Goal: Task Accomplishment & Management: Use online tool/utility

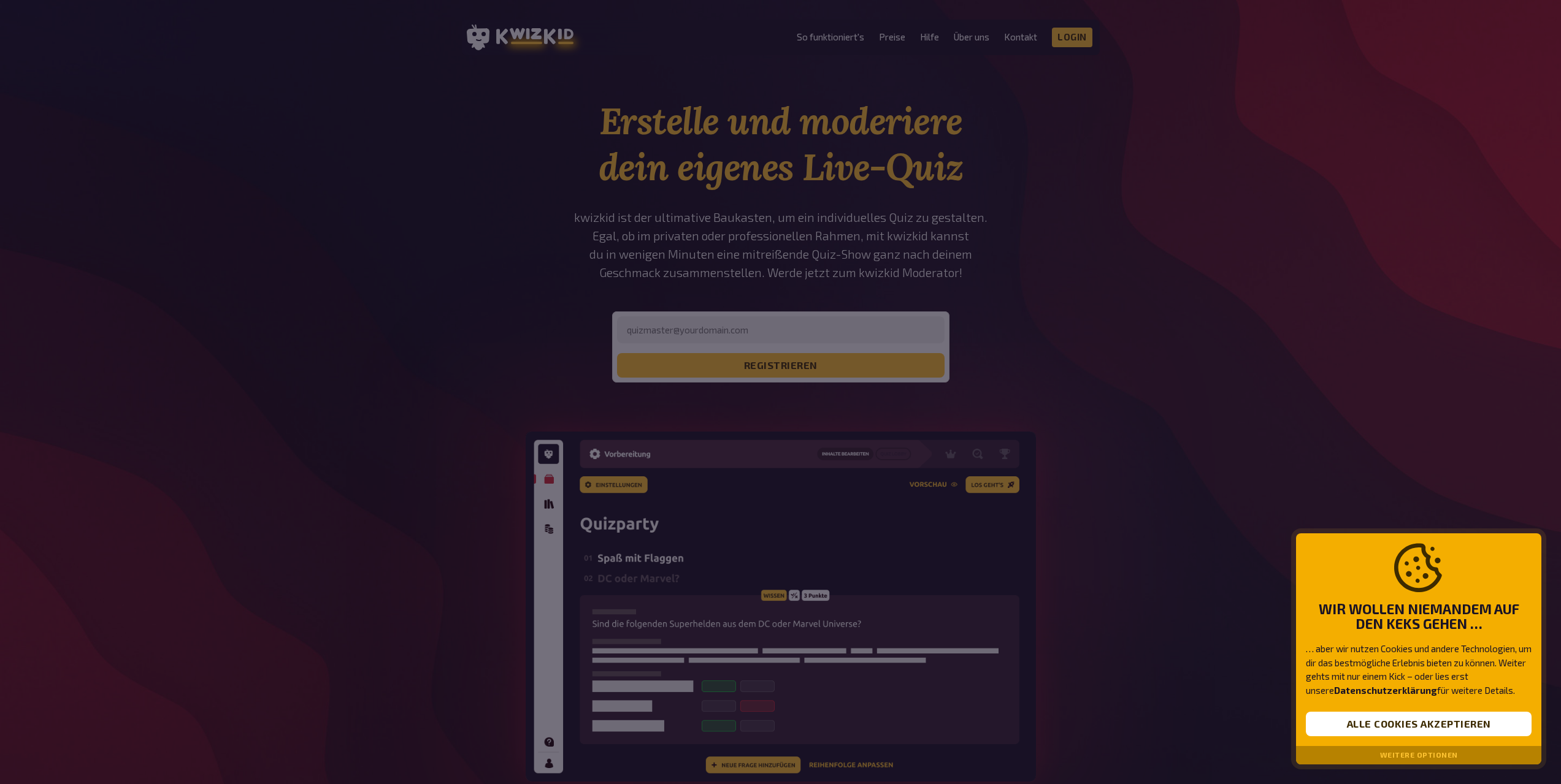
click at [761, 320] on div at bounding box center [780, 392] width 1561 height 784
click at [725, 368] on div at bounding box center [780, 392] width 1561 height 784
click at [724, 332] on div at bounding box center [780, 392] width 1561 height 784
click at [827, 34] on div at bounding box center [780, 392] width 1561 height 784
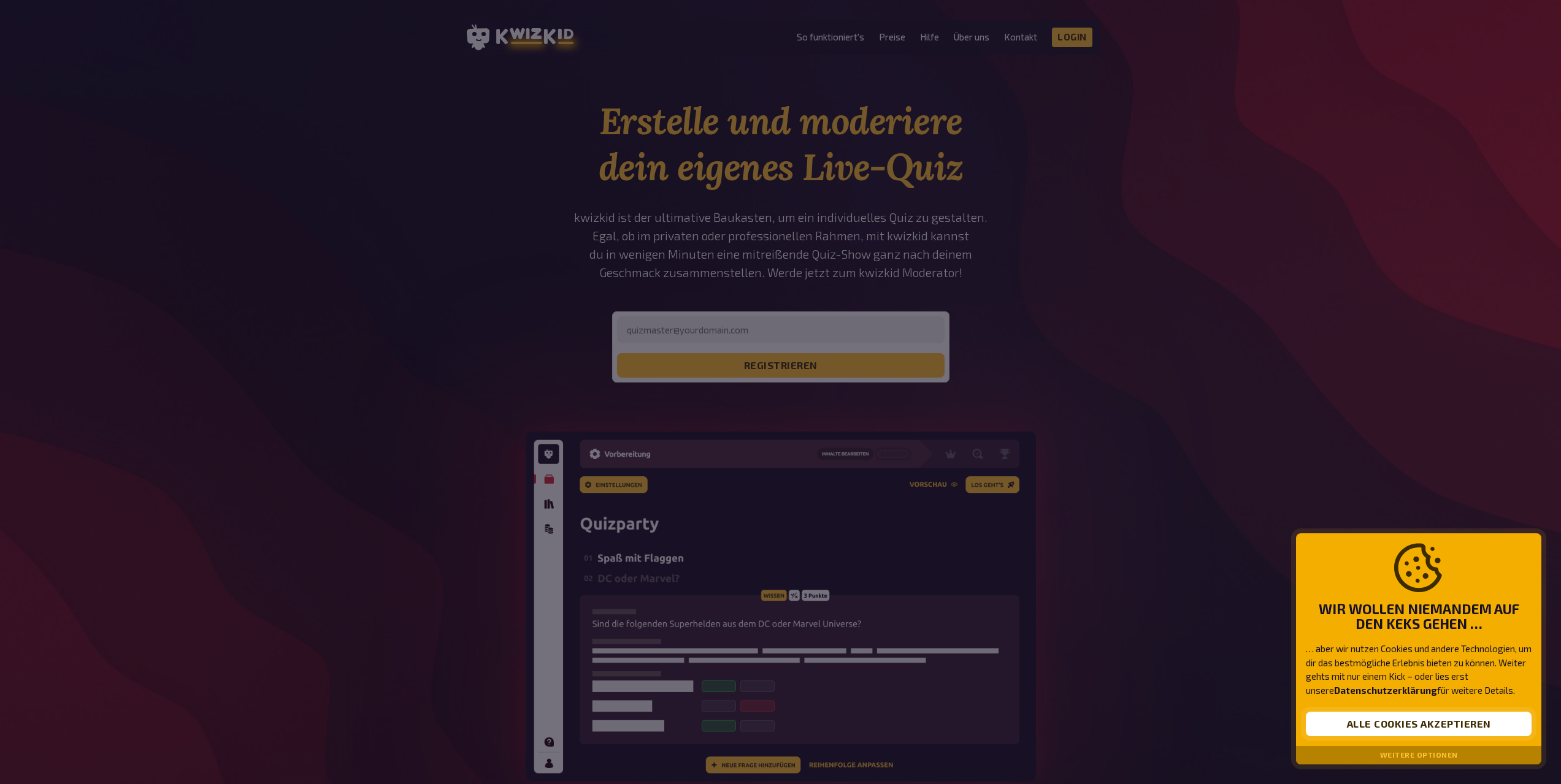
click at [1441, 722] on button "Alle Cookies akzeptieren" at bounding box center [1419, 724] width 226 height 24
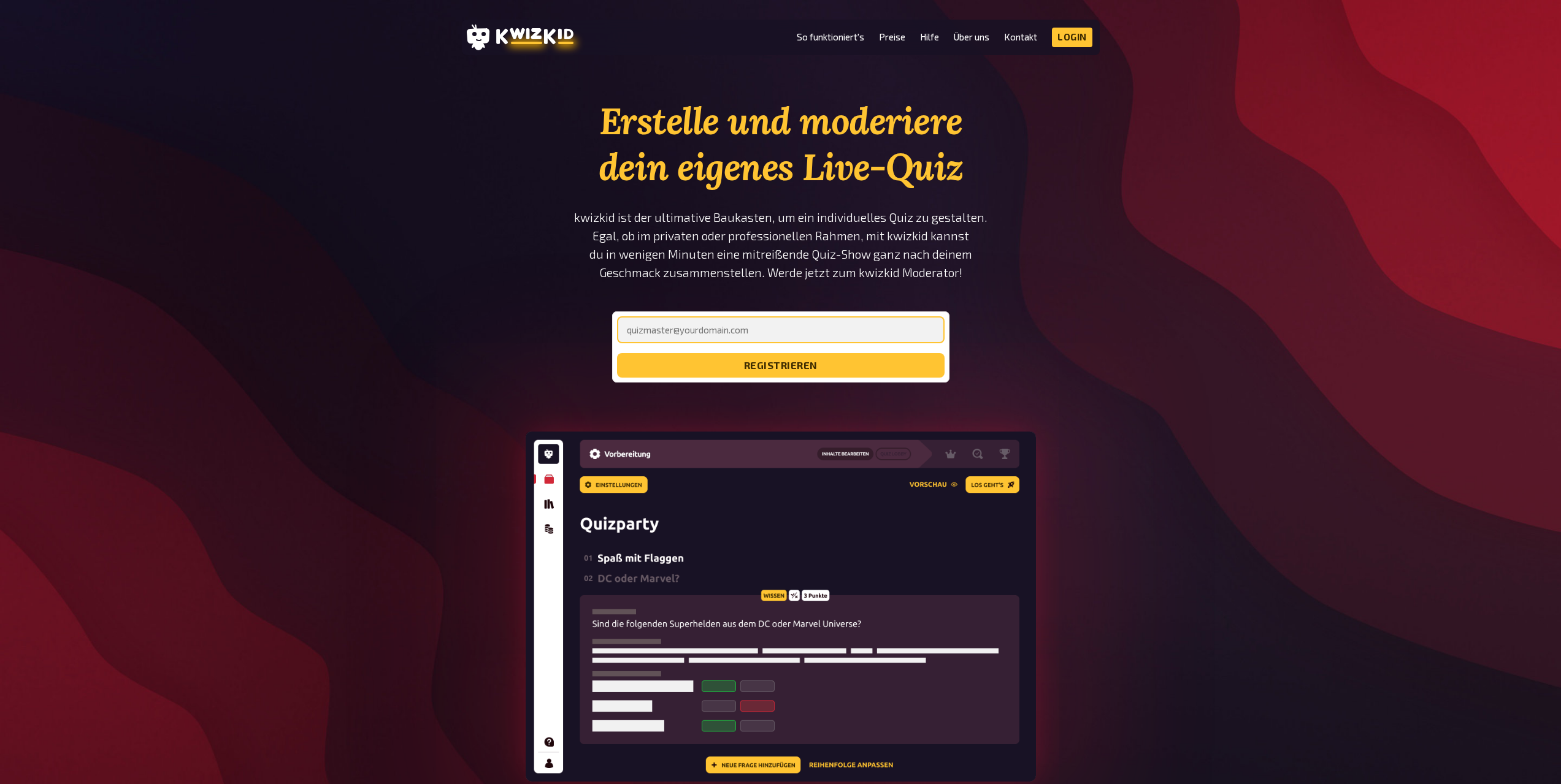
click at [708, 325] on input "email" at bounding box center [780, 330] width 328 height 27
type input "[PERSON_NAME][EMAIL_ADDRESS][DOMAIN_NAME]"
click at [617, 353] on button "registrieren" at bounding box center [780, 365] width 328 height 24
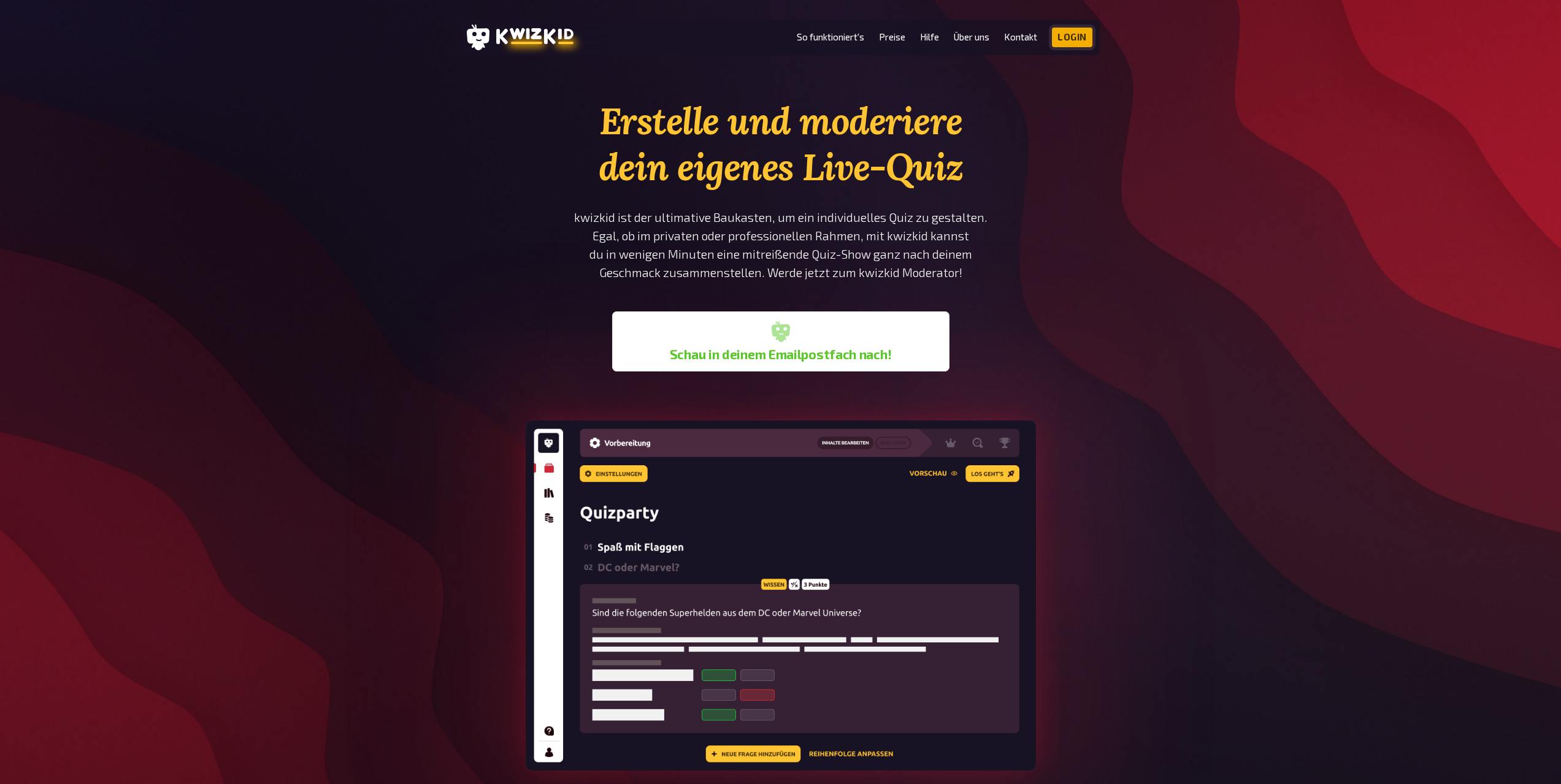
click at [1082, 34] on link "Login" at bounding box center [1072, 37] width 41 height 20
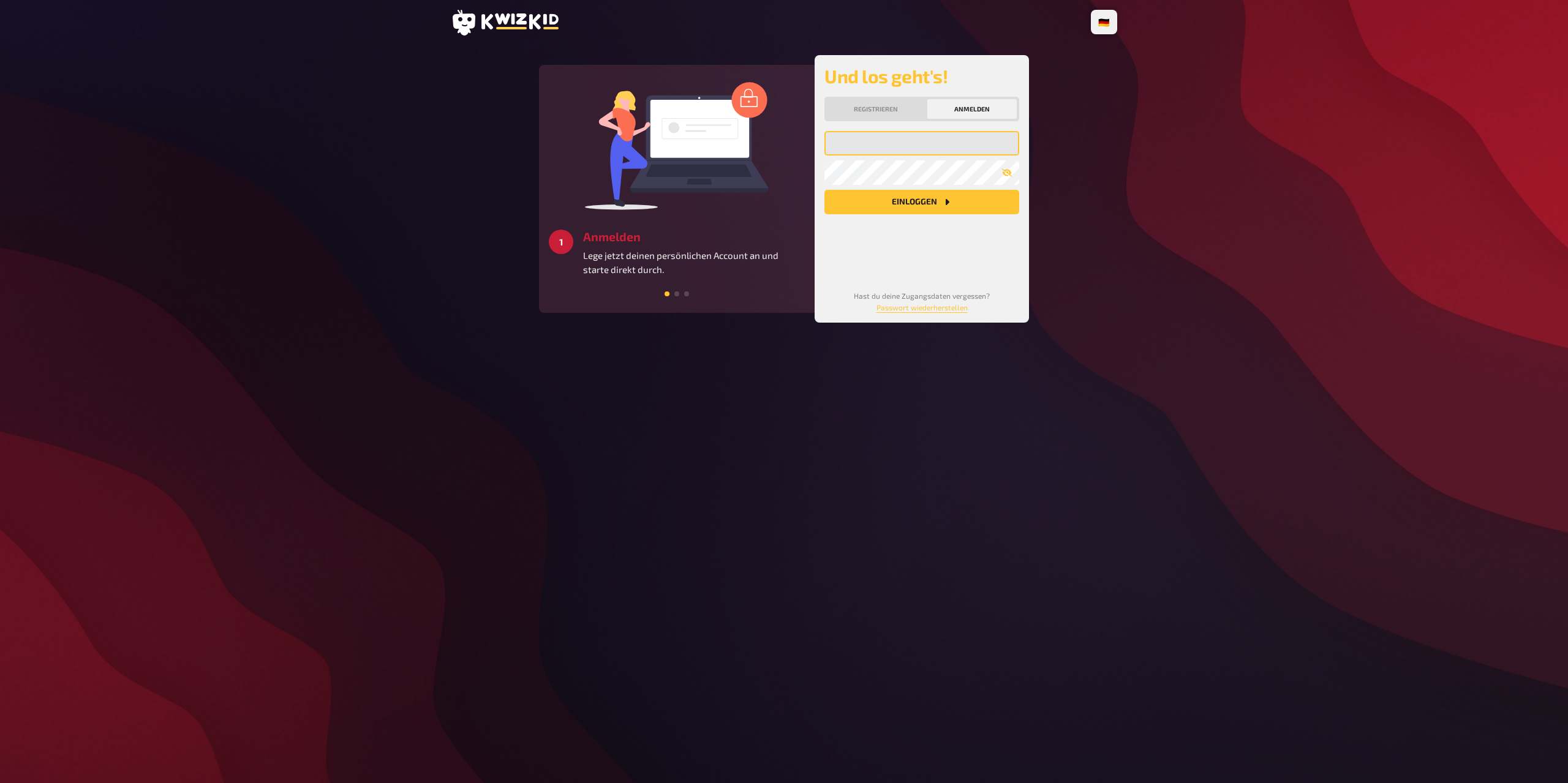
click at [873, 138] on input "email" at bounding box center [922, 143] width 195 height 24
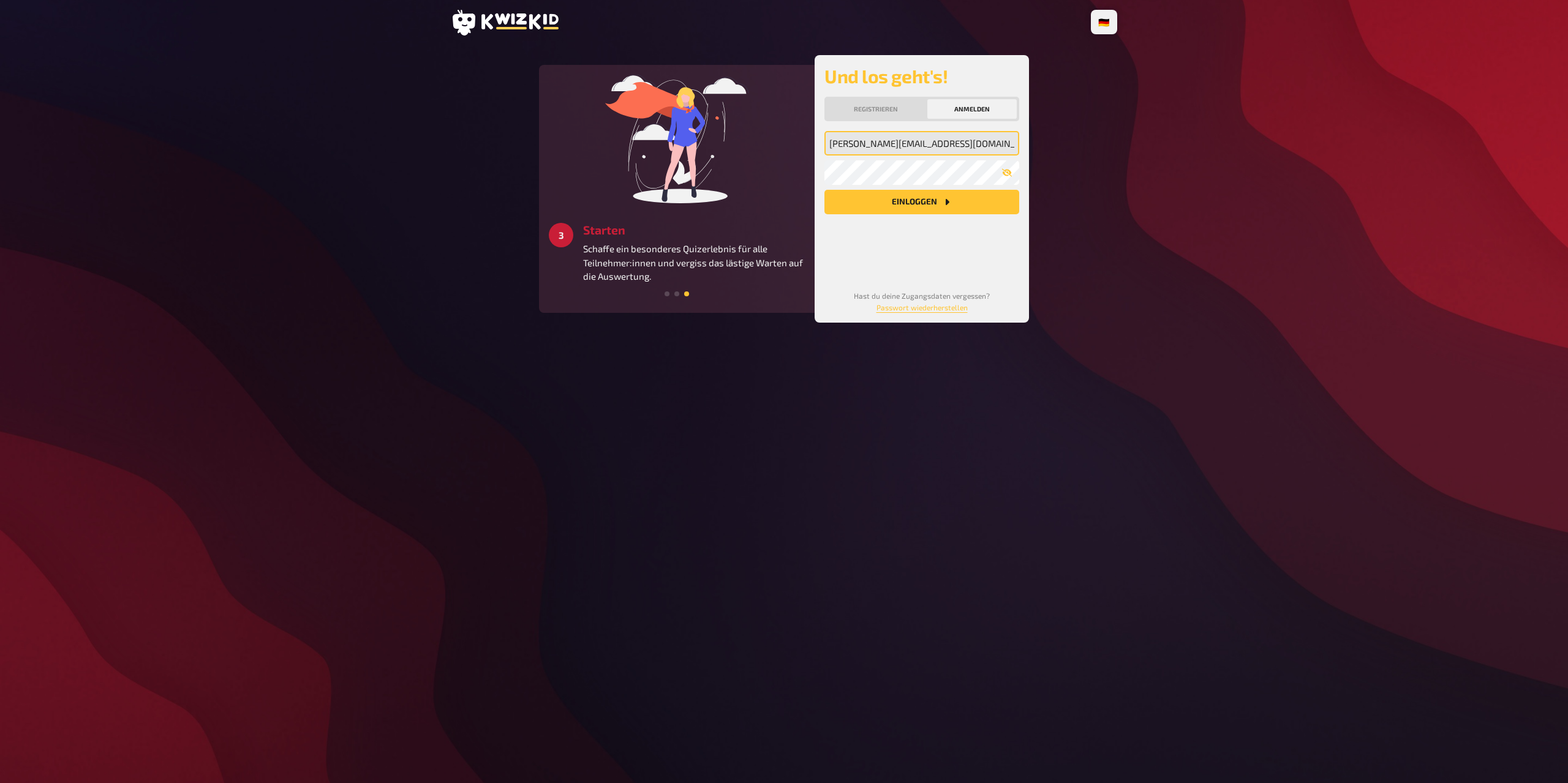
type input "[PERSON_NAME][EMAIL_ADDRESS][DOMAIN_NAME]"
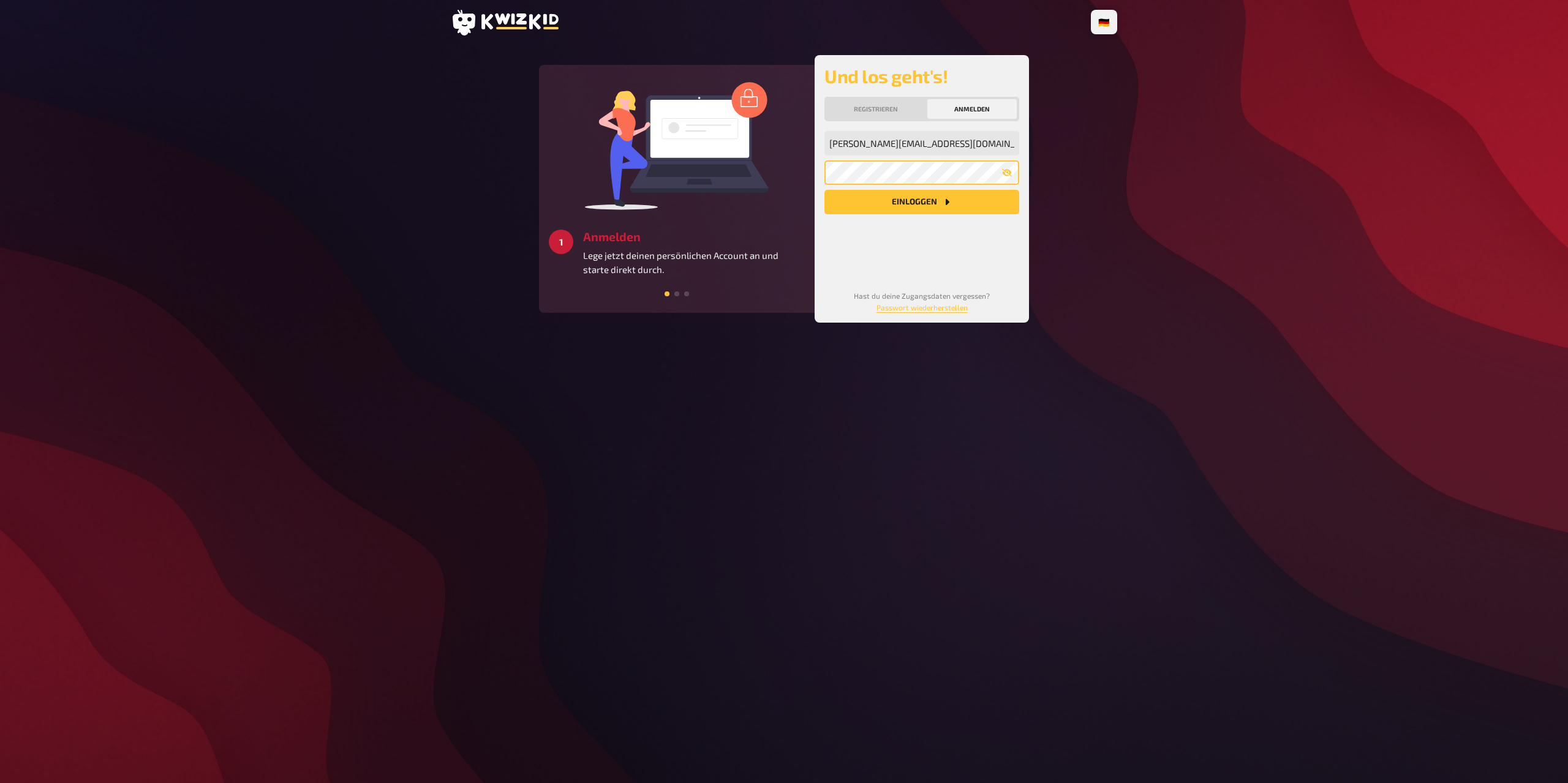
click at [825, 190] on button "Einloggen" at bounding box center [922, 201] width 195 height 24
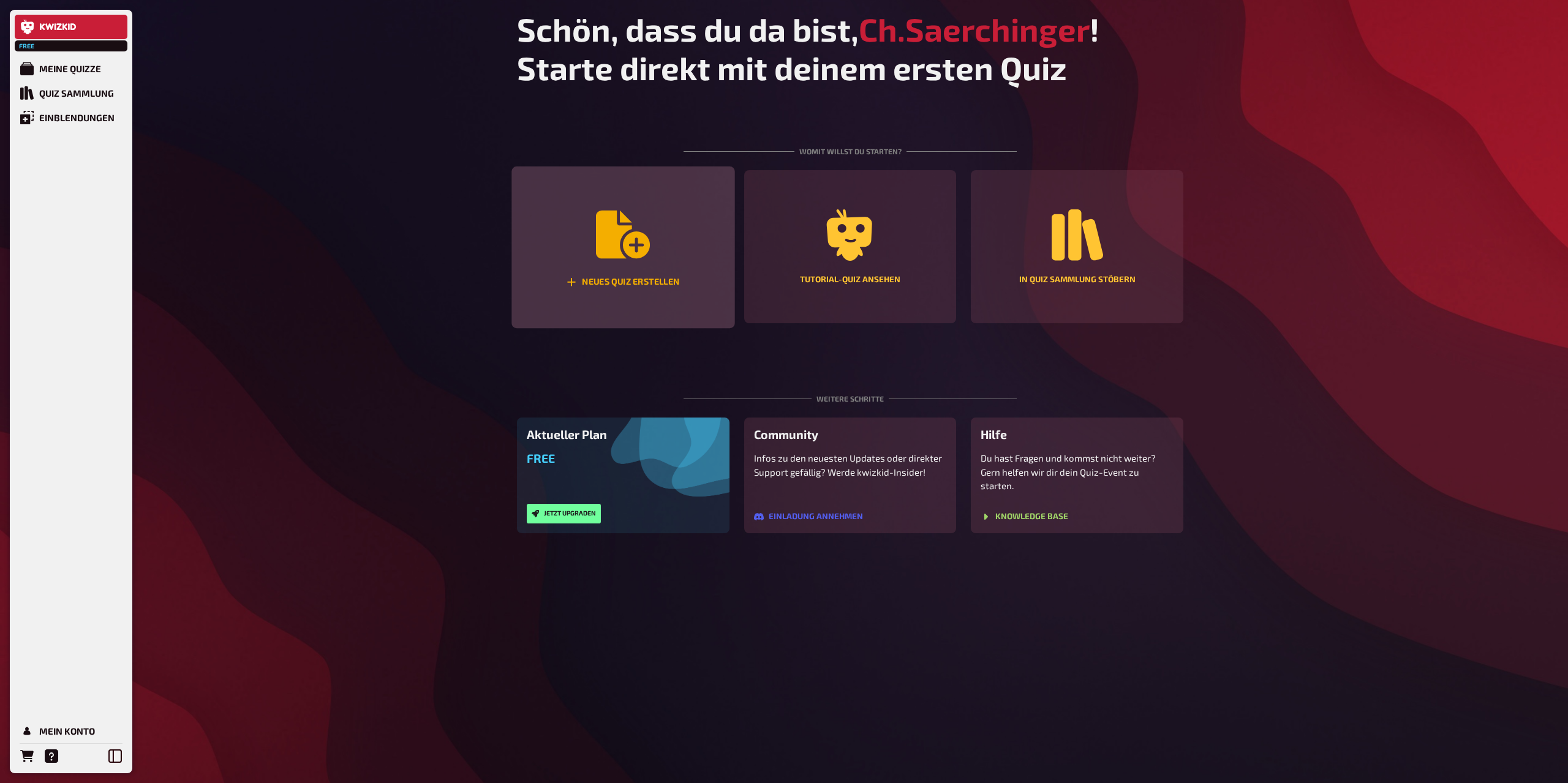
click at [638, 255] on icon "Neues Quiz erstellen" at bounding box center [623, 234] width 54 height 48
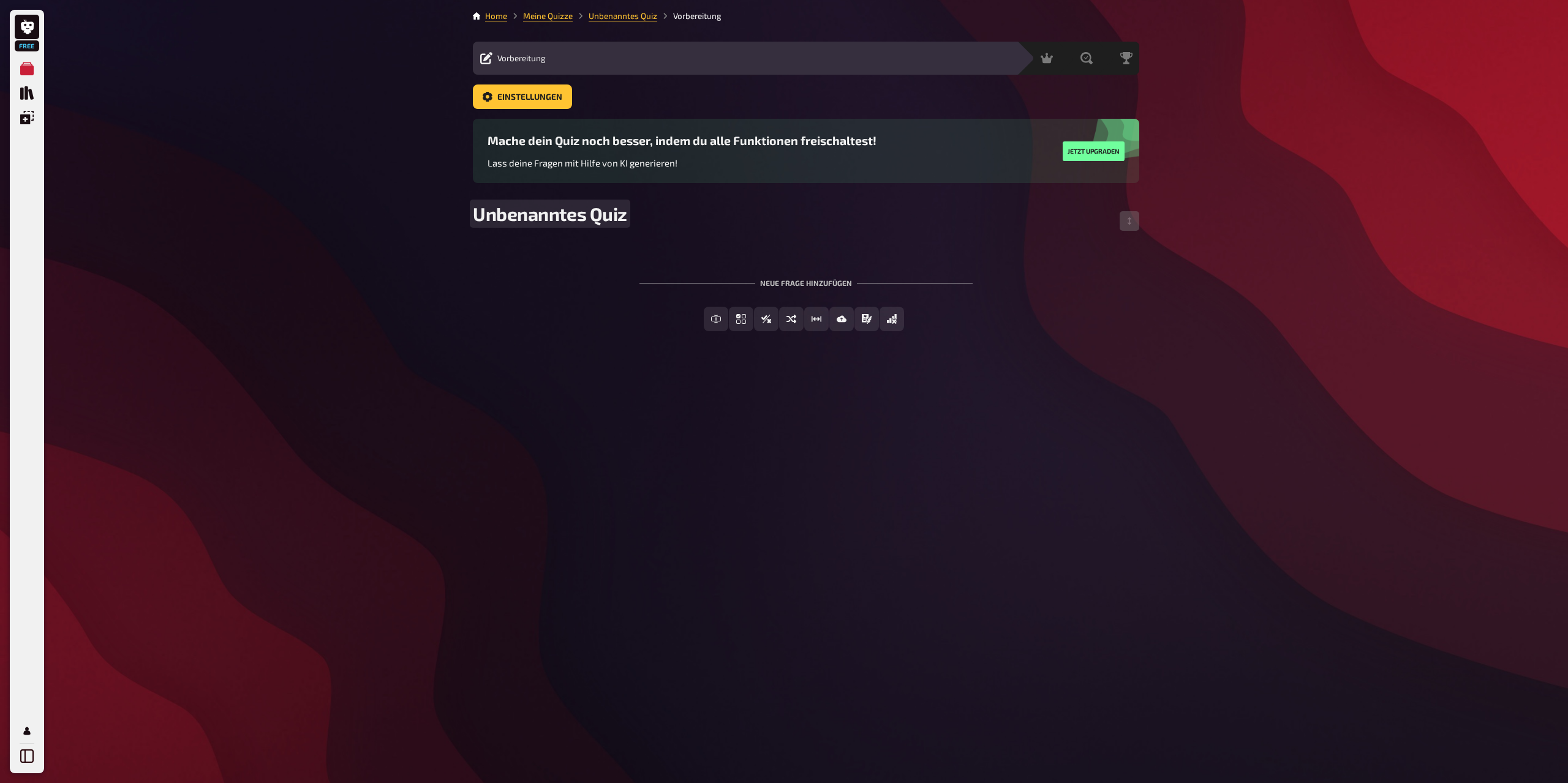
click at [558, 214] on span "Unbenanntes Quiz" at bounding box center [550, 214] width 154 height 22
click at [596, 212] on span "Unbenanntes Quiz" at bounding box center [550, 214] width 154 height 22
click at [583, 212] on span "Unbenanntes Quiz" at bounding box center [550, 214] width 154 height 22
drag, startPoint x: 583, startPoint y: 212, endPoint x: 495, endPoint y: 216, distance: 88.1
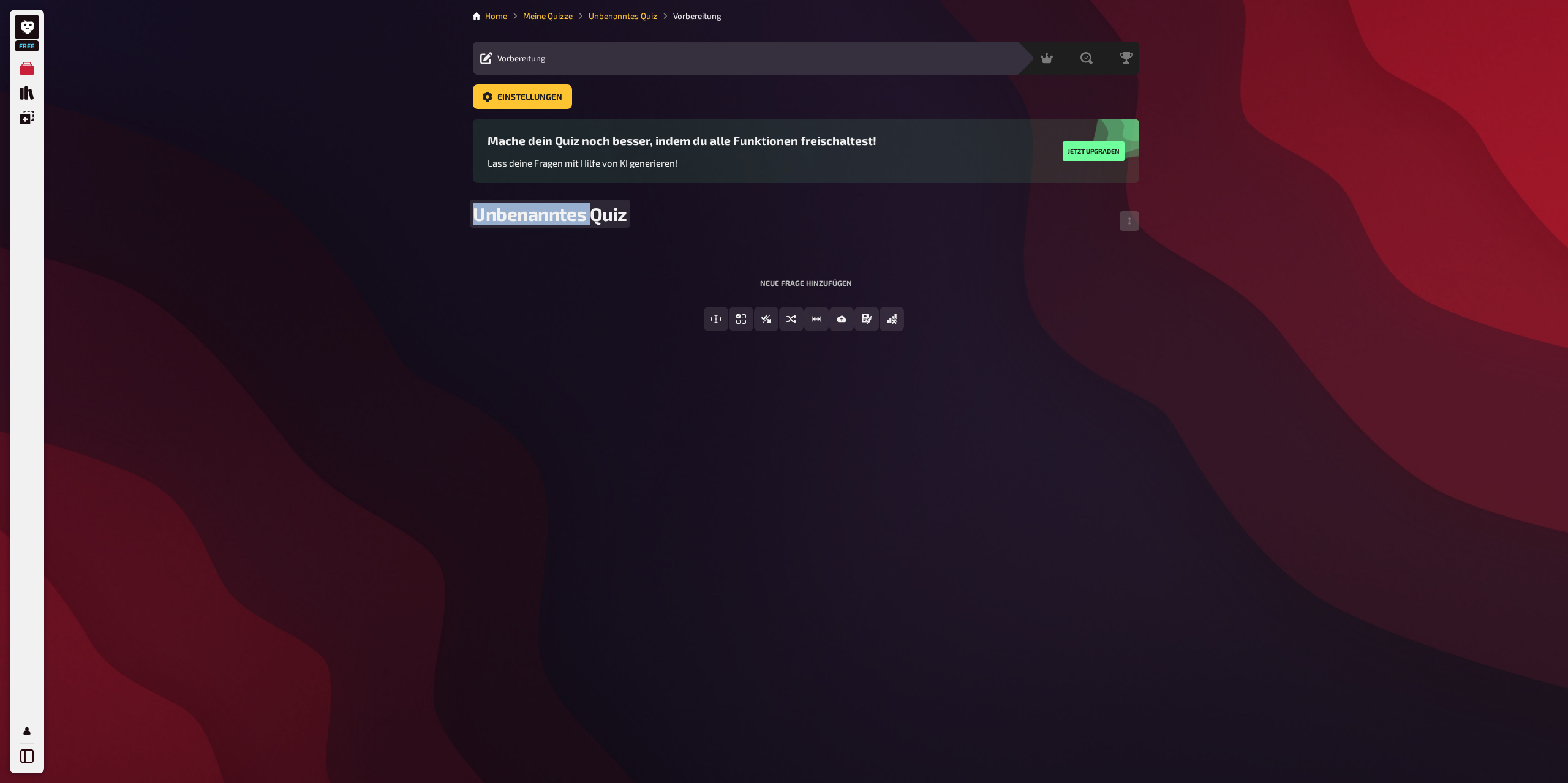
click at [495, 216] on span "Unbenanntes Quiz" at bounding box center [550, 214] width 154 height 22
click at [792, 283] on div "Neue Frage hinzufügen" at bounding box center [806, 278] width 333 height 38
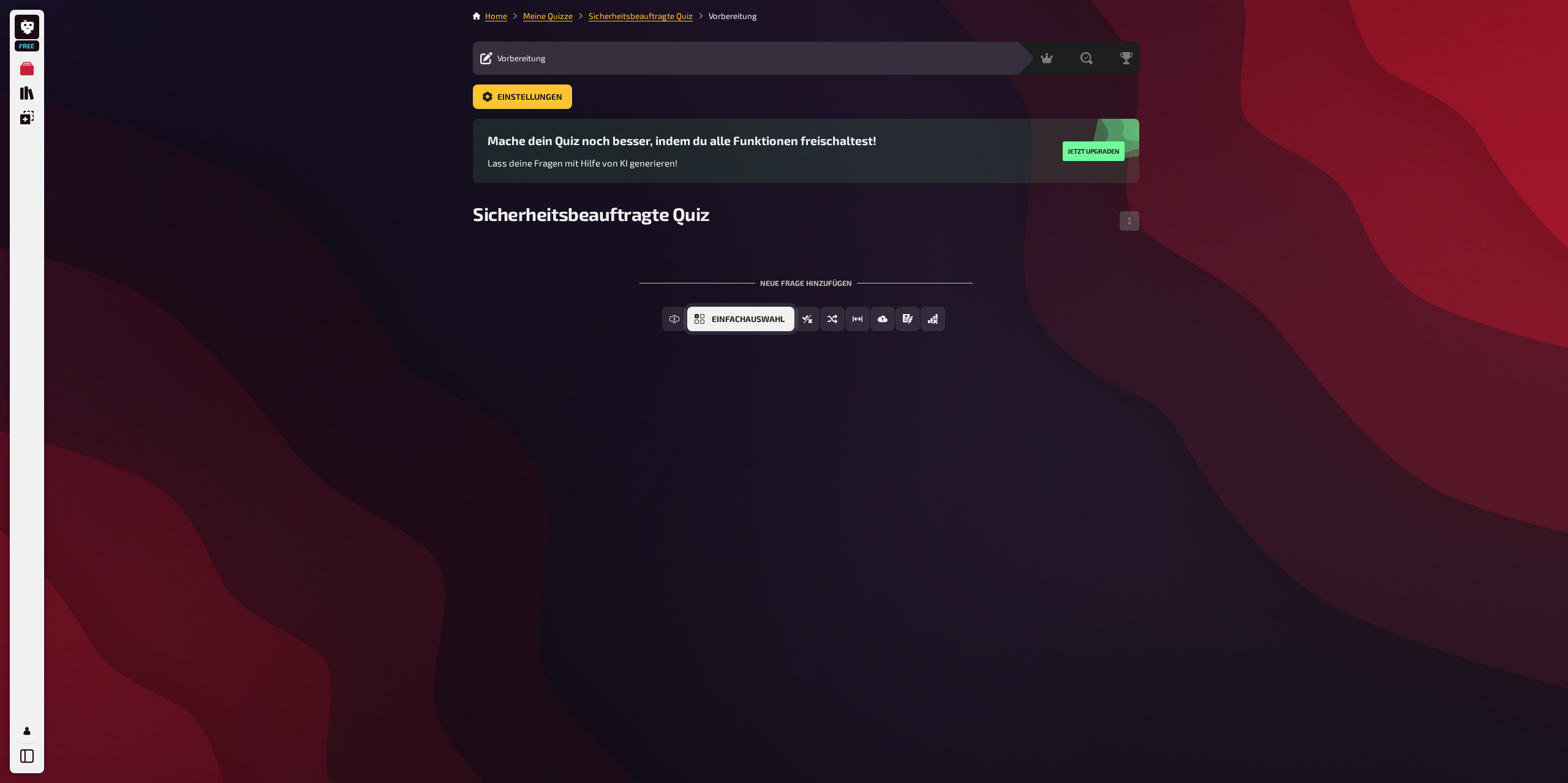
click at [745, 318] on span "Einfachauswahl" at bounding box center [748, 319] width 73 height 9
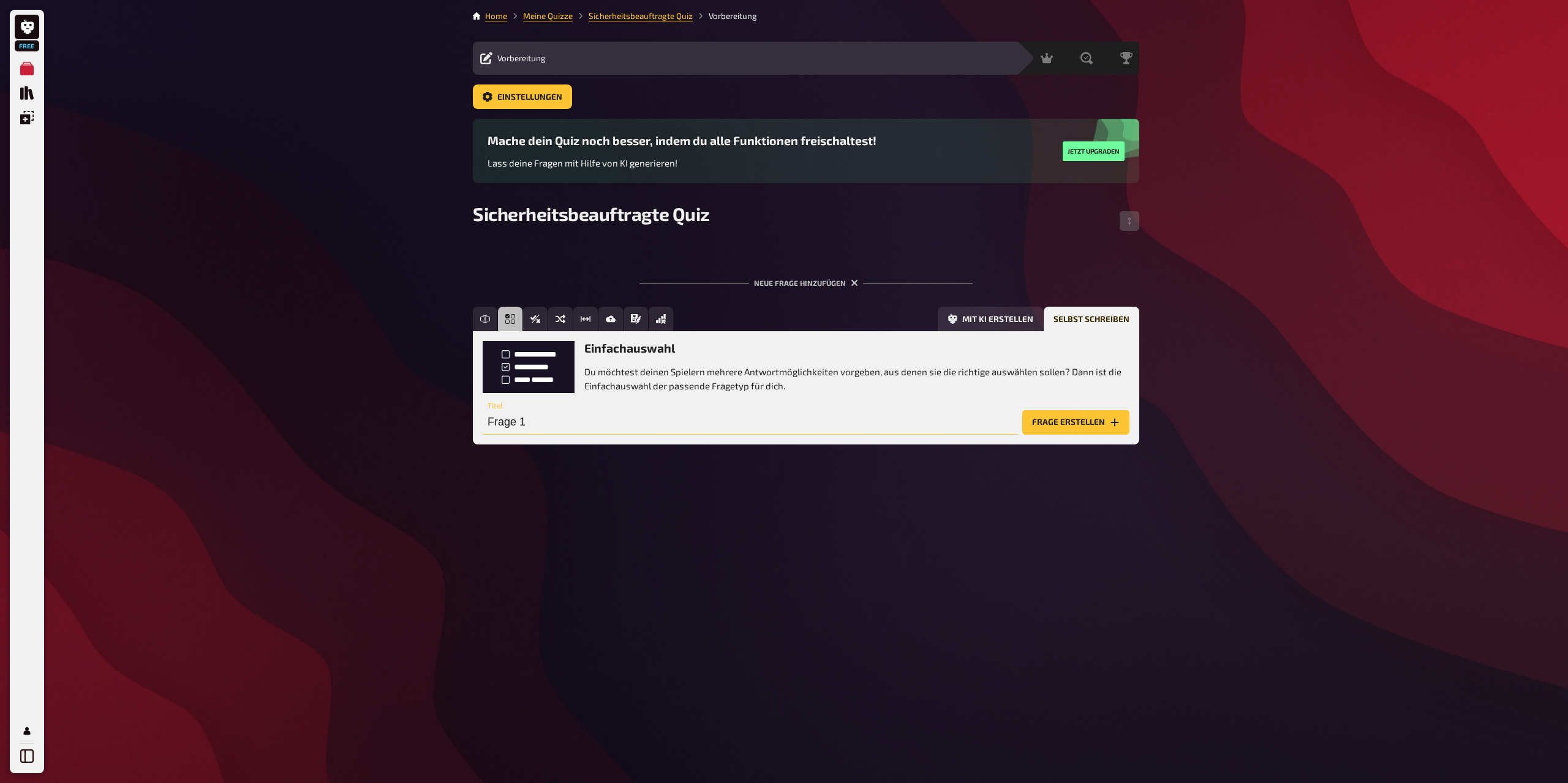
click at [533, 429] on input "Frage 1" at bounding box center [750, 422] width 535 height 24
click at [544, 427] on input "Frage 1" at bounding box center [750, 422] width 535 height 24
click at [585, 424] on input "Frage 1" at bounding box center [750, 422] width 535 height 24
paste input "Welche Hauptaufgabe hat ein Sicherheitsbeauftragter im Unternehmen?"
type input "Frage 1 Welche Hauptaufgabe hat ein Sicherheitsbeauftragter im Unternehmen?"
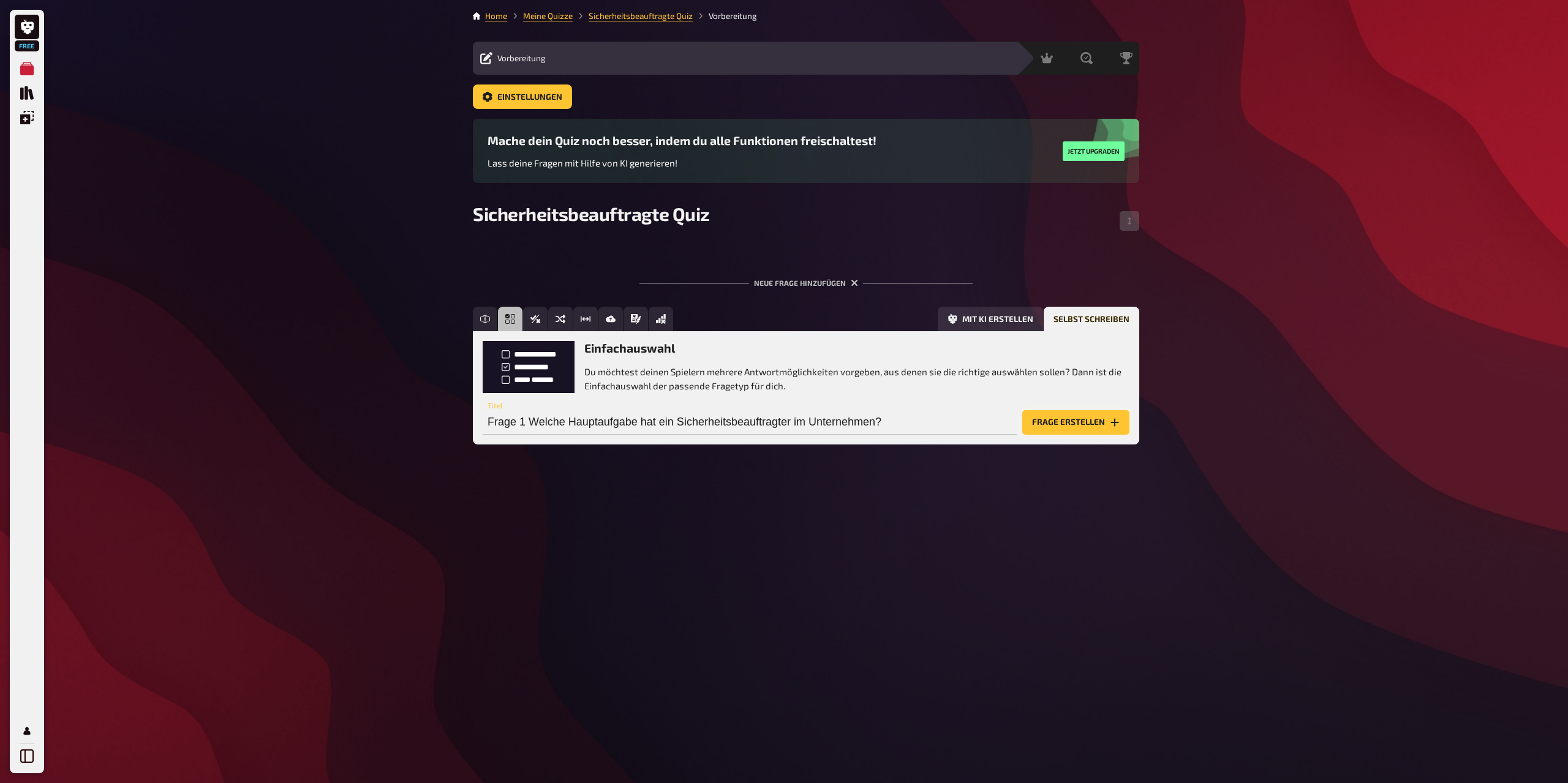
click at [1084, 416] on button "Frage erstellen" at bounding box center [1075, 422] width 107 height 24
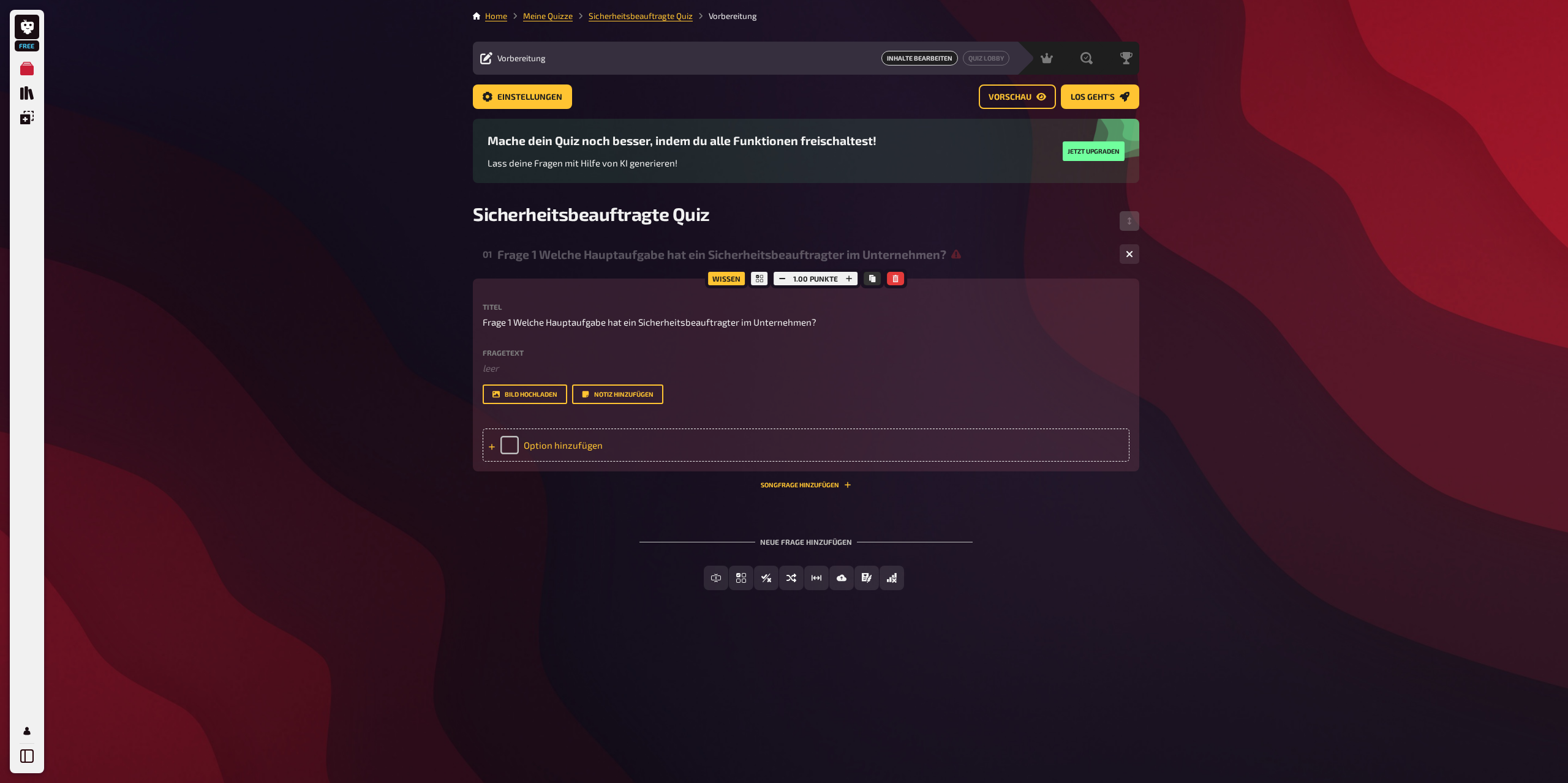
click at [560, 448] on div "Option hinzufügen" at bounding box center [806, 445] width 647 height 33
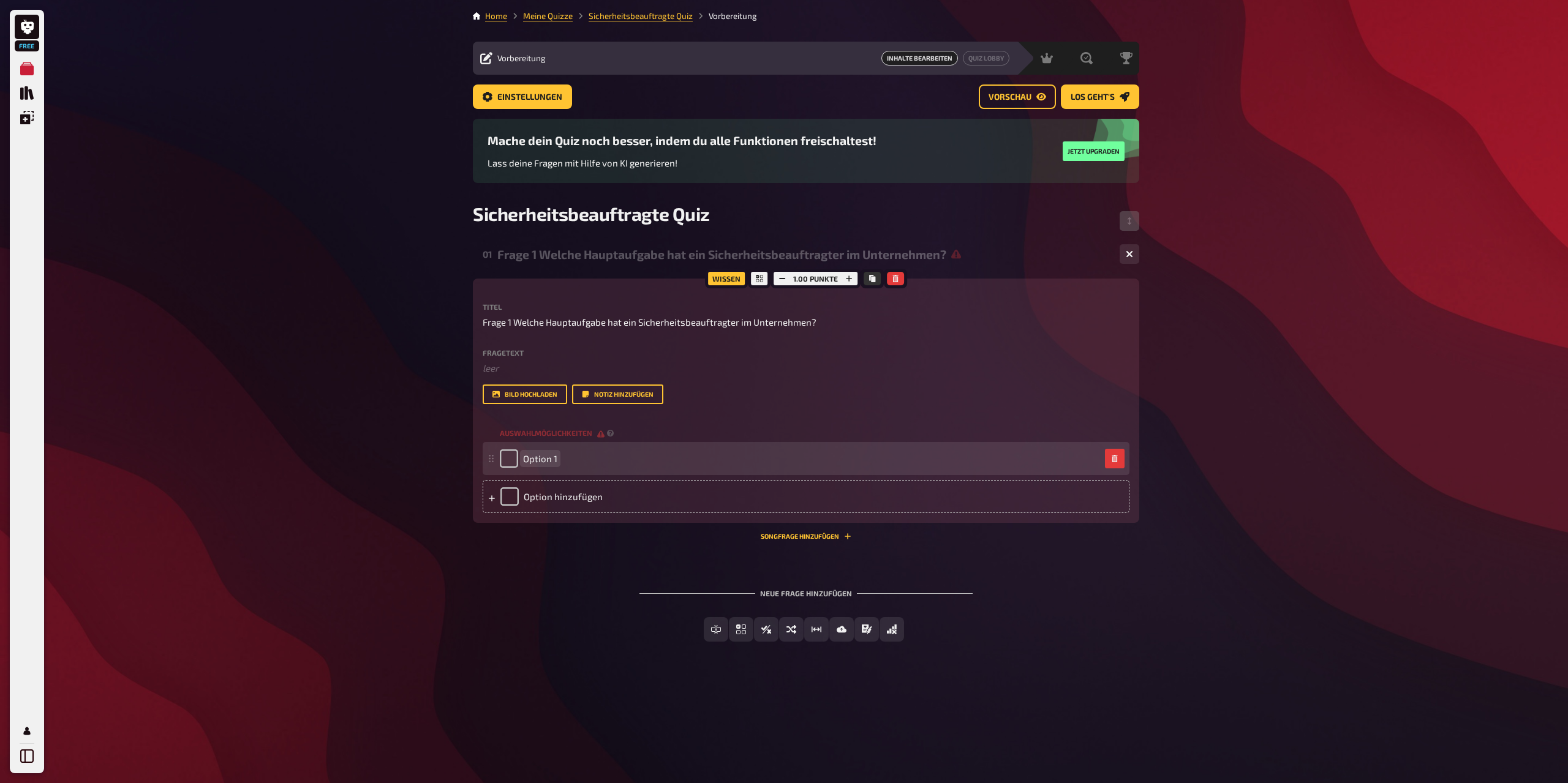
click at [586, 467] on div "Option 1" at bounding box center [800, 458] width 600 height 18
click at [531, 458] on span "Option 1" at bounding box center [540, 458] width 34 height 11
click at [571, 461] on div "Option 1" at bounding box center [800, 458] width 600 height 18
click at [553, 461] on span "Option 1" at bounding box center [540, 458] width 34 height 11
click at [548, 463] on span "Option 1" at bounding box center [540, 458] width 34 height 11
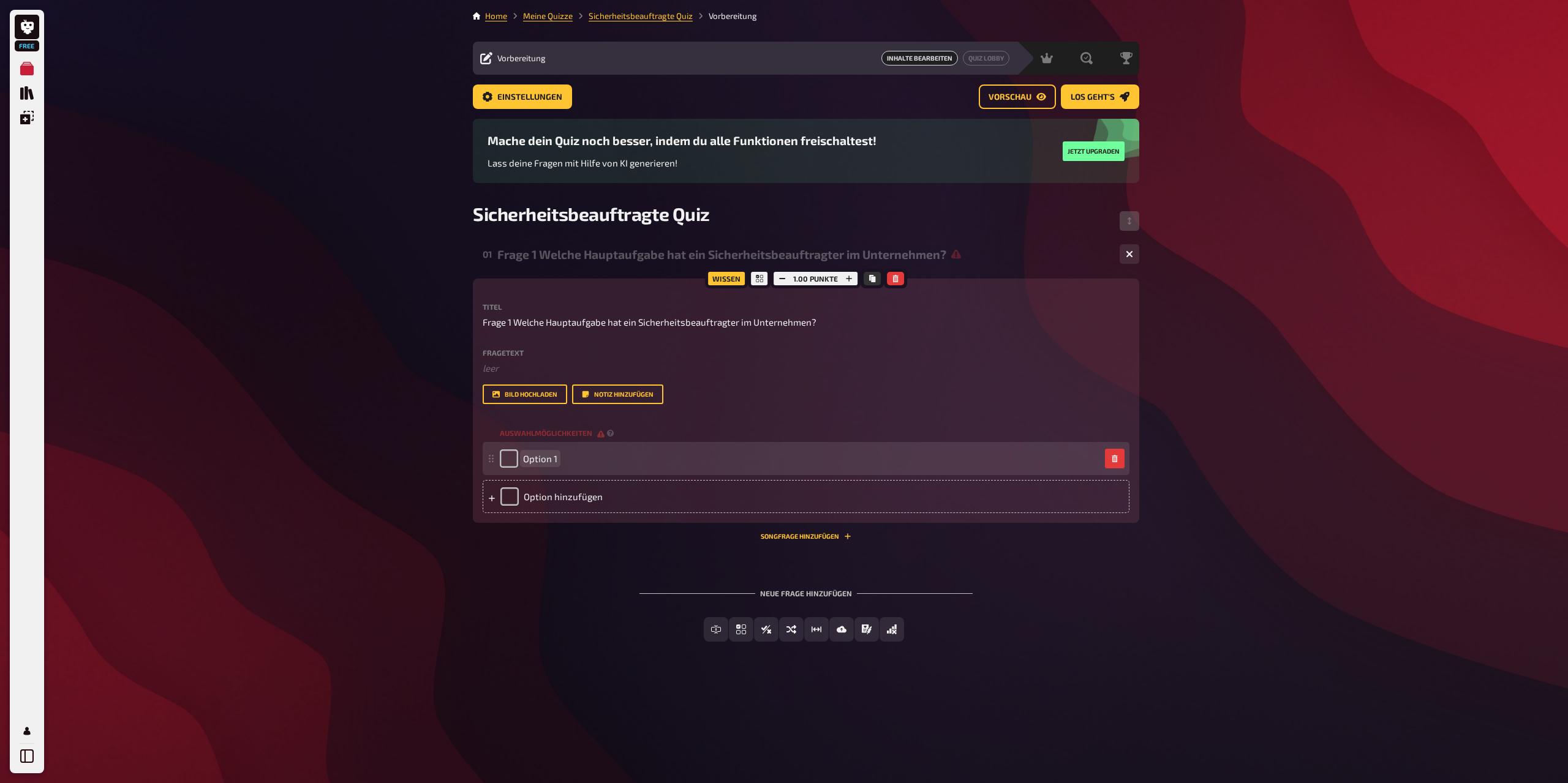
click at [568, 462] on div "Option 1" at bounding box center [800, 458] width 600 height 18
drag, startPoint x: 558, startPoint y: 460, endPoint x: 530, endPoint y: 457, distance: 28.2
click at [530, 457] on div "Option 1" at bounding box center [800, 458] width 600 height 18
click at [567, 461] on div "Option 1" at bounding box center [800, 458] width 600 height 18
paste span
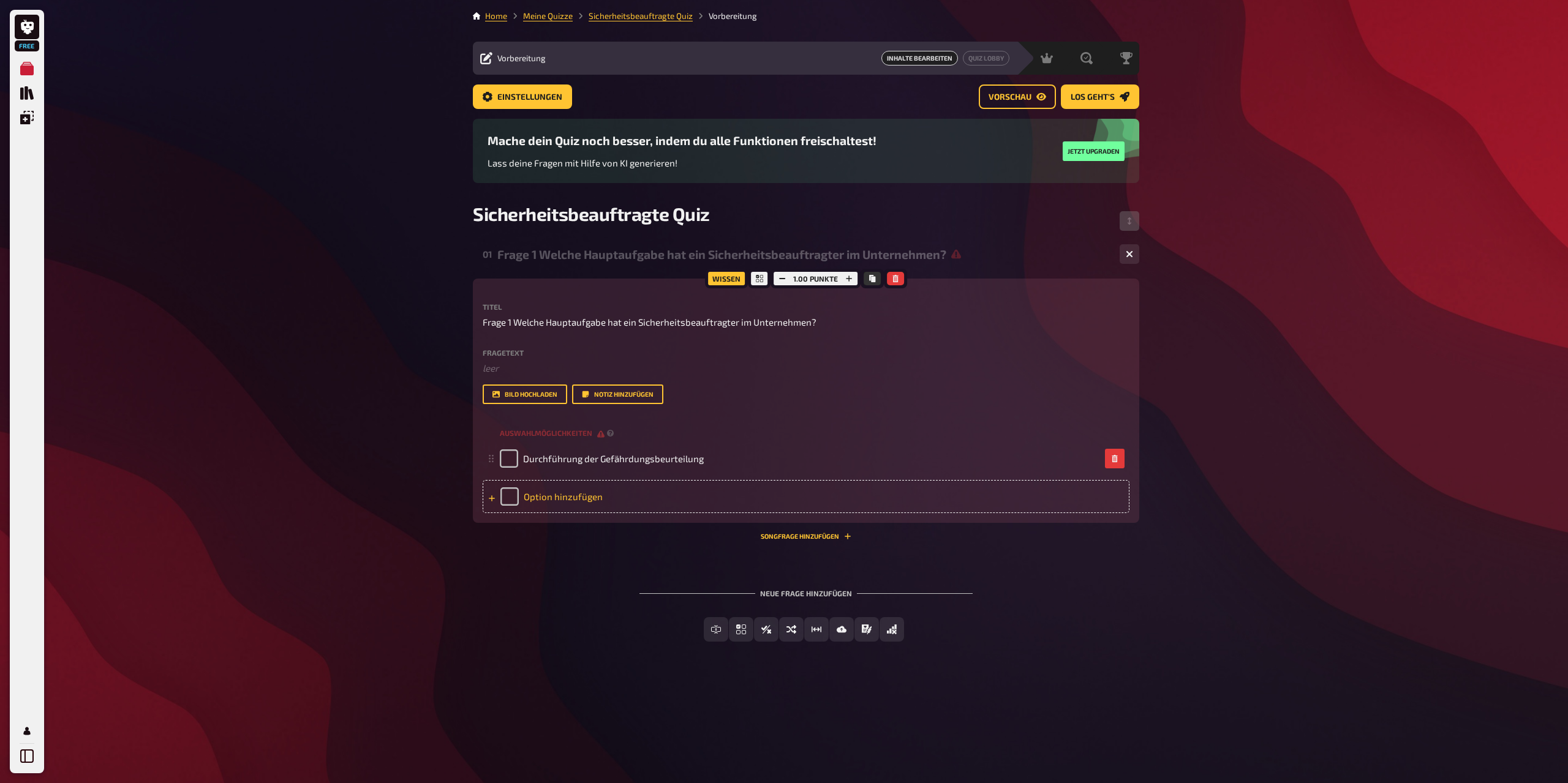
click at [555, 495] on div "Option hinzufügen" at bounding box center [806, 496] width 647 height 33
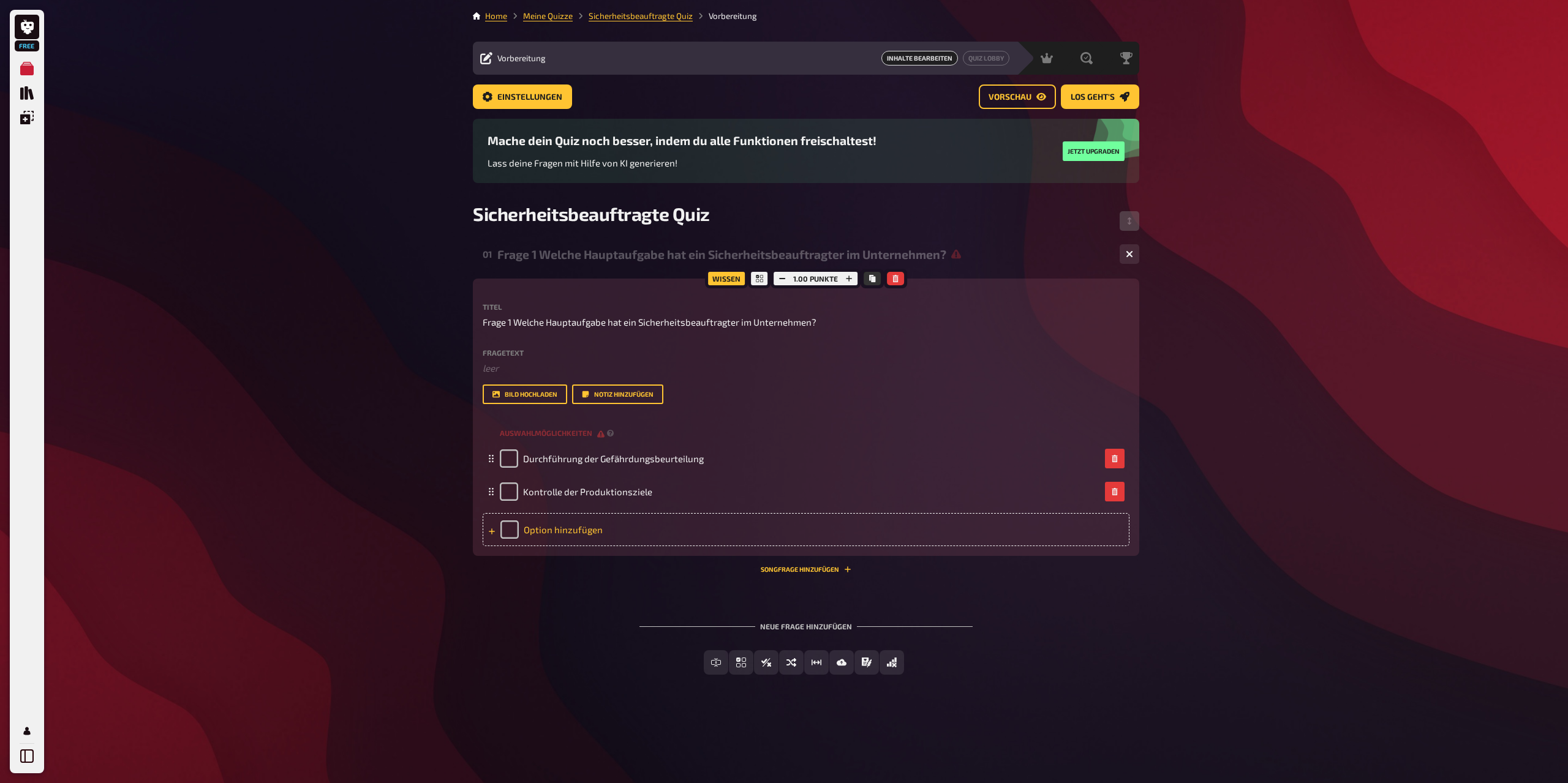
click at [537, 528] on div "Option hinzufügen" at bounding box center [806, 529] width 647 height 33
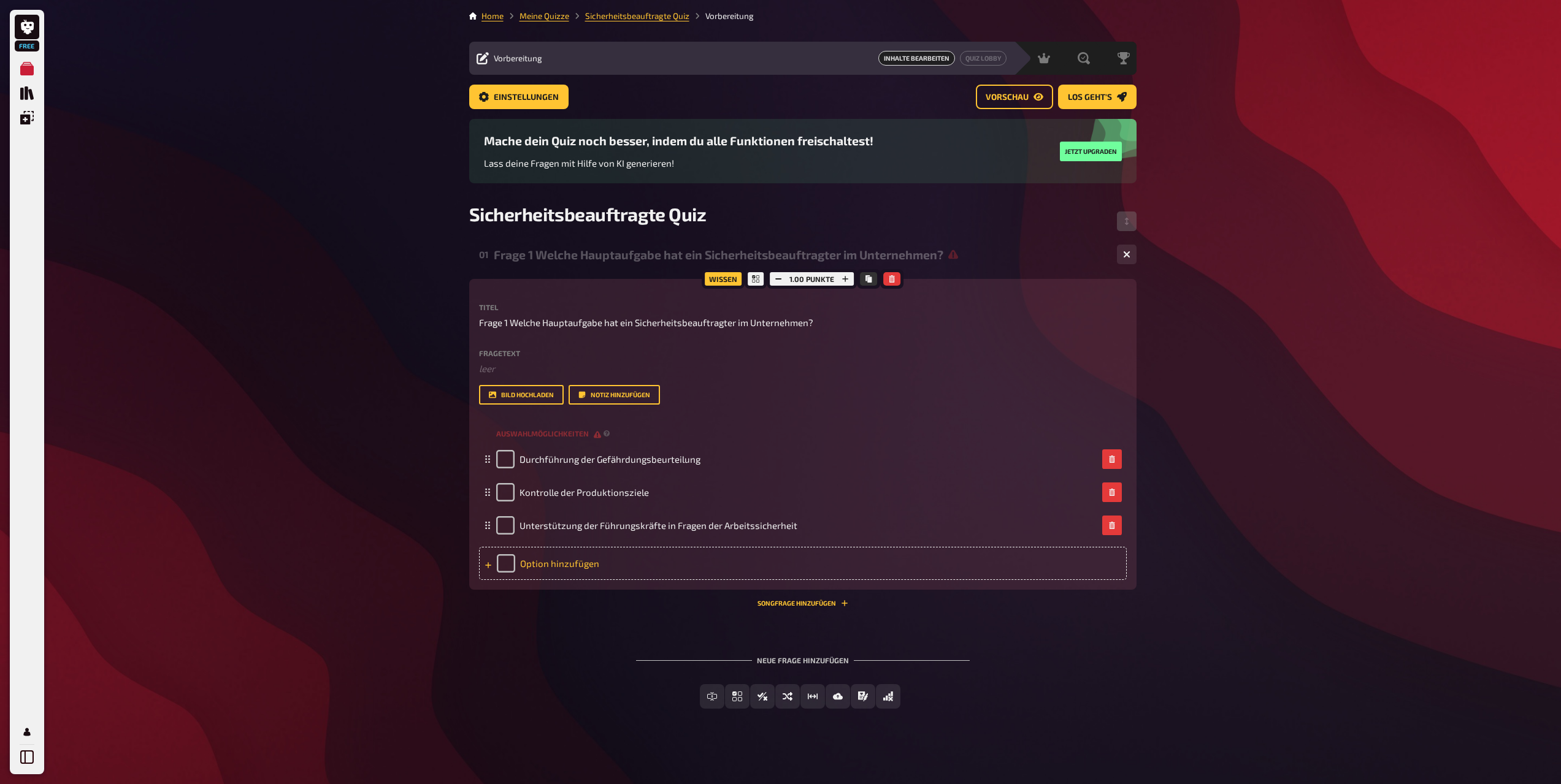
click at [560, 563] on div "Option hinzufügen" at bounding box center [803, 563] width 648 height 33
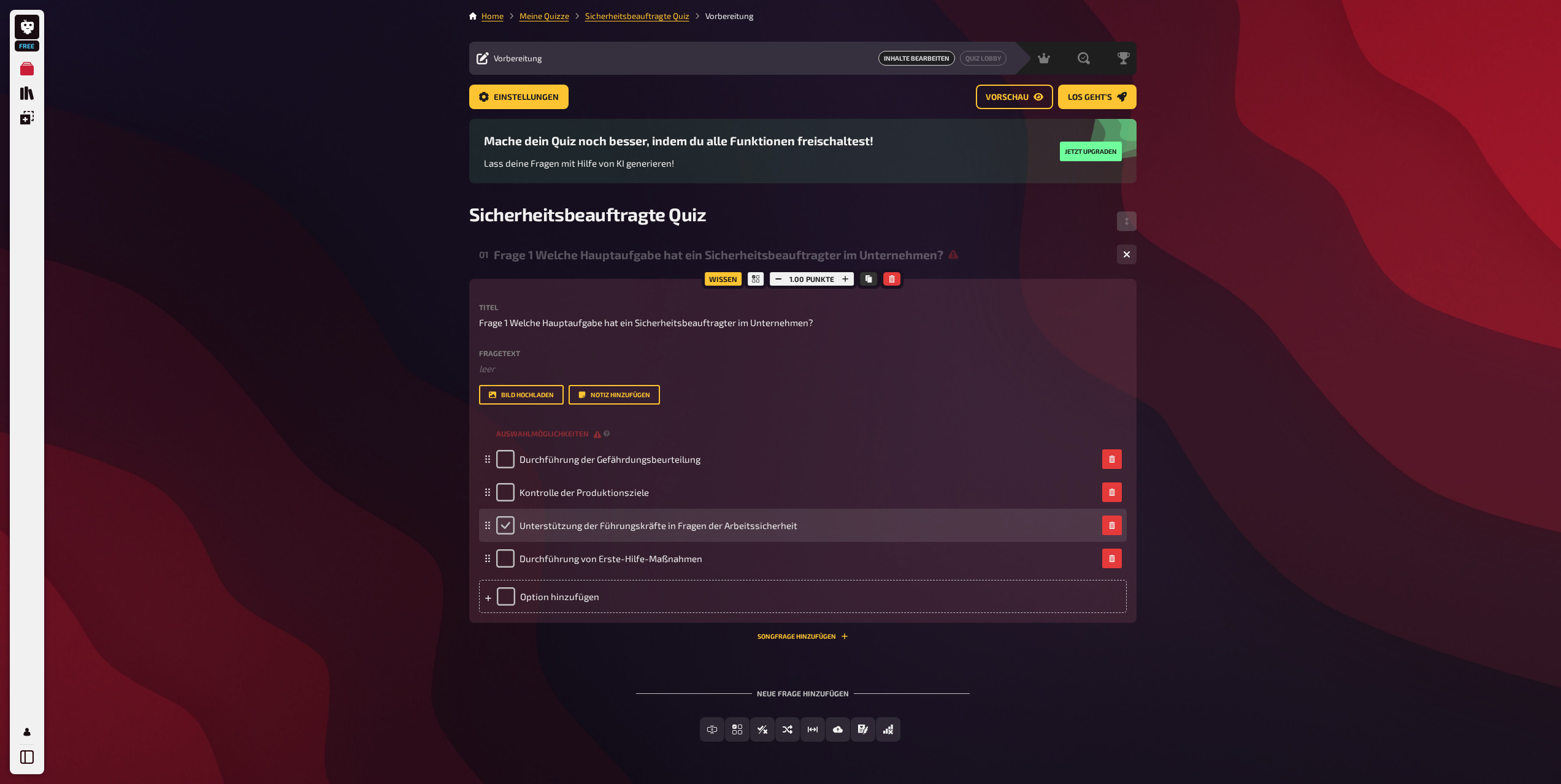
click at [510, 523] on input "checkbox" at bounding box center [505, 525] width 18 height 18
checkbox input "true"
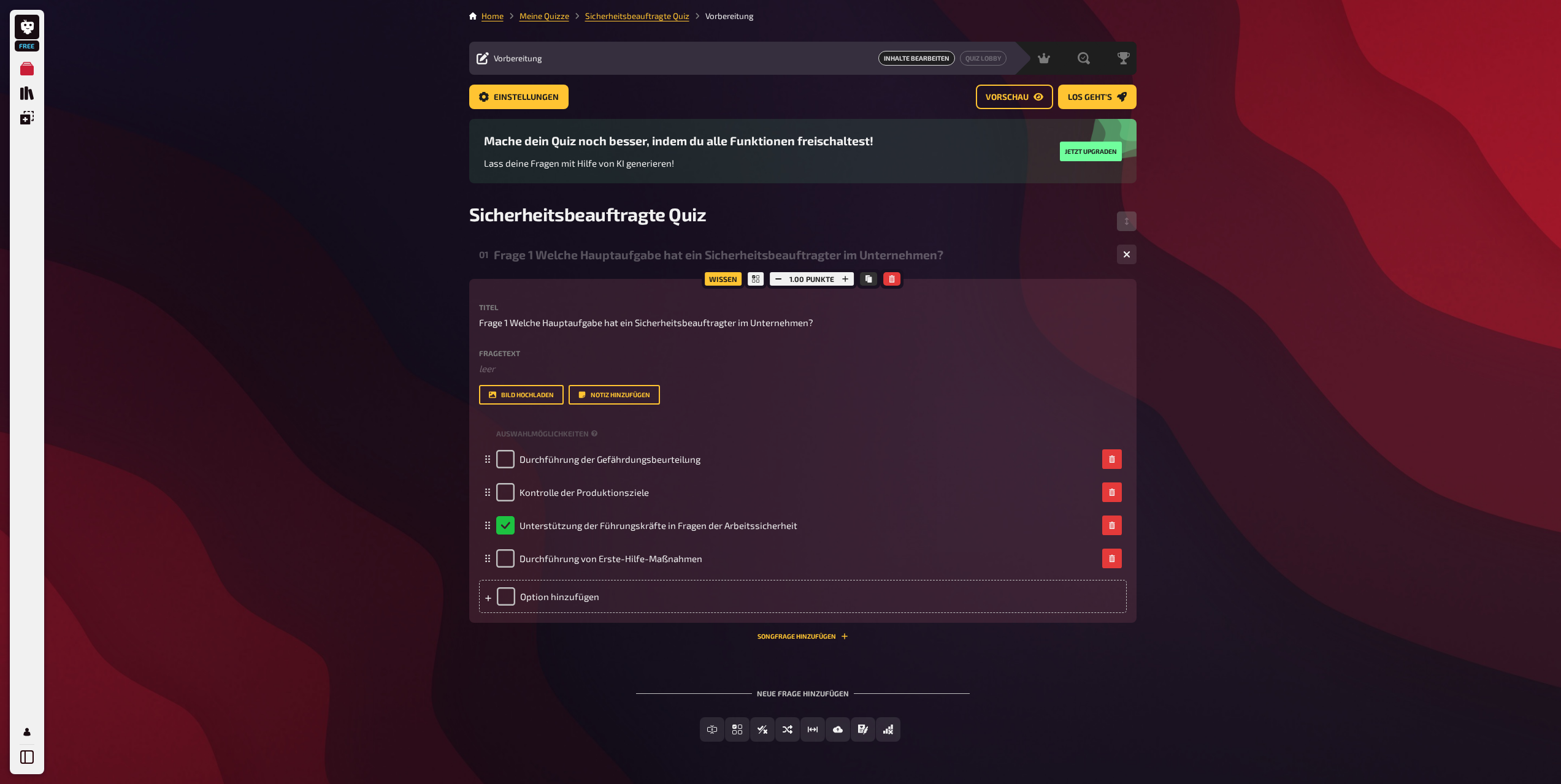
click at [806, 695] on div "Neue Frage hinzufügen" at bounding box center [803, 689] width 334 height 38
click at [734, 730] on span "Einfachauswahl" at bounding box center [745, 730] width 73 height 9
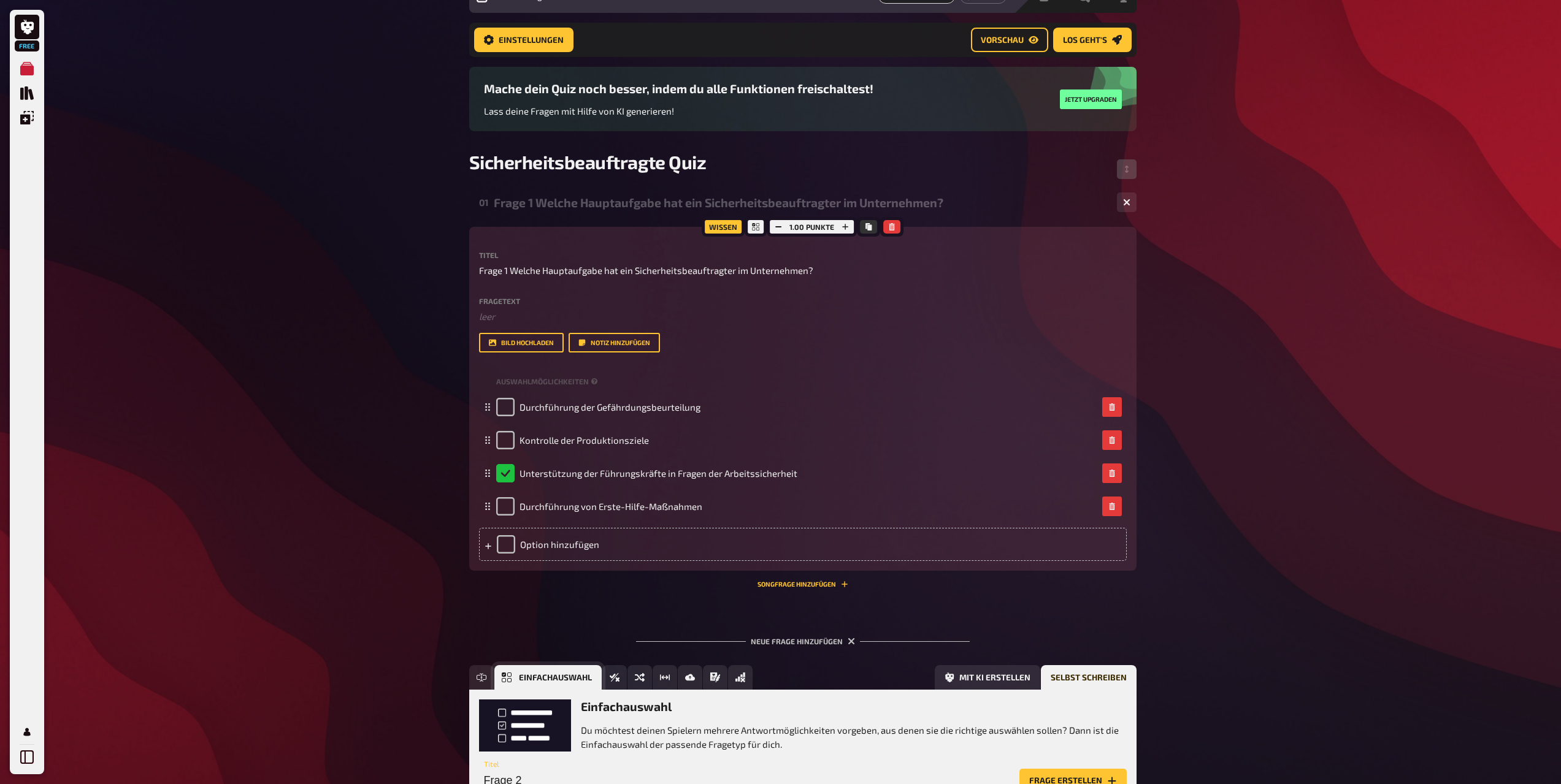
scroll to position [156, 0]
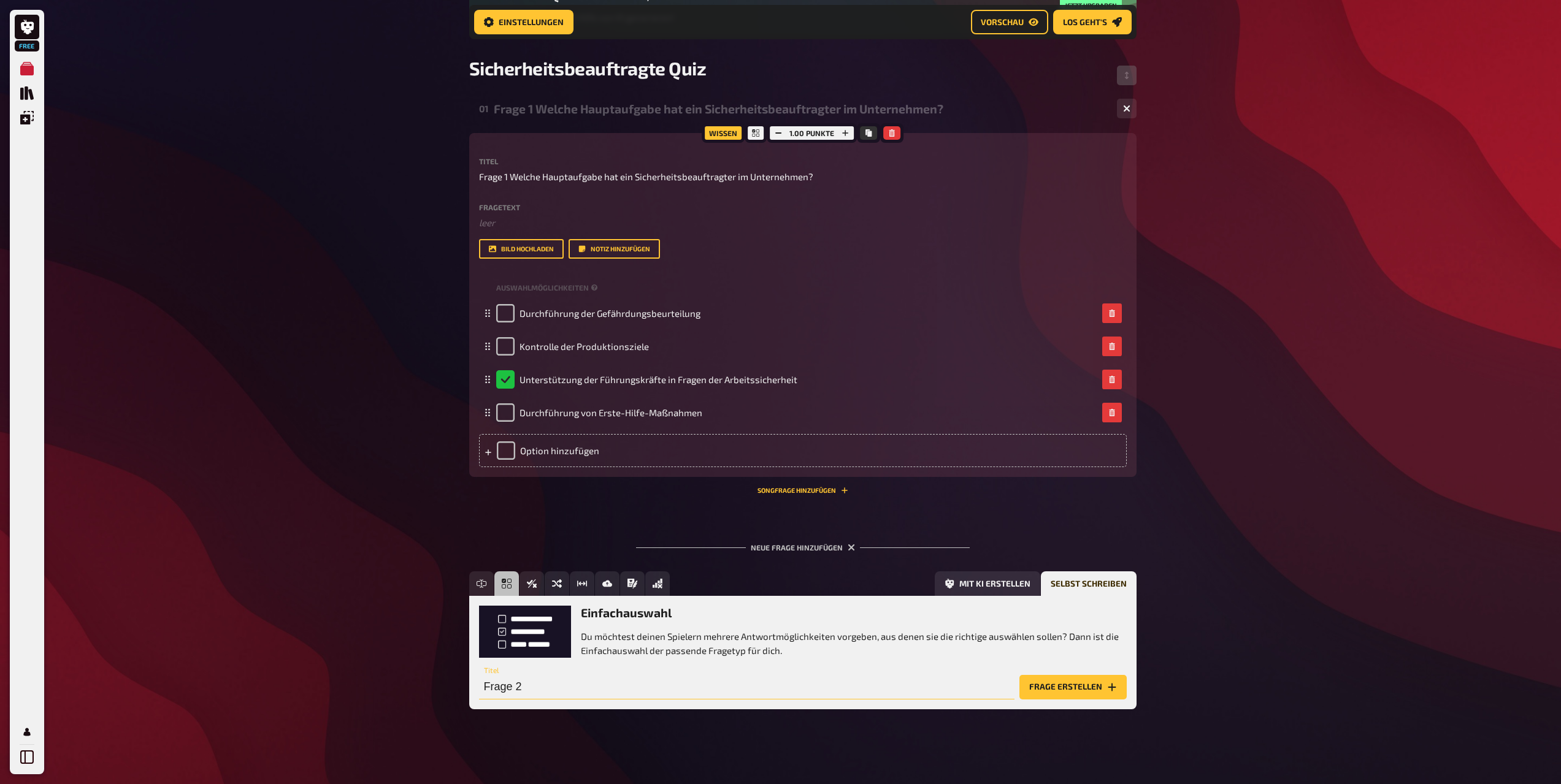
click at [567, 687] on input "Frage 2" at bounding box center [746, 687] width 535 height 24
click at [562, 693] on input "Frage 2" at bounding box center [746, 687] width 535 height 24
paste input "Wer trägt die Gesamtverantwortung für Arbeitssicherheit und Gesundheitsschutz i…"
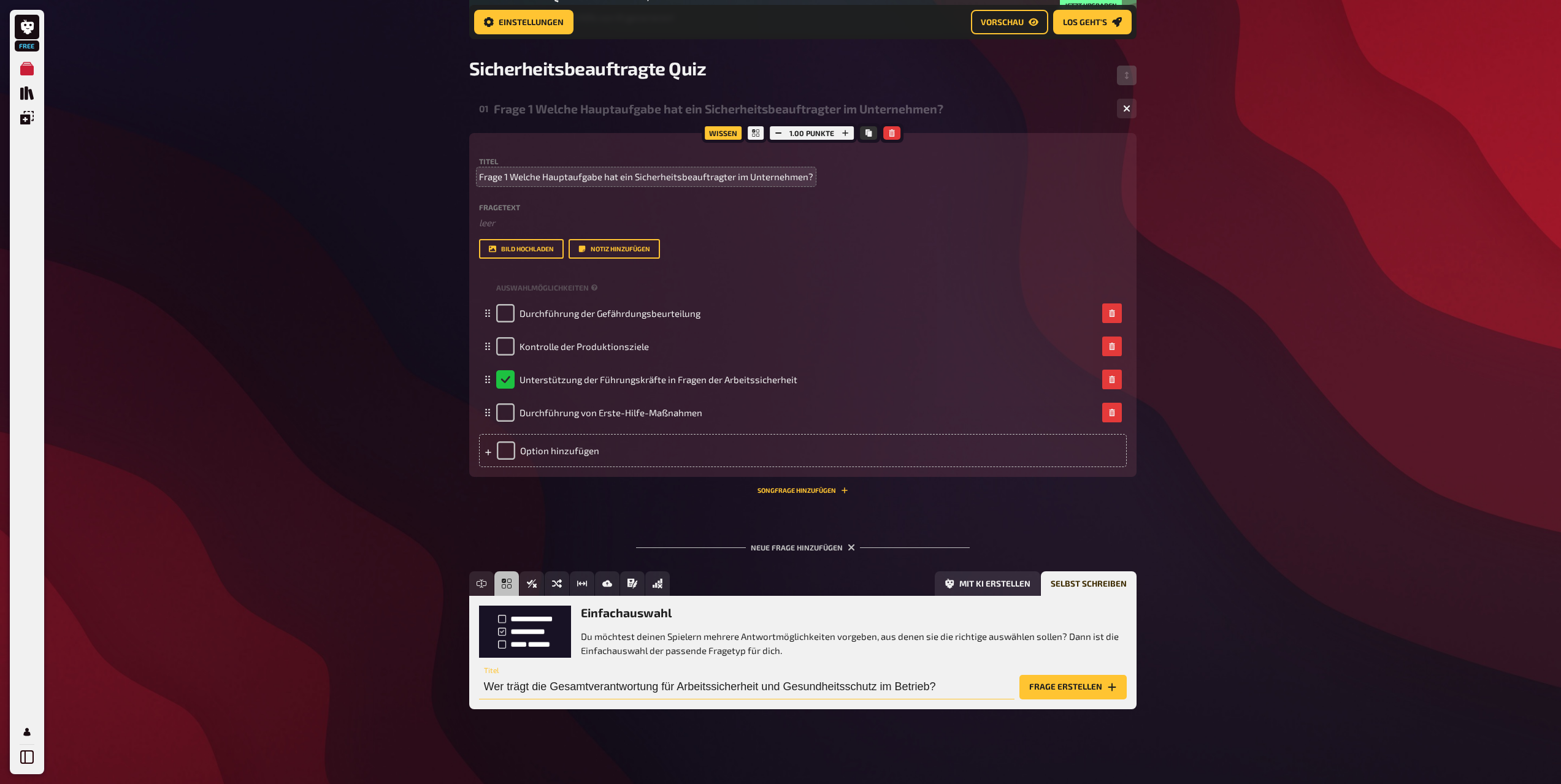
type input "Wer trägt die Gesamtverantwortung für Arbeitssicherheit und Gesundheitsschutz i…"
click at [542, 178] on span "Frage 1 Welche Hauptaufgabe hat ein Sicherheitsbeauftragter im Unternehmen?" at bounding box center [646, 177] width 334 height 14
click at [510, 178] on span "Frage 1 Welche Hauptaufgabe hat ein Sicherheitsbeauftragter im Unternehmen?" at bounding box center [646, 177] width 334 height 14
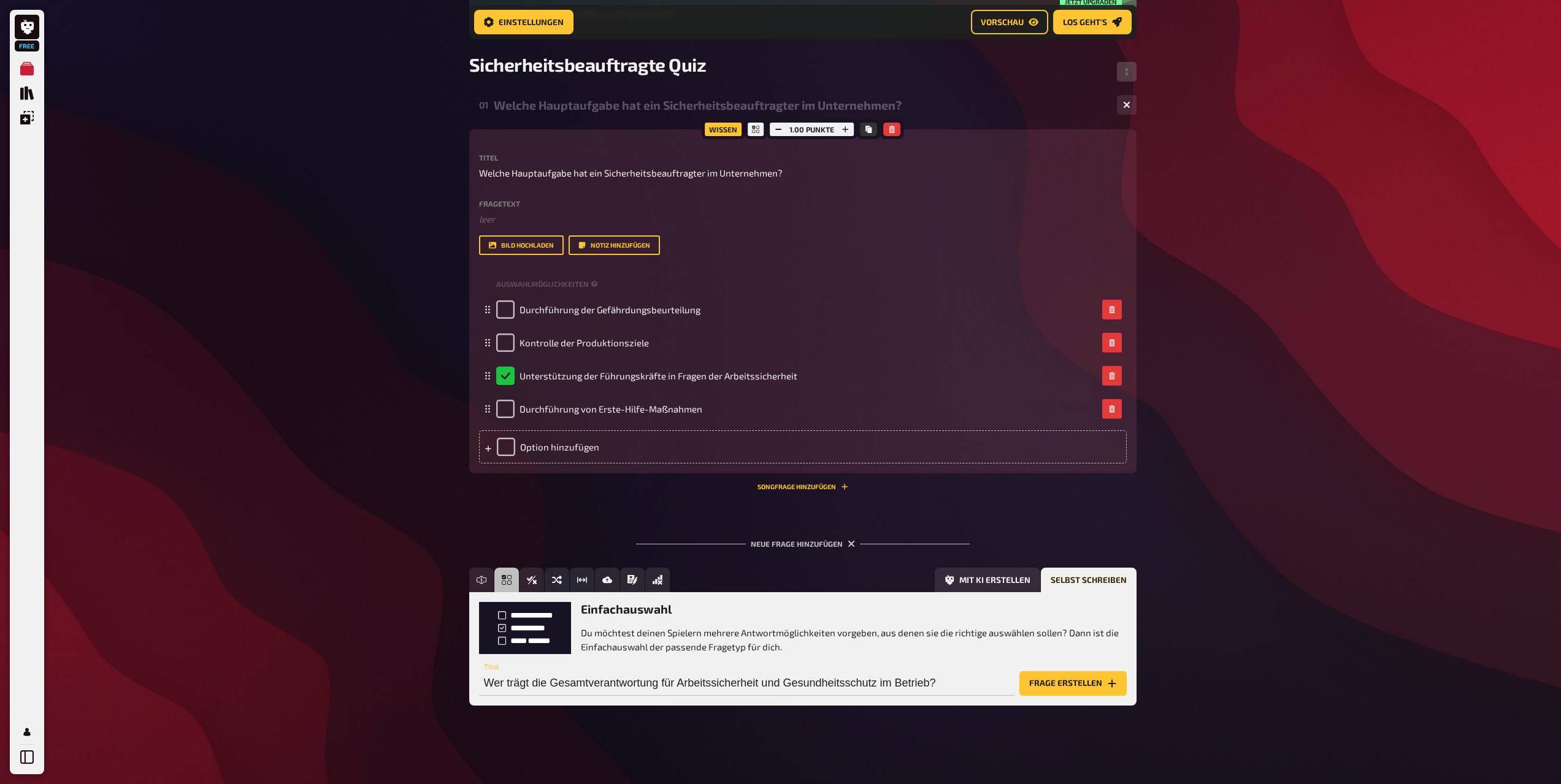
click at [1076, 684] on button "Frage erstellen" at bounding box center [1073, 683] width 107 height 24
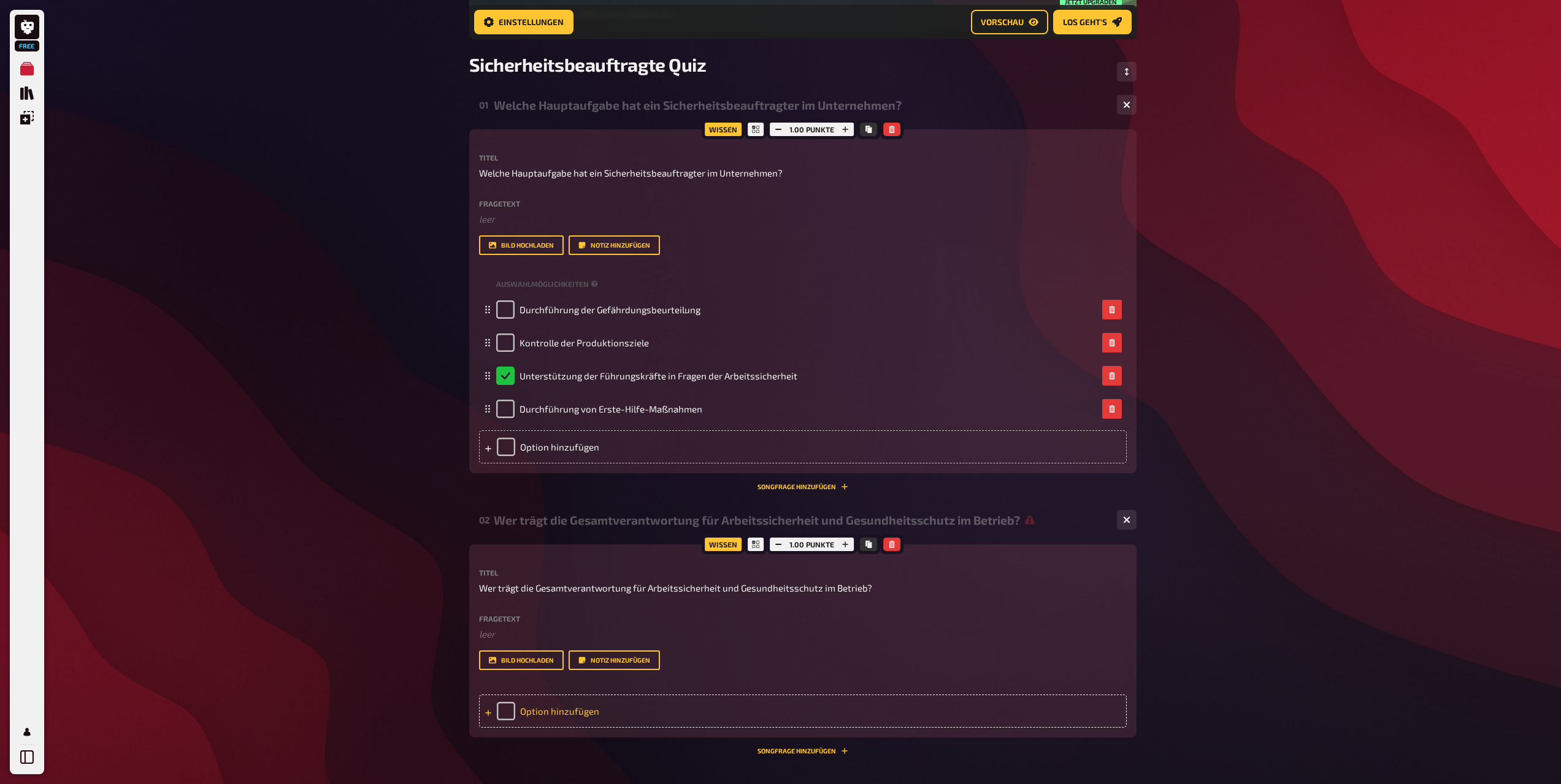
click at [574, 712] on div "Option hinzufügen" at bounding box center [803, 711] width 648 height 33
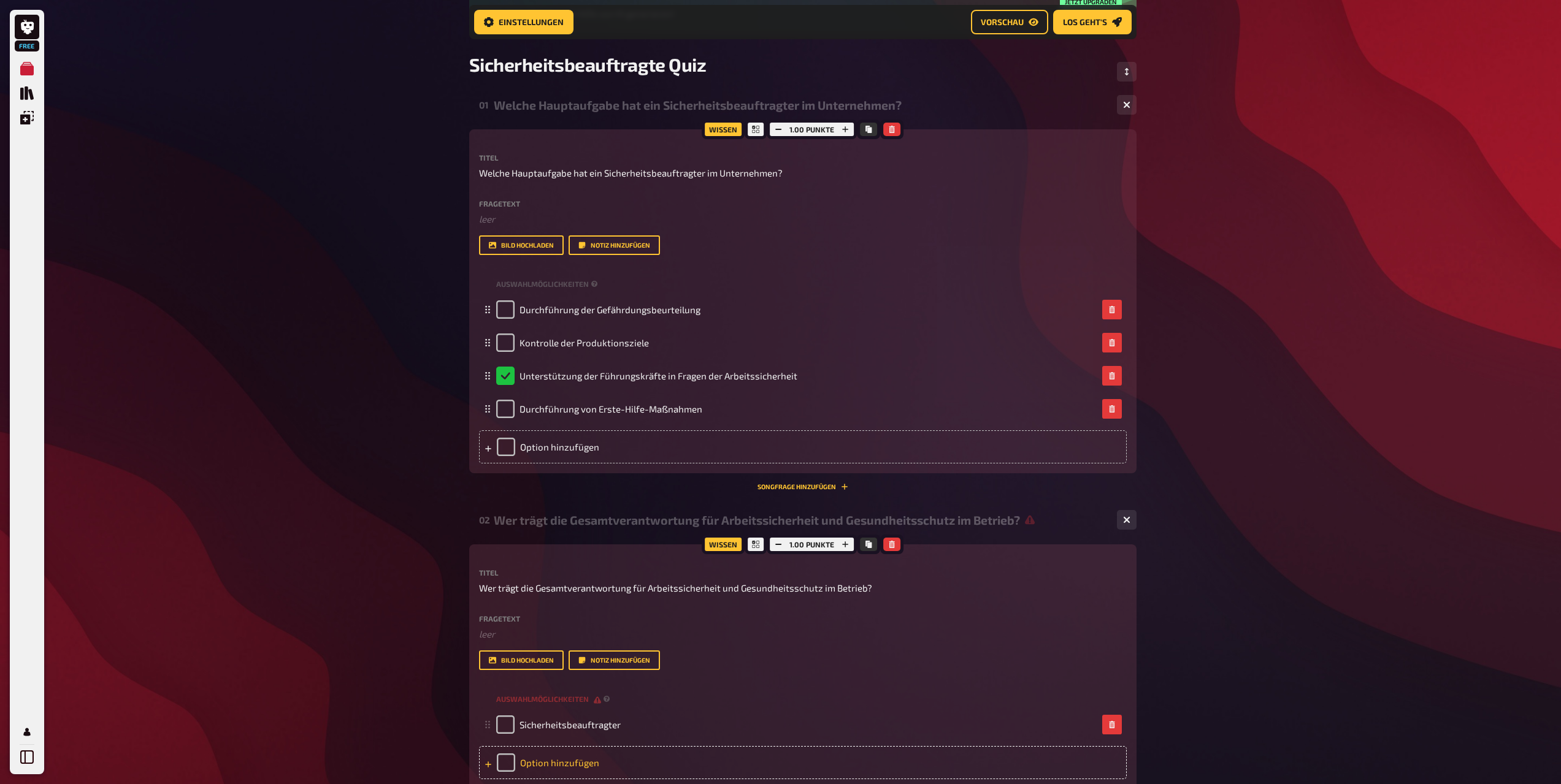
click at [552, 764] on div "Option hinzufügen" at bounding box center [803, 762] width 648 height 33
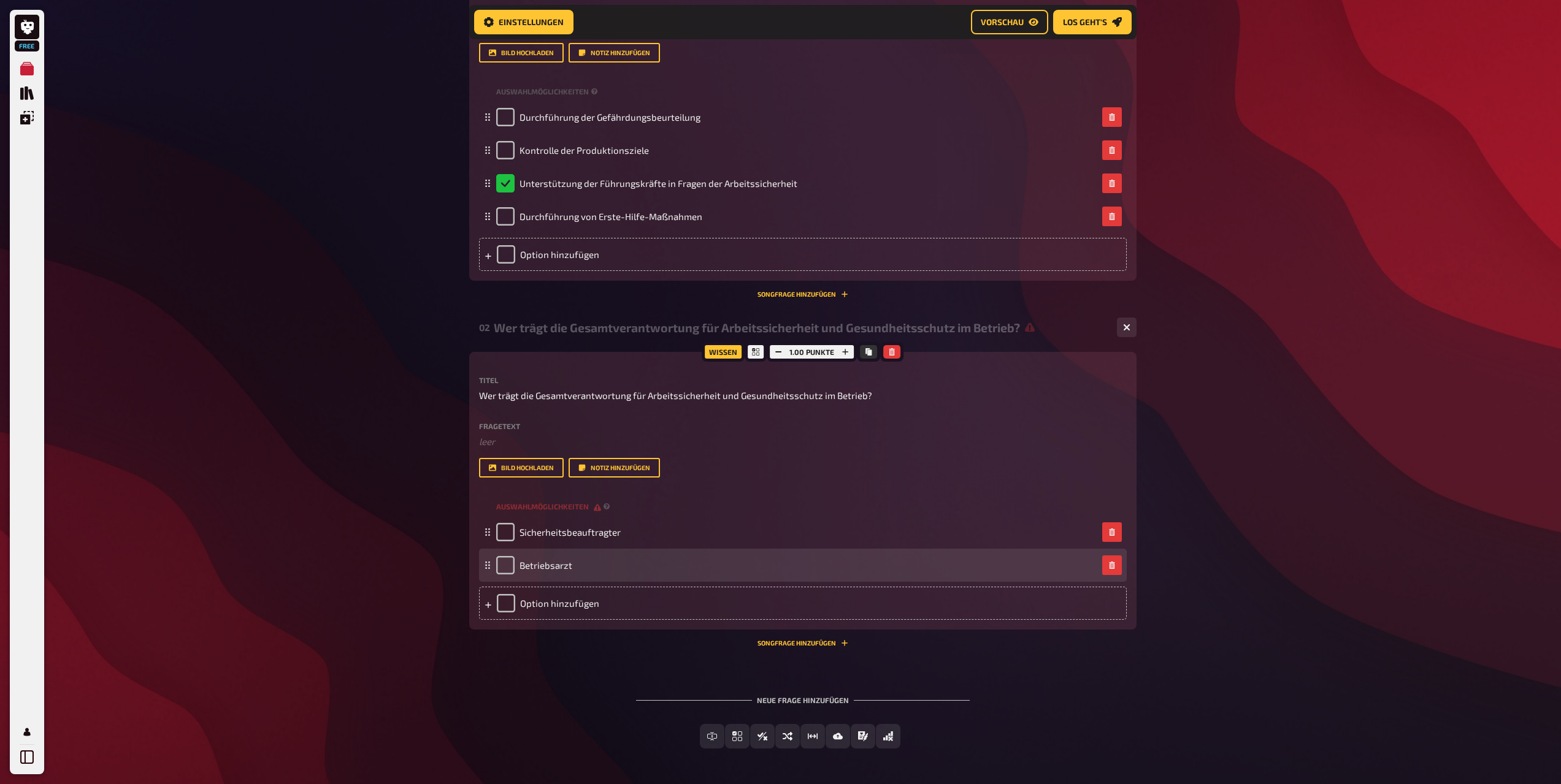
scroll to position [395, 0]
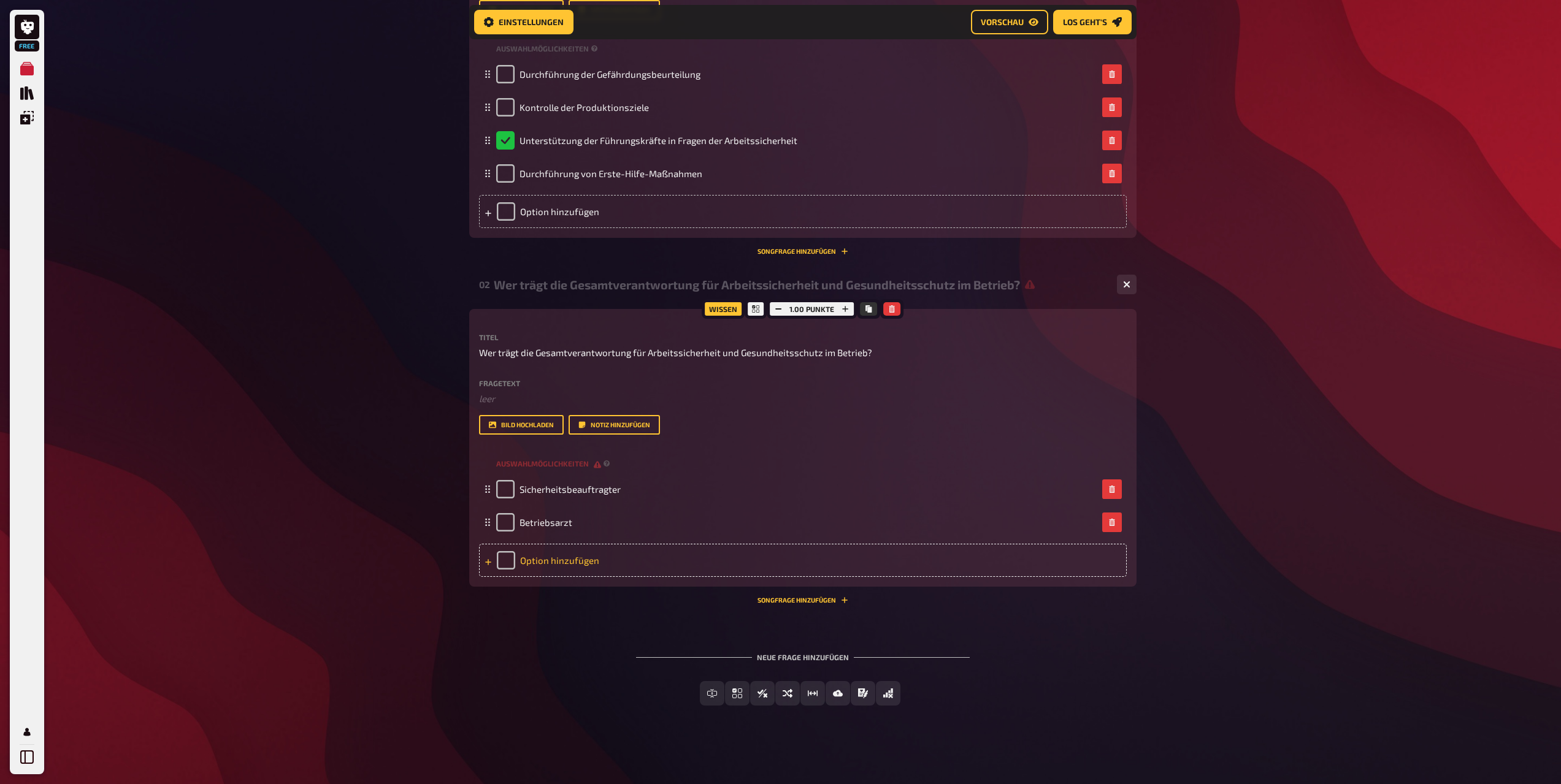
click at [545, 565] on div "Option hinzufügen" at bounding box center [803, 560] width 648 height 33
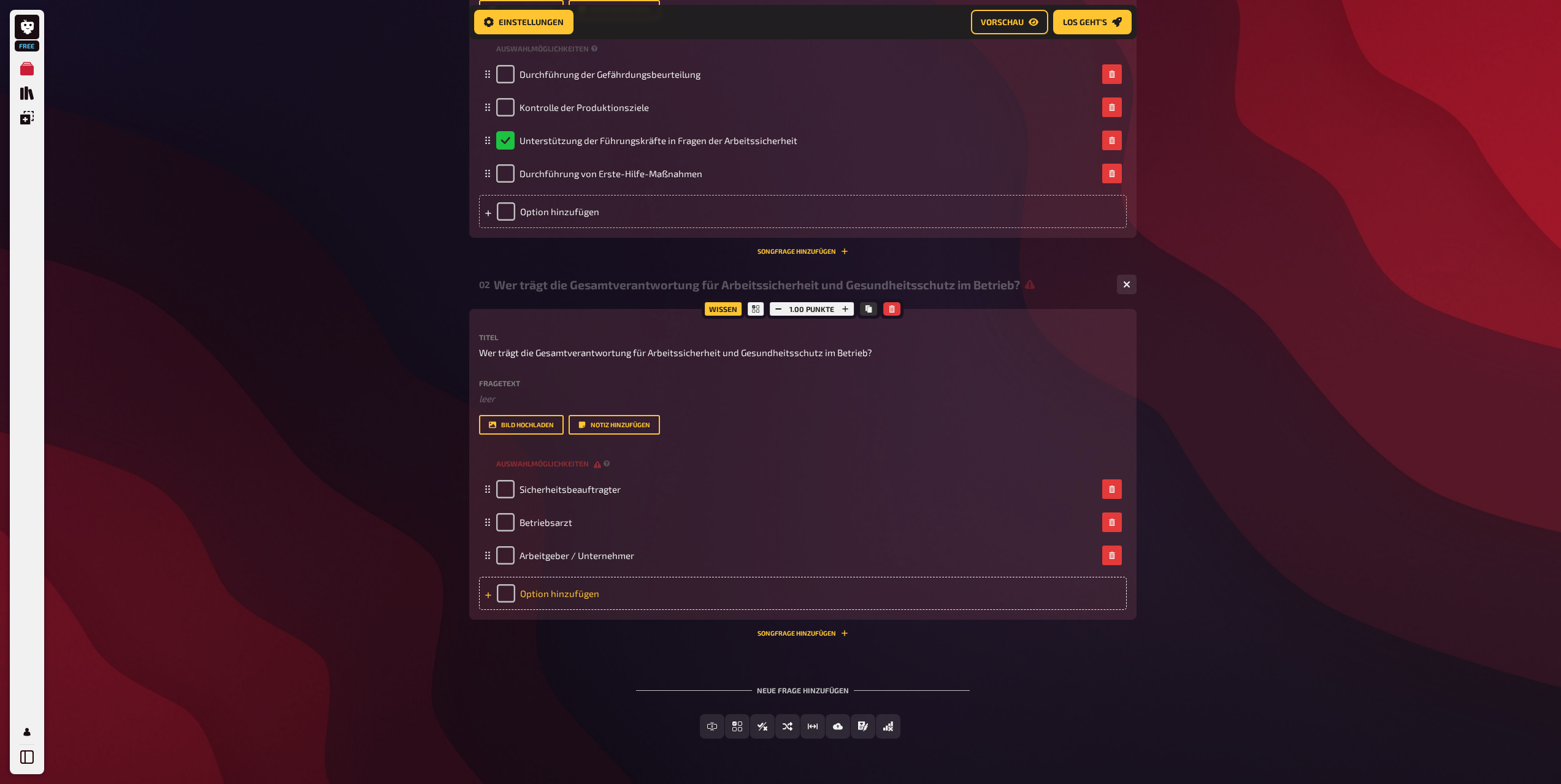
click at [564, 598] on div "Option hinzufügen" at bounding box center [803, 594] width 648 height 33
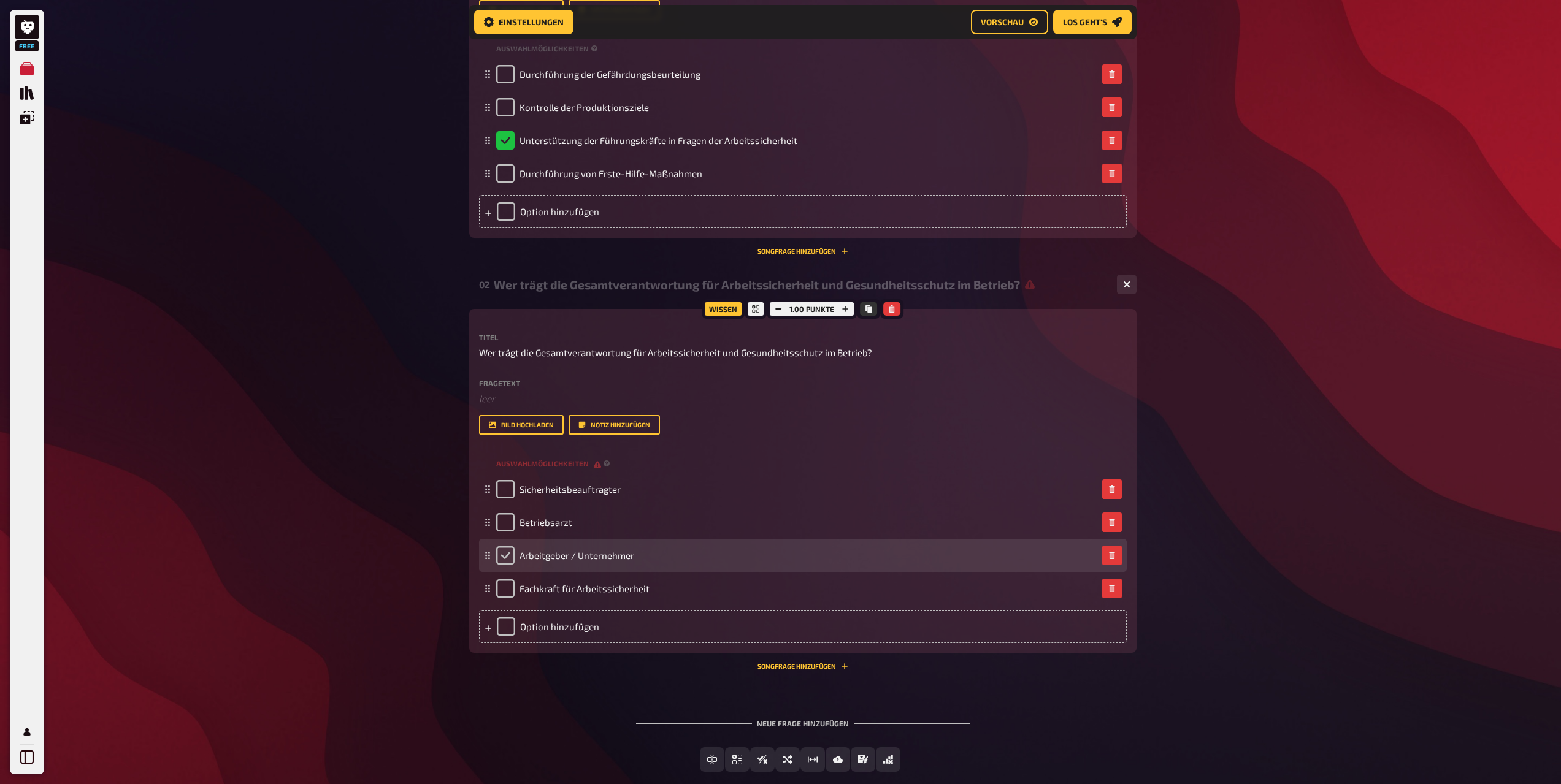
click at [501, 557] on input "checkbox" at bounding box center [505, 555] width 18 height 18
checkbox input "true"
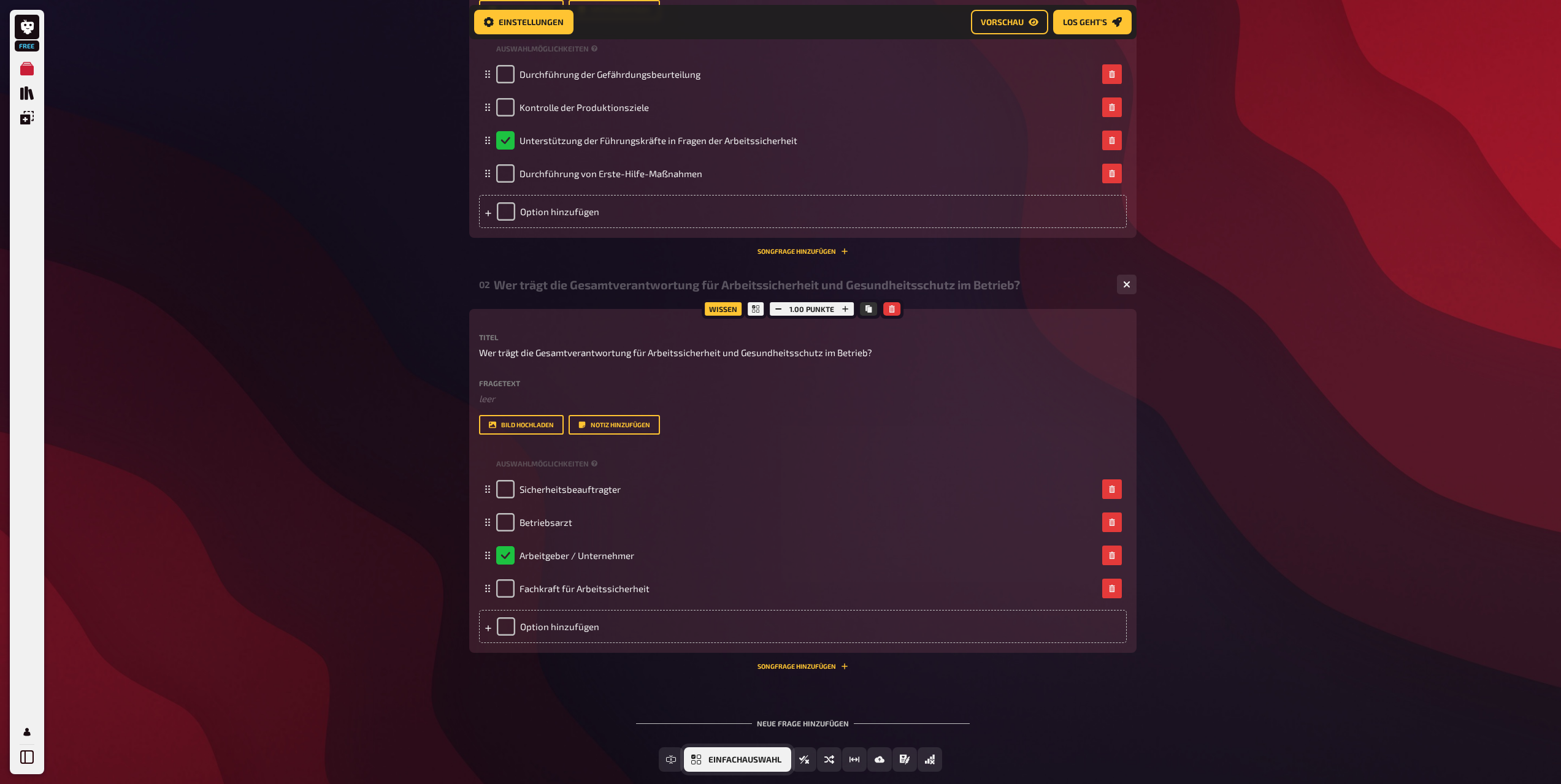
click at [709, 760] on span "Einfachauswahl" at bounding box center [745, 760] width 73 height 9
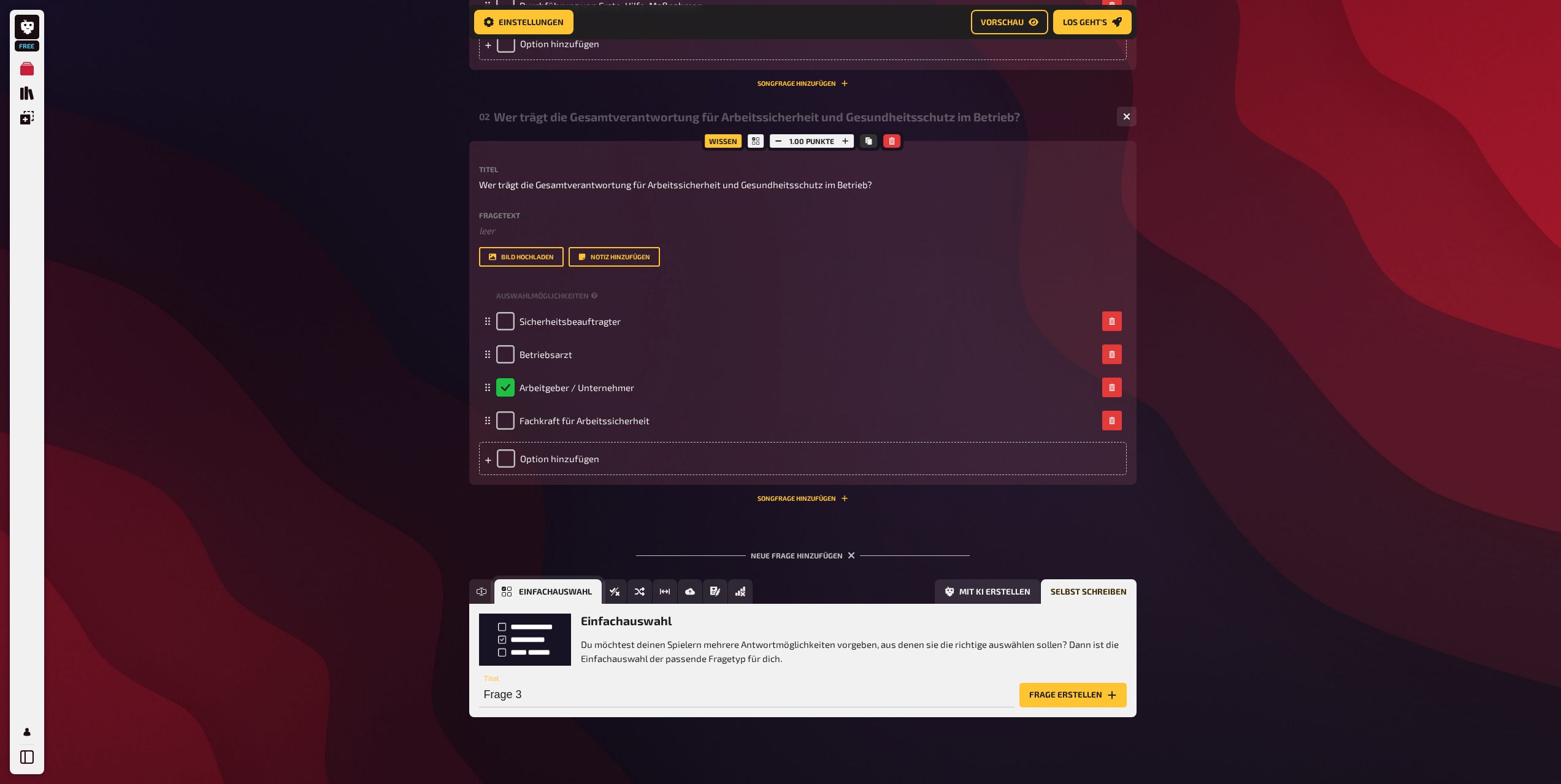
scroll to position [575, 0]
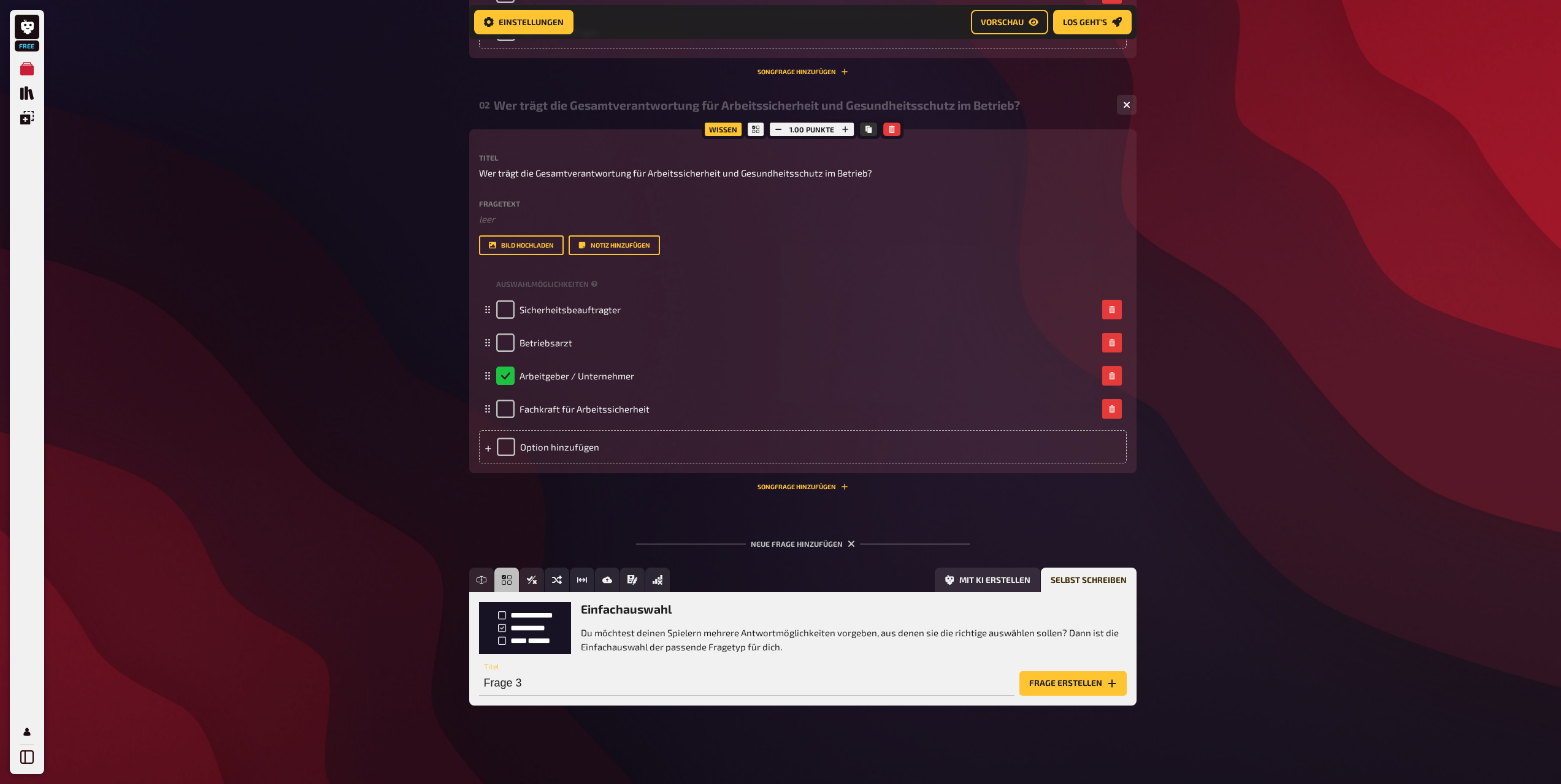
click at [566, 527] on div "Neue Frage hinzufügen Freitext Eingabe Einfachauswahl Wahr / Falsch Sortierfrag…" at bounding box center [803, 622] width 667 height 205
click at [537, 672] on input "Frage 3" at bounding box center [746, 683] width 535 height 24
paste input "Ab wie vielen Beschäftigten muss ein Unternehmen mindestens einen Sicherheitsbe…"
type input "Ab wie vielen Beschäftigten muss ein Unternehmen mindestens einen Sicherheitsbe…"
click at [1095, 680] on button "Frage erstellen" at bounding box center [1073, 683] width 107 height 24
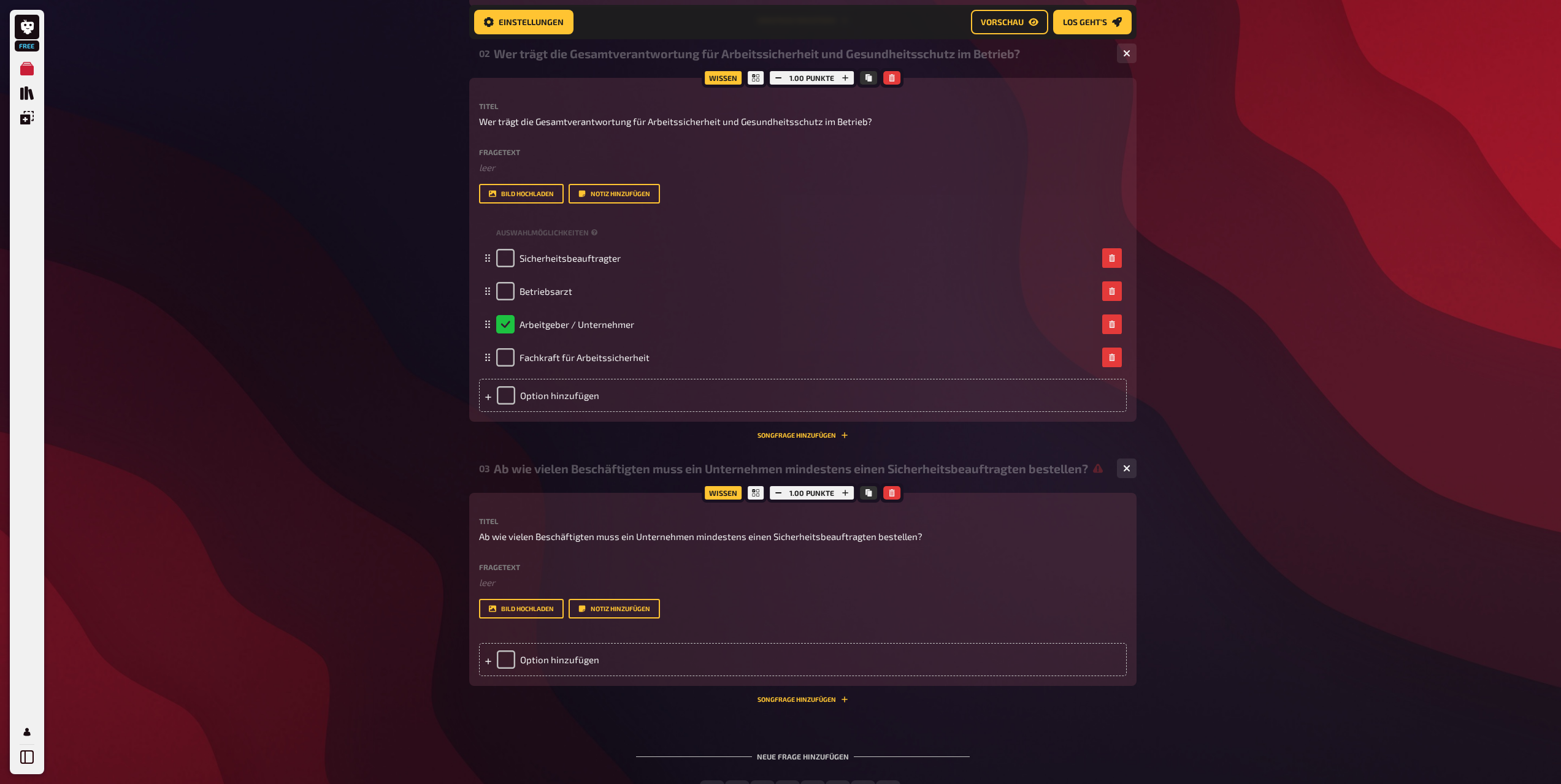
scroll to position [726, 0]
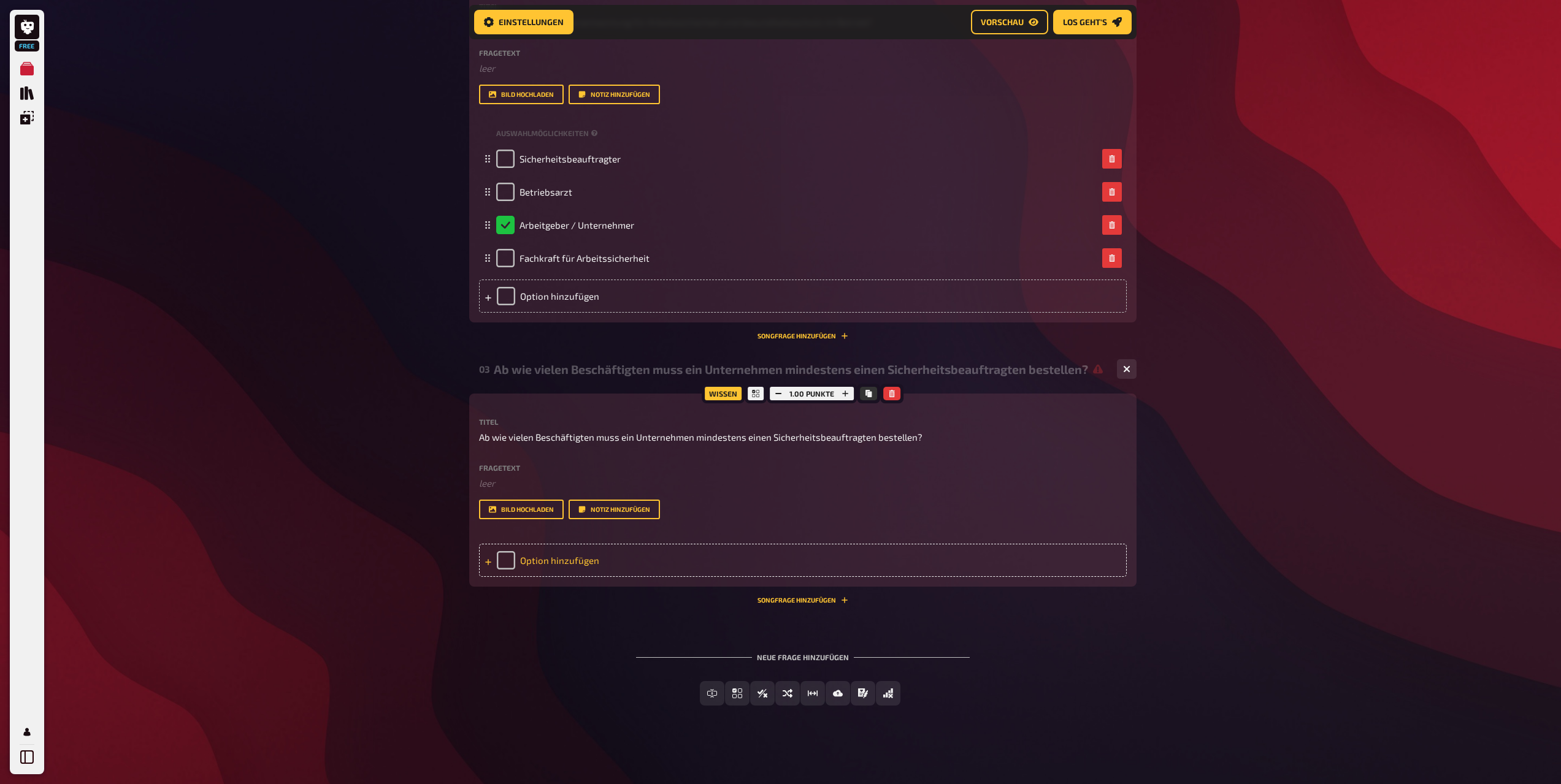
click at [551, 566] on div "Option hinzufügen" at bounding box center [803, 560] width 648 height 33
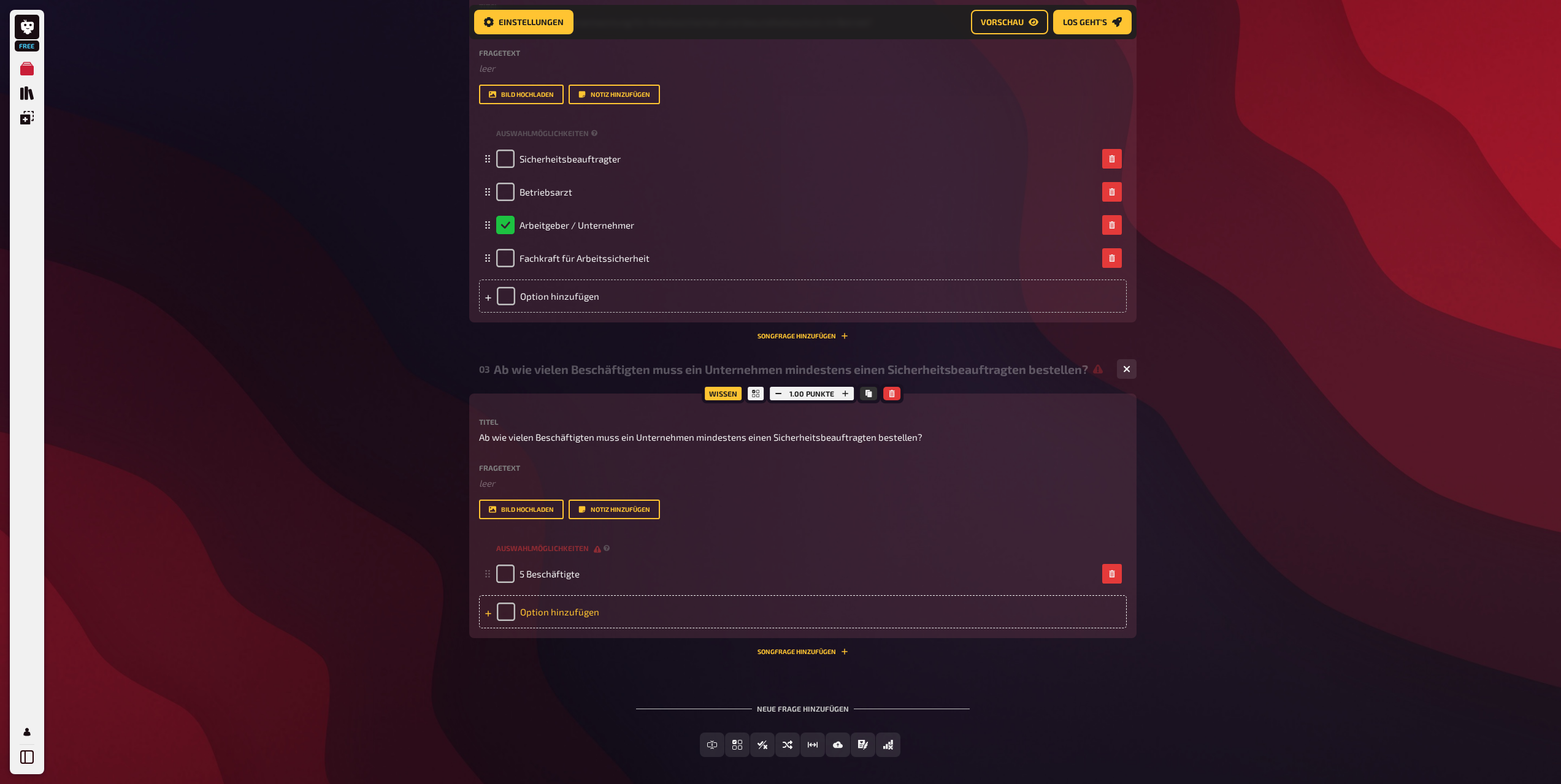
click at [567, 618] on div "Option hinzufügen" at bounding box center [803, 612] width 648 height 33
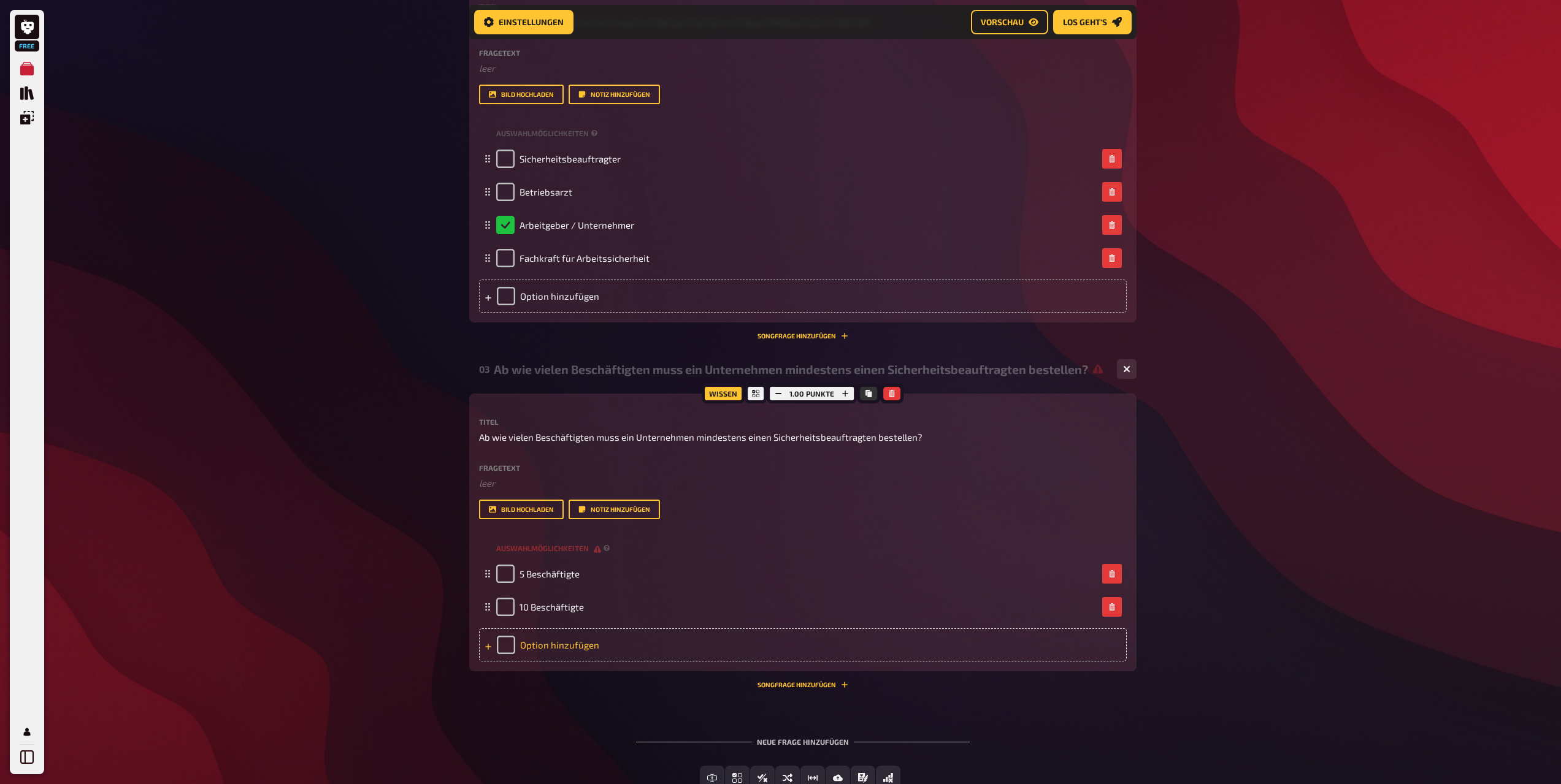
click at [654, 645] on div "Option hinzufügen" at bounding box center [803, 645] width 648 height 33
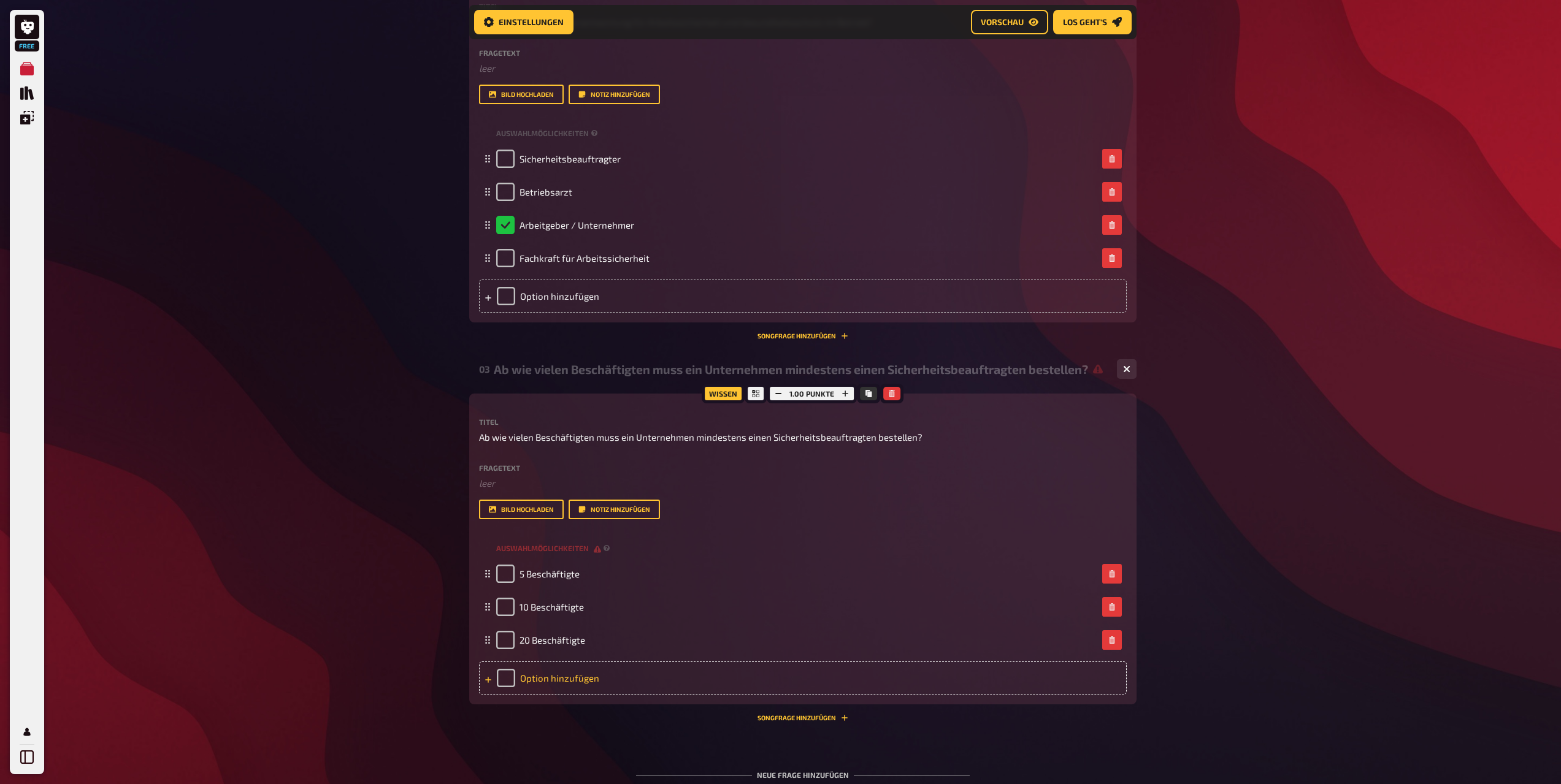
click at [544, 680] on div "Option hinzufügen" at bounding box center [803, 678] width 648 height 33
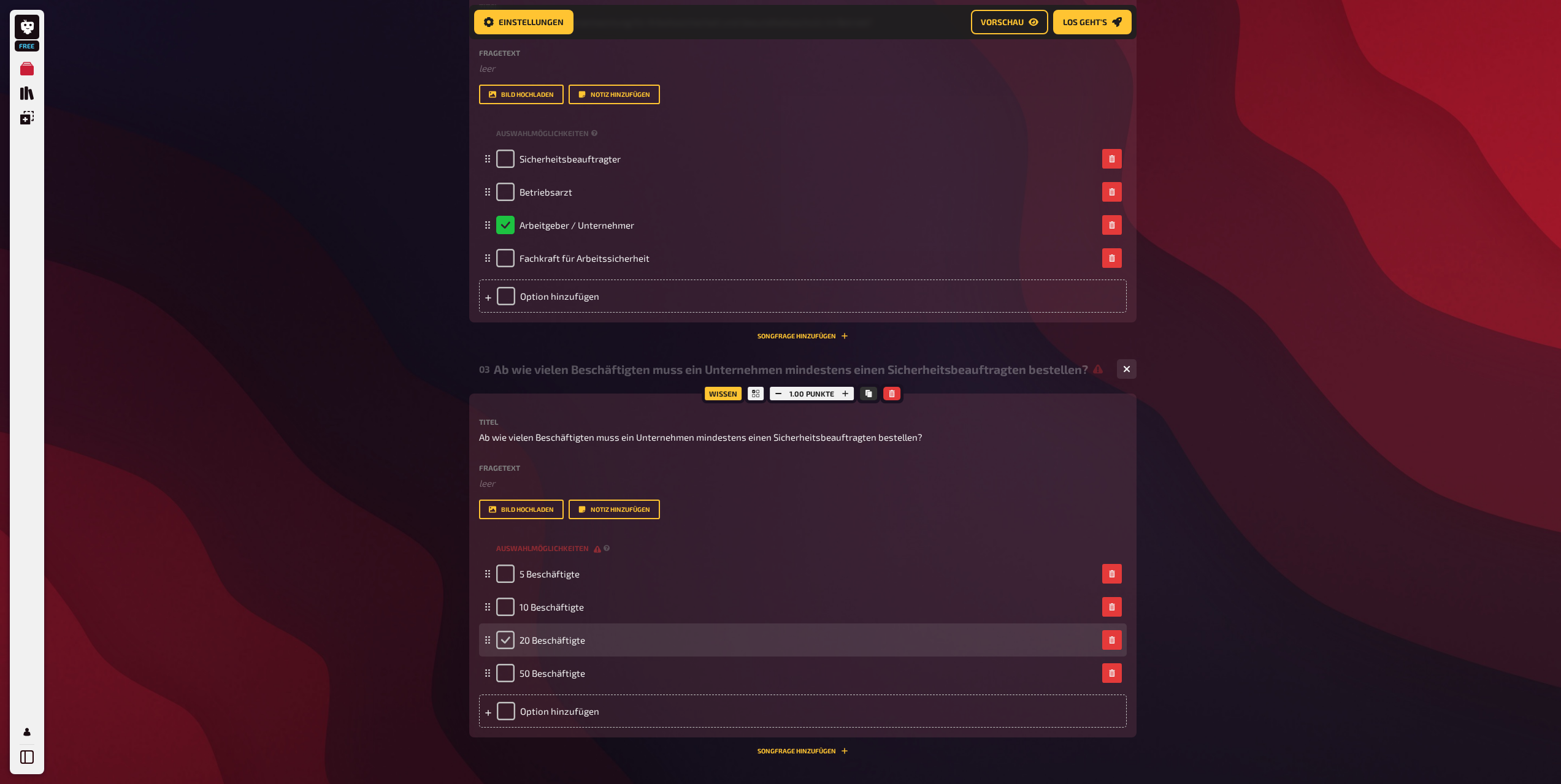
click at [508, 640] on input "checkbox" at bounding box center [505, 640] width 18 height 18
checkbox input "true"
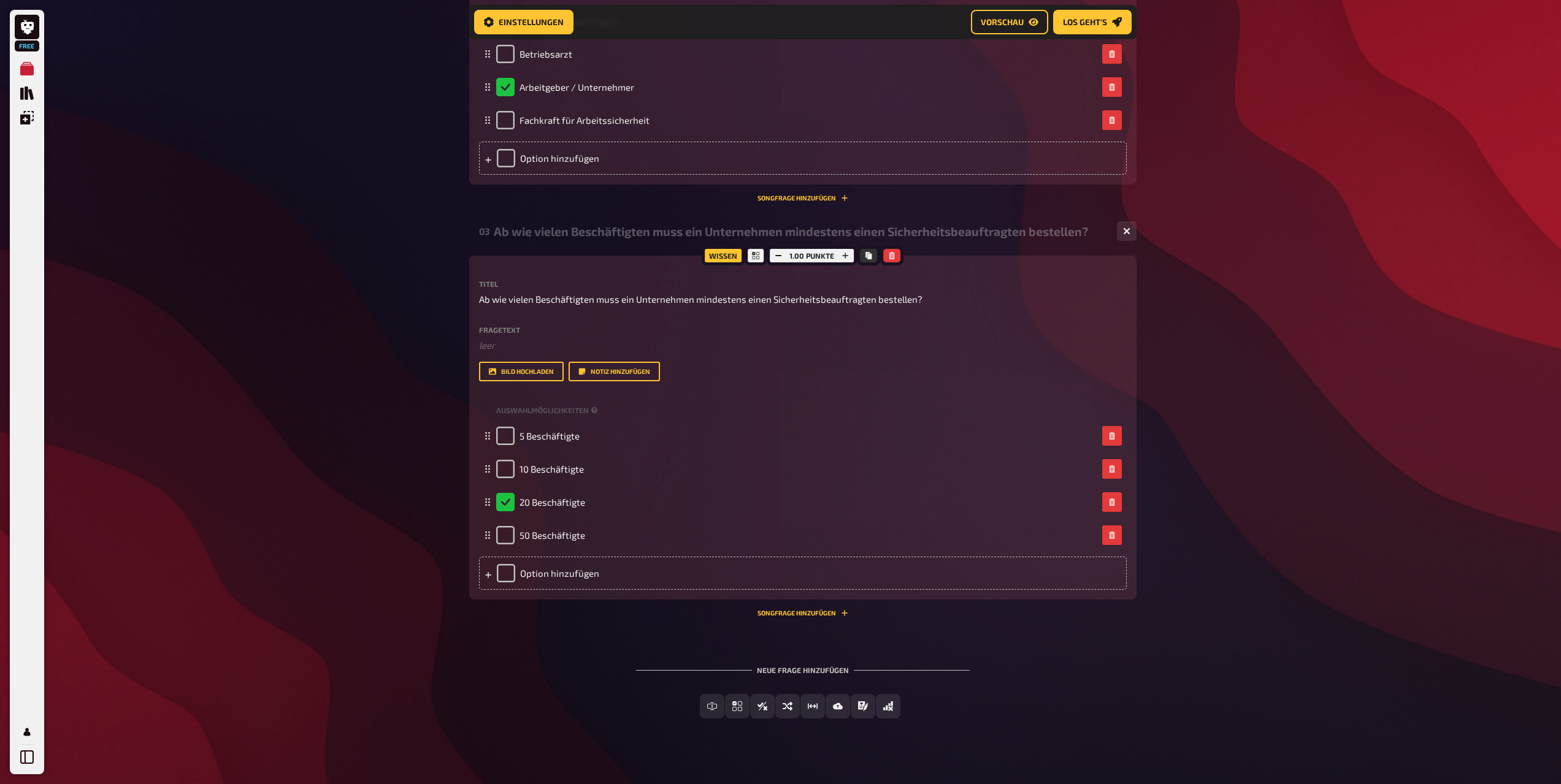
scroll to position [876, 0]
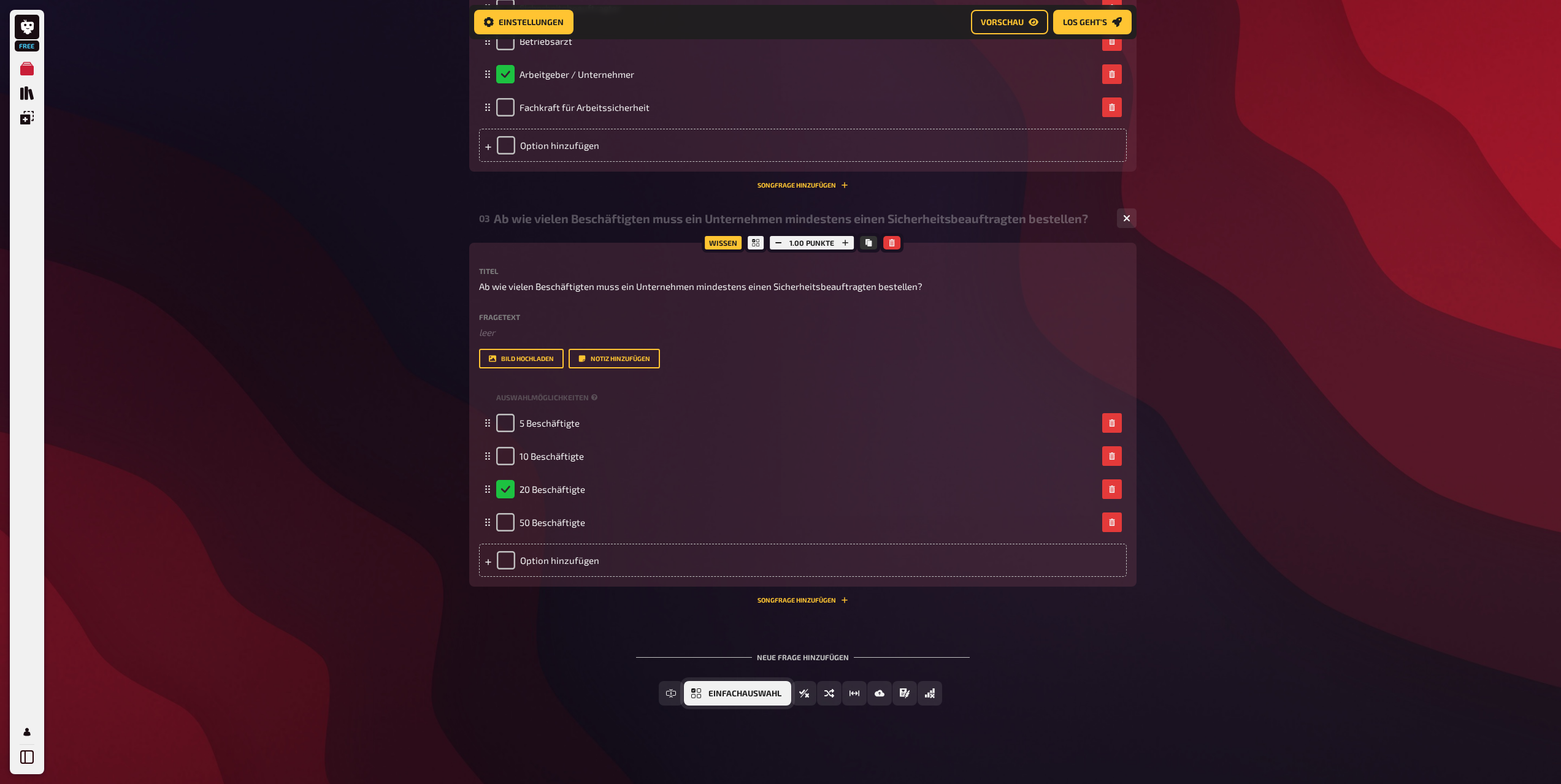
click at [739, 689] on span "Einfachauswahl" at bounding box center [745, 693] width 73 height 9
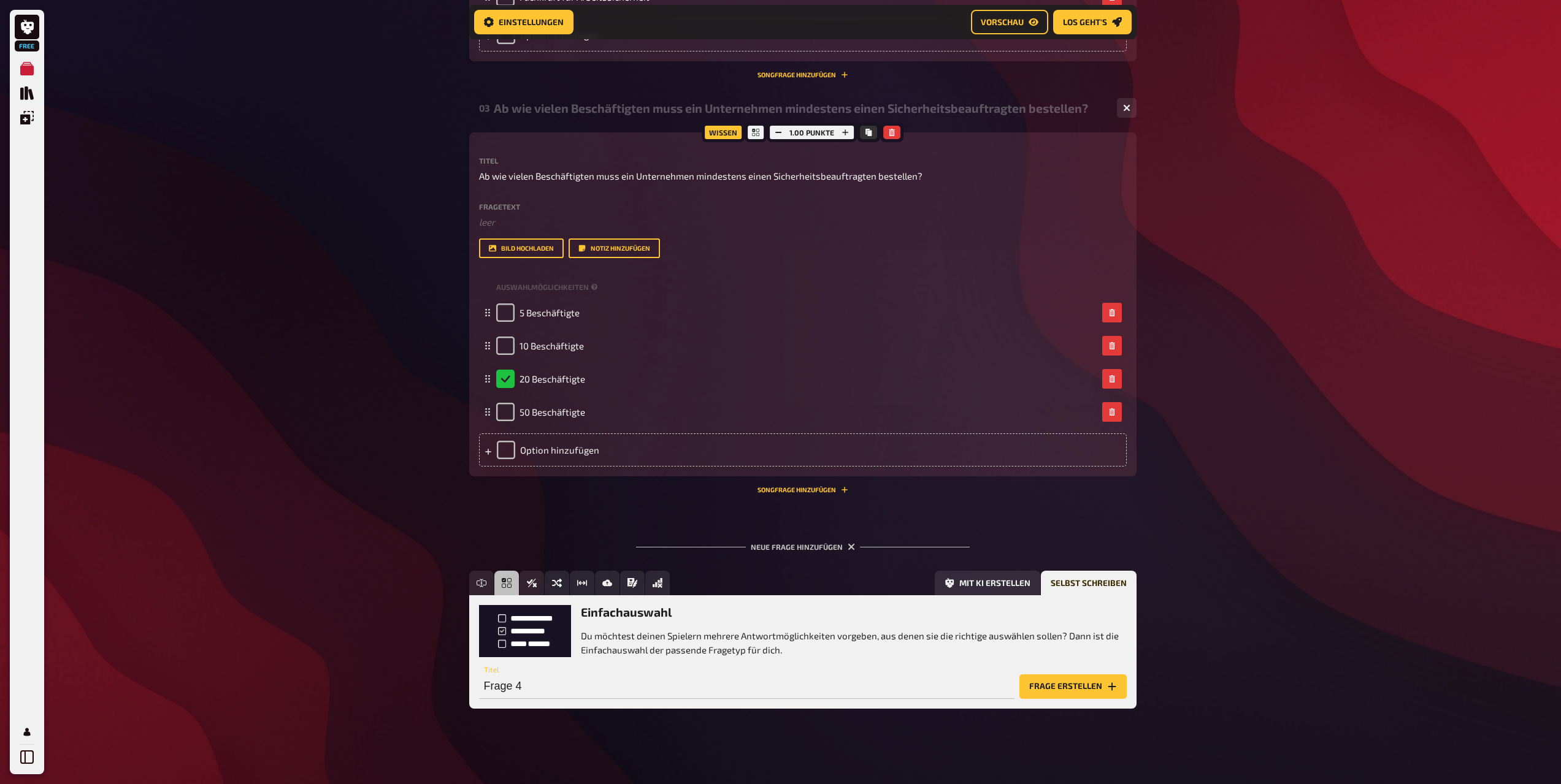
scroll to position [990, 0]
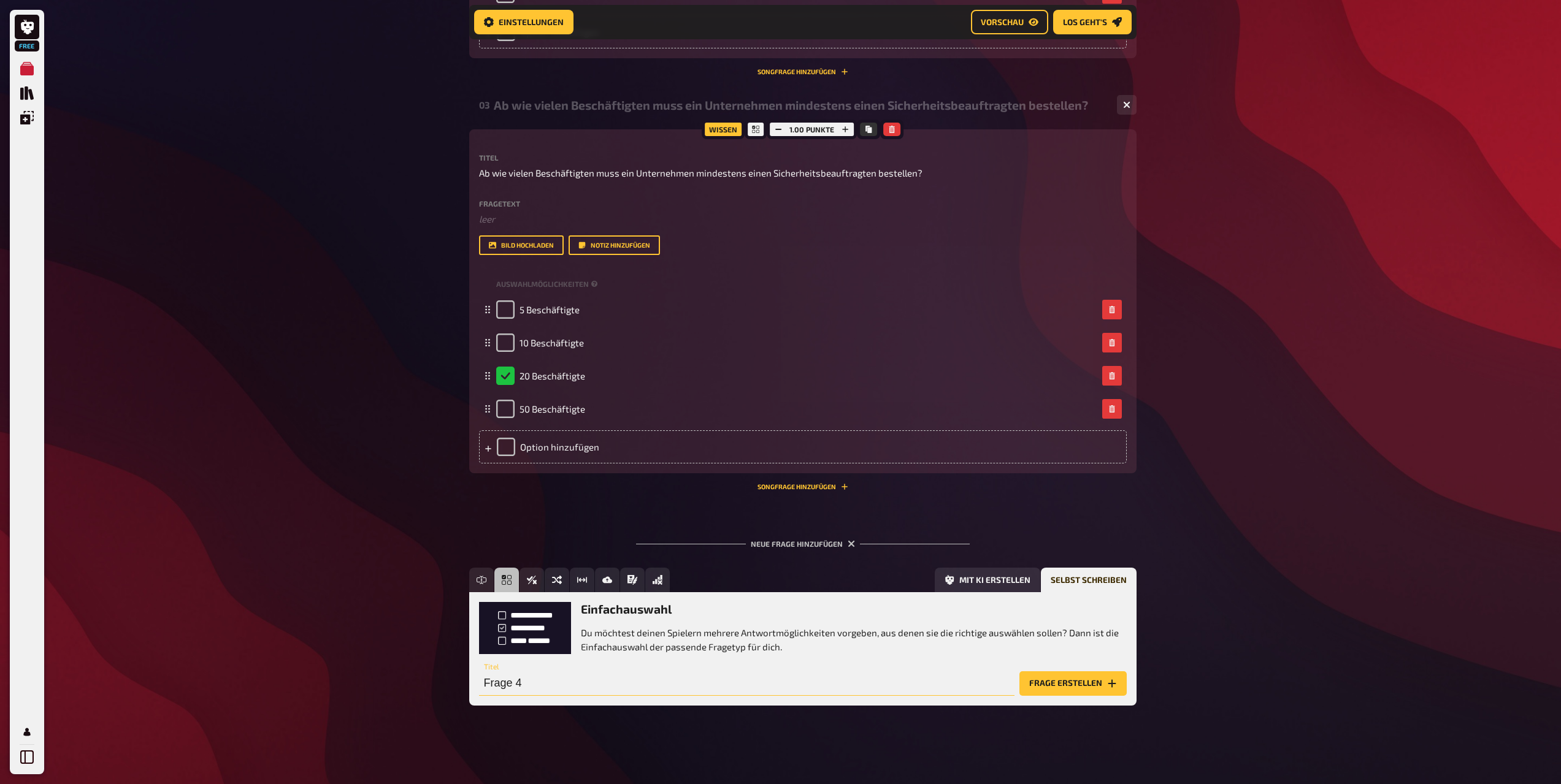
click at [532, 684] on input "Frage 4" at bounding box center [746, 683] width 535 height 24
paste input "Welche Aussage zur Rolle des Sicherheitsbeauftragten ist richtig?"
type input "Welche Aussage zur Rolle des Sicherheitsbeauftragten ist richtig?"
click at [1089, 680] on button "Frage erstellen" at bounding box center [1073, 683] width 107 height 24
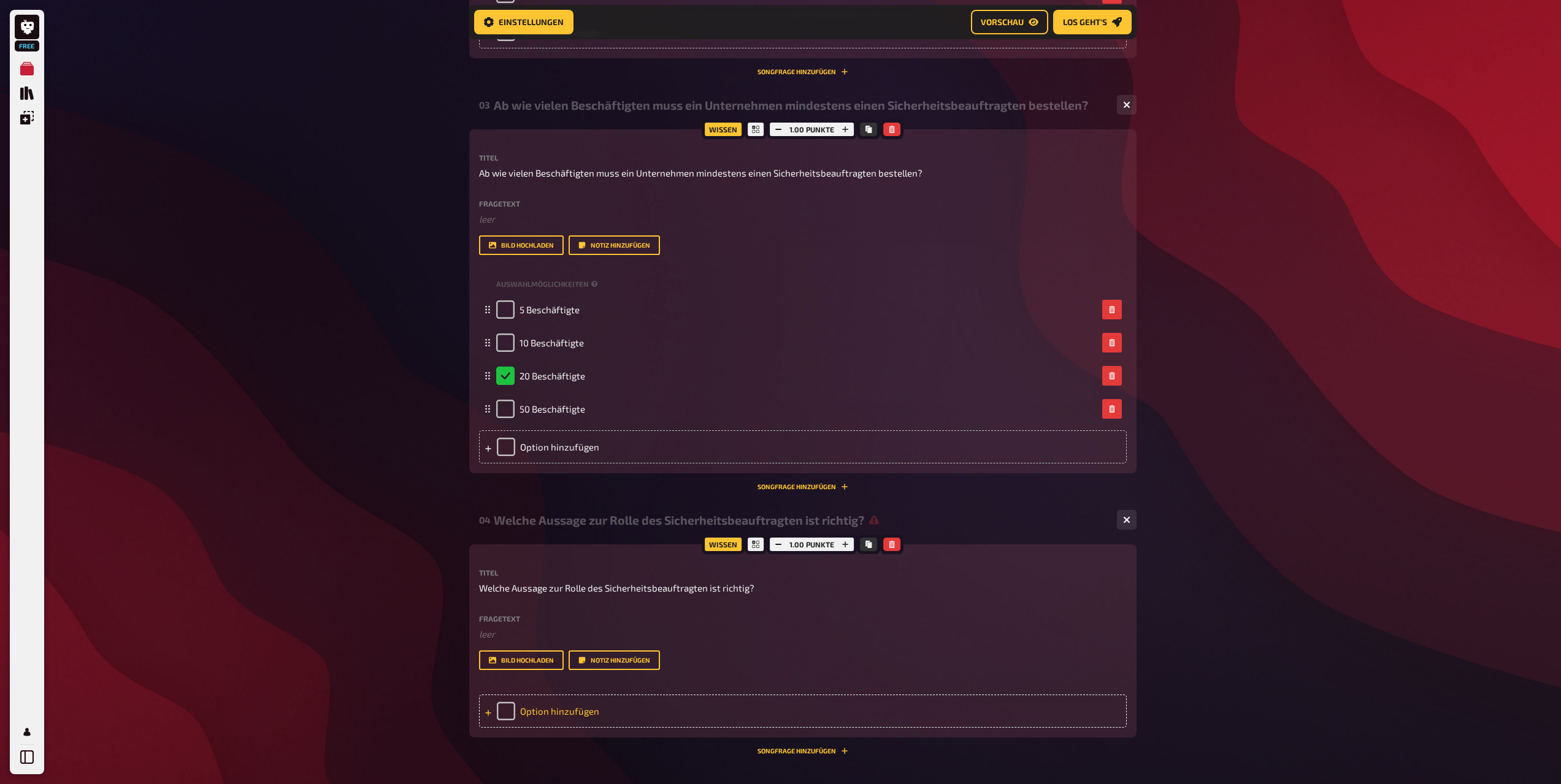
click at [579, 716] on div "Option hinzufügen" at bounding box center [803, 711] width 648 height 33
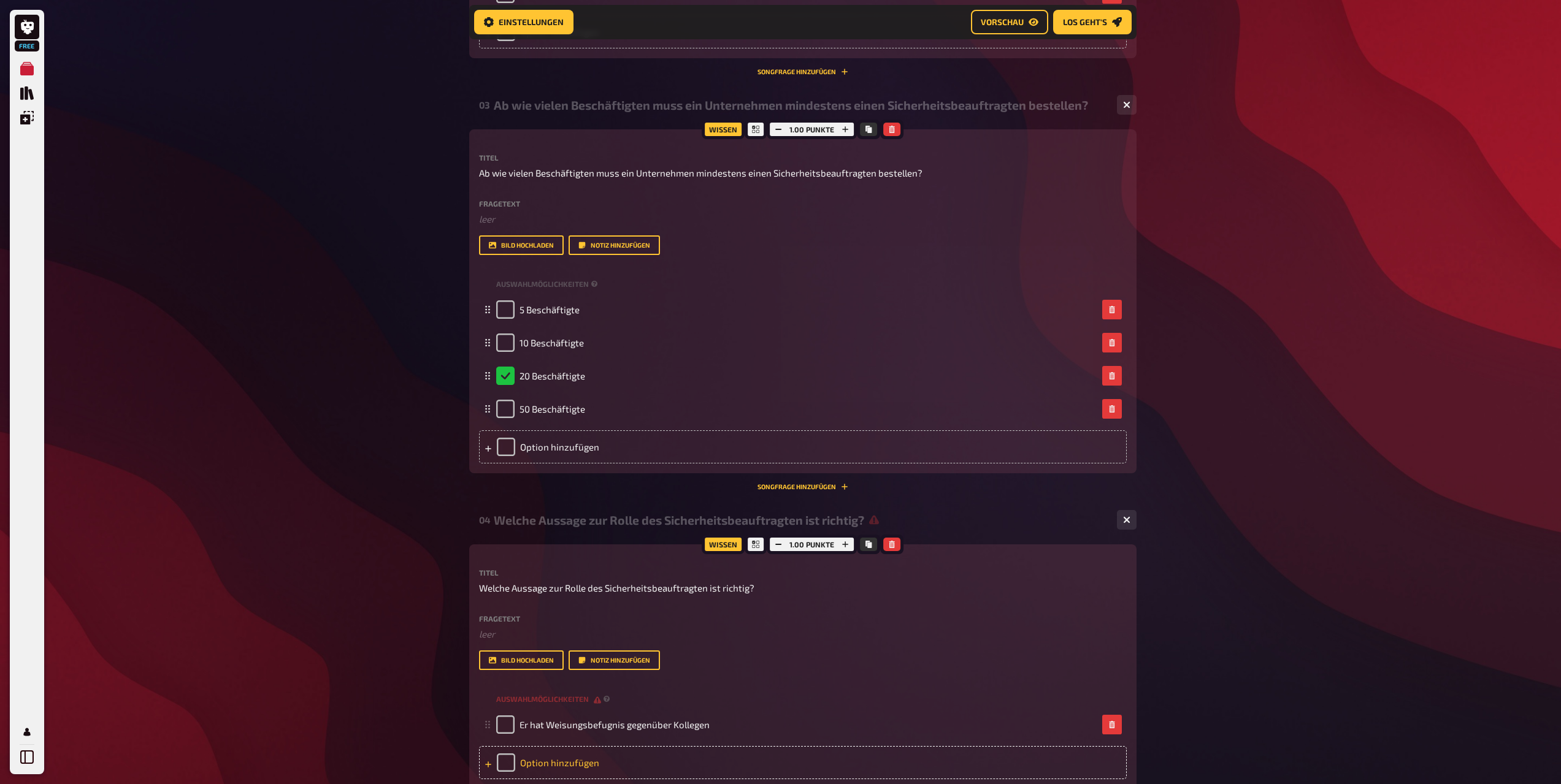
click at [730, 754] on div "Option hinzufügen" at bounding box center [803, 762] width 648 height 33
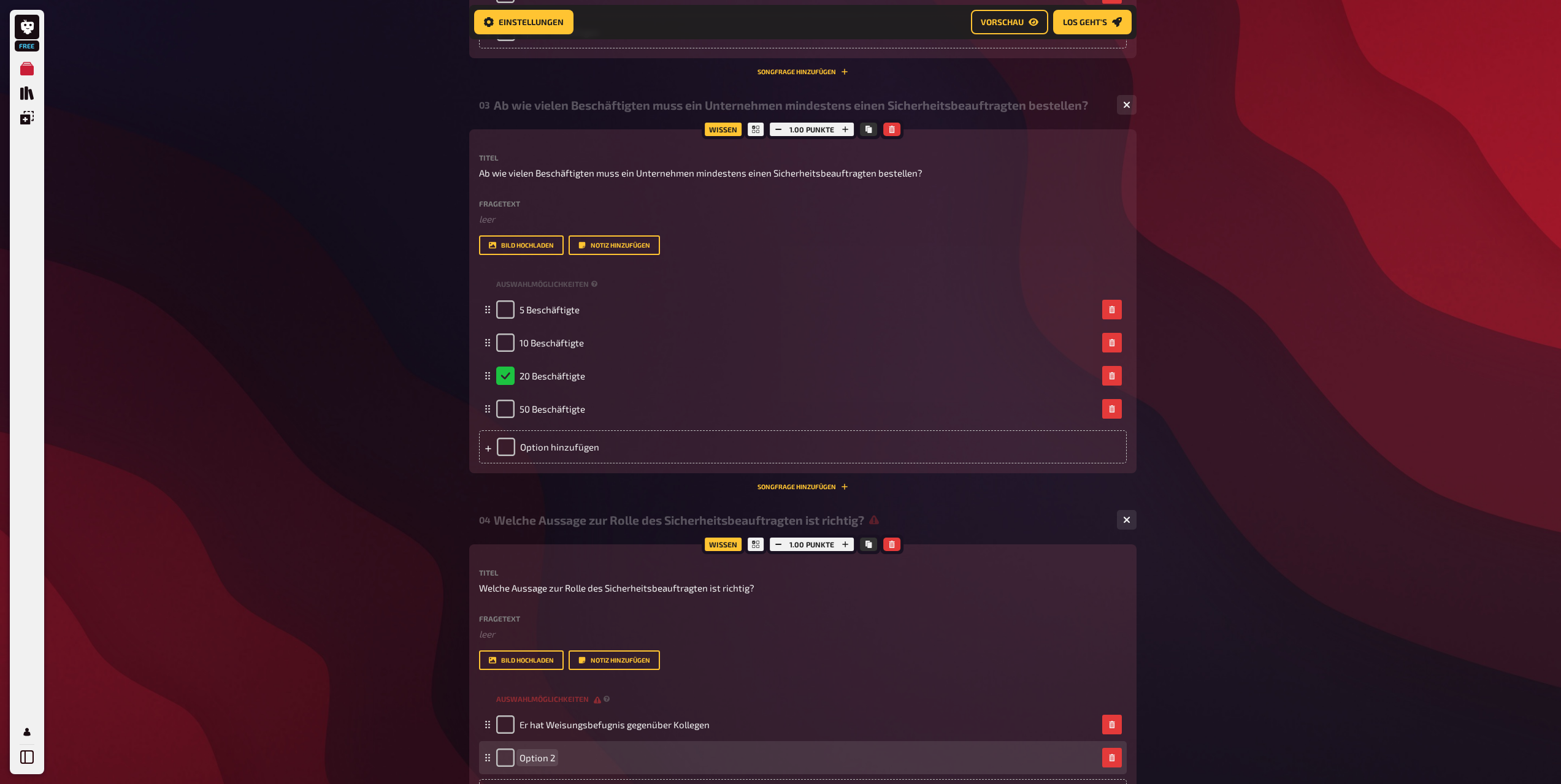
click at [545, 756] on span "Option 2" at bounding box center [537, 758] width 35 height 11
paste span
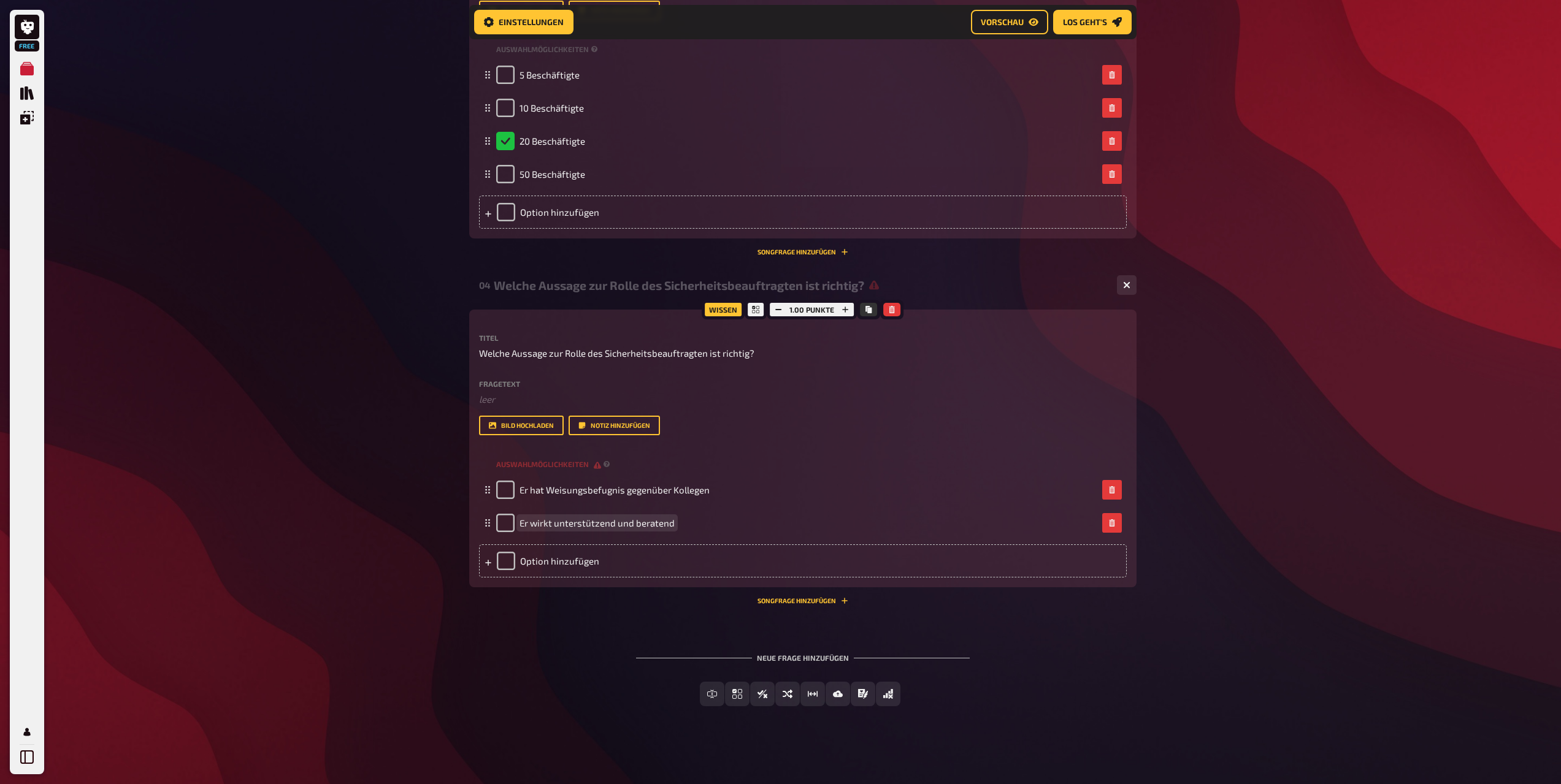
scroll to position [1225, 0]
click at [576, 567] on div "Option hinzufügen" at bounding box center [803, 560] width 648 height 33
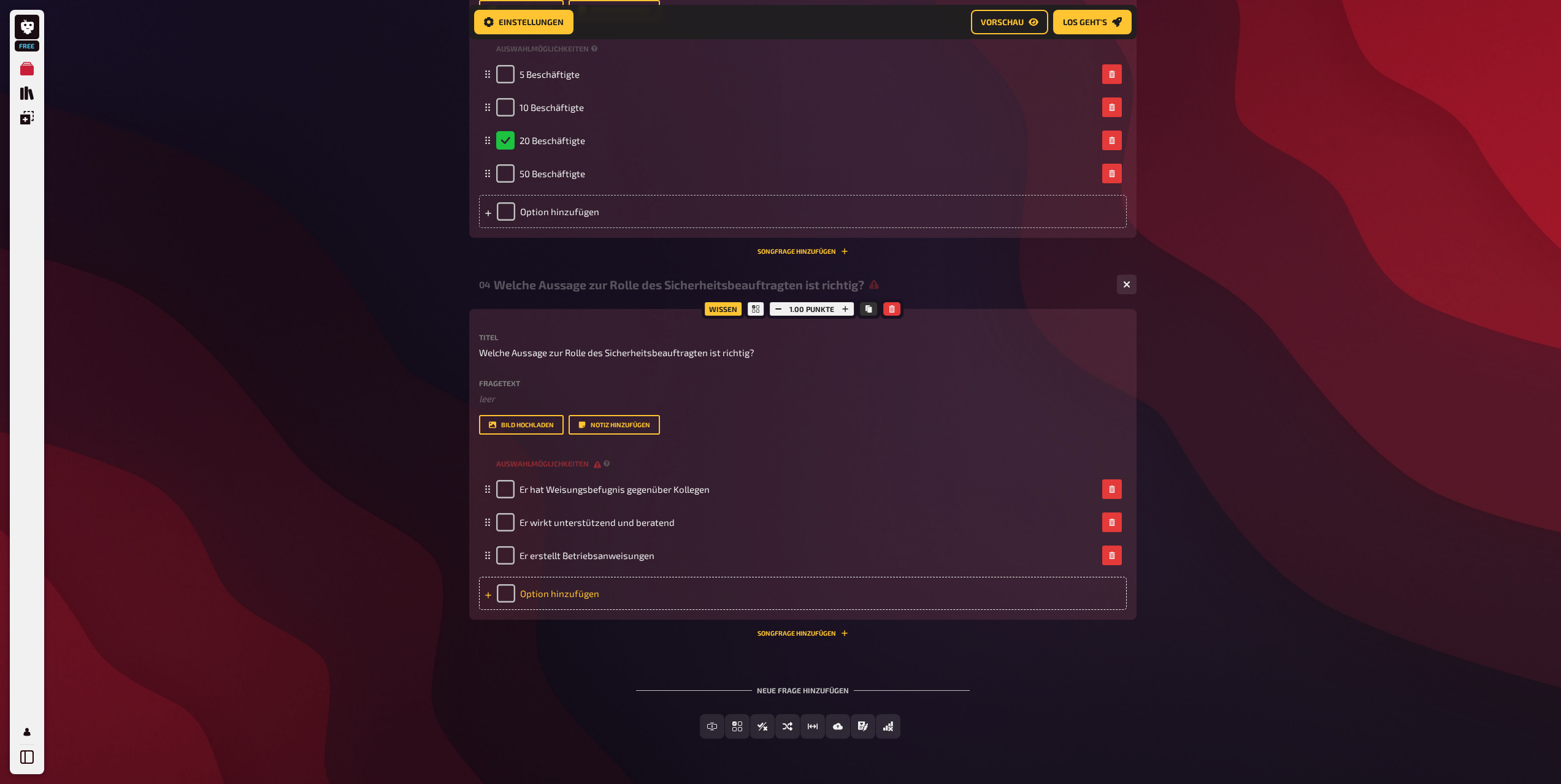
click at [595, 598] on div "Option hinzufügen" at bounding box center [803, 594] width 648 height 33
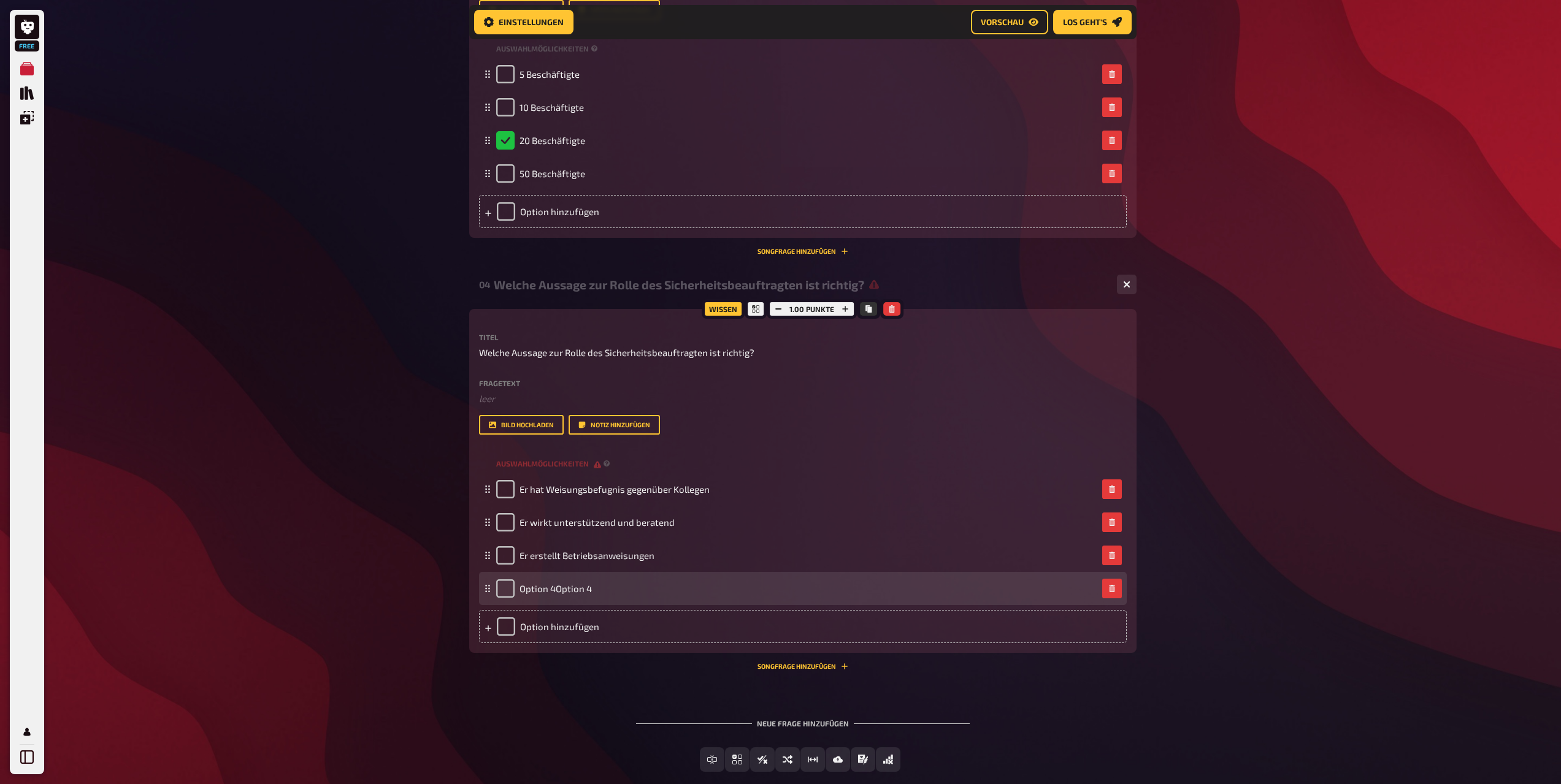
click at [610, 592] on div "Option 4Option 4" at bounding box center [796, 588] width 601 height 18
drag, startPoint x: 606, startPoint y: 588, endPoint x: 533, endPoint y: 586, distance: 73.0
click at [533, 586] on div "Option 4Option 4" at bounding box center [796, 588] width 601 height 18
click at [566, 592] on span "Option 4Option 4" at bounding box center [556, 588] width 72 height 11
click at [597, 587] on div "Option 4Option 4" at bounding box center [796, 588] width 601 height 18
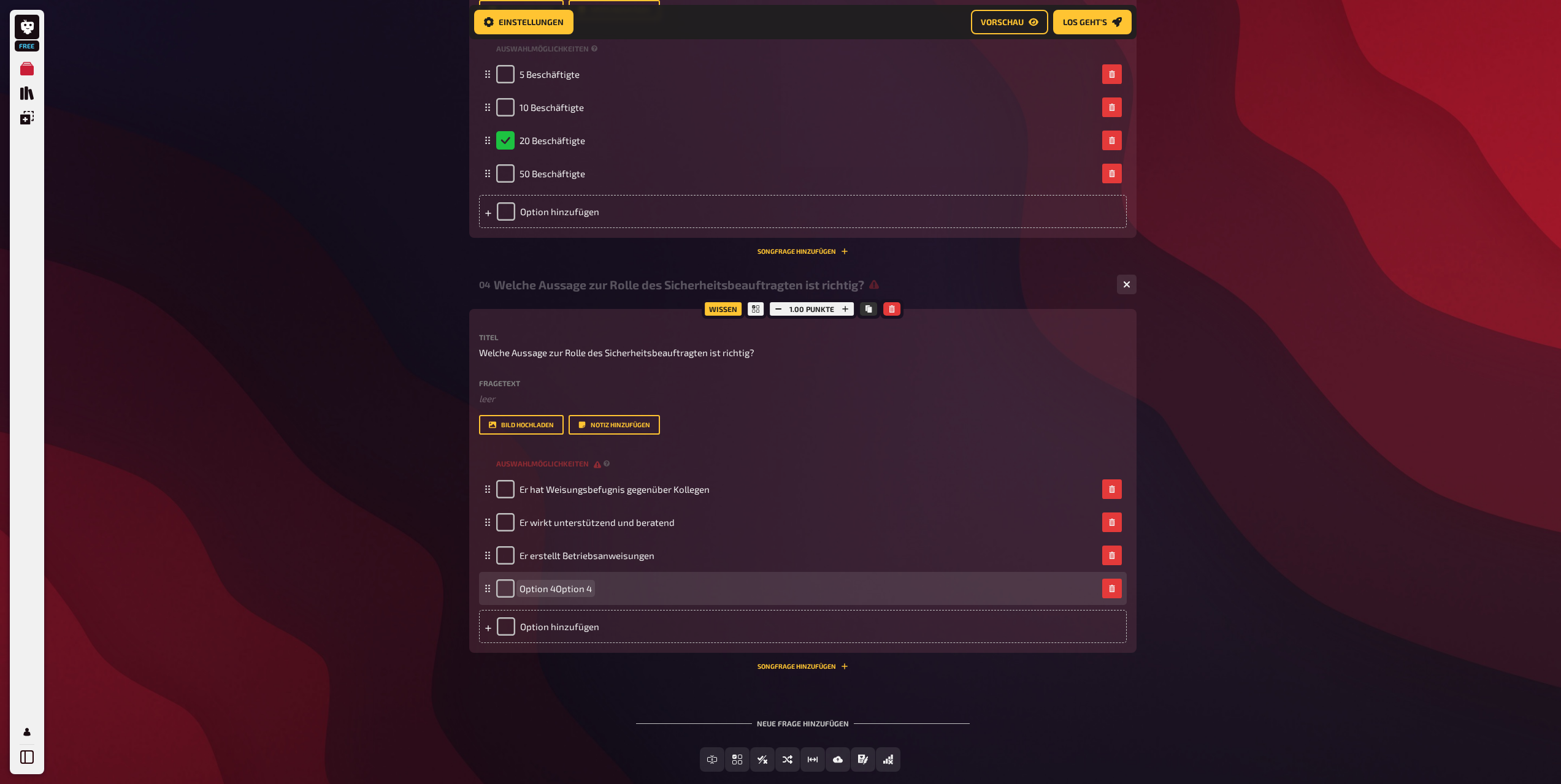
click at [579, 586] on span "Option 4Option 4" at bounding box center [556, 588] width 72 height 11
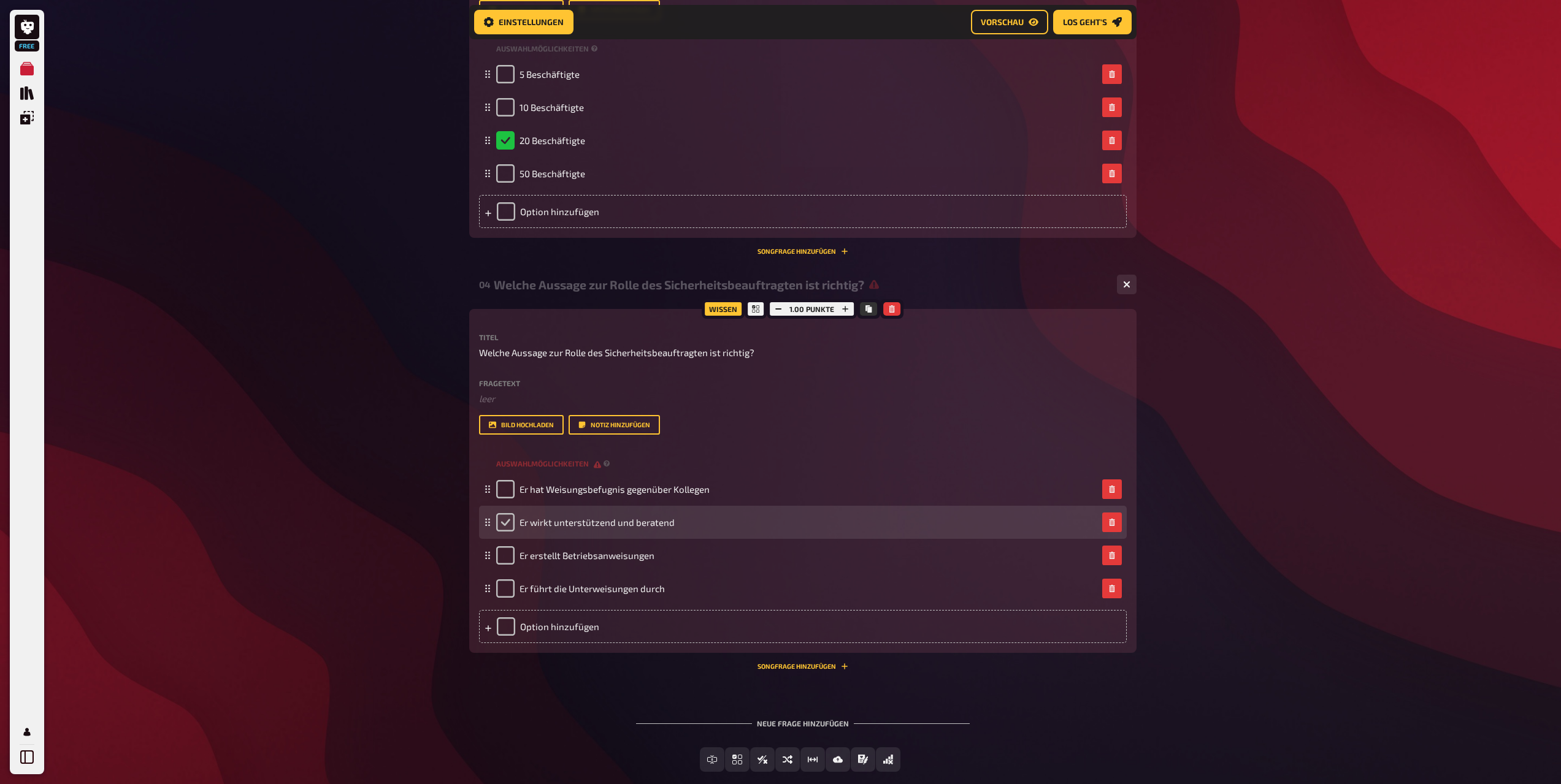
click at [503, 524] on input "checkbox" at bounding box center [505, 523] width 18 height 18
checkbox input "true"
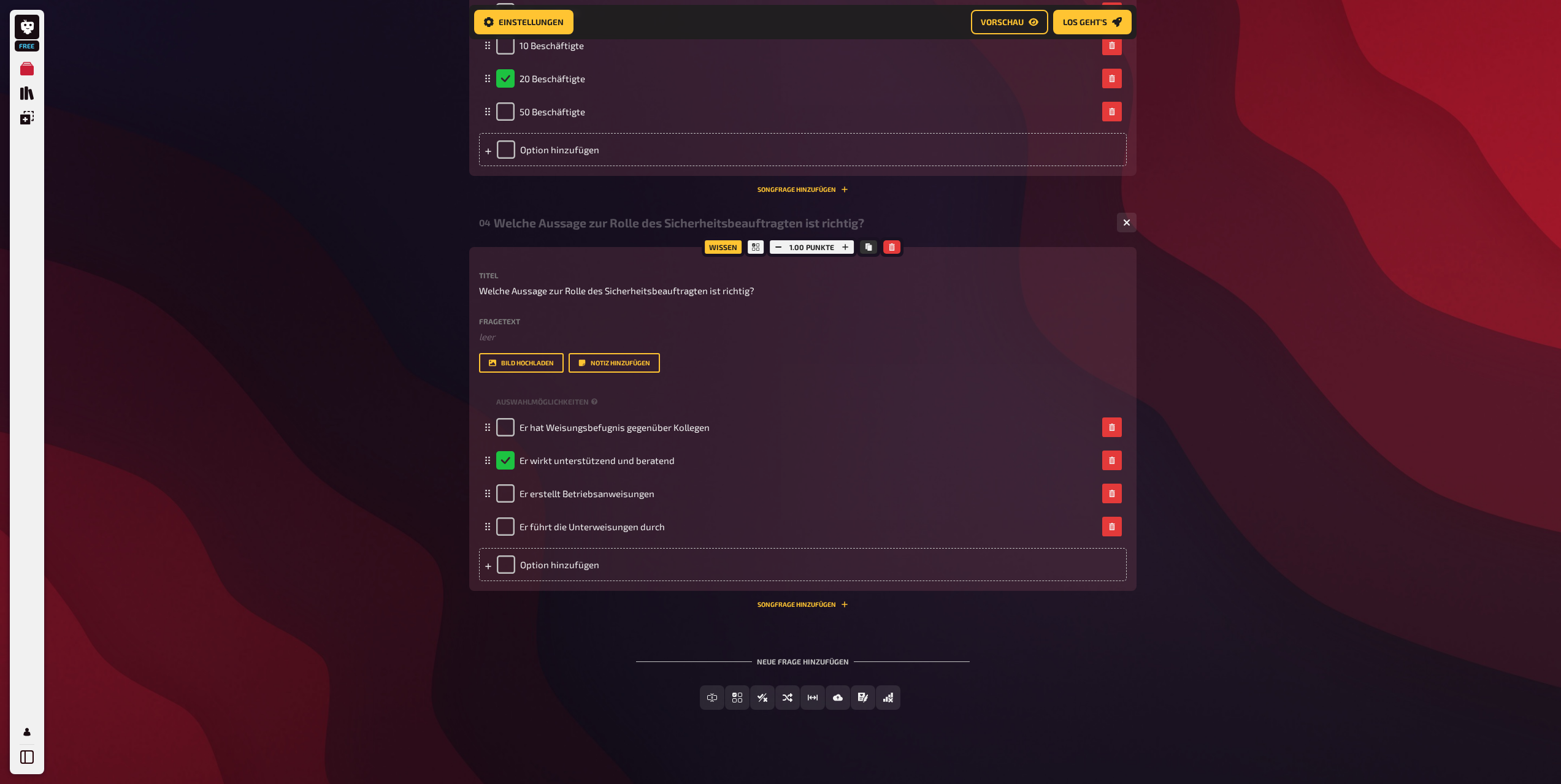
scroll to position [1292, 0]
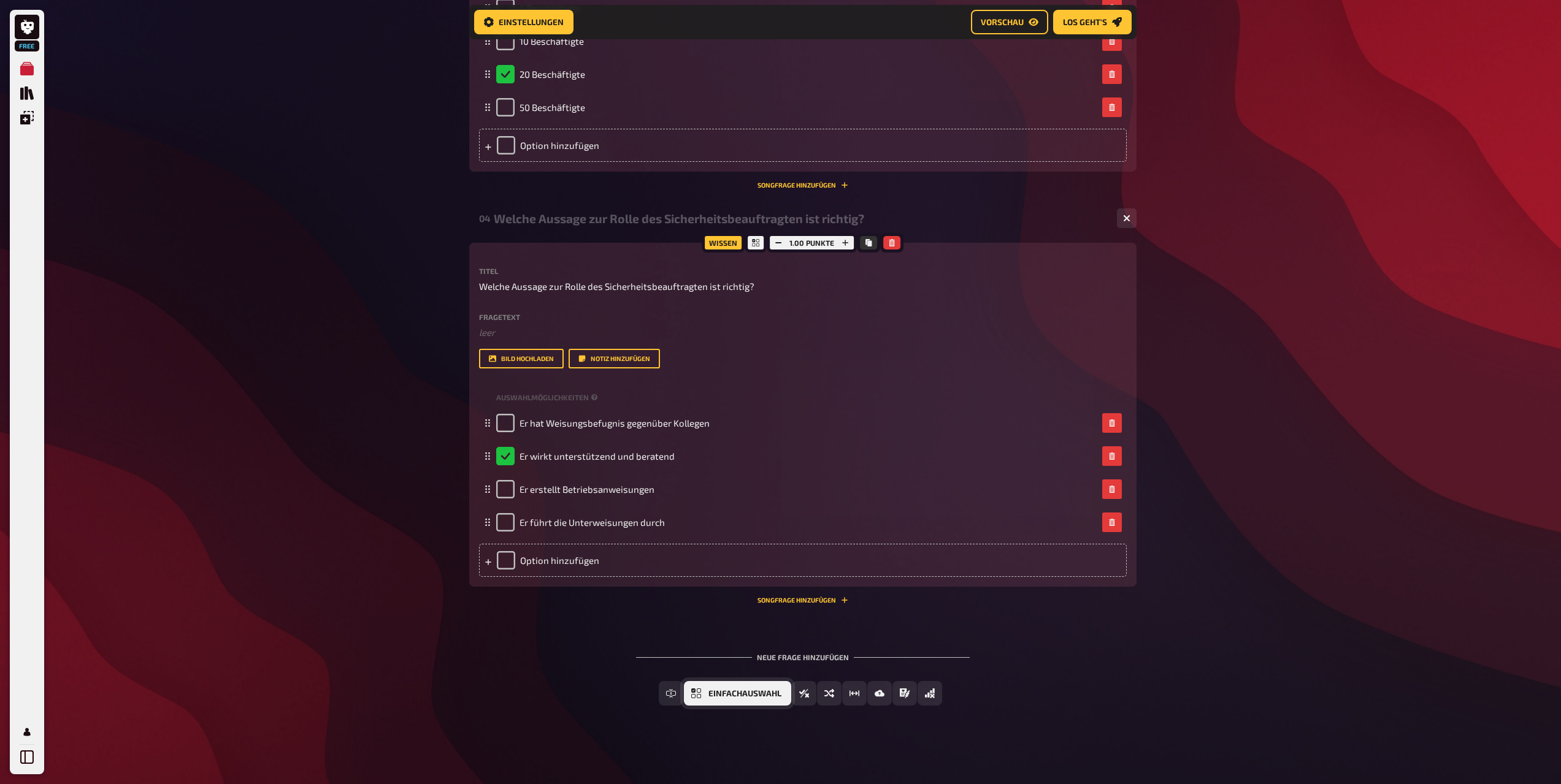
click at [707, 693] on button "Einfachauswahl" at bounding box center [737, 693] width 107 height 24
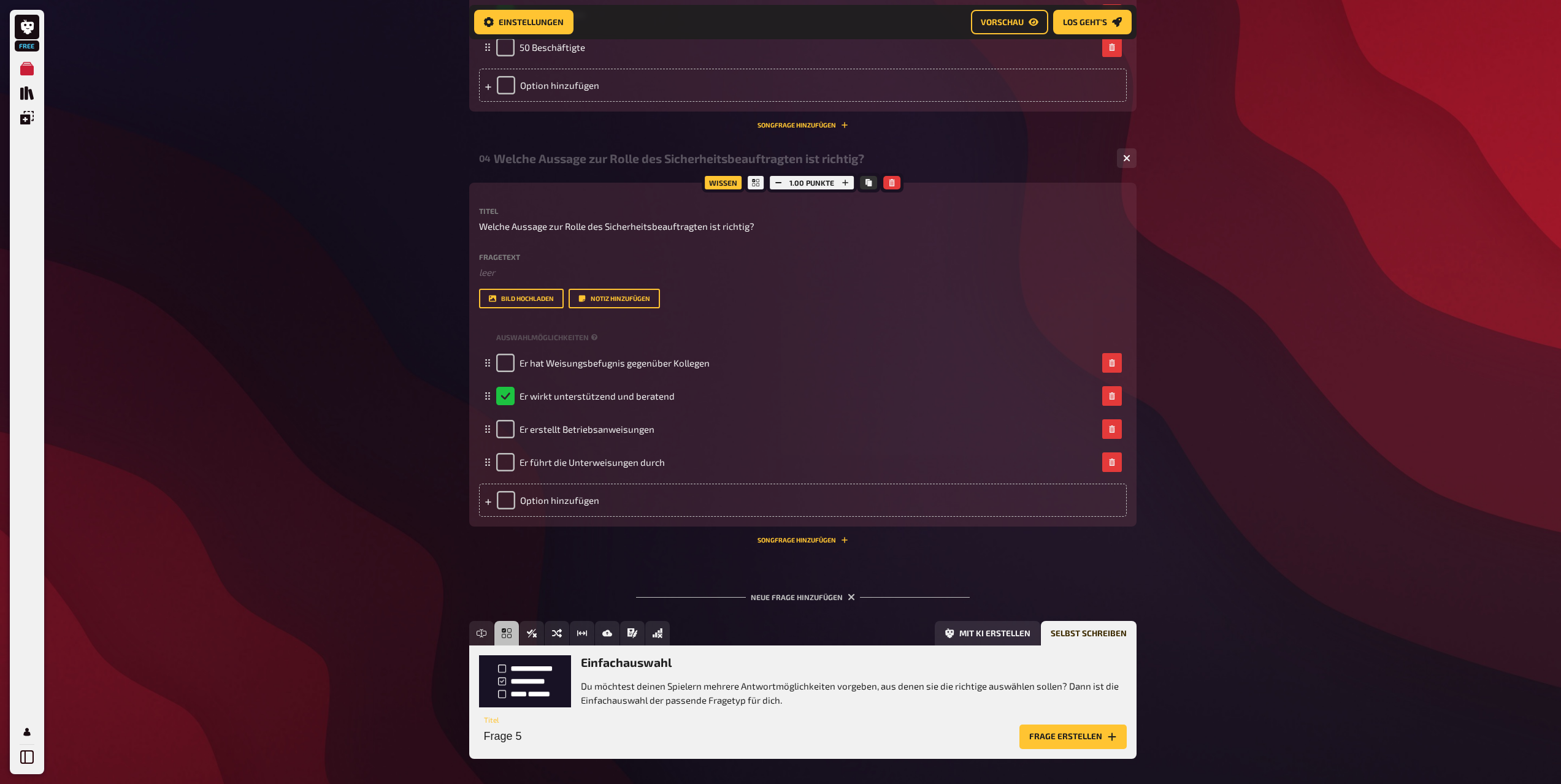
scroll to position [1405, 0]
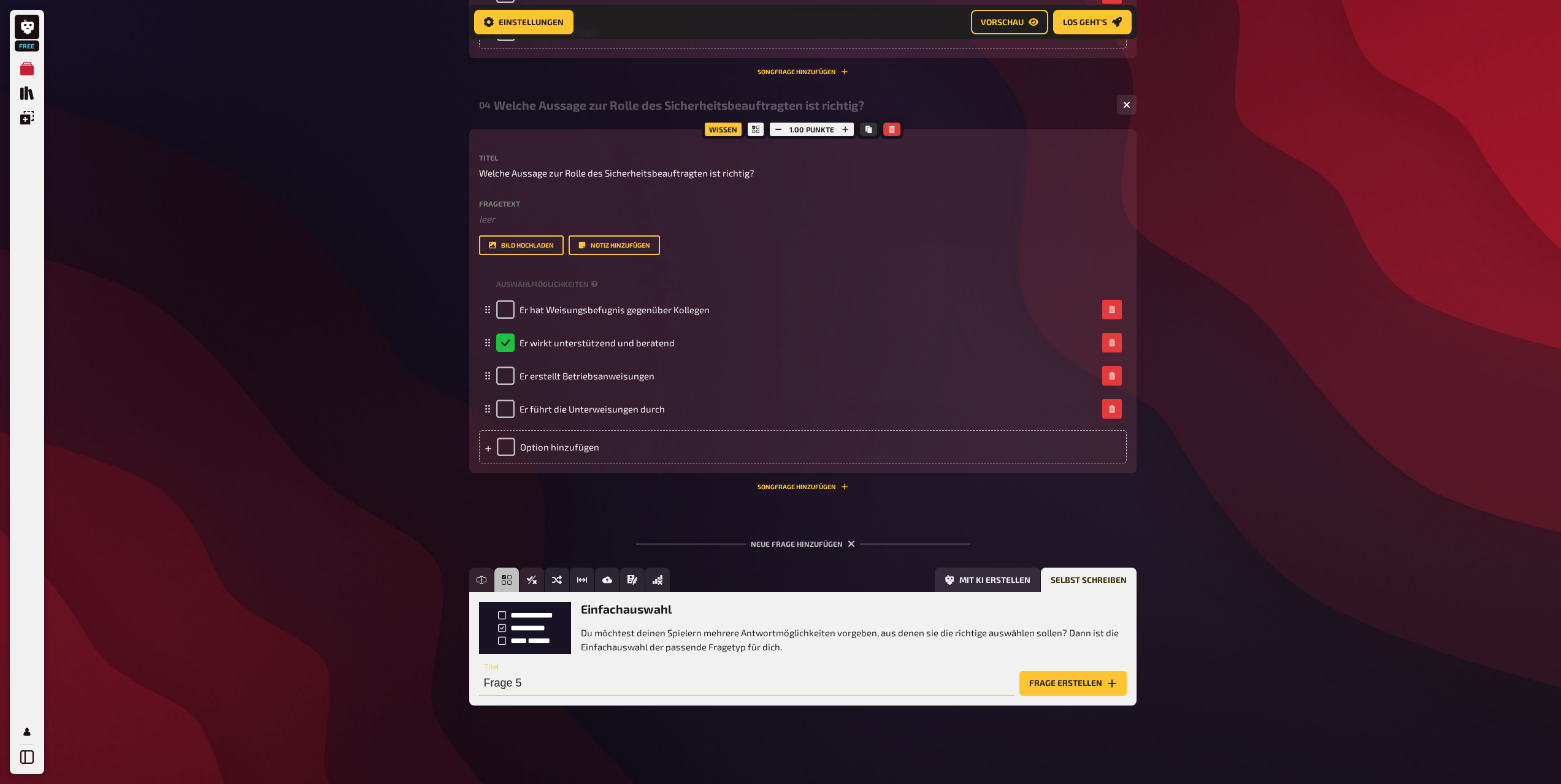
click at [546, 684] on input "Frage 5" at bounding box center [746, 683] width 535 height 24
paste input "Welche Pflicht hat der Arbeitgeber gegenüber Sicherheitsbeauftragten?"
type input "Welche Pflicht hat der Arbeitgeber gegenüber Sicherheitsbeauftragten?"
click at [1070, 683] on button "Frage erstellen" at bounding box center [1073, 683] width 107 height 24
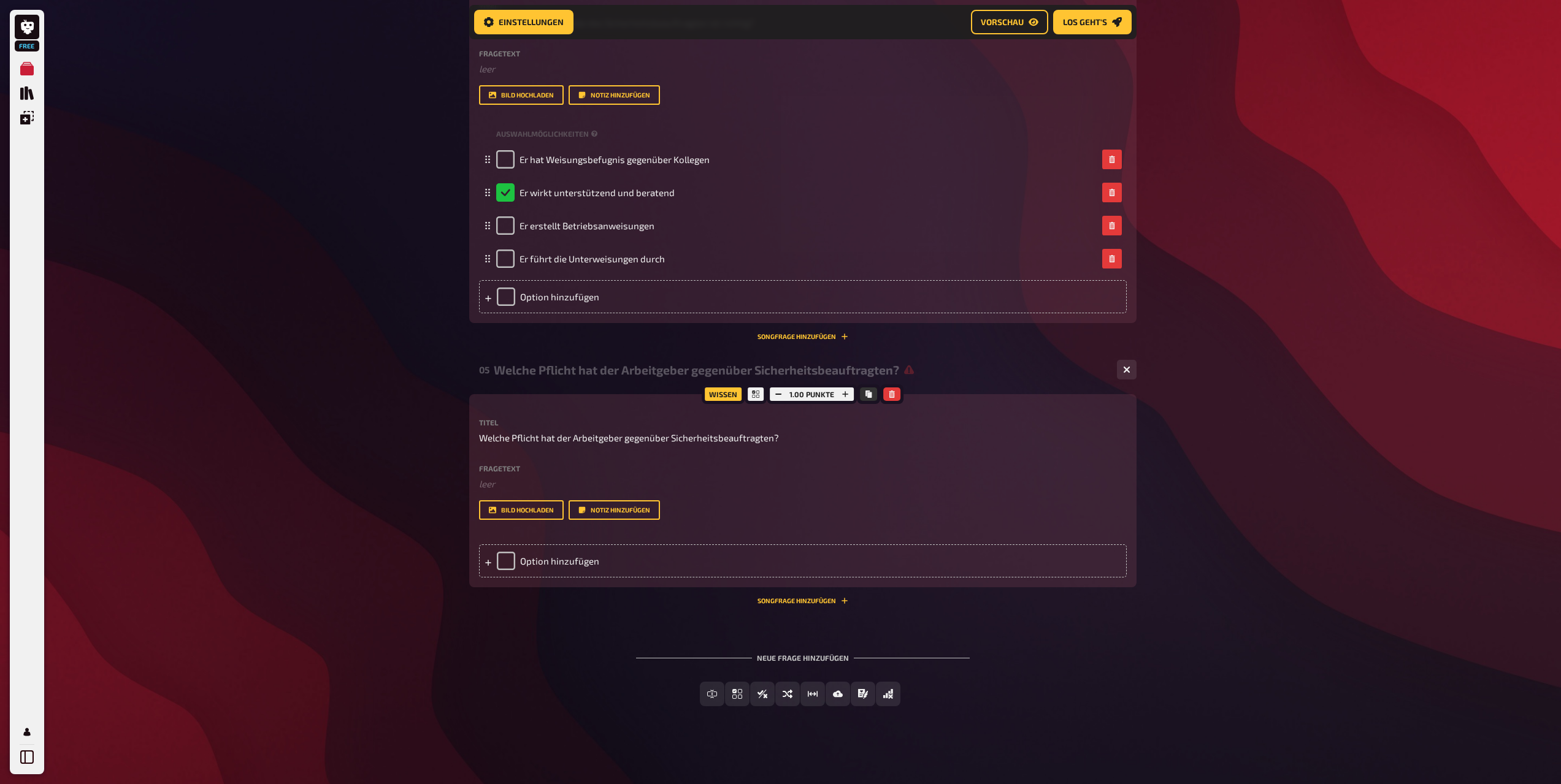
scroll to position [1556, 0]
click at [605, 561] on div "Option hinzufügen" at bounding box center [803, 560] width 648 height 33
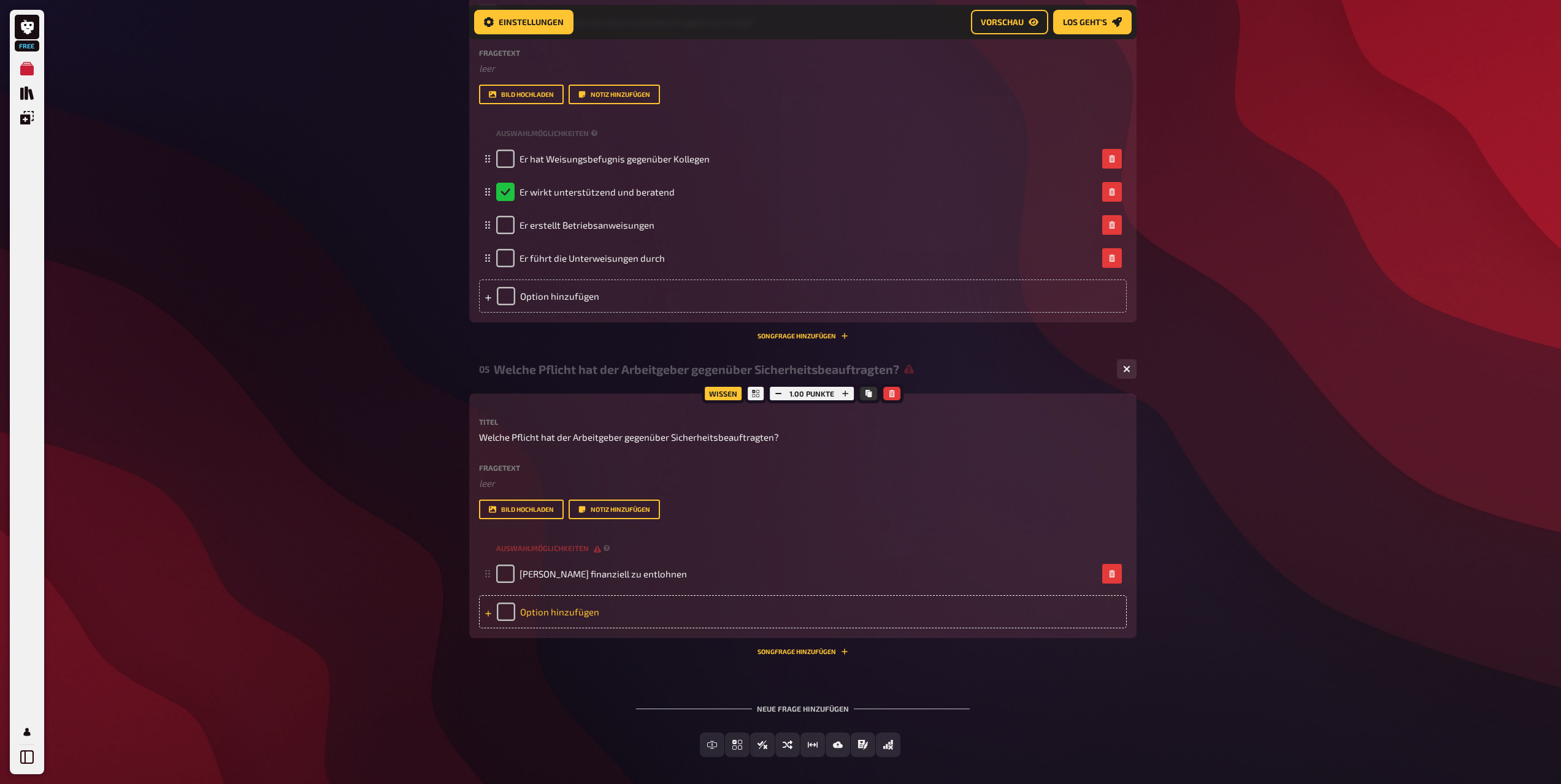
click at [573, 621] on div "Option hinzufügen" at bounding box center [803, 612] width 648 height 33
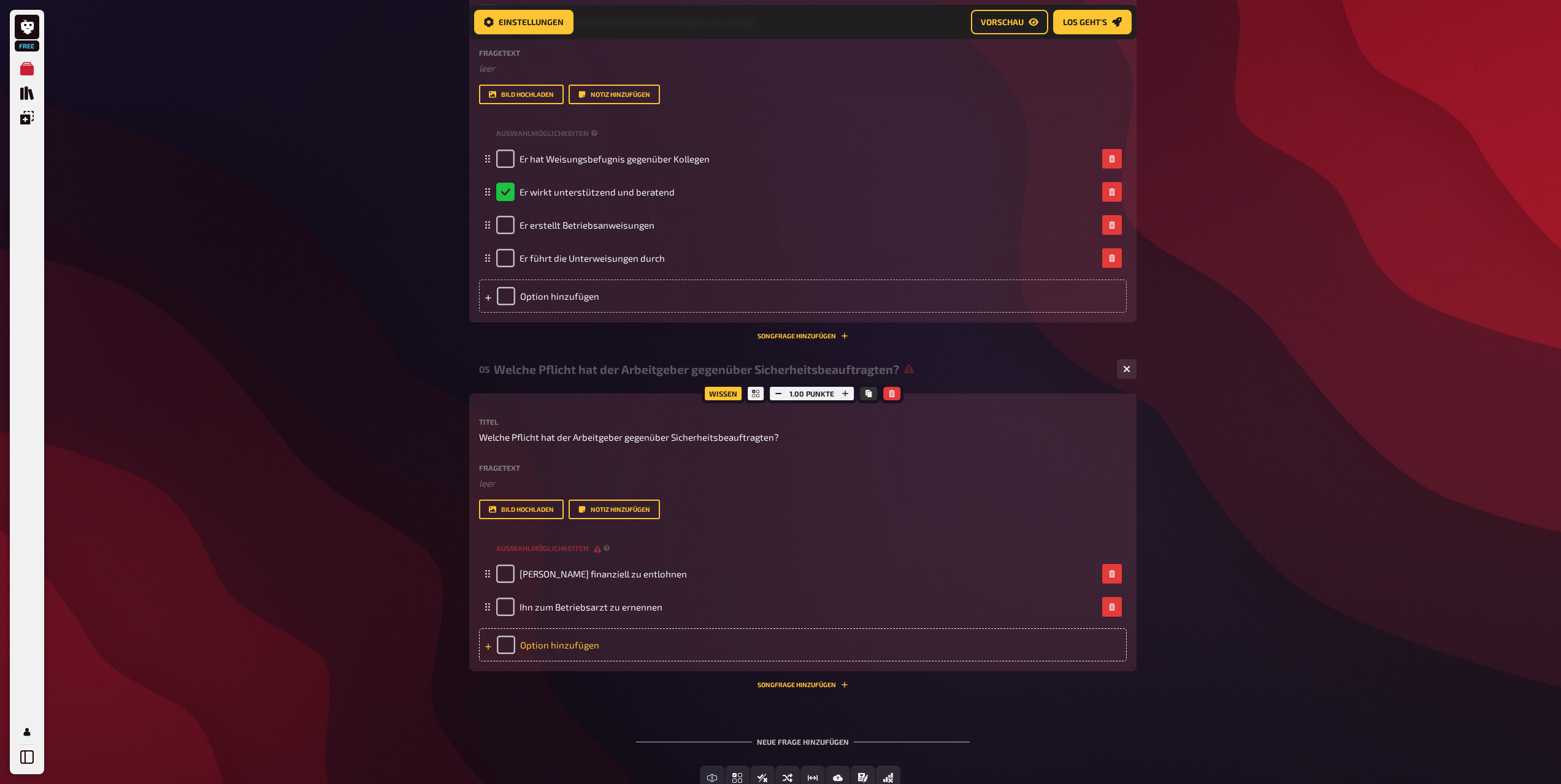
click at [570, 651] on div "Option hinzufügen" at bounding box center [803, 645] width 648 height 33
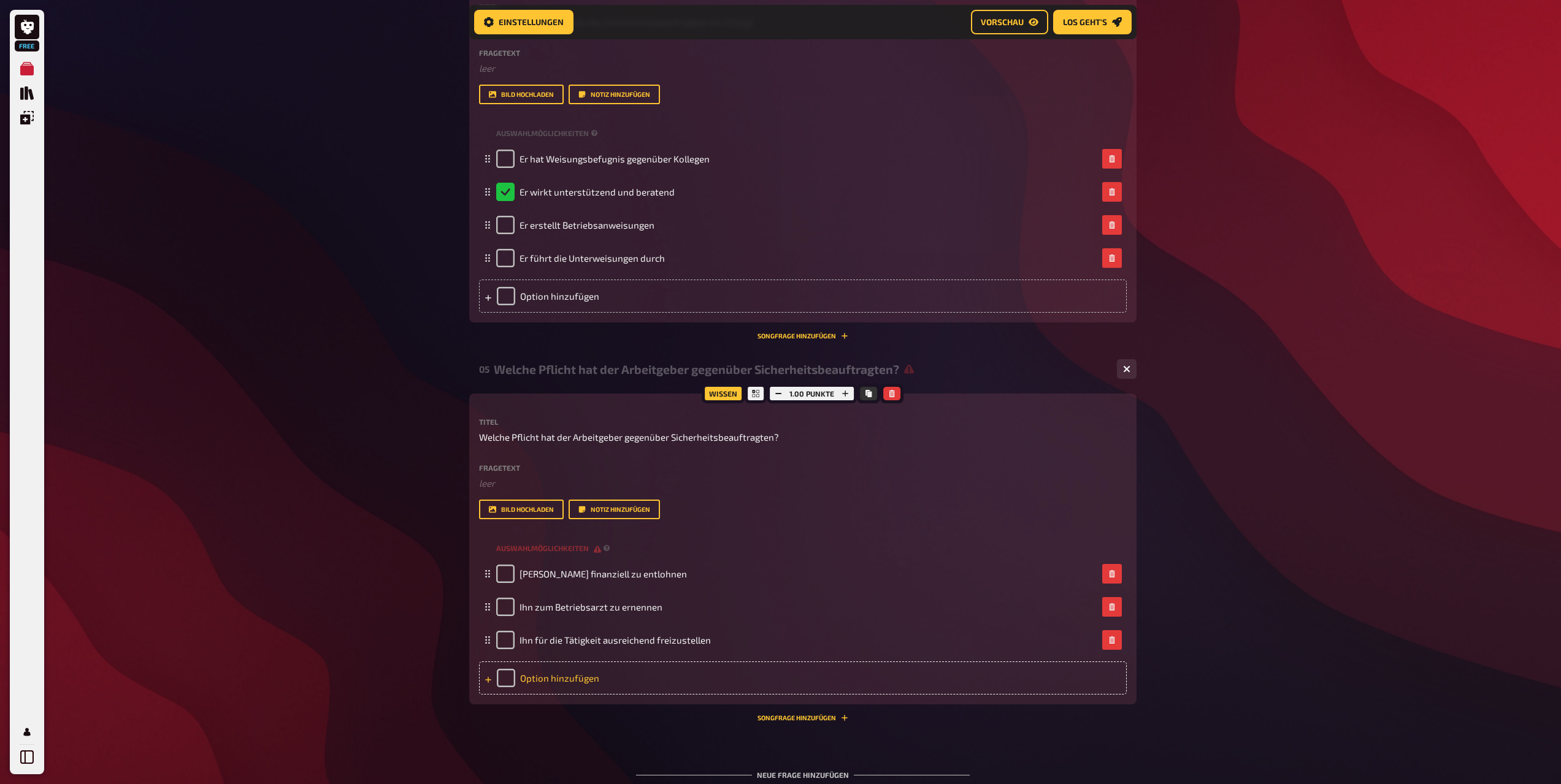
click at [558, 674] on div "Option hinzufügen" at bounding box center [803, 678] width 648 height 33
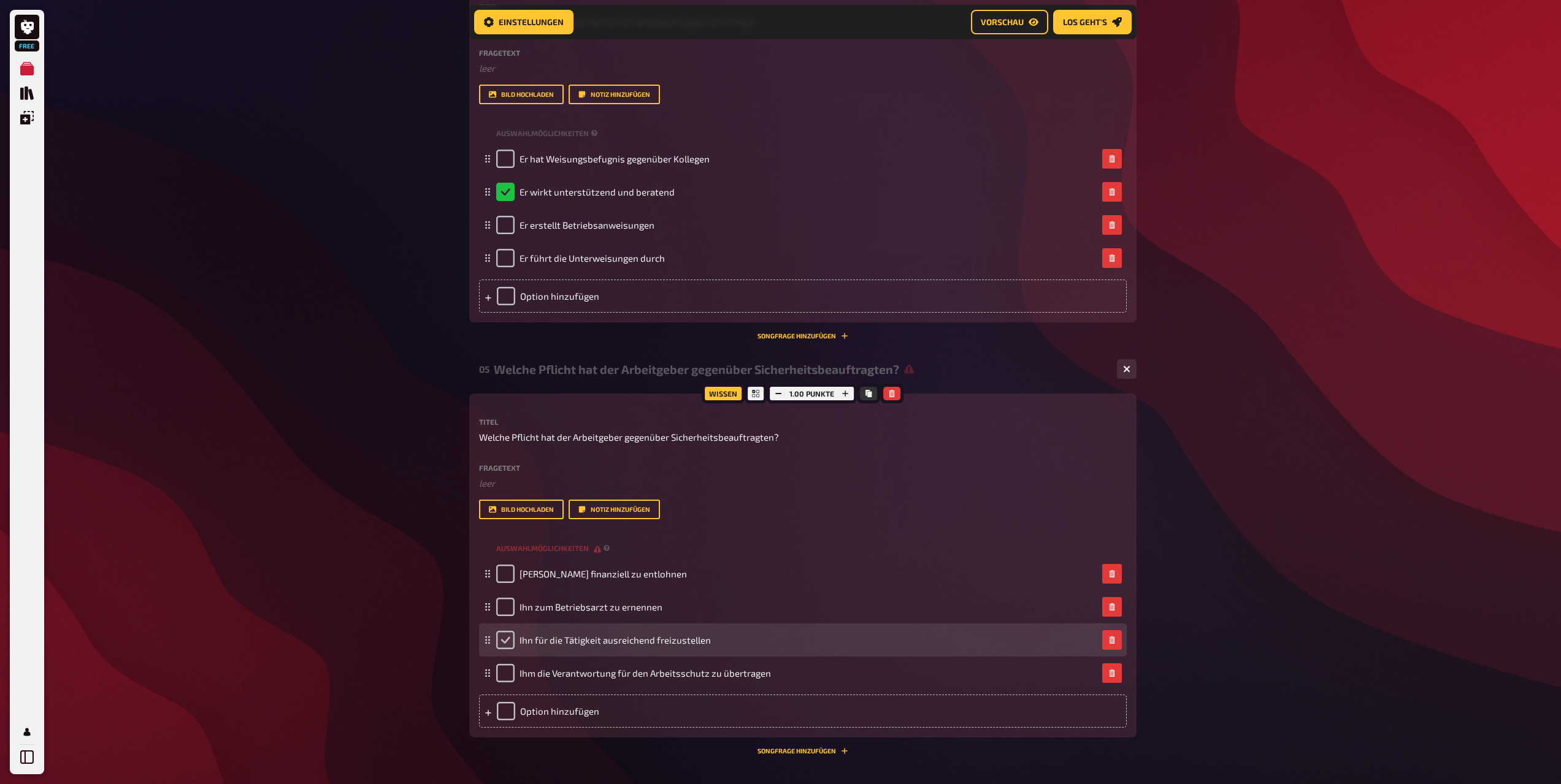
click at [505, 640] on input "checkbox" at bounding box center [505, 640] width 18 height 18
checkbox input "true"
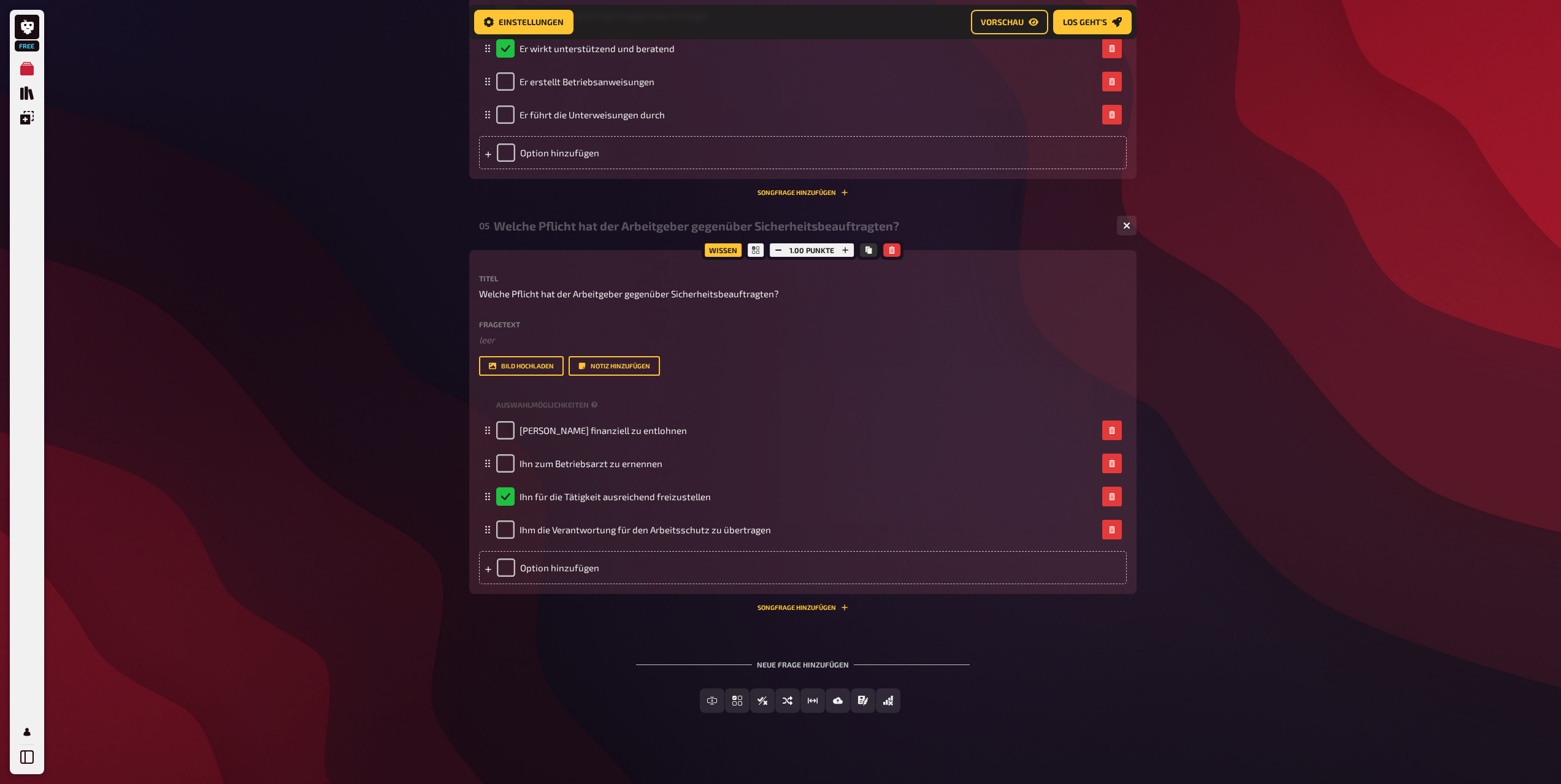
scroll to position [1707, 0]
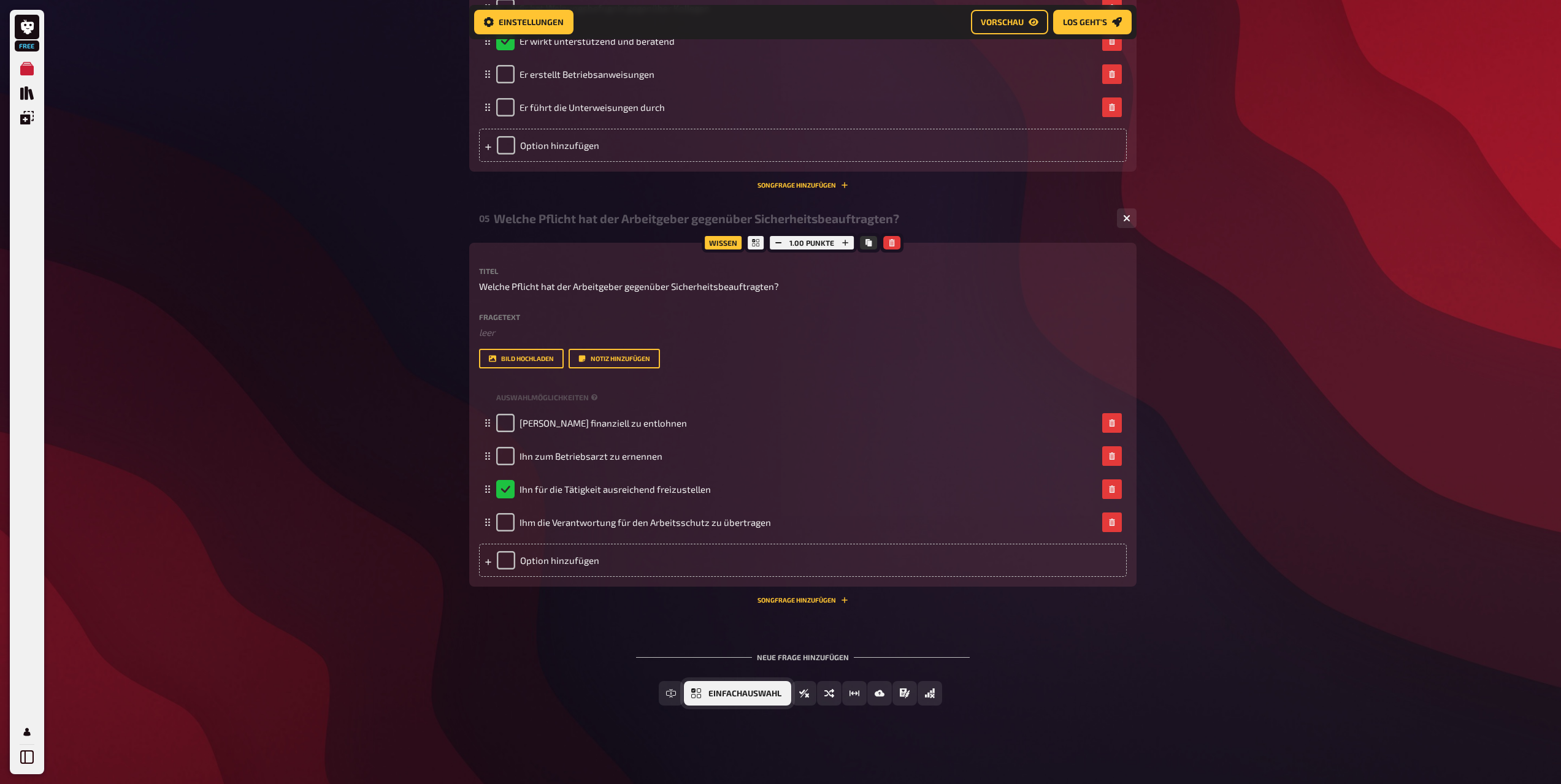
click at [728, 696] on span "Einfachauswahl" at bounding box center [745, 693] width 73 height 9
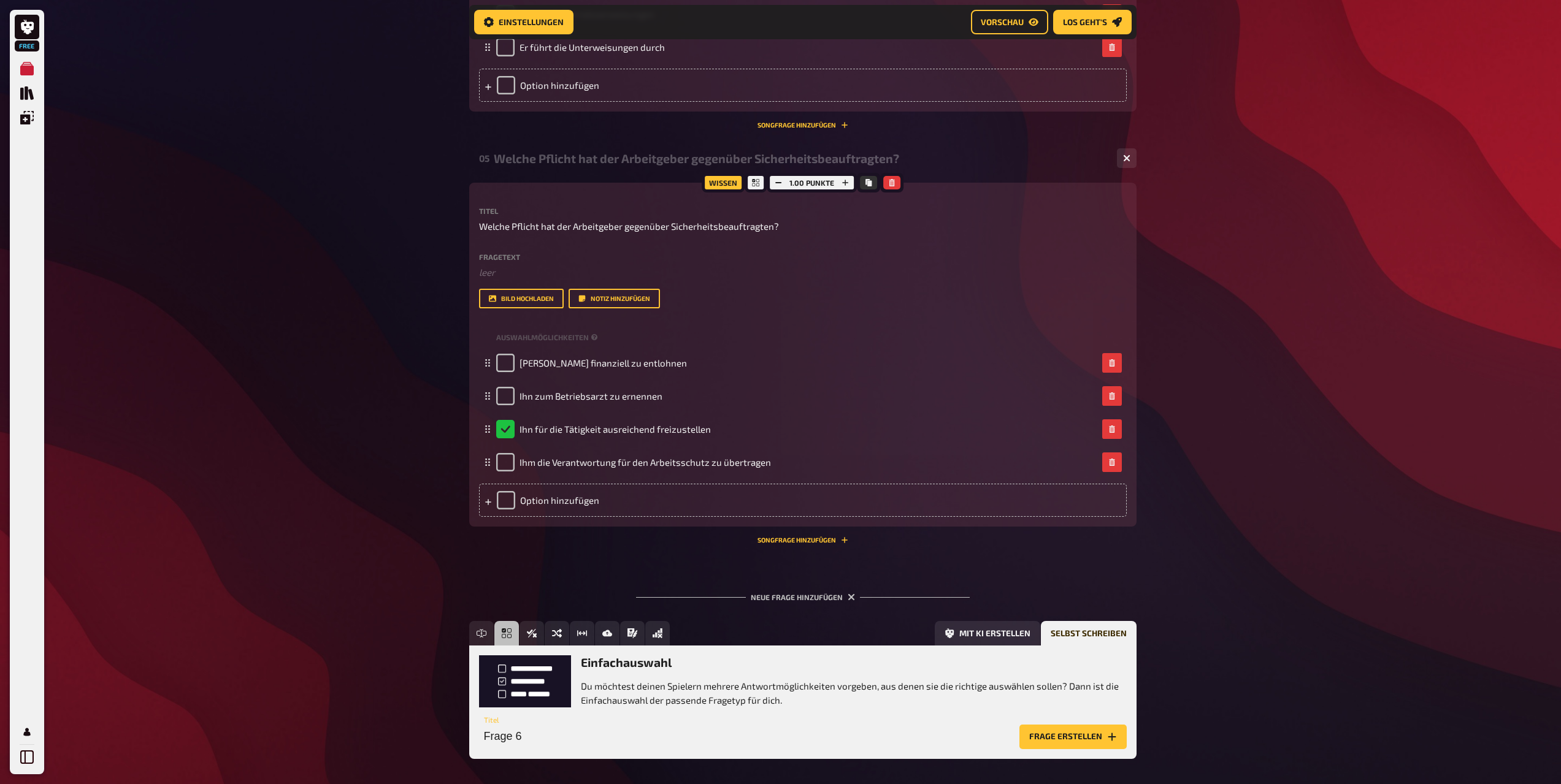
scroll to position [1819, 0]
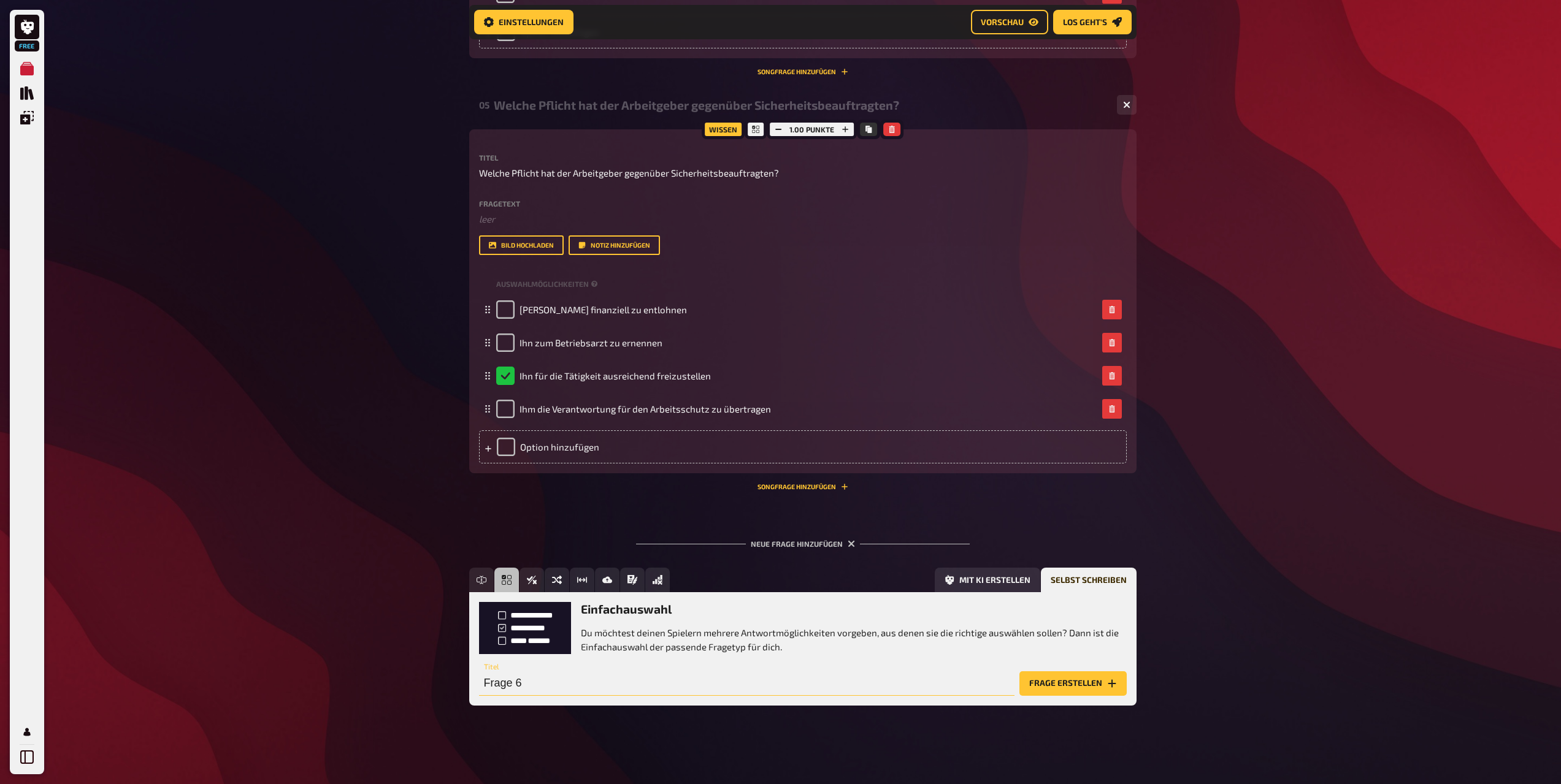
click at [532, 686] on input "Frage 6" at bounding box center [746, 683] width 535 height 24
paste input "Was versteht man unter einer Gefährdungsbeurteilung?"
type input "Was versteht man unter einer Gefährdungsbeurteilung?"
click at [1060, 683] on button "Frage erstellen" at bounding box center [1073, 683] width 107 height 24
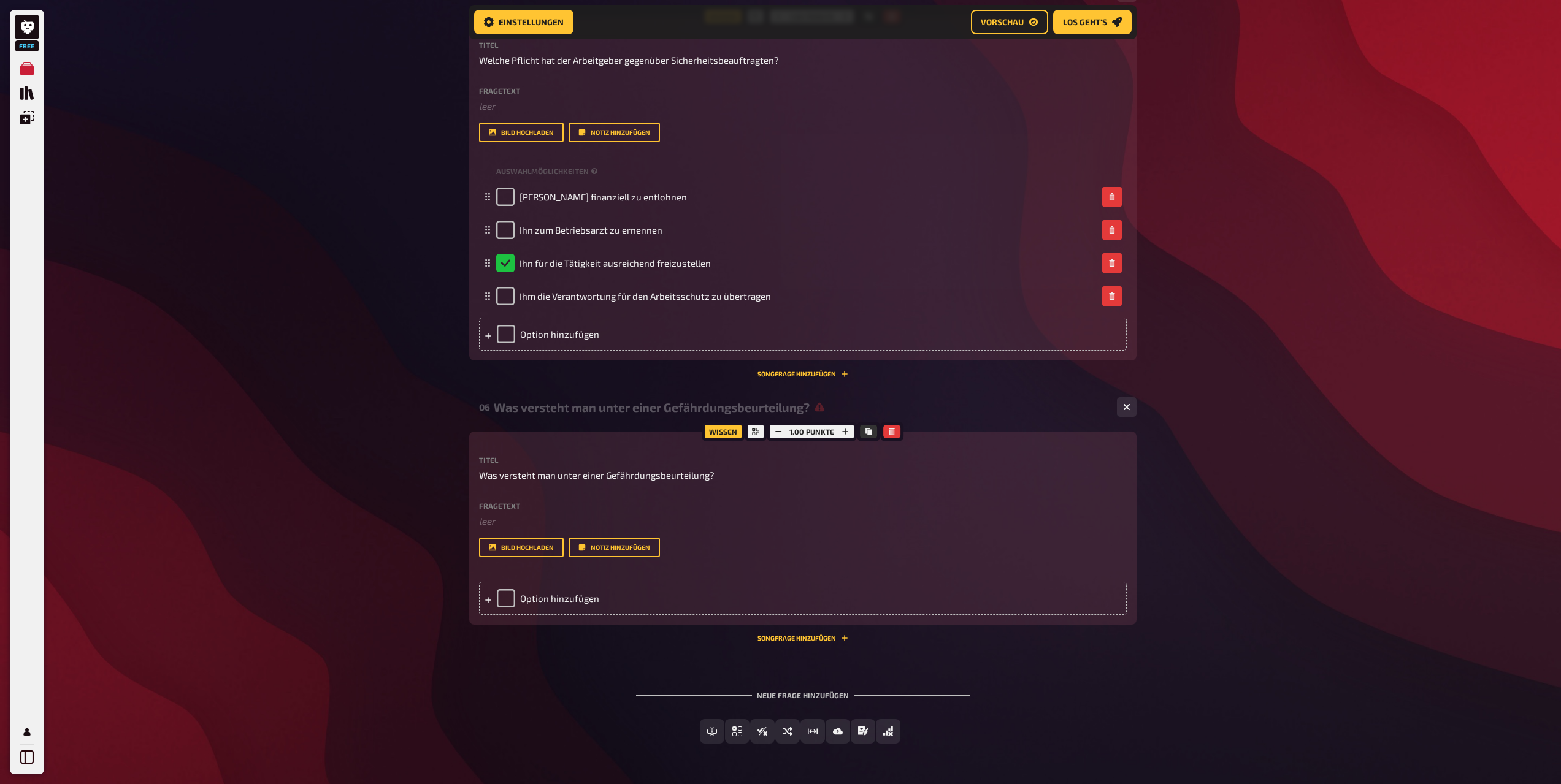
scroll to position [1942, 0]
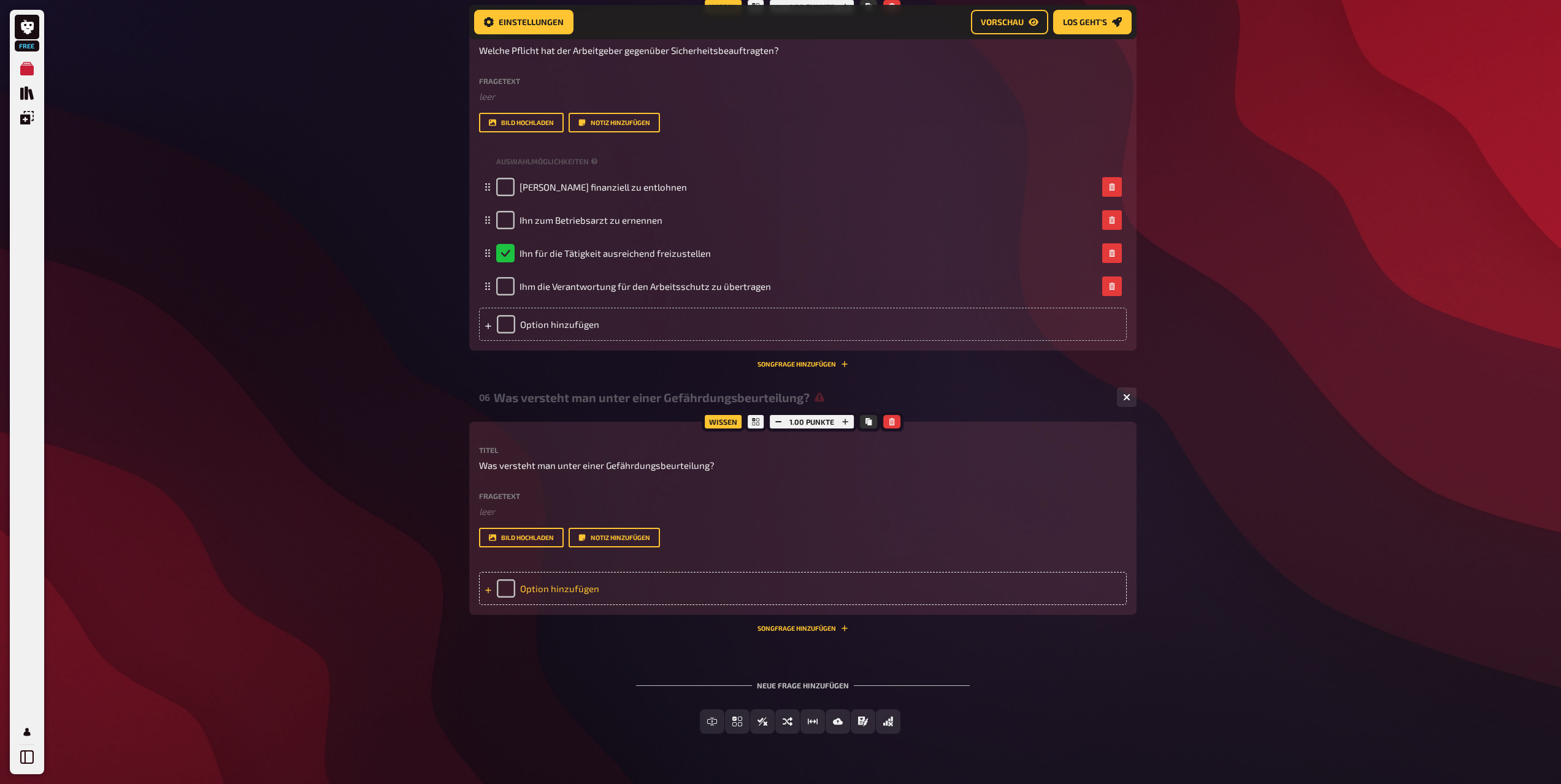
click at [566, 588] on div "Option hinzufügen" at bounding box center [803, 588] width 648 height 33
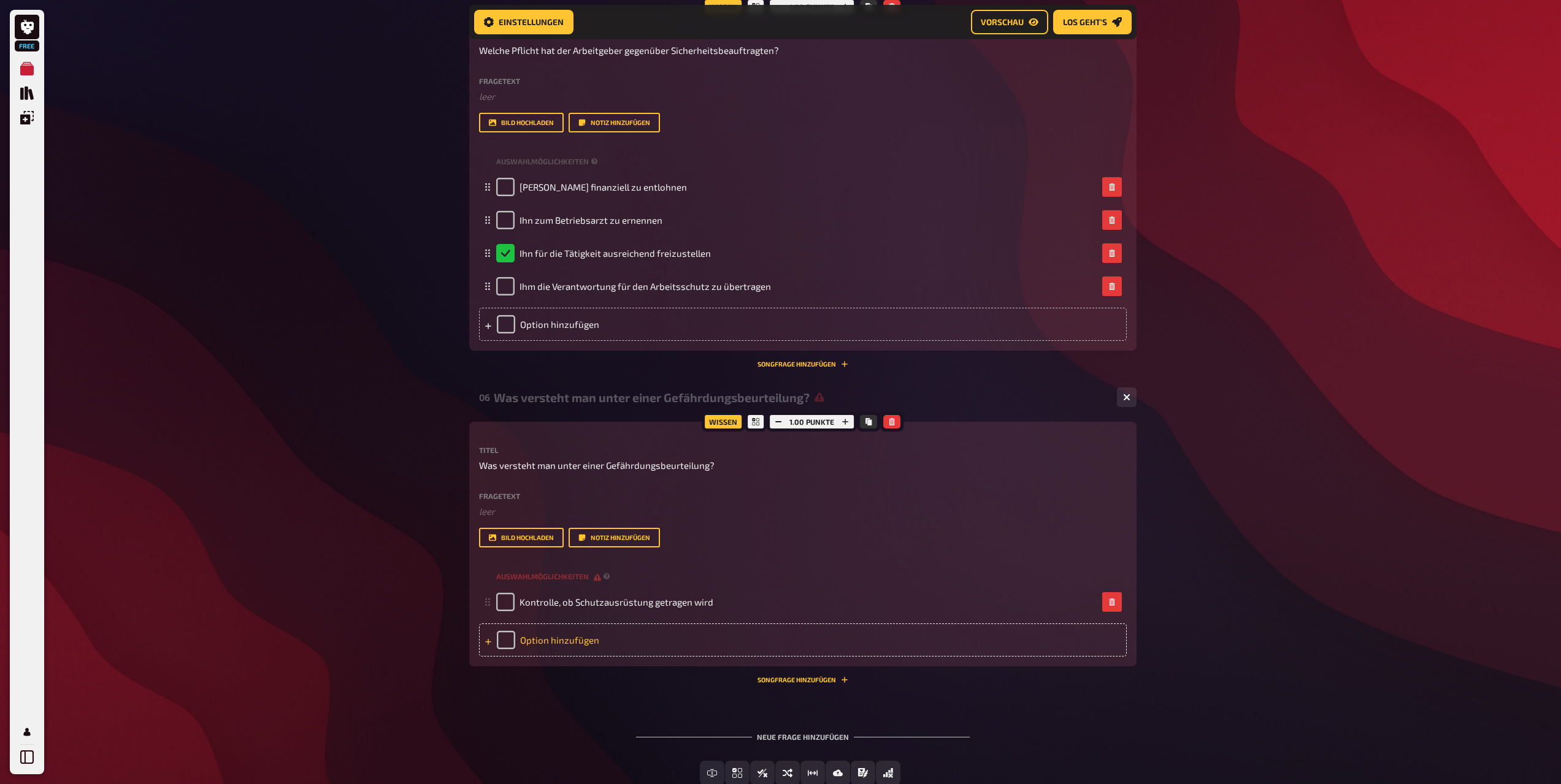
click at [617, 642] on div "Option hinzufügen" at bounding box center [803, 640] width 648 height 33
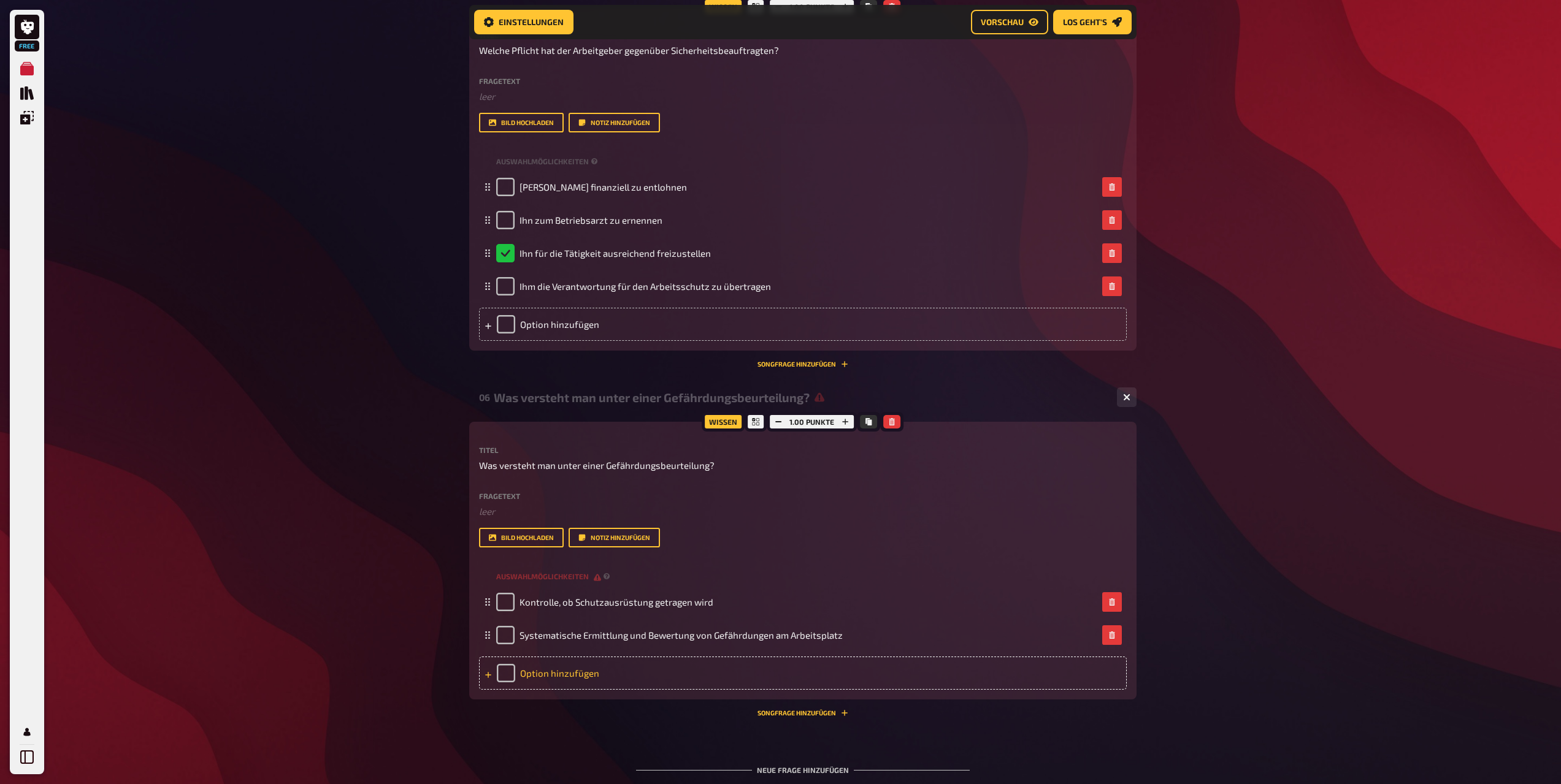
click at [544, 674] on div "Option hinzufügen" at bounding box center [803, 673] width 648 height 33
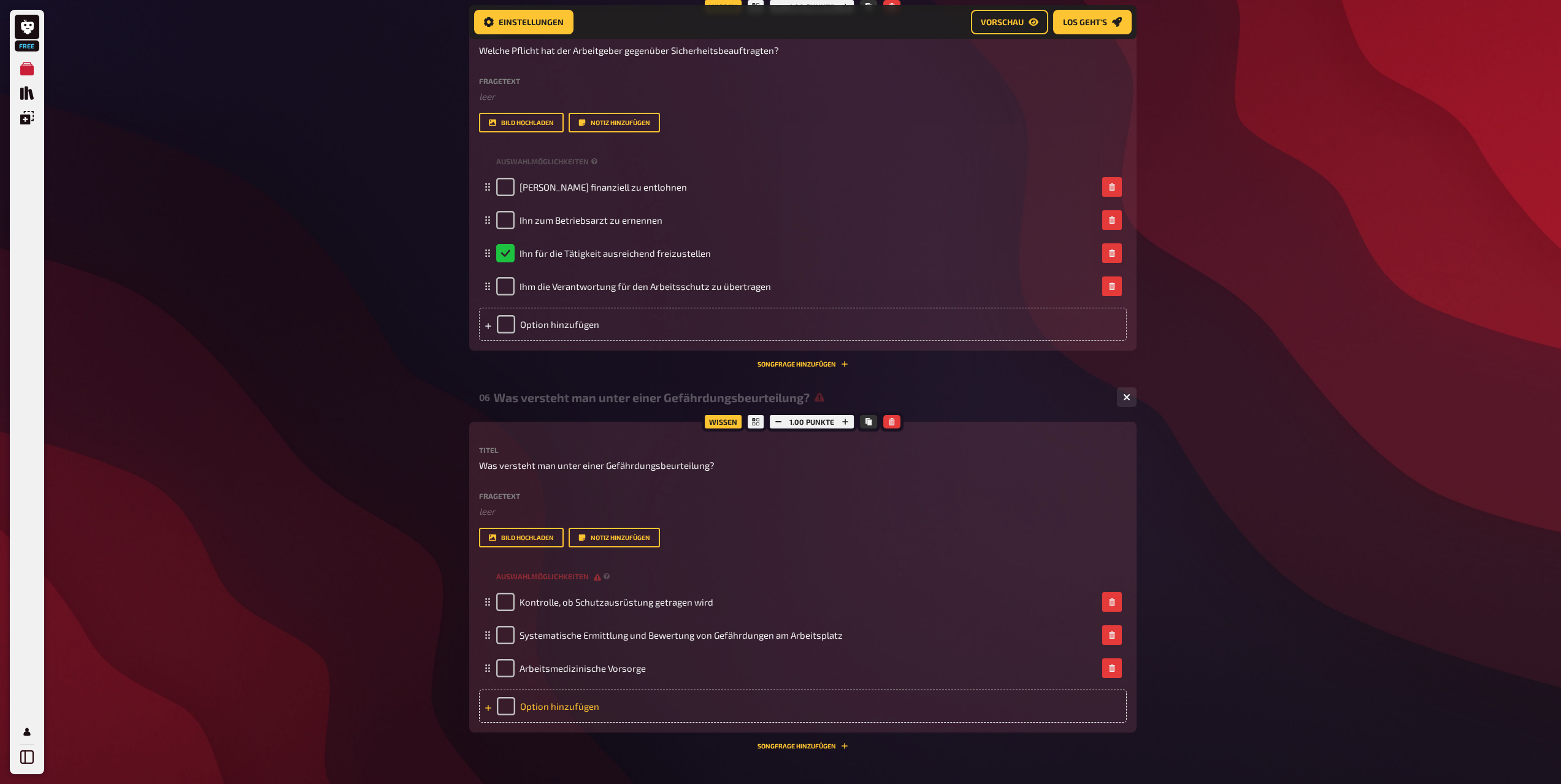
click at [601, 704] on div "Option hinzufügen" at bounding box center [803, 706] width 648 height 33
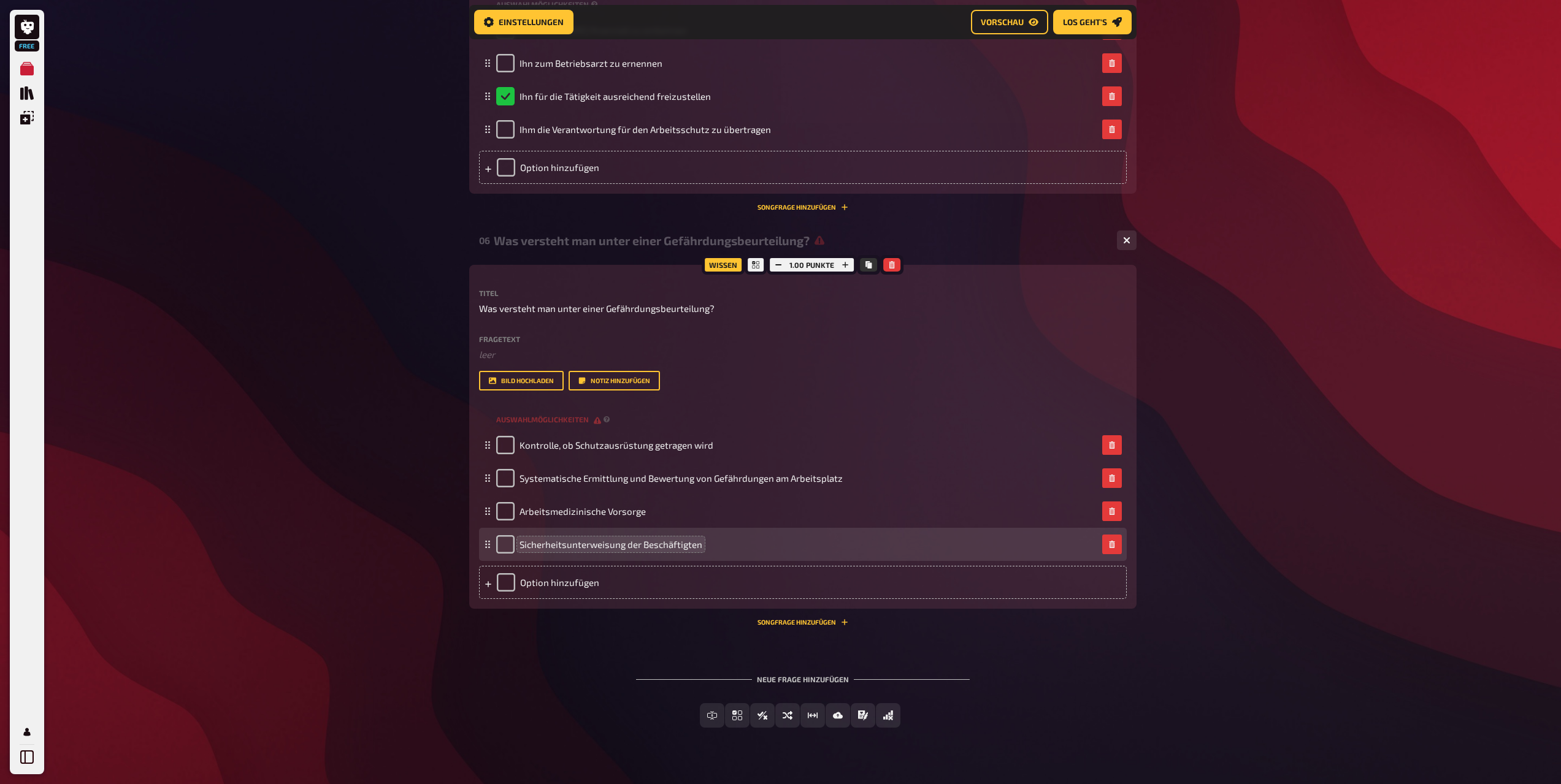
scroll to position [2122, 0]
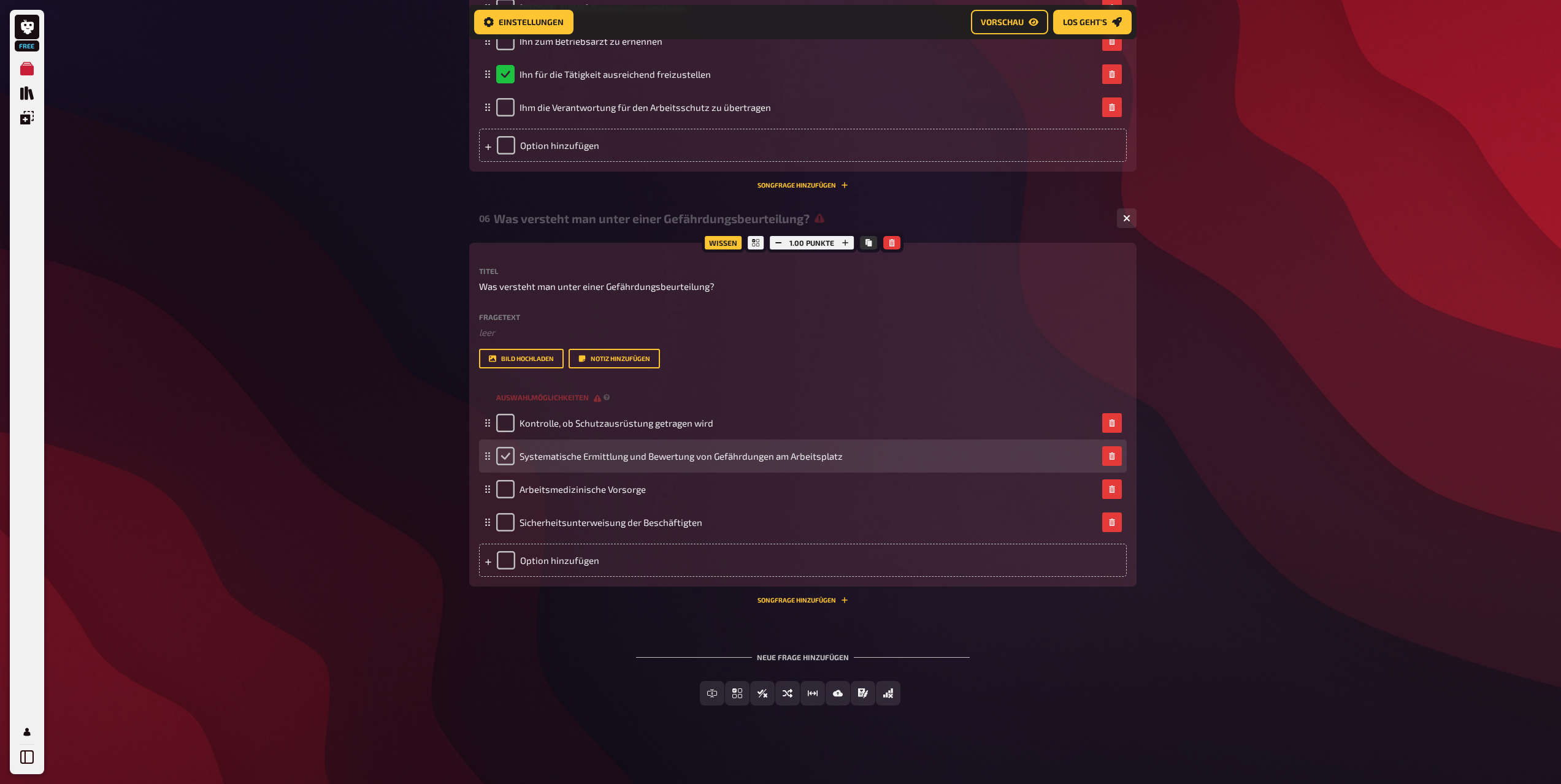
click at [507, 460] on input "checkbox" at bounding box center [505, 456] width 18 height 18
checkbox input "true"
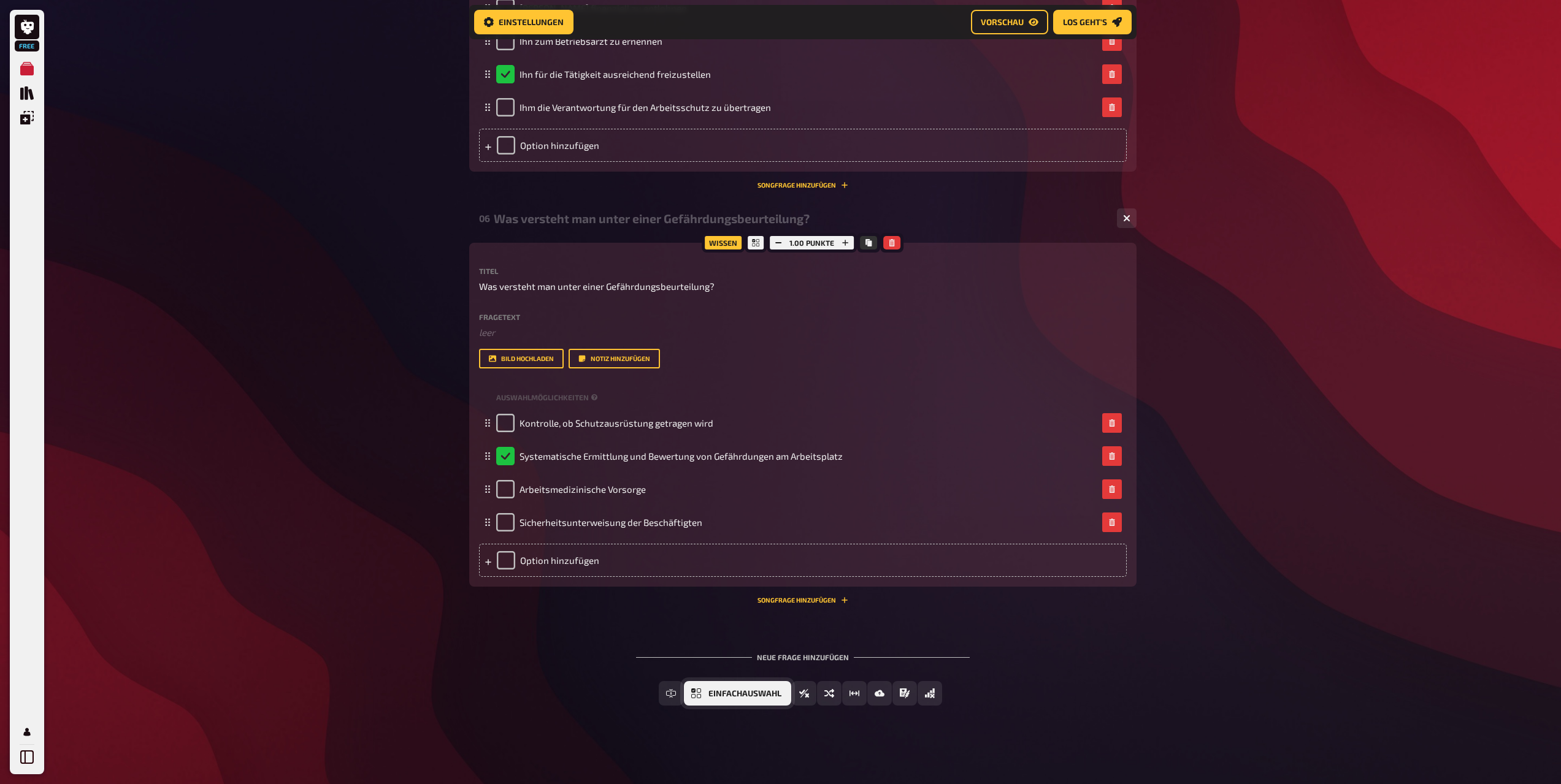
click at [706, 694] on button "Einfachauswahl" at bounding box center [737, 693] width 107 height 24
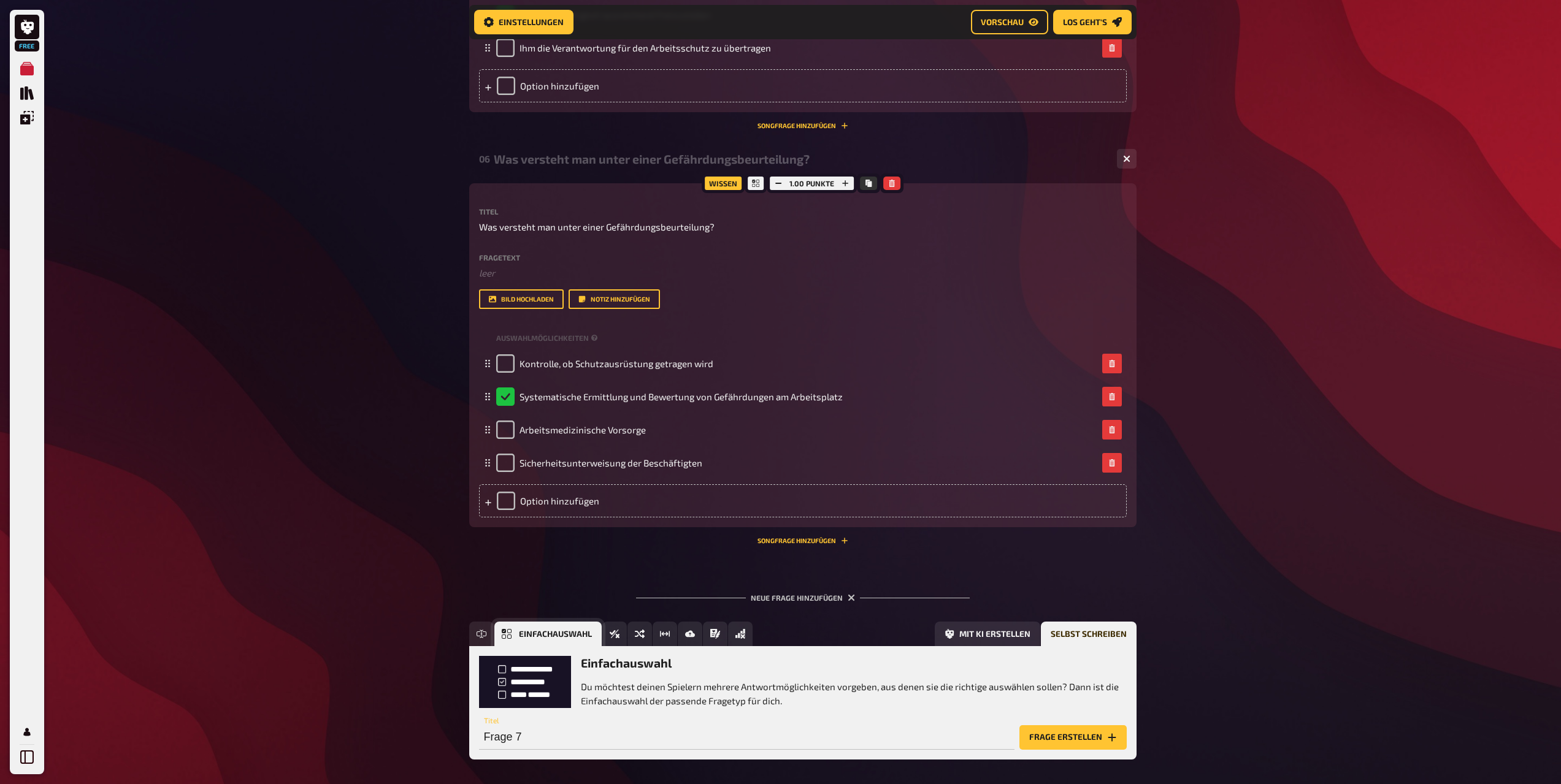
scroll to position [2235, 0]
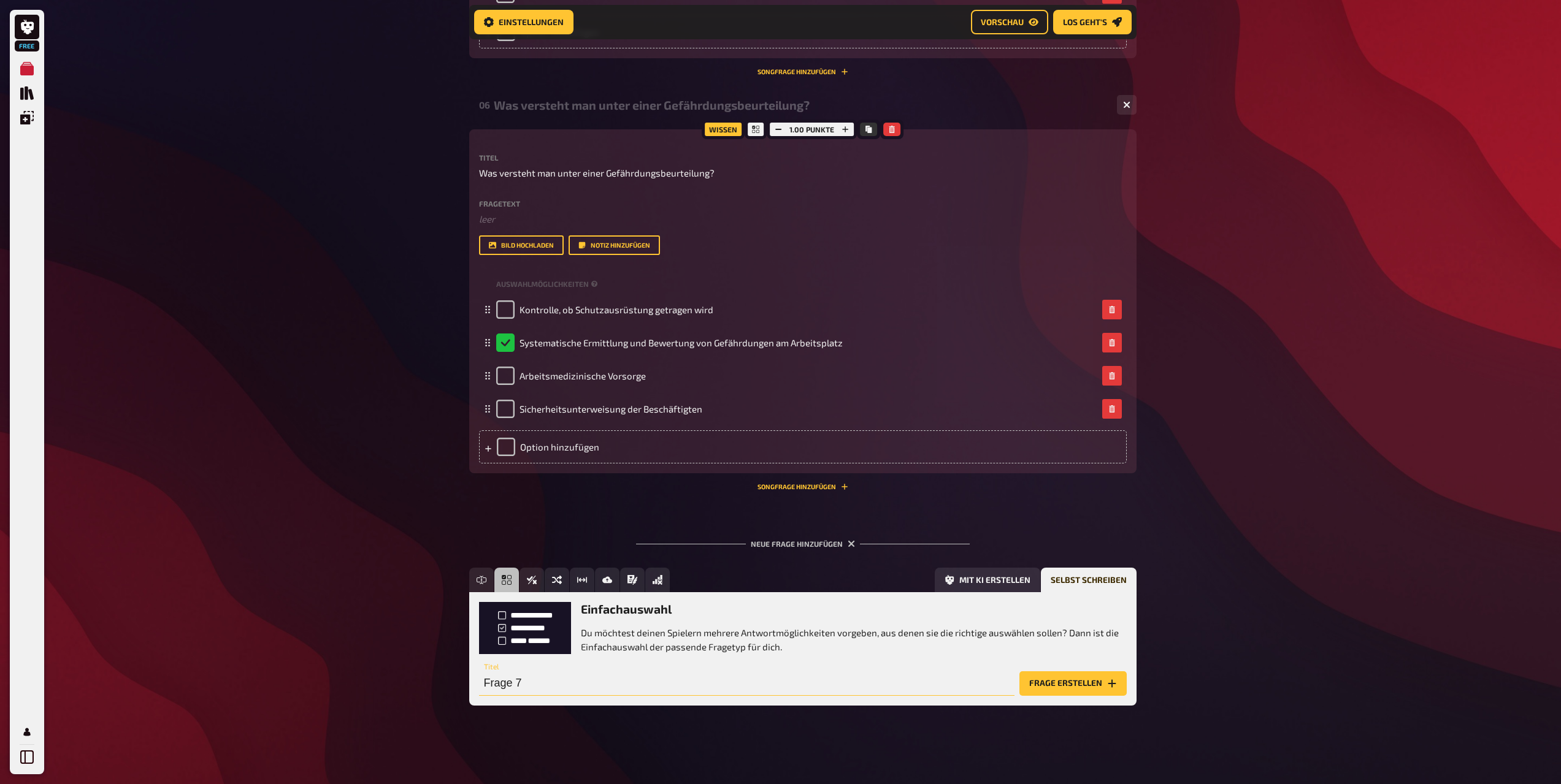
click at [547, 687] on input "Frage 7" at bounding box center [746, 683] width 535 height 24
paste input "Wer darf die Pflichten des Arbeitgebers im Arbeitsschutz delegieren?"
type input "Wer darf die Pflichten des Arbeitgebers im Arbeitsschutz delegieren?"
click at [1052, 680] on button "Frage erstellen" at bounding box center [1073, 683] width 107 height 24
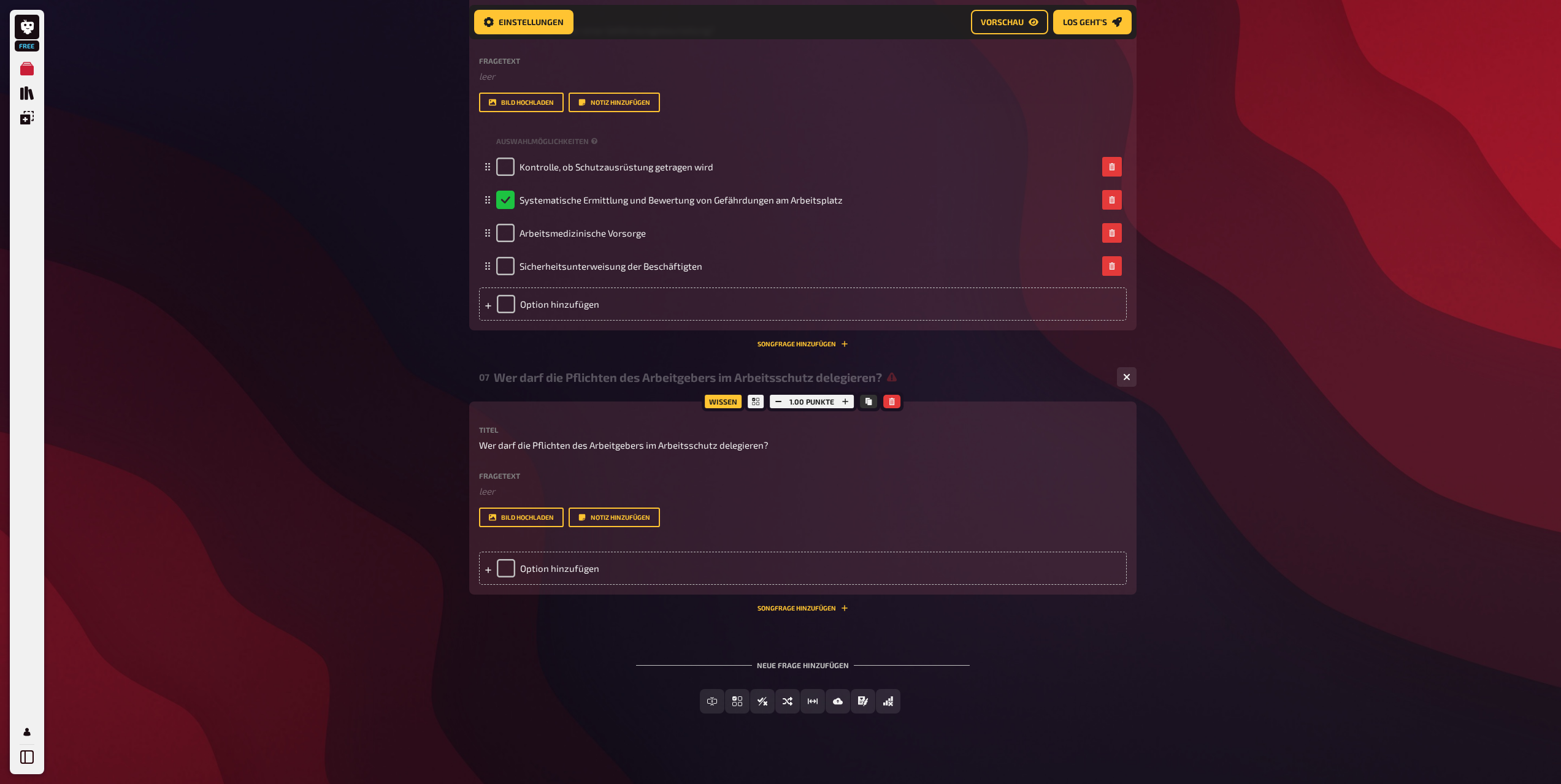
scroll to position [2385, 0]
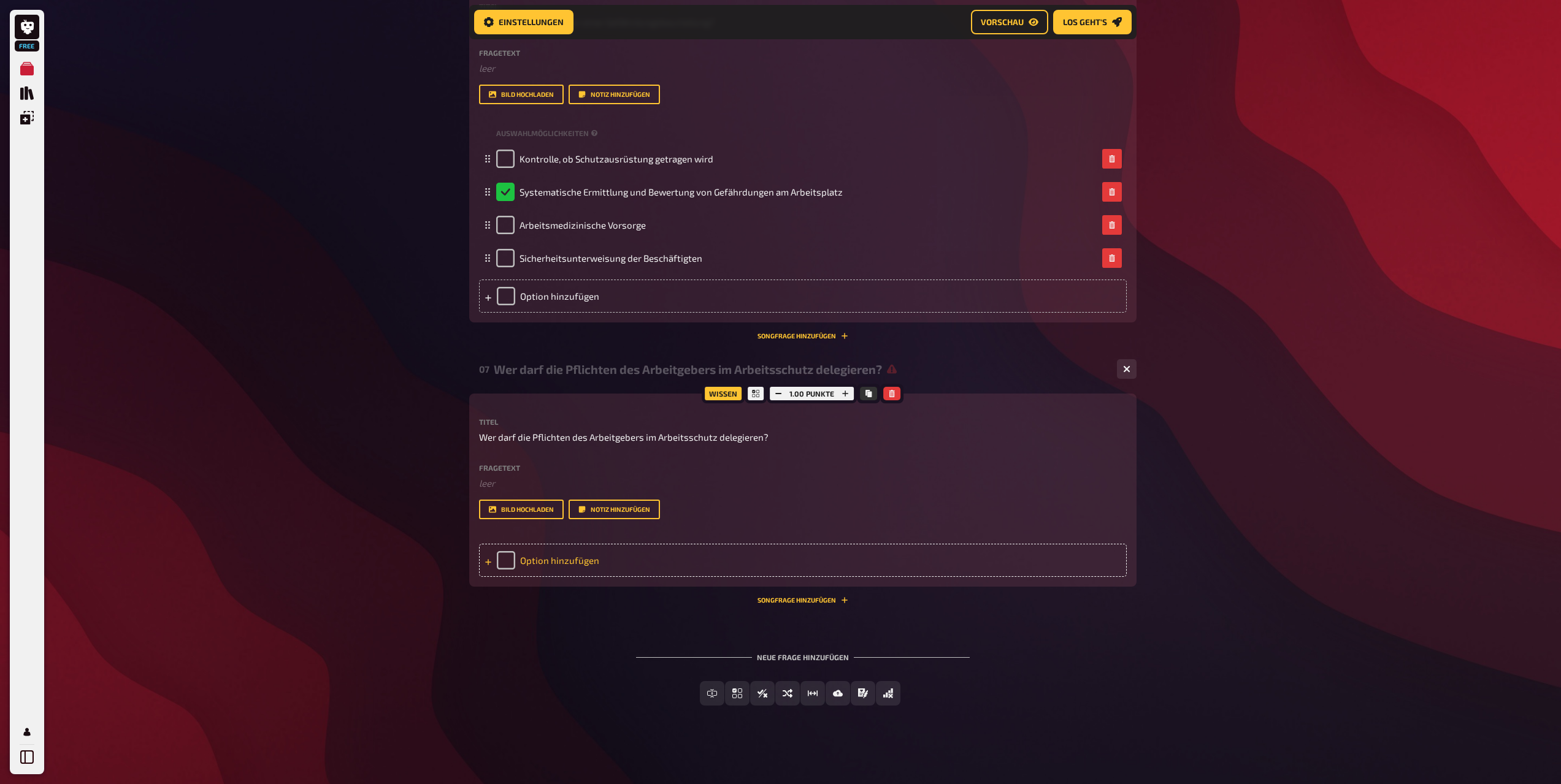
click at [561, 566] on div "Option hinzufügen" at bounding box center [803, 560] width 648 height 33
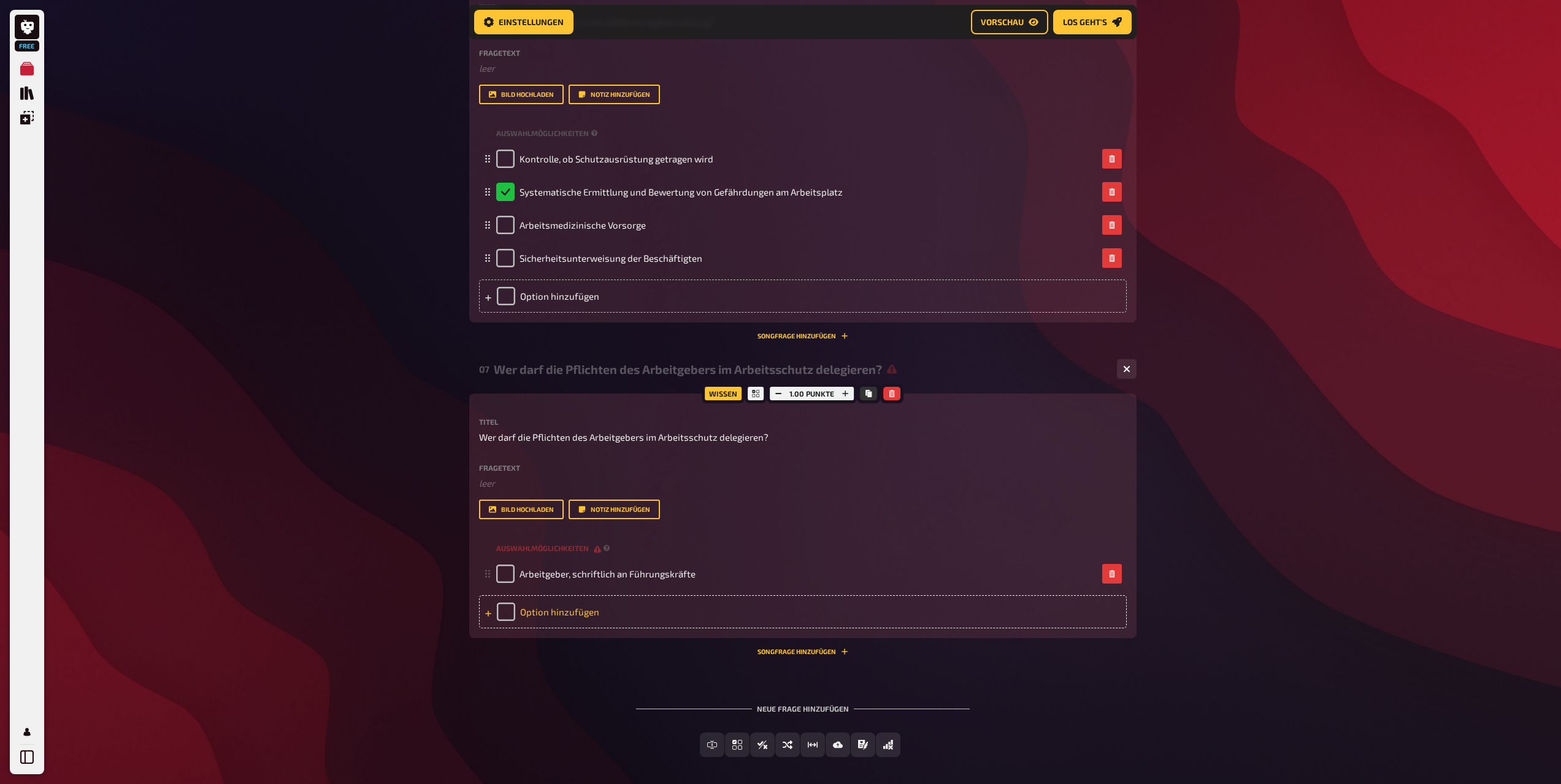
click at [588, 607] on div "Option hinzufügen" at bounding box center [803, 612] width 648 height 33
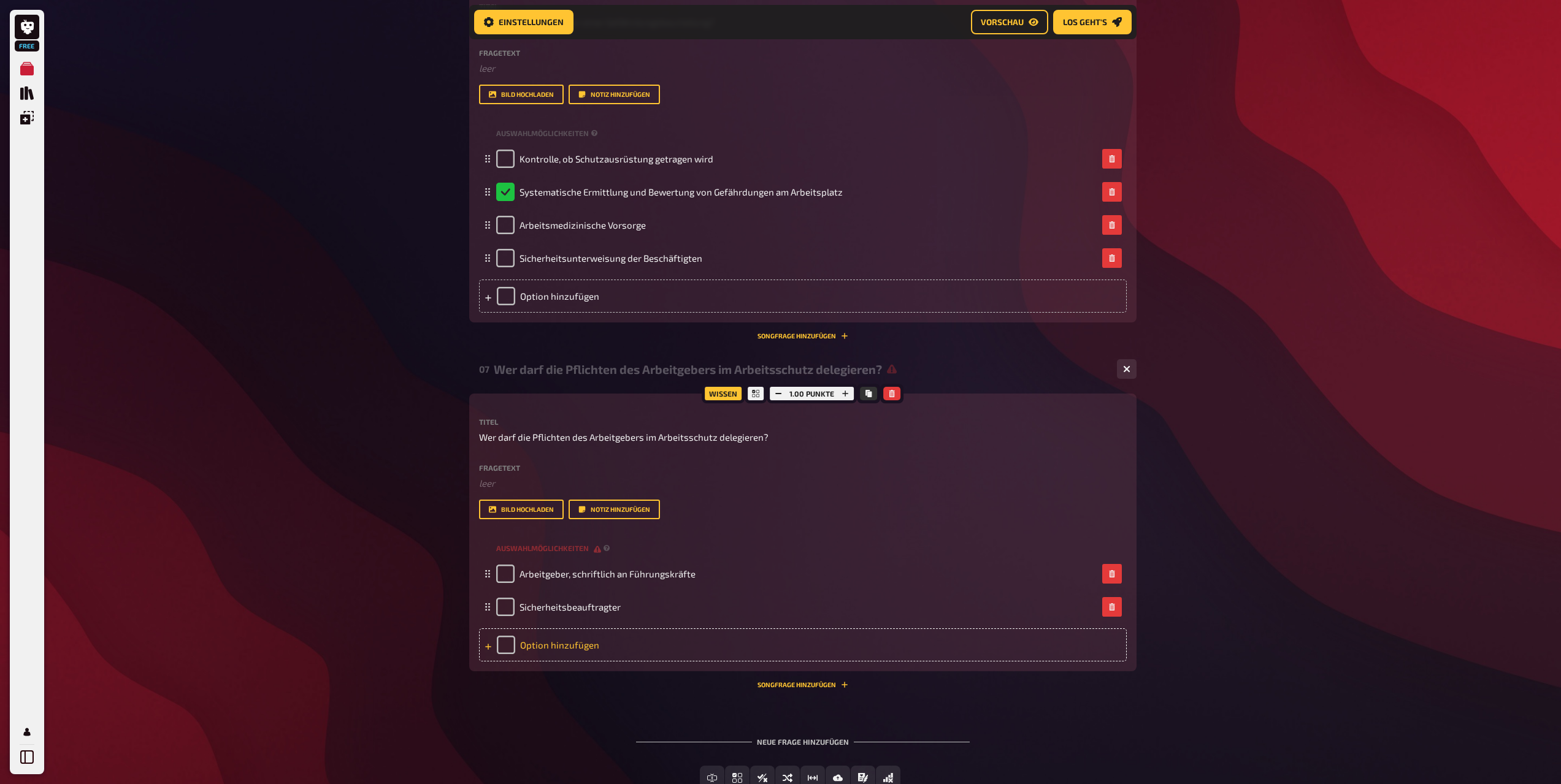
click at [558, 643] on div "Option hinzufügen" at bounding box center [803, 645] width 648 height 33
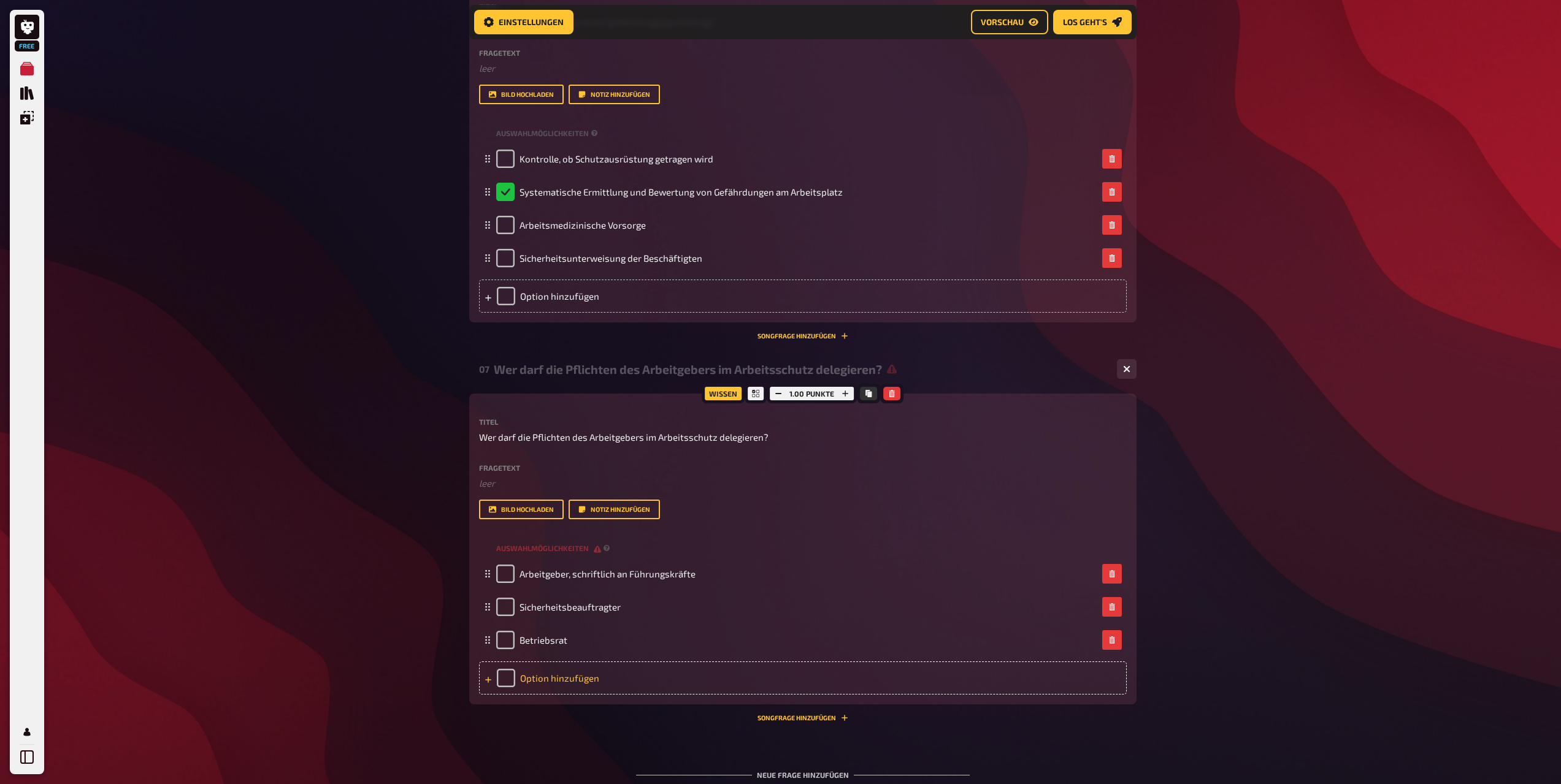
click at [652, 673] on div "Option hinzufügen" at bounding box center [803, 678] width 648 height 33
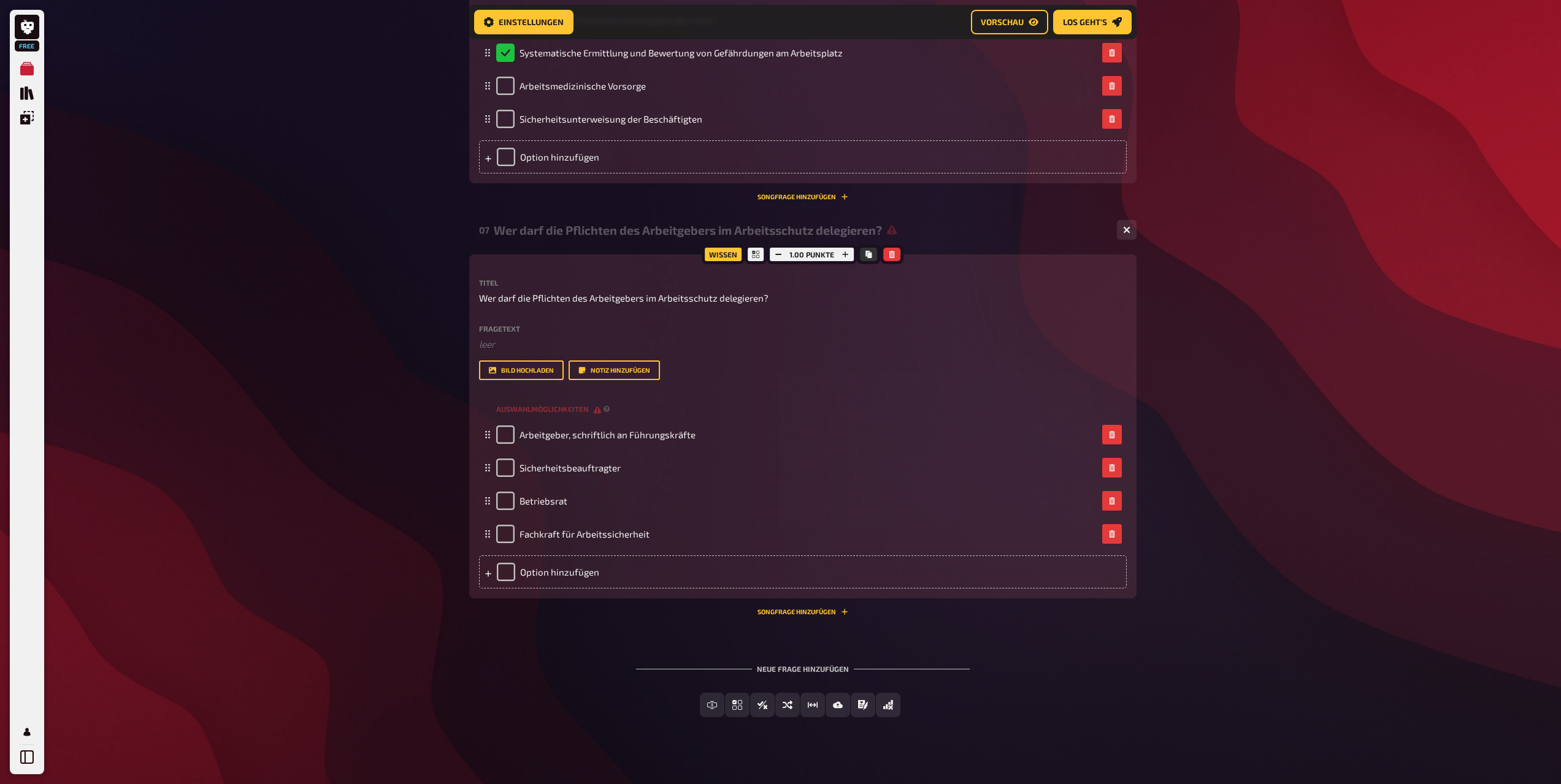
scroll to position [2537, 0]
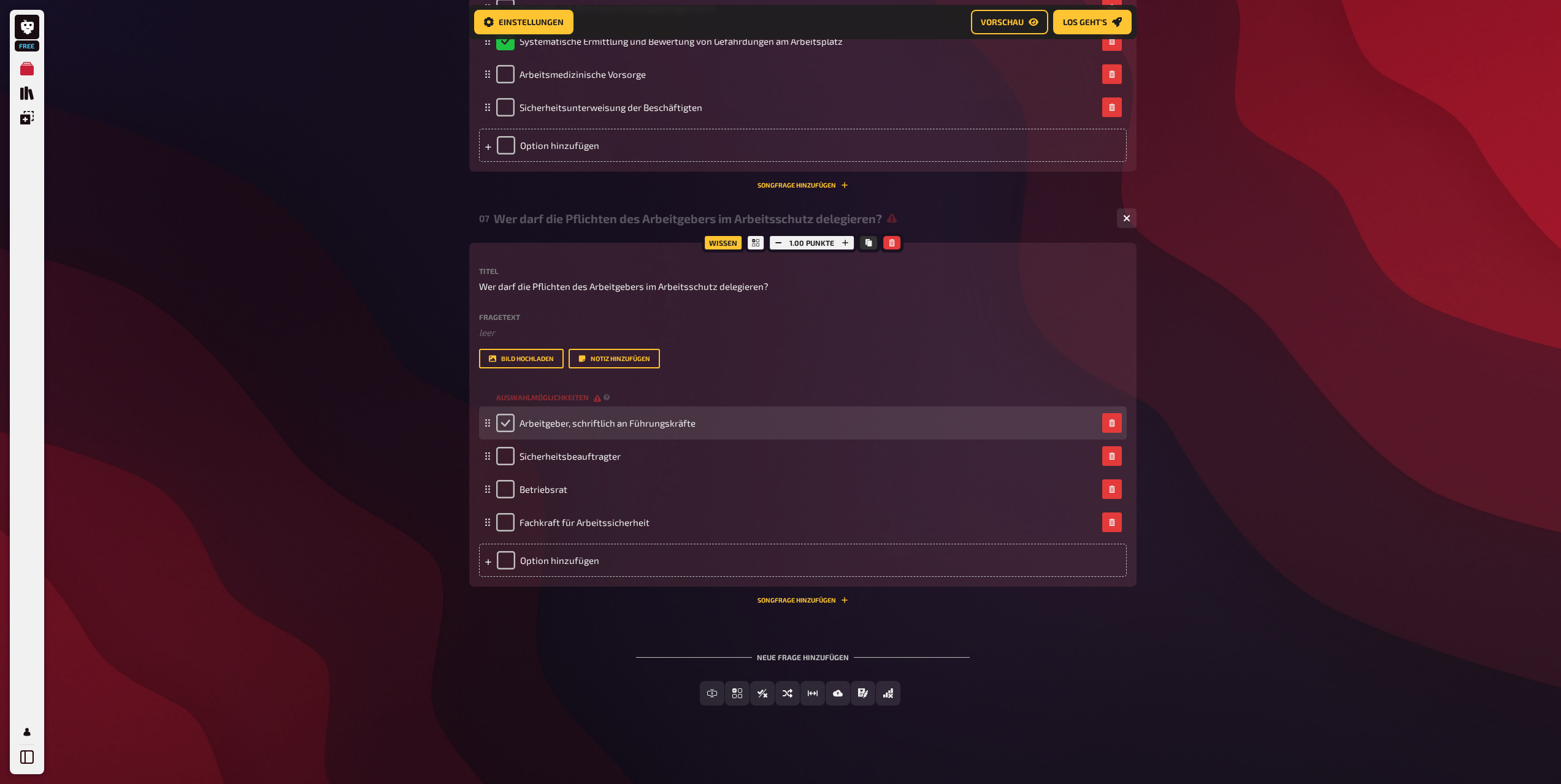
click at [500, 426] on input "checkbox" at bounding box center [505, 423] width 18 height 18
checkbox input "true"
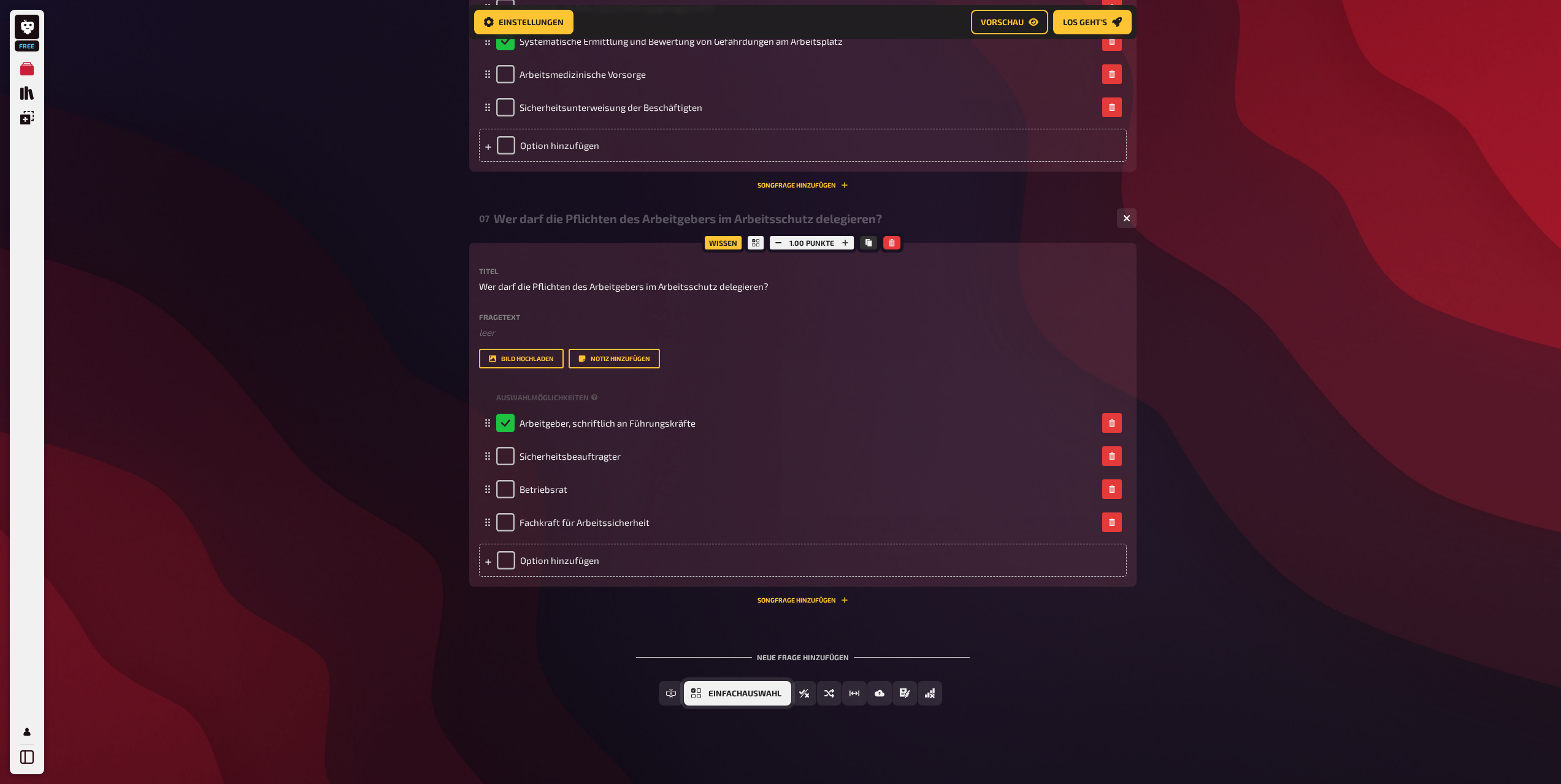
click at [729, 697] on span "Einfachauswahl" at bounding box center [745, 693] width 73 height 9
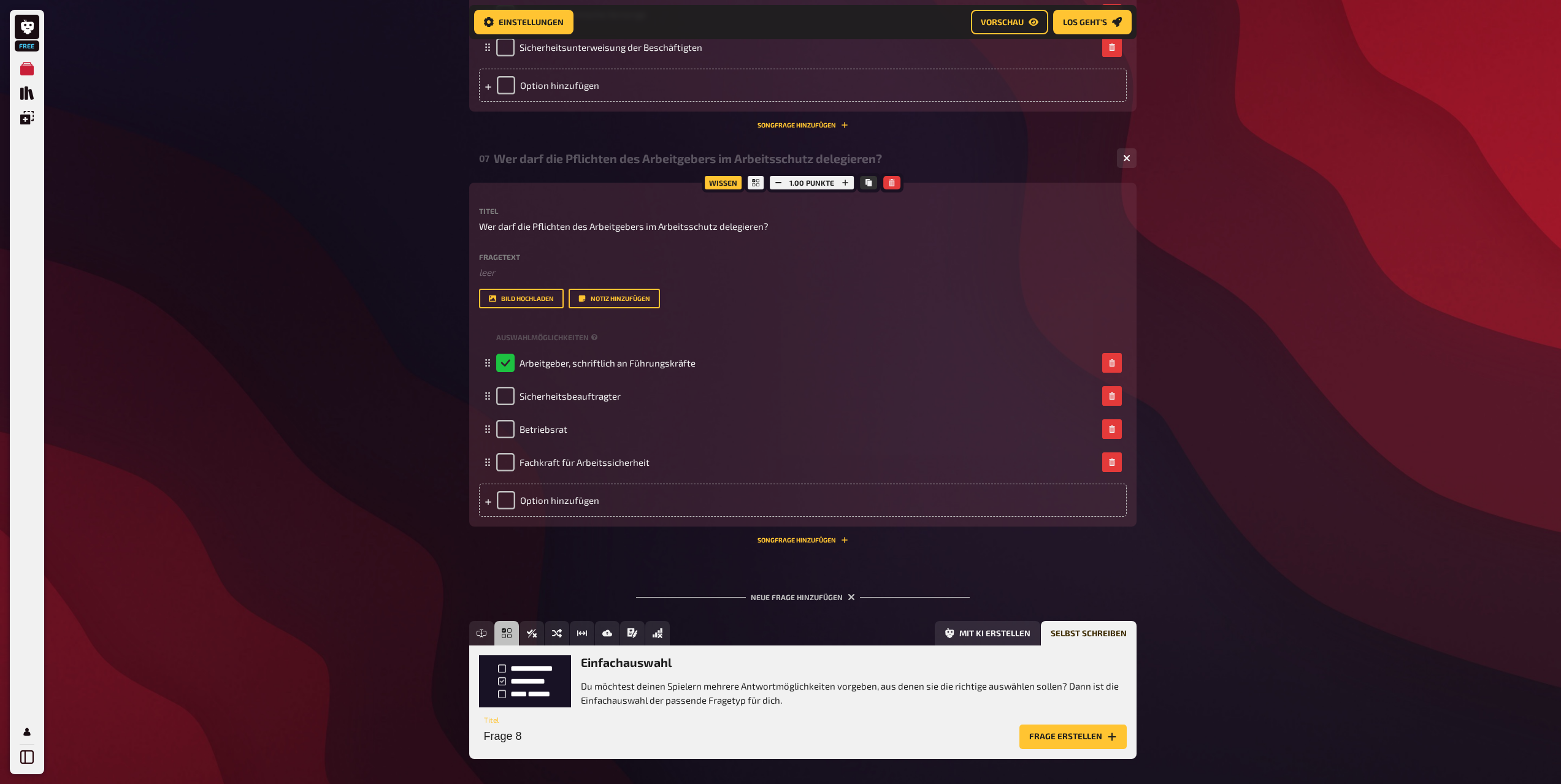
scroll to position [2650, 0]
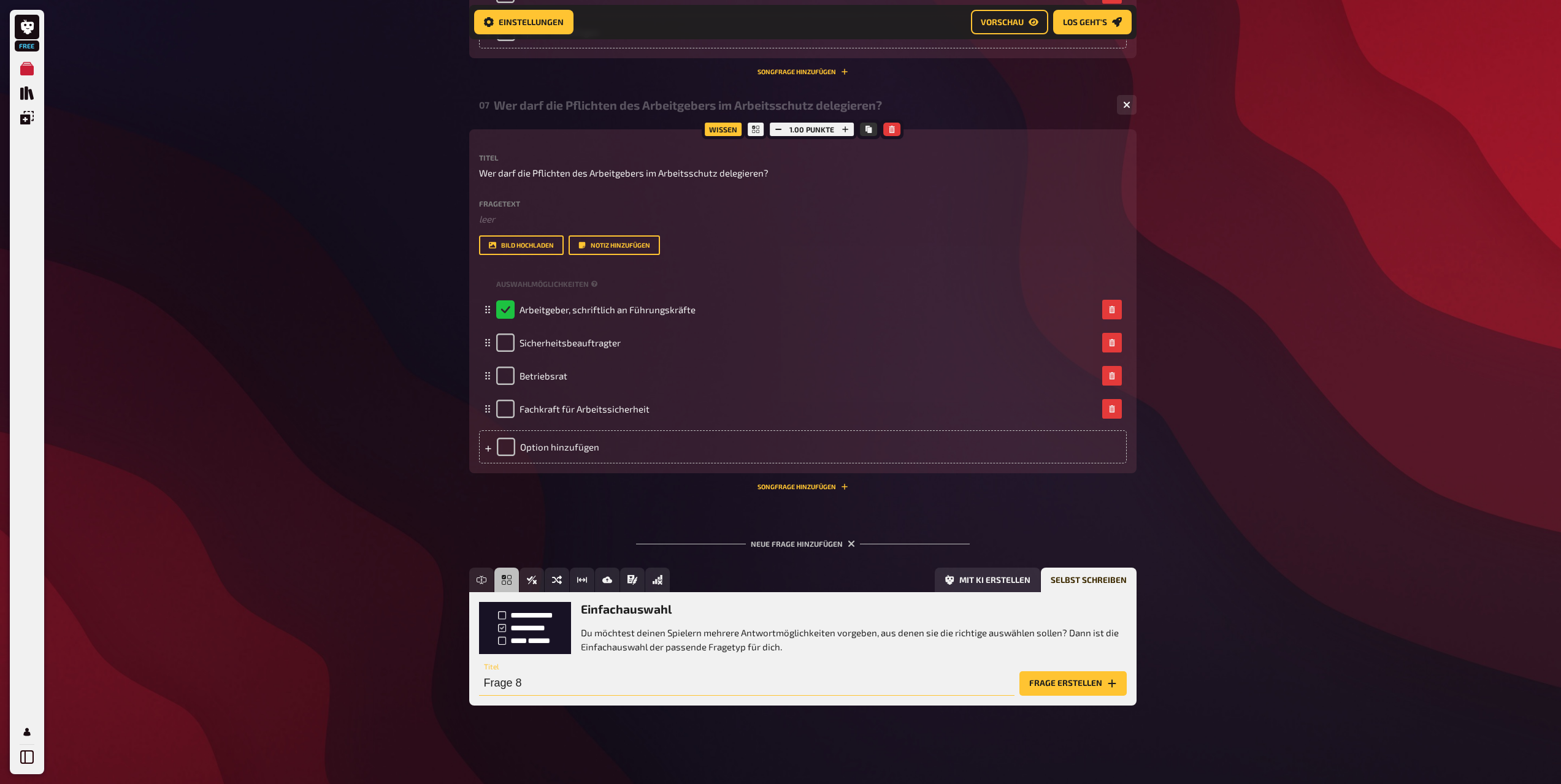
click at [560, 680] on input "Frage 8" at bounding box center [746, 683] width 535 height 24
paste input "Welches ist kein typisches Aufgabenfeld des Sicherheitsbeauftragten?"
click at [611, 686] on input "Welches ist kein typisches Aufgabenfeld des Sicherheitsbeauftragten?" at bounding box center [746, 683] width 535 height 24
type input "Welches ist kein Aufgabenfeld des Sicherheitsbeauftragten?"
click at [1086, 680] on button "Frage erstellen" at bounding box center [1073, 683] width 107 height 24
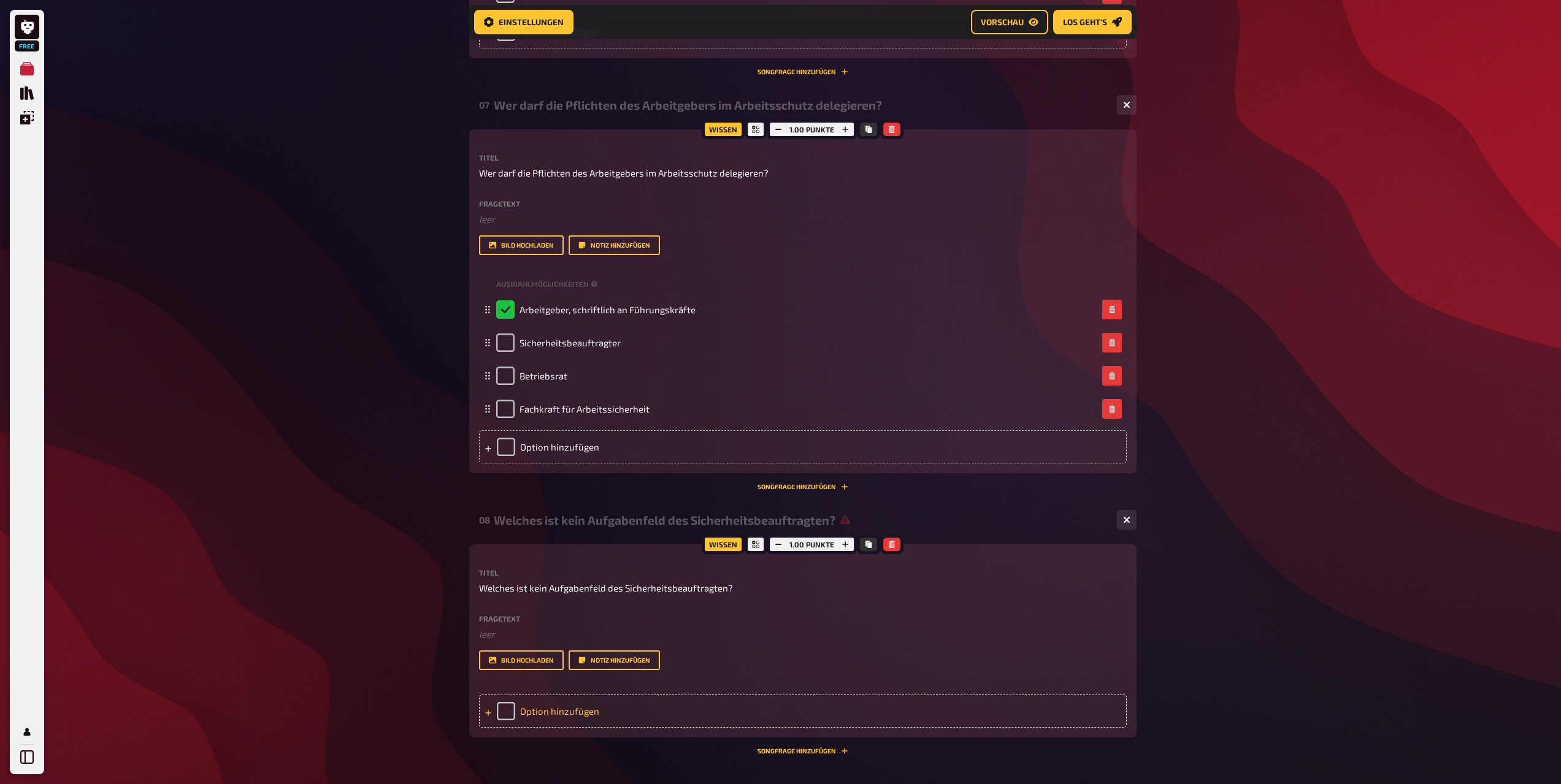
click at [595, 720] on div "Option hinzufügen" at bounding box center [803, 711] width 648 height 33
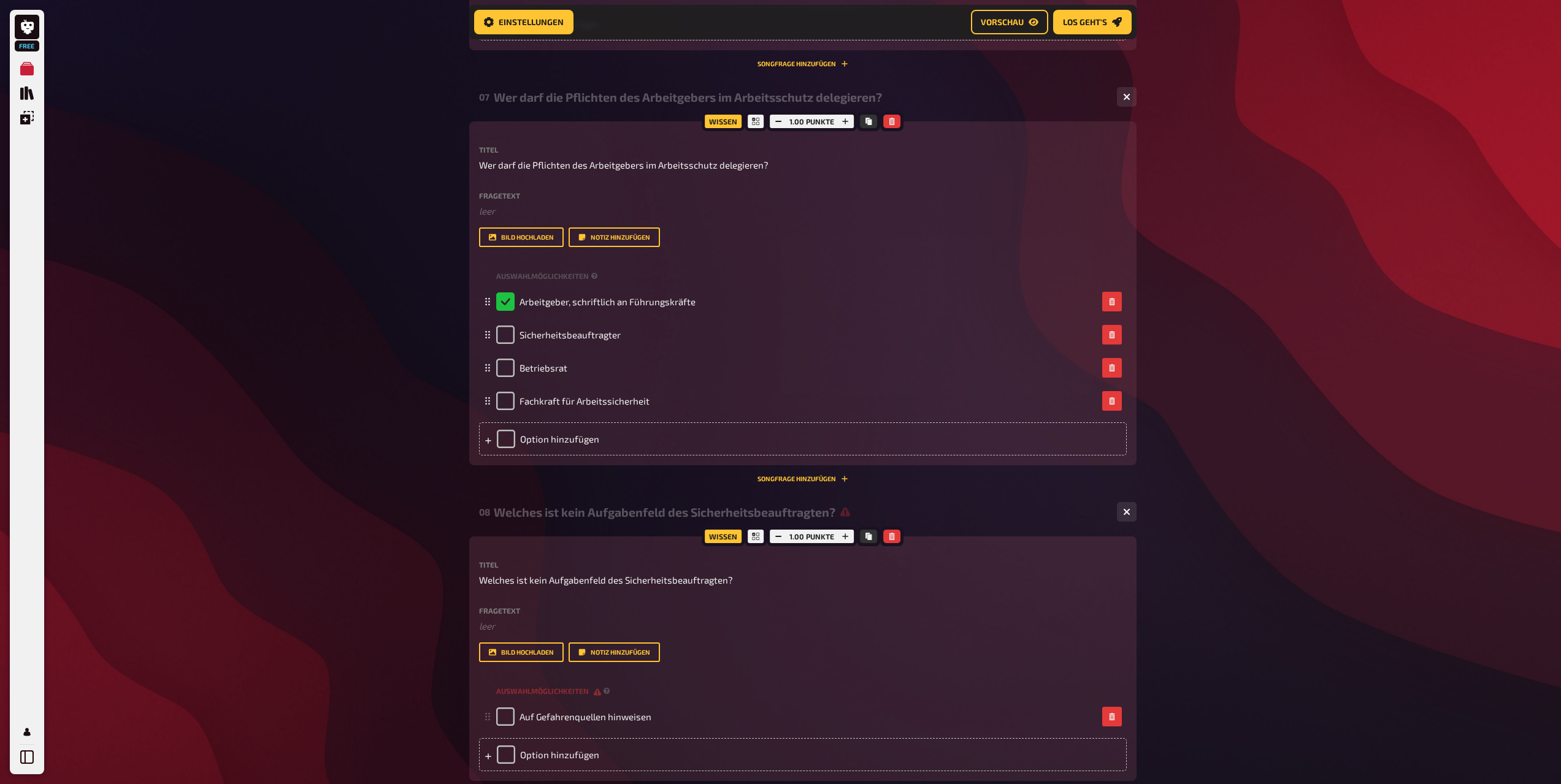
scroll to position [2711, 0]
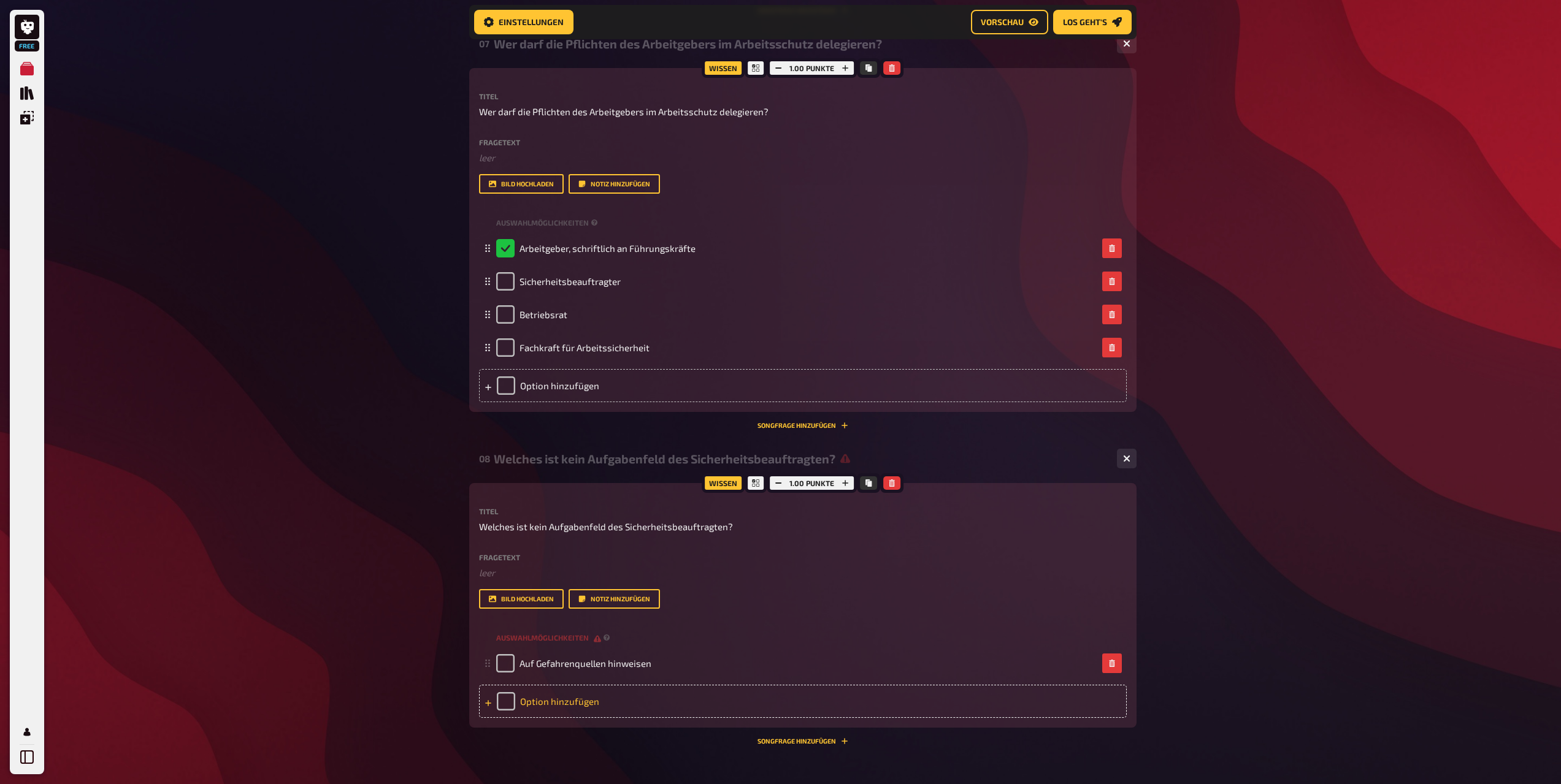
click at [549, 704] on div "Option hinzufügen" at bounding box center [803, 701] width 648 height 33
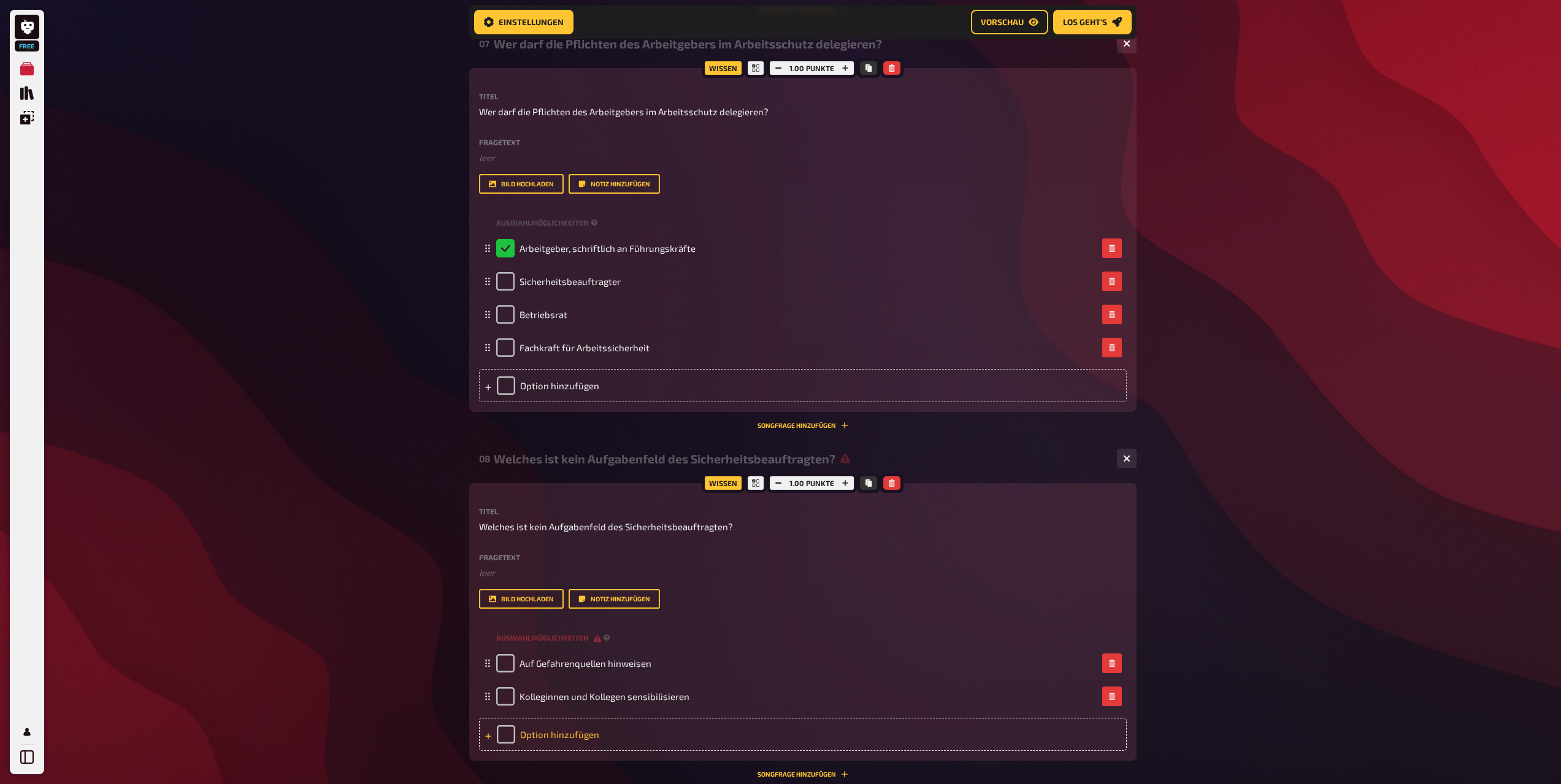
click at [577, 743] on div "Option hinzufügen" at bounding box center [803, 734] width 648 height 33
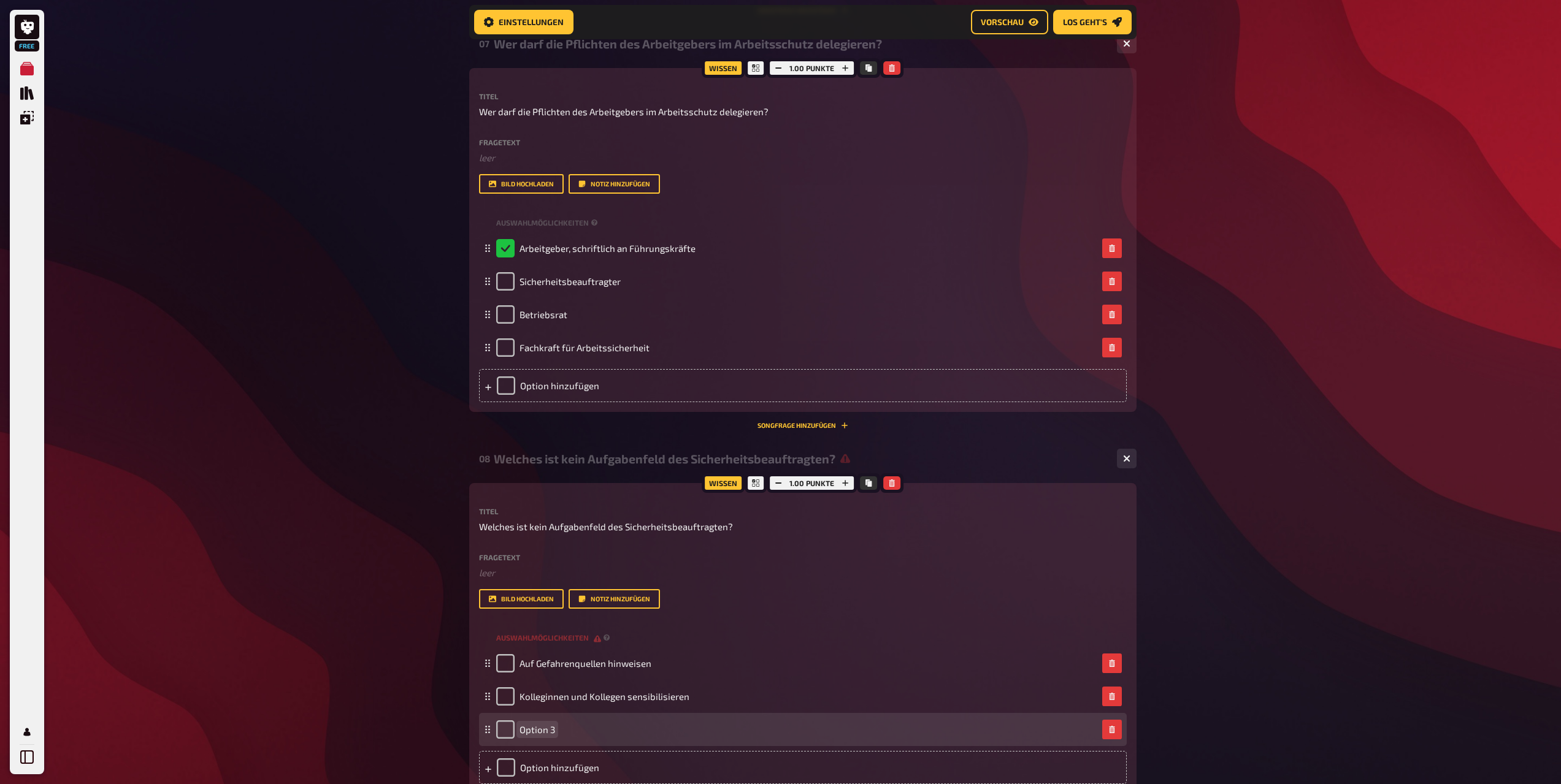
click at [542, 724] on span "Option 3" at bounding box center [537, 730] width 35 height 11
click at [556, 728] on div "Option 3" at bounding box center [796, 730] width 601 height 18
paste span
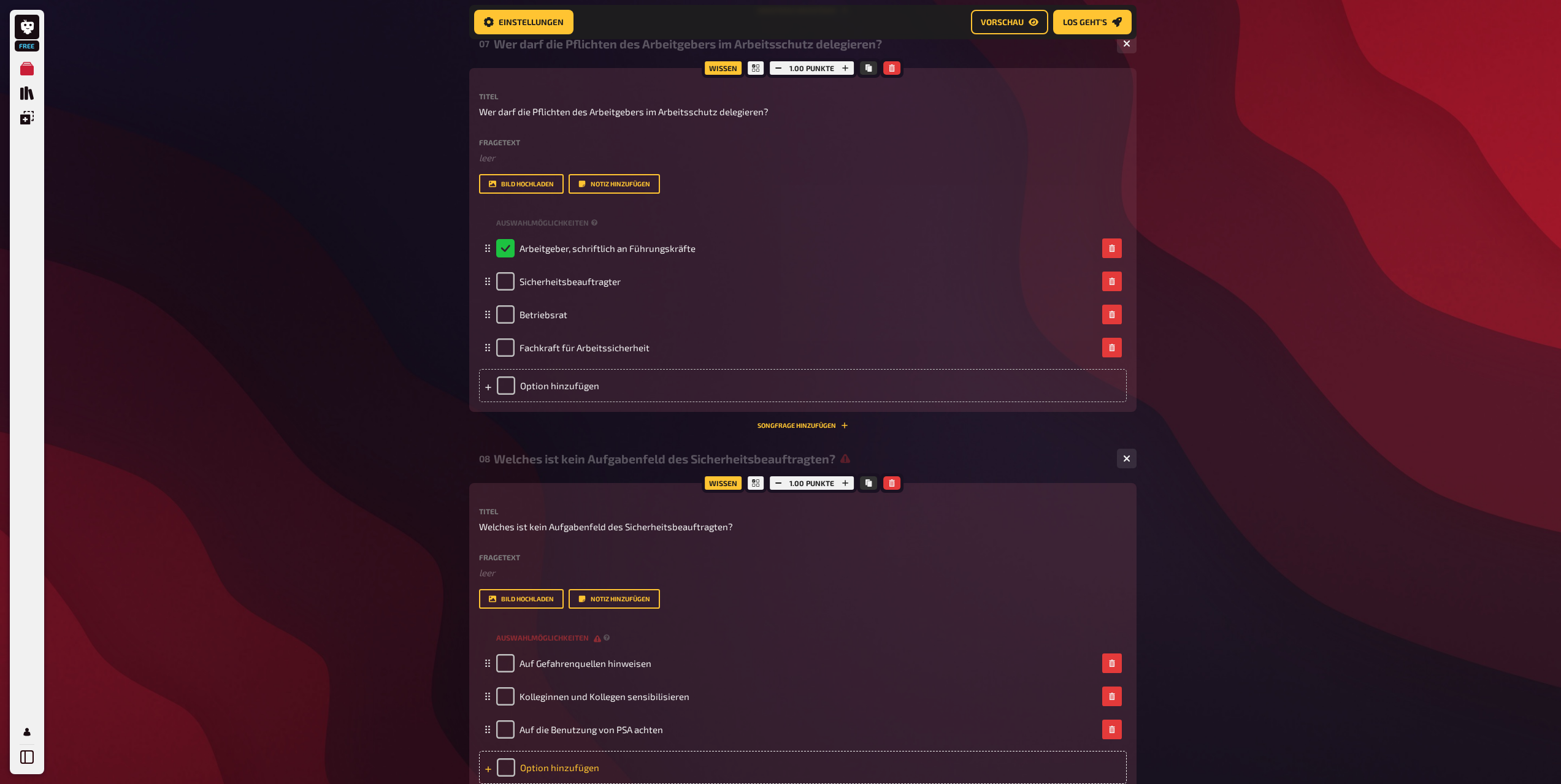
click at [551, 775] on div "Option hinzufügen" at bounding box center [803, 768] width 648 height 33
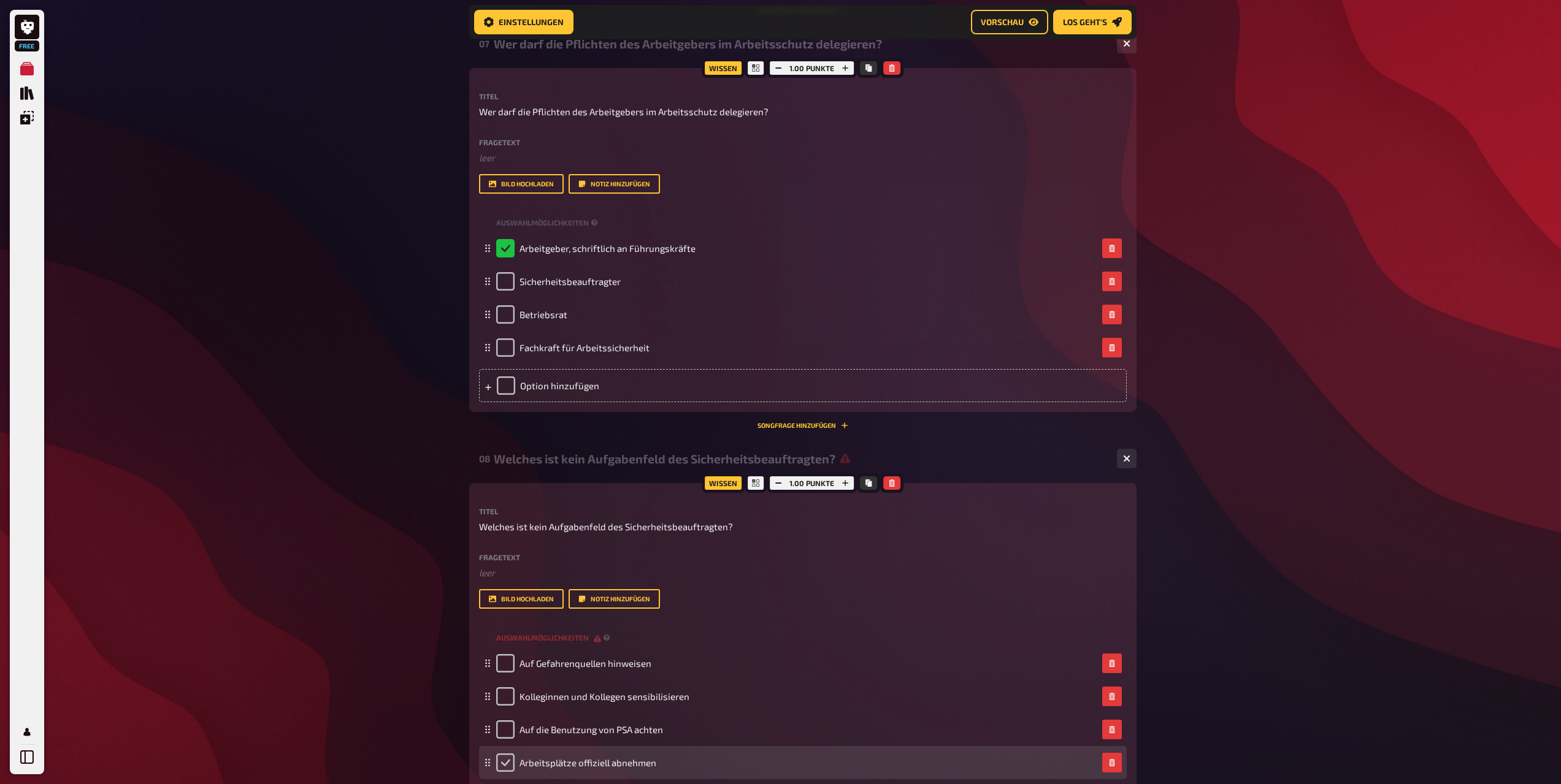
click at [497, 760] on input "checkbox" at bounding box center [505, 763] width 18 height 18
checkbox input "true"
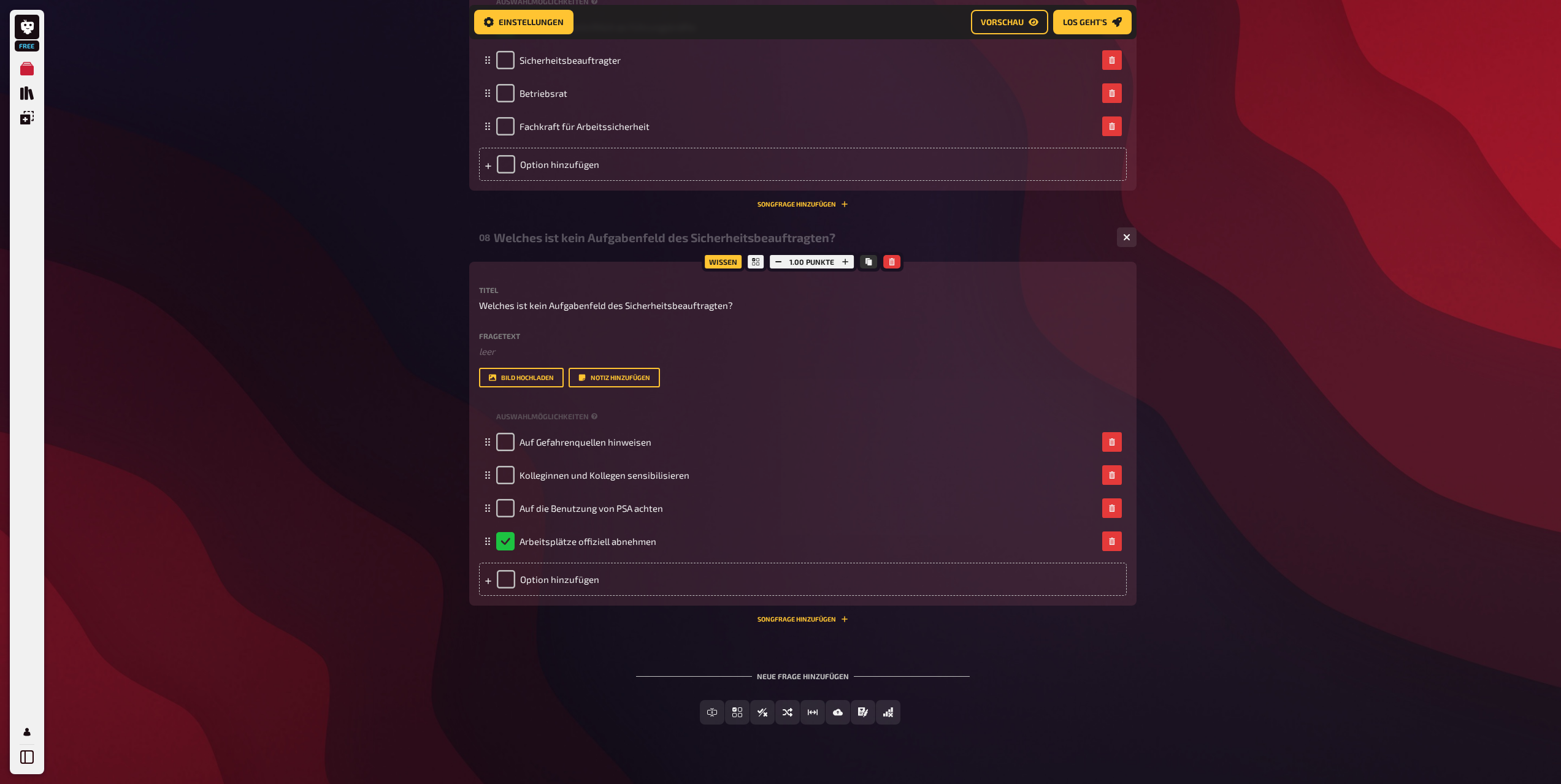
scroll to position [2951, 0]
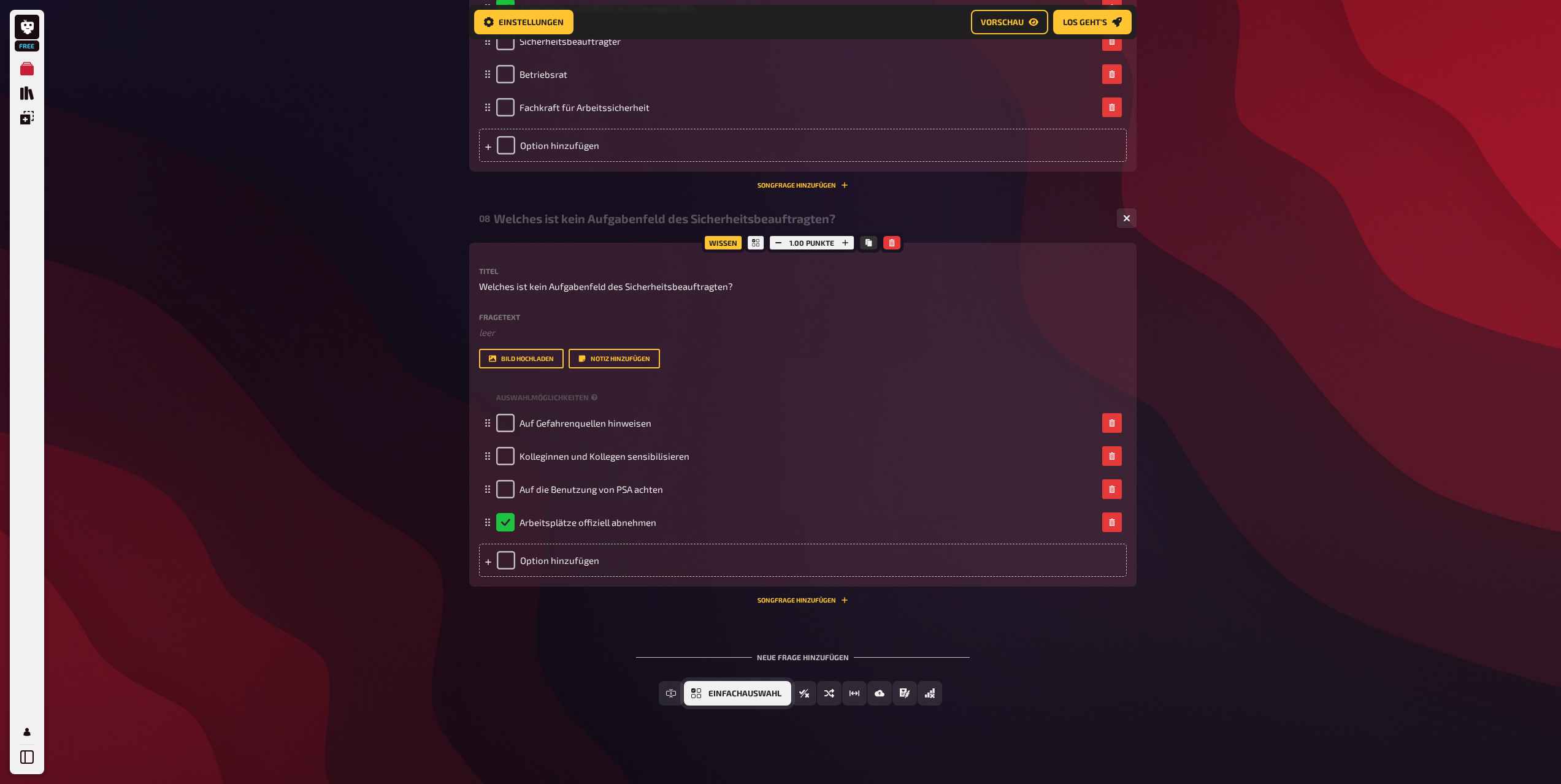
click at [727, 693] on span "Einfachauswahl" at bounding box center [745, 693] width 73 height 9
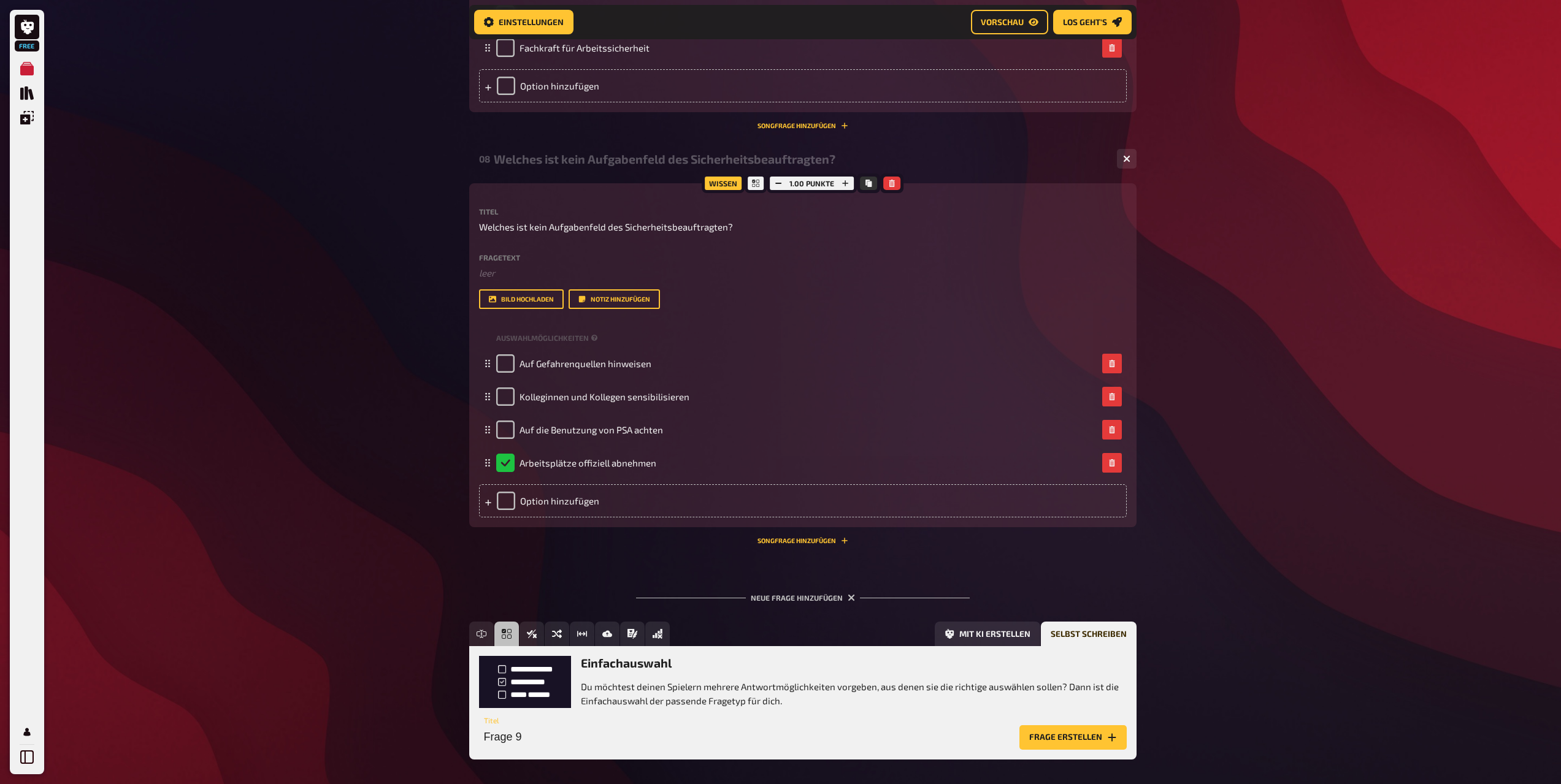
scroll to position [3065, 0]
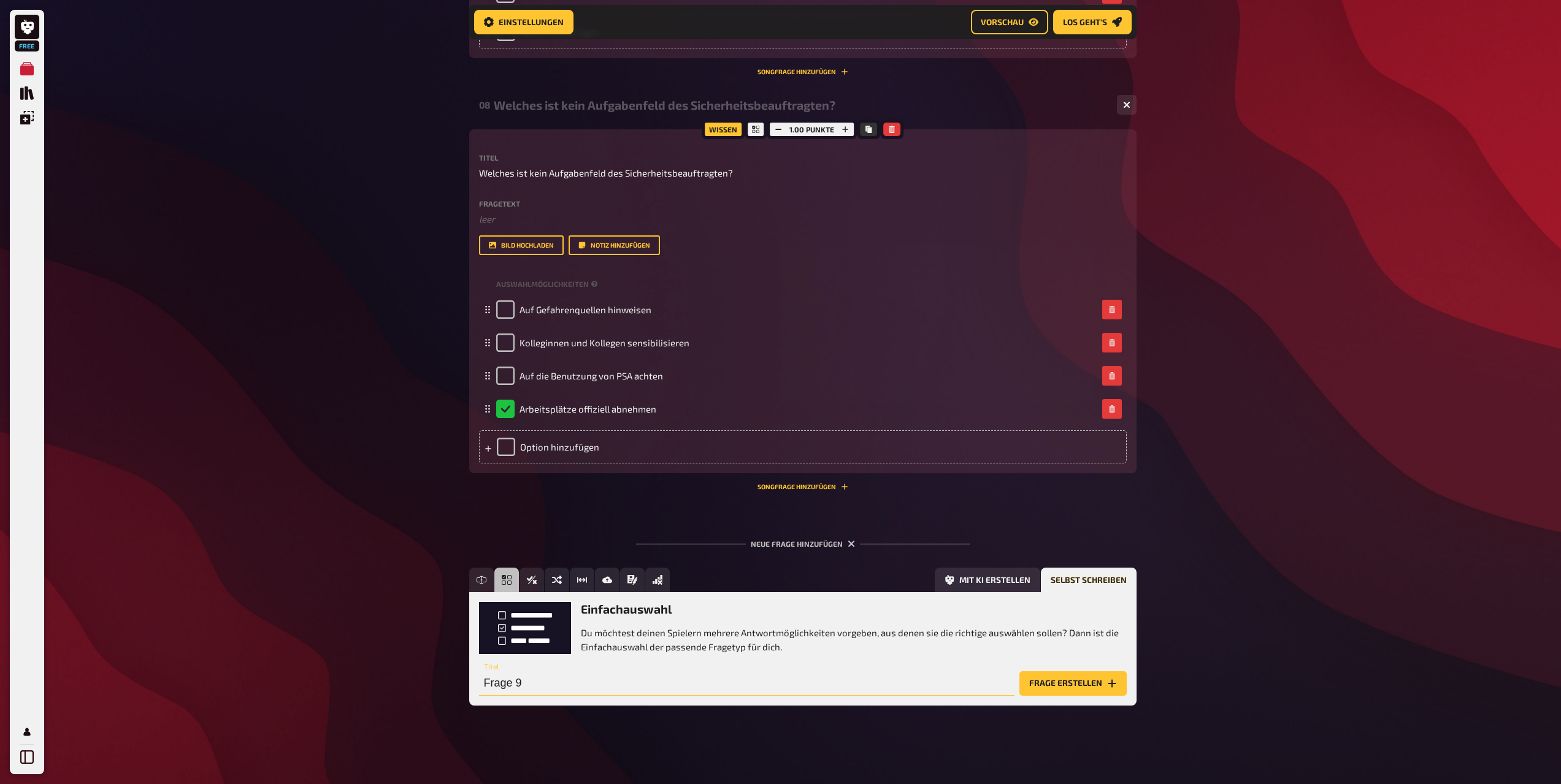
click at [571, 684] on input "Frage 9" at bounding box center [746, 683] width 535 height 24
paste input "Wie oft muss eine Unterweisung der Beschäftigten in der Regel erfolgen?"
type input "Wie oft muss eine Unterweisung der Beschäftigten in der Regel erfolgen?"
click at [1079, 684] on button "Frage erstellen" at bounding box center [1073, 683] width 107 height 24
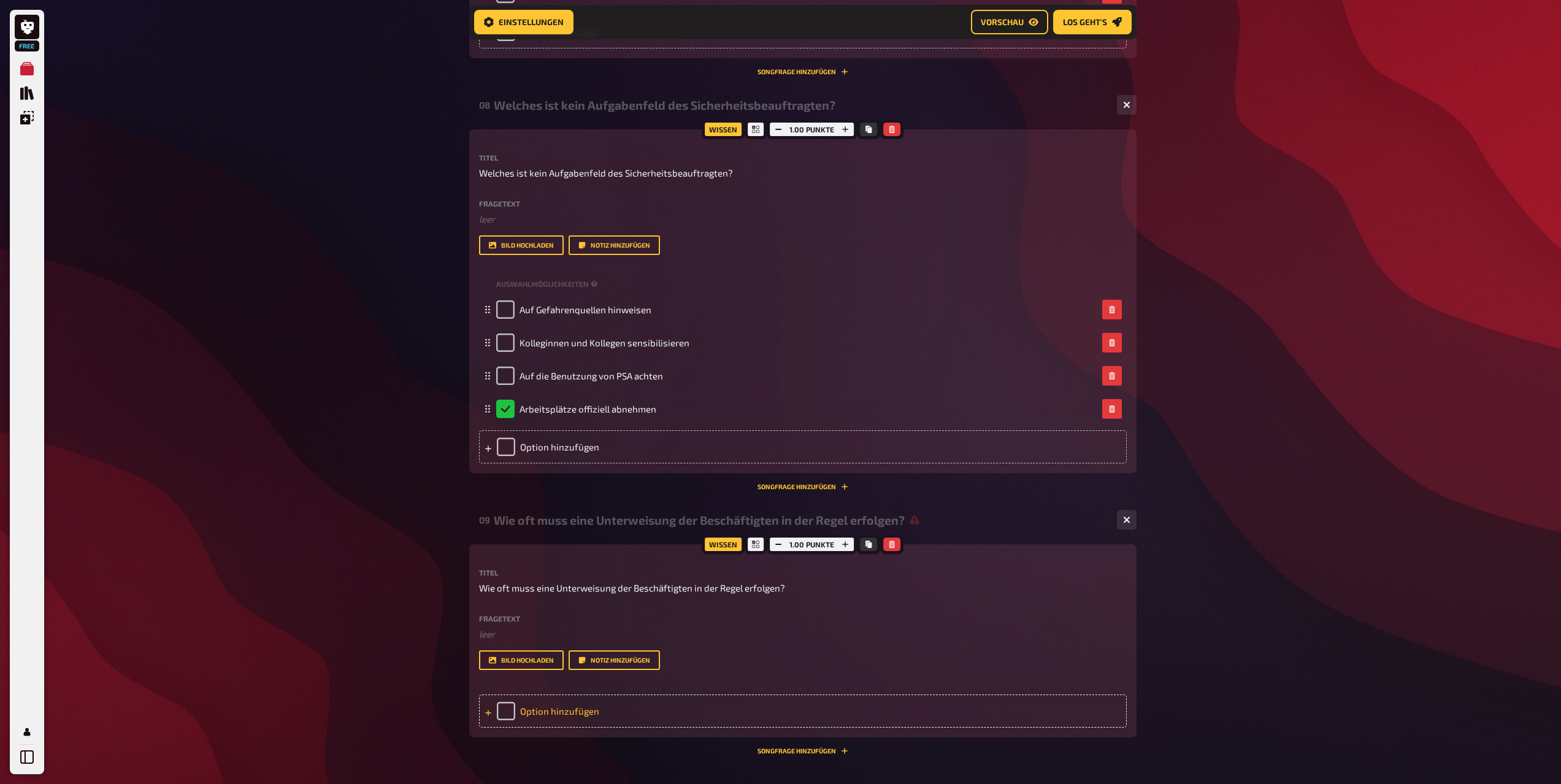
click at [549, 711] on div "Option hinzufügen" at bounding box center [803, 711] width 648 height 33
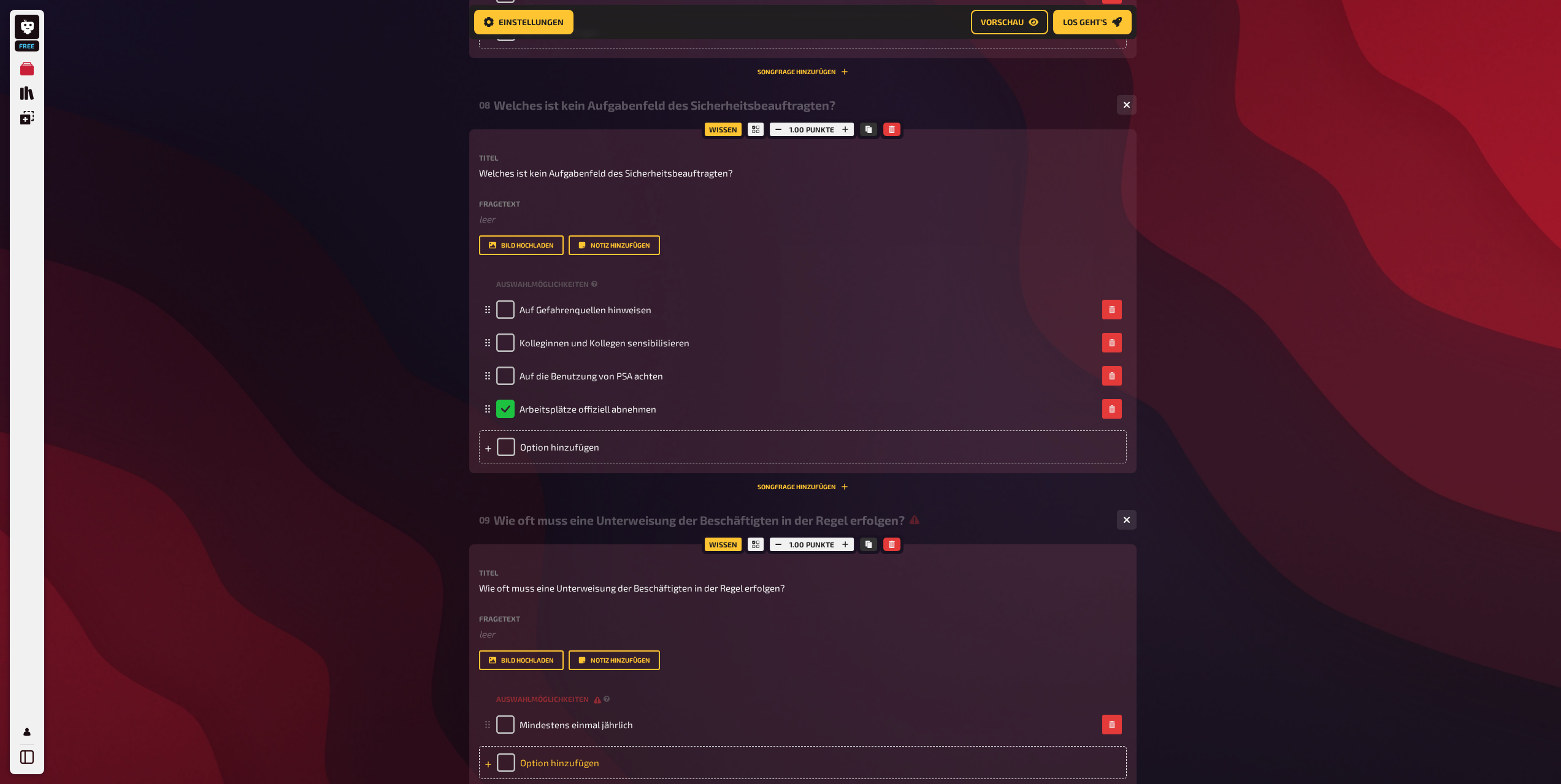
click at [572, 755] on div "Option hinzufügen" at bounding box center [803, 762] width 648 height 33
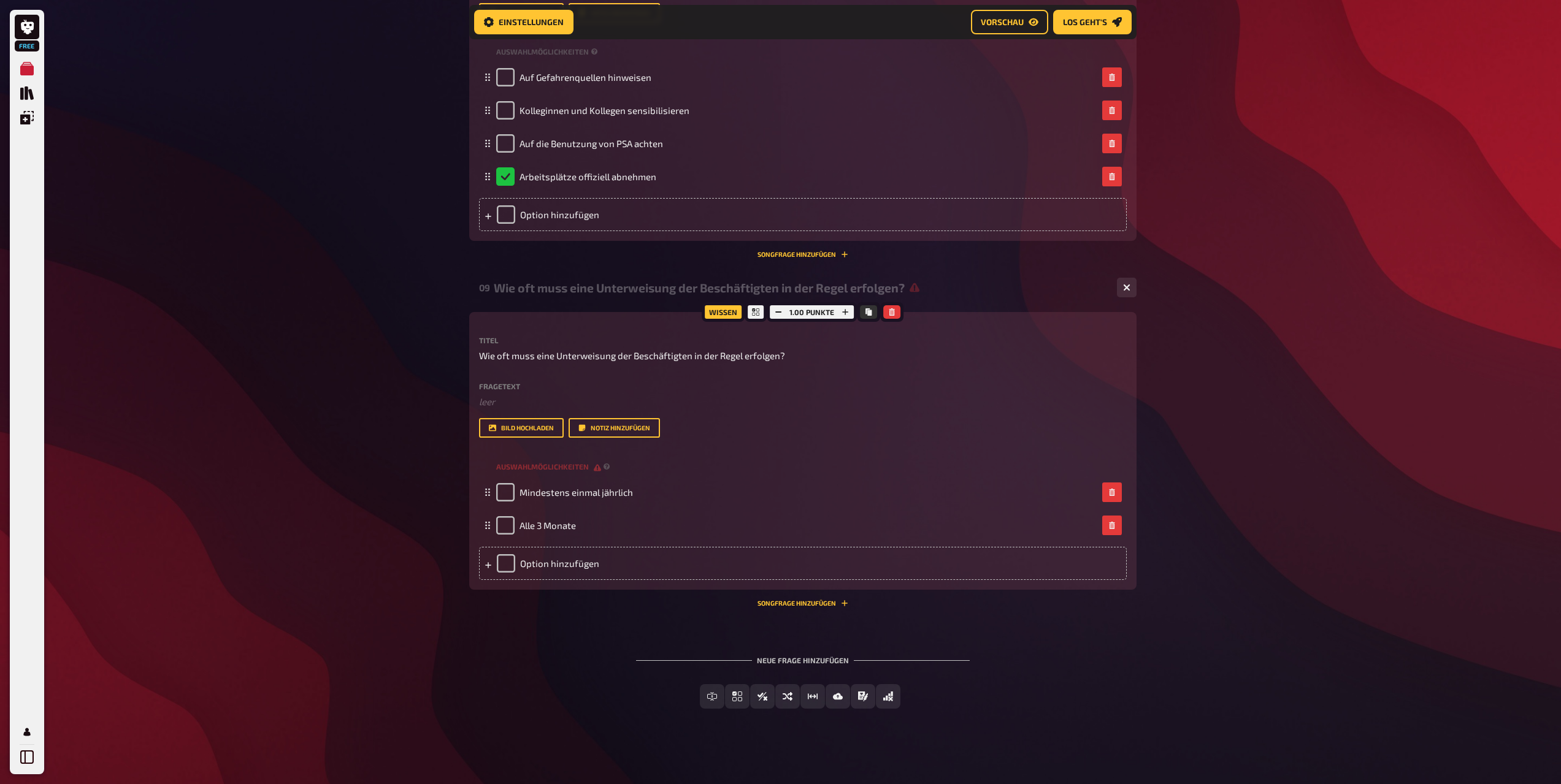
scroll to position [3300, 0]
click at [564, 562] on div "Option hinzufügen" at bounding box center [803, 560] width 648 height 33
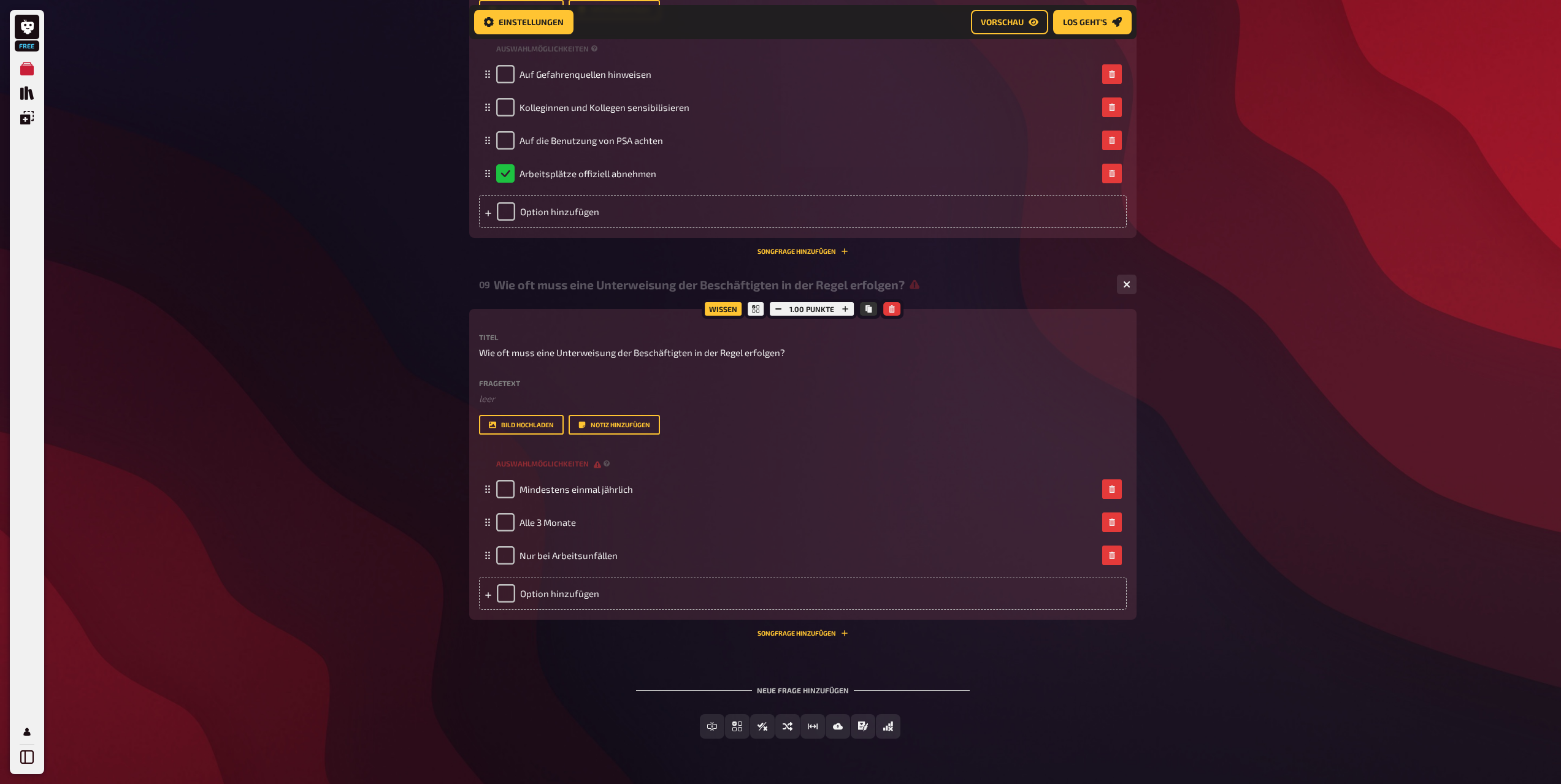
click at [673, 611] on div "Wissen 1.00 Punkte Titel Wie oft muss eine Unterweisung der Beschäftigten in de…" at bounding box center [803, 464] width 667 height 311
click at [662, 596] on div "Option hinzufügen" at bounding box center [803, 594] width 648 height 33
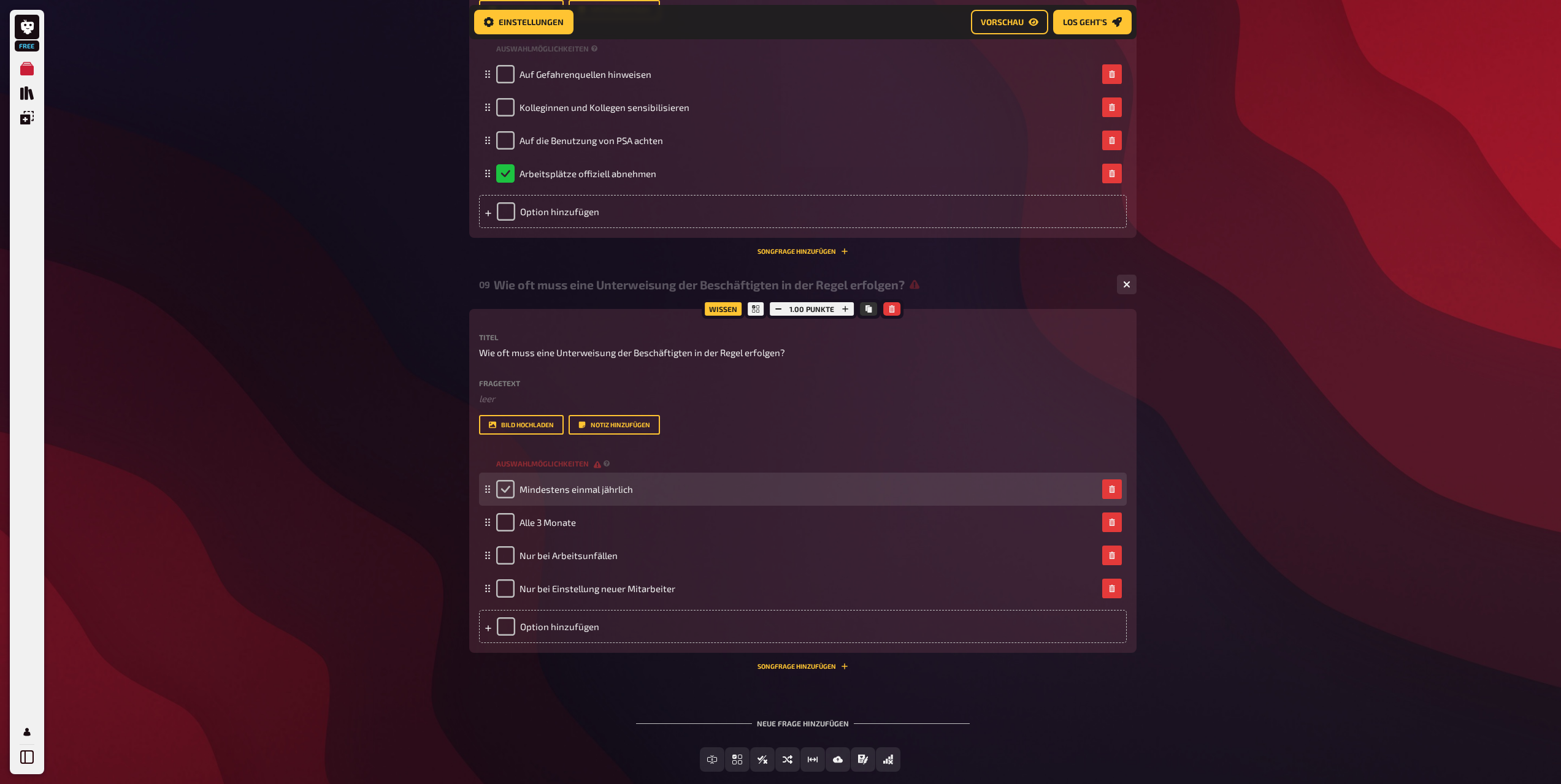
click at [505, 492] on input "checkbox" at bounding box center [505, 489] width 18 height 18
checkbox input "true"
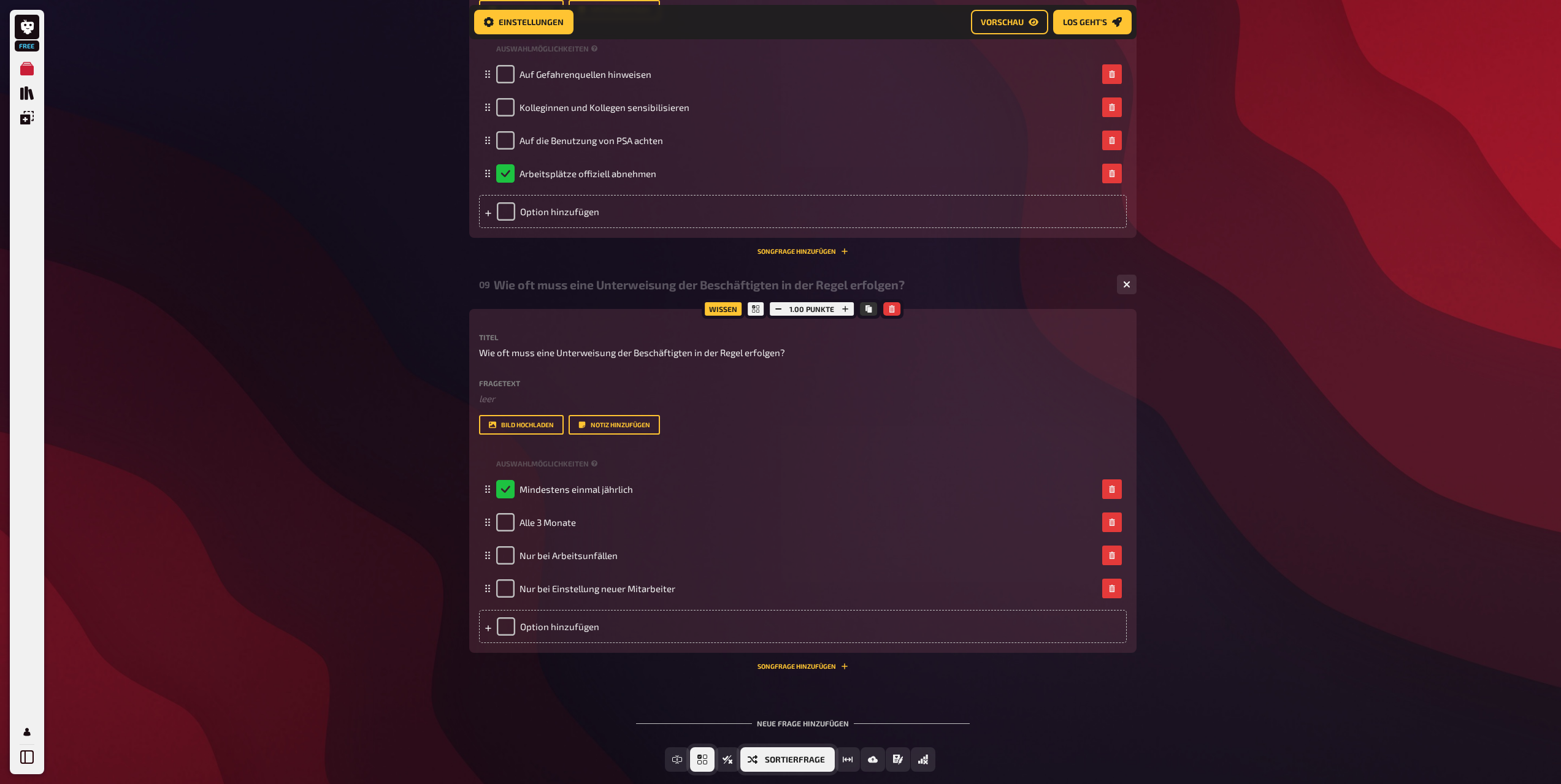
click at [715, 758] on span "Einfachauswahl" at bounding box center [715, 760] width 0 height 9
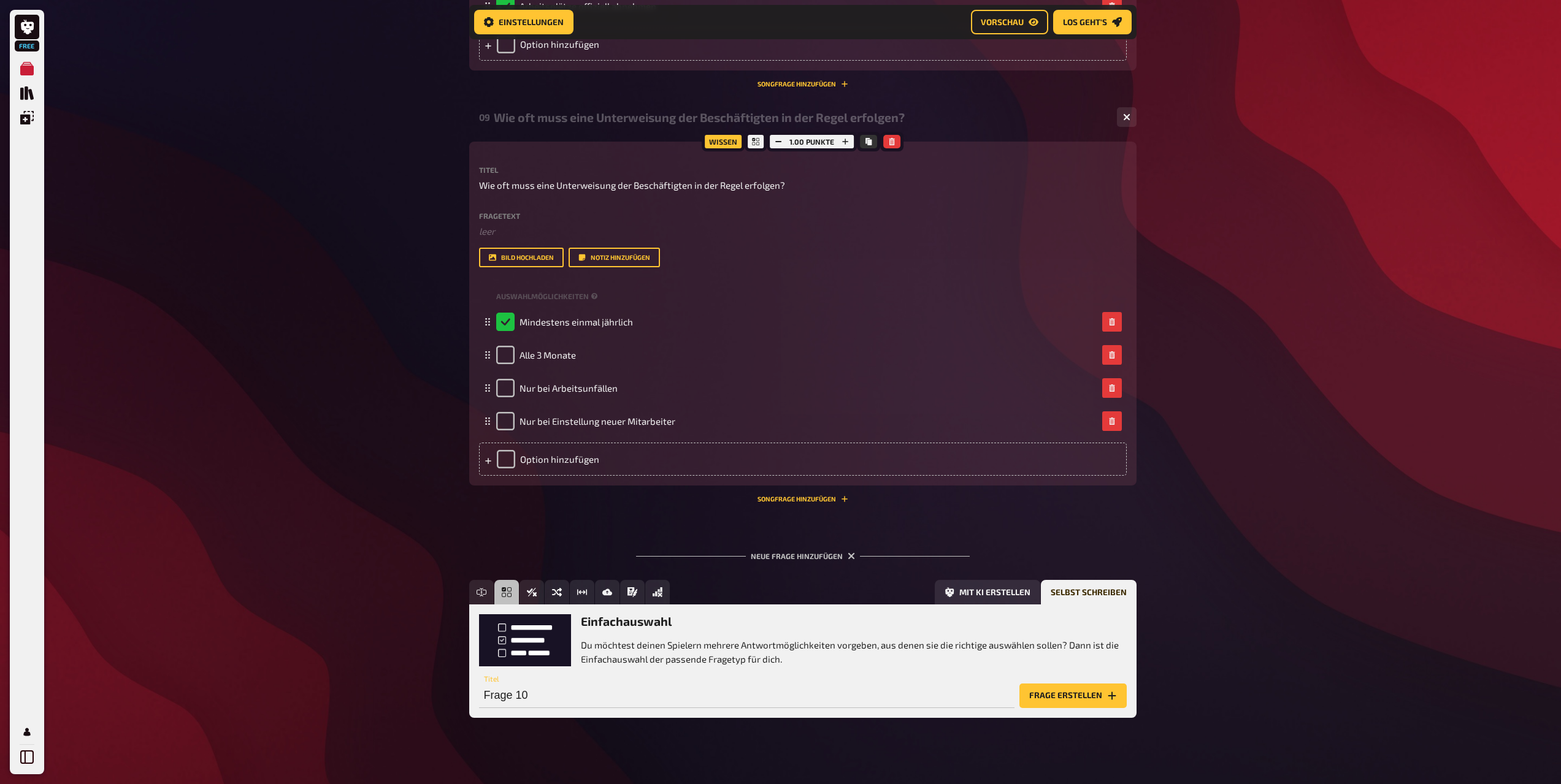
scroll to position [3480, 0]
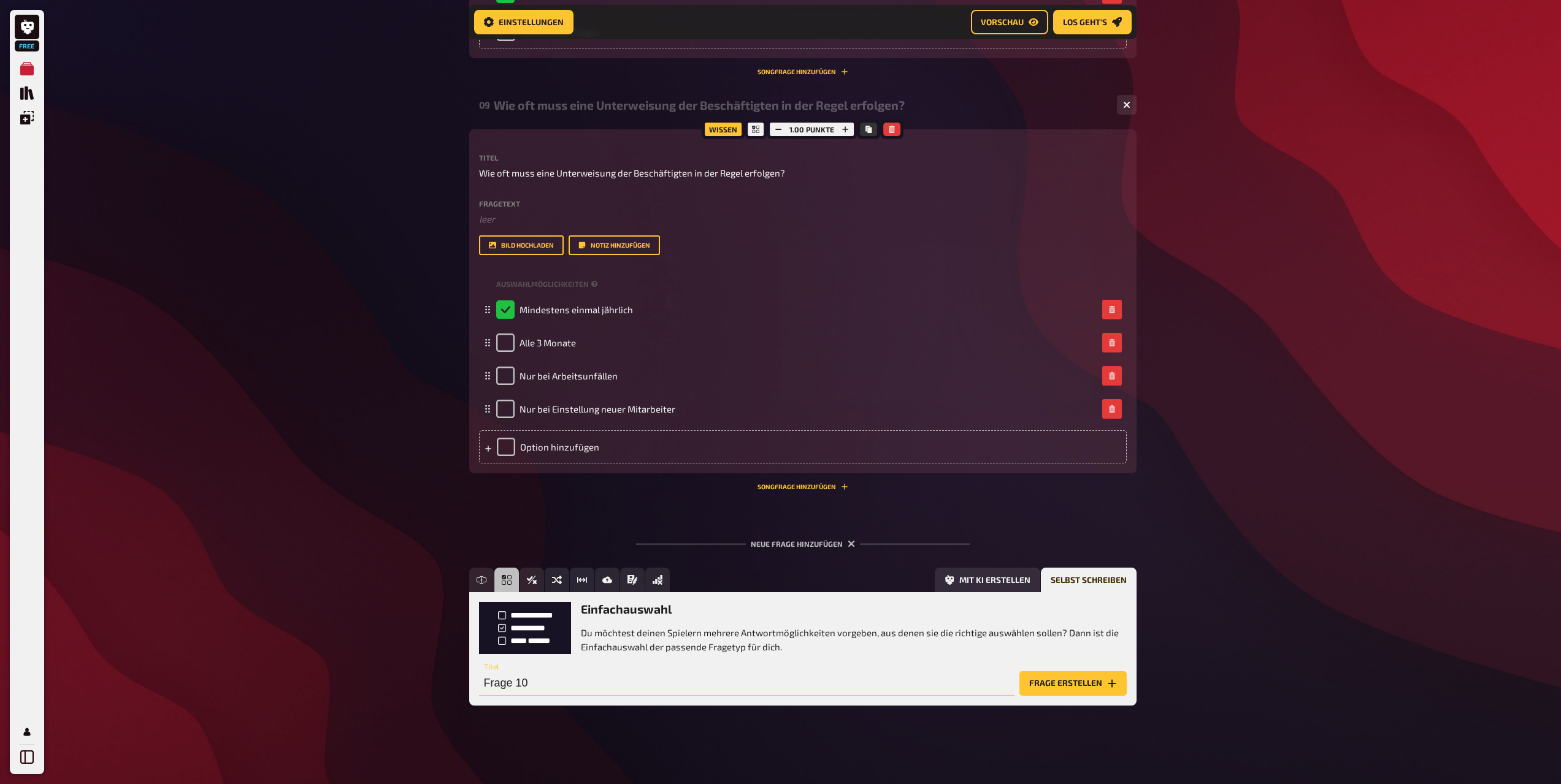
click at [553, 695] on input "Frage 10" at bounding box center [746, 683] width 535 height 24
paste input "Was beschreibt der Begriff STOP-Prinzip im Arbeitsschutz?"
type input "Was beschreibt der Begriff STOP-Prinzip im Arbeitsschutz?"
click at [1077, 682] on button "Frage erstellen" at bounding box center [1073, 683] width 107 height 24
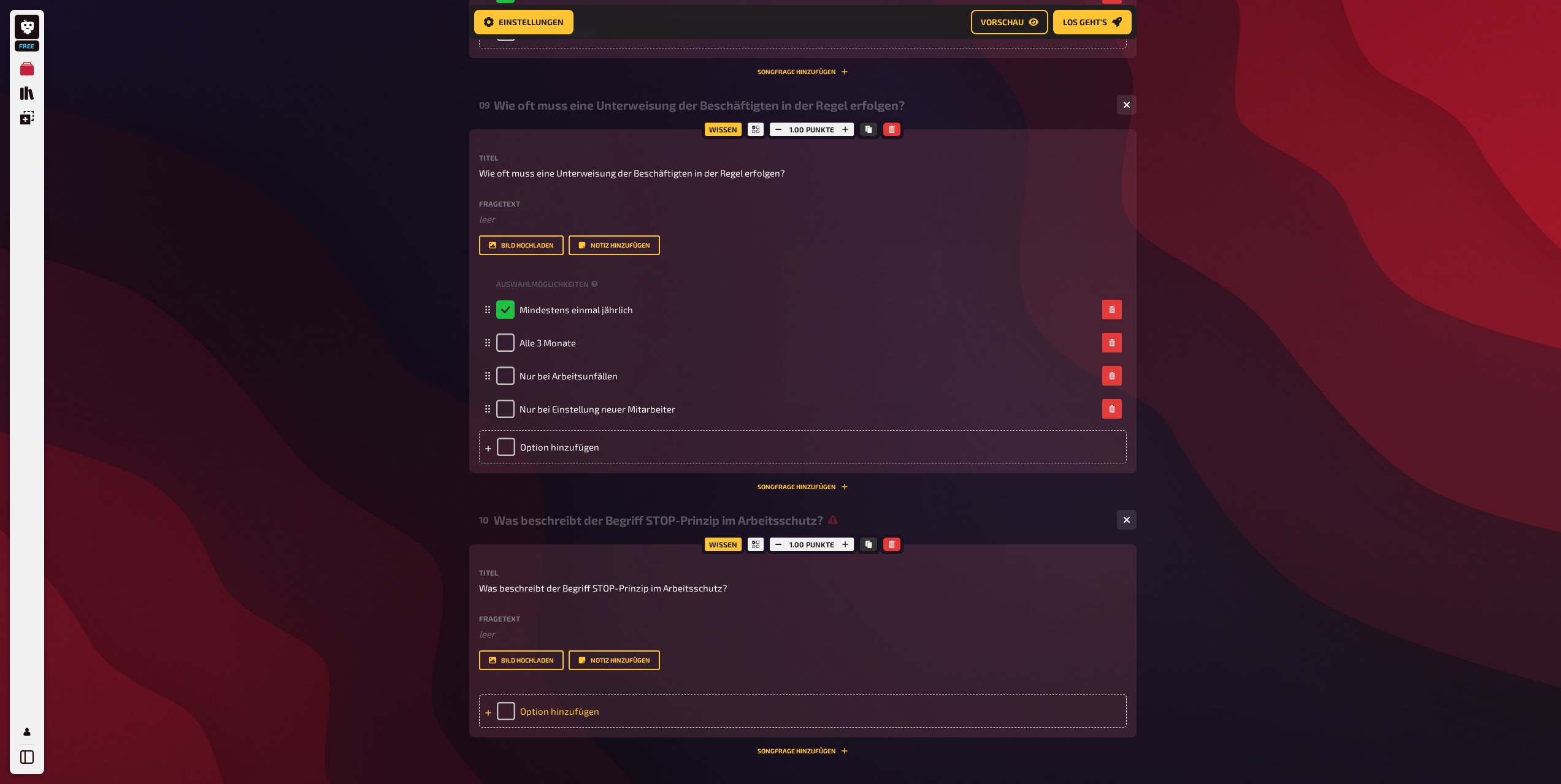
click at [583, 704] on div "Option hinzufügen" at bounding box center [803, 711] width 648 height 33
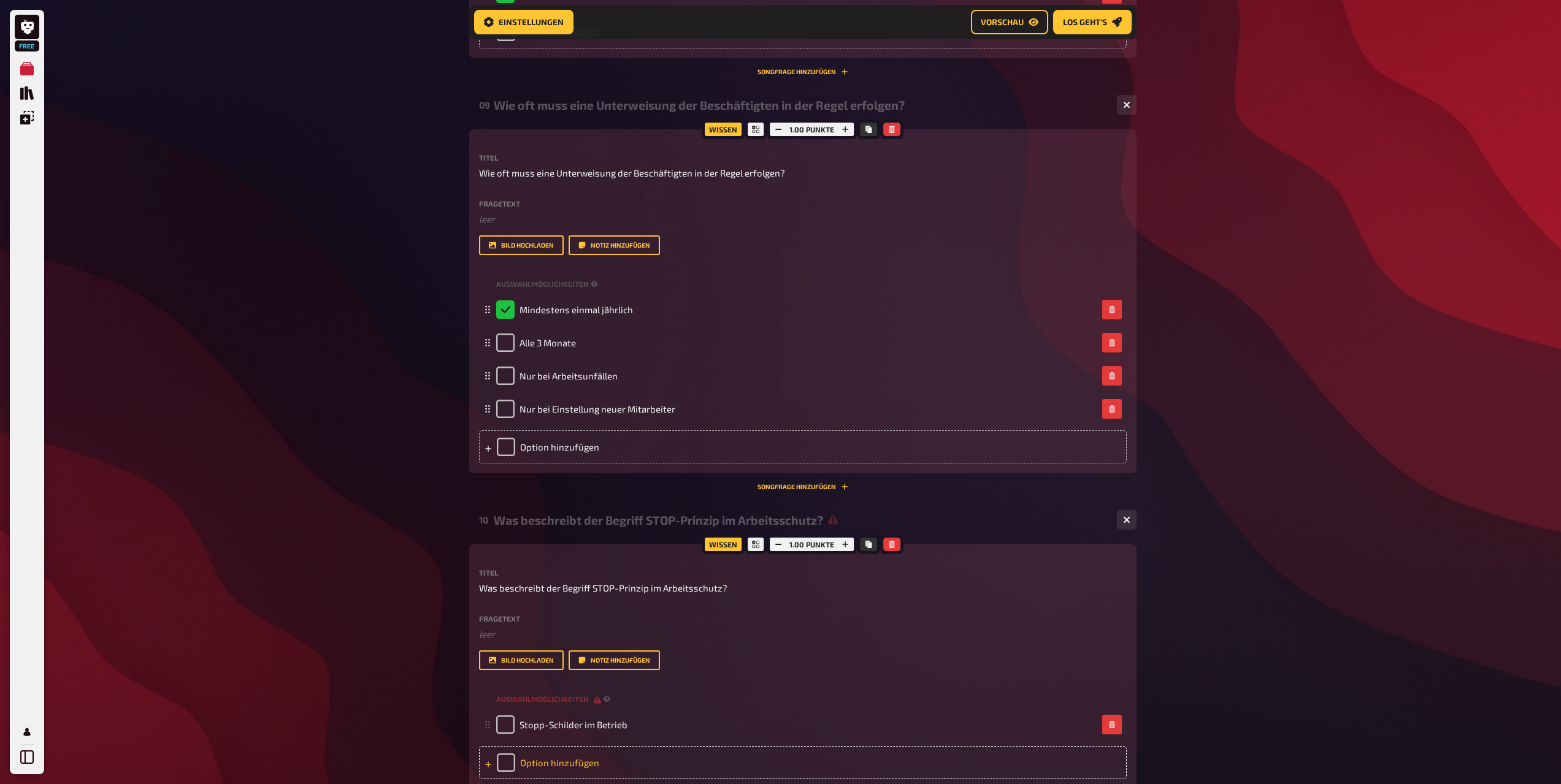
click at [556, 767] on div "Option hinzufügen" at bounding box center [803, 762] width 648 height 33
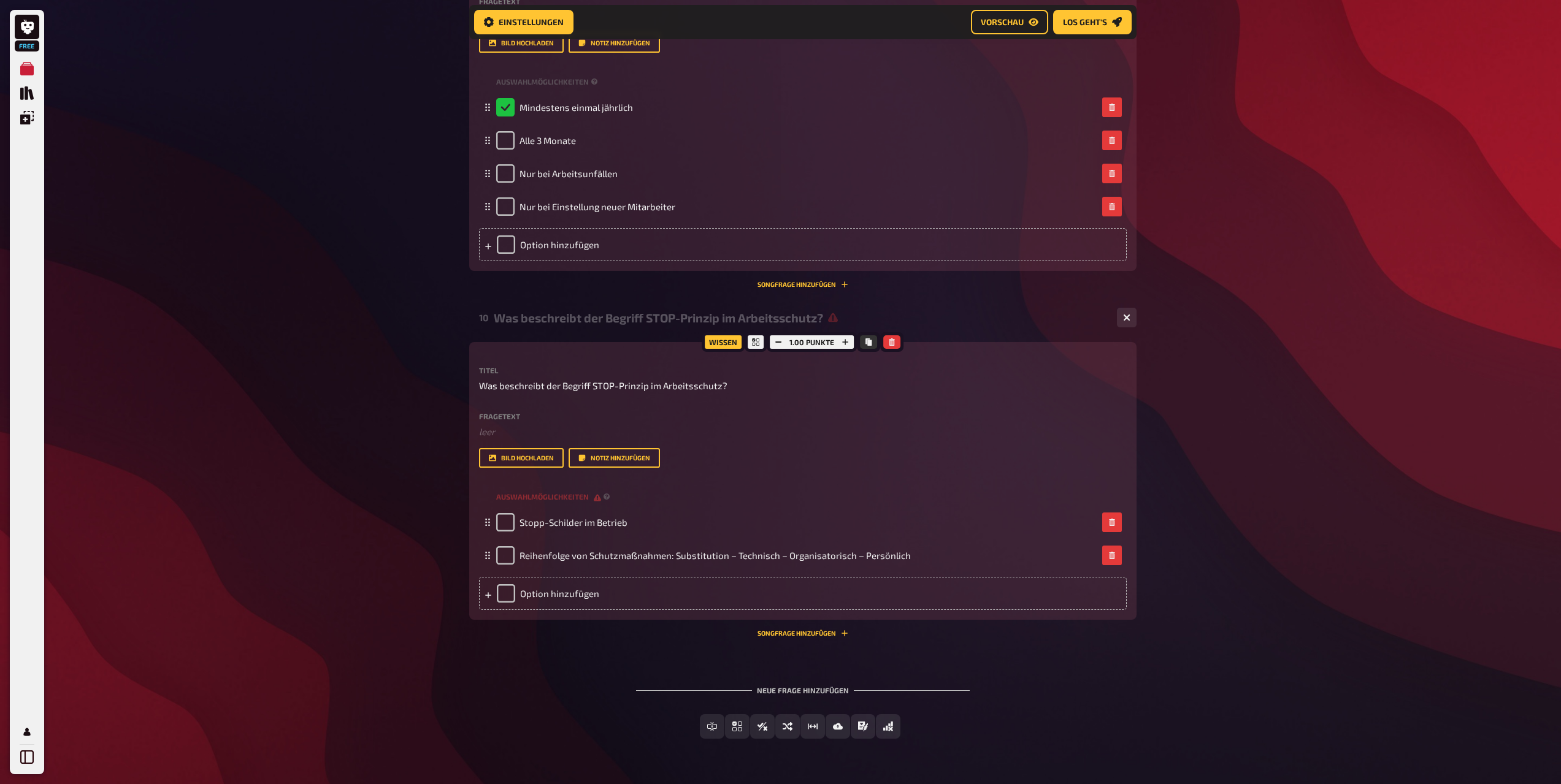
scroll to position [3716, 0]
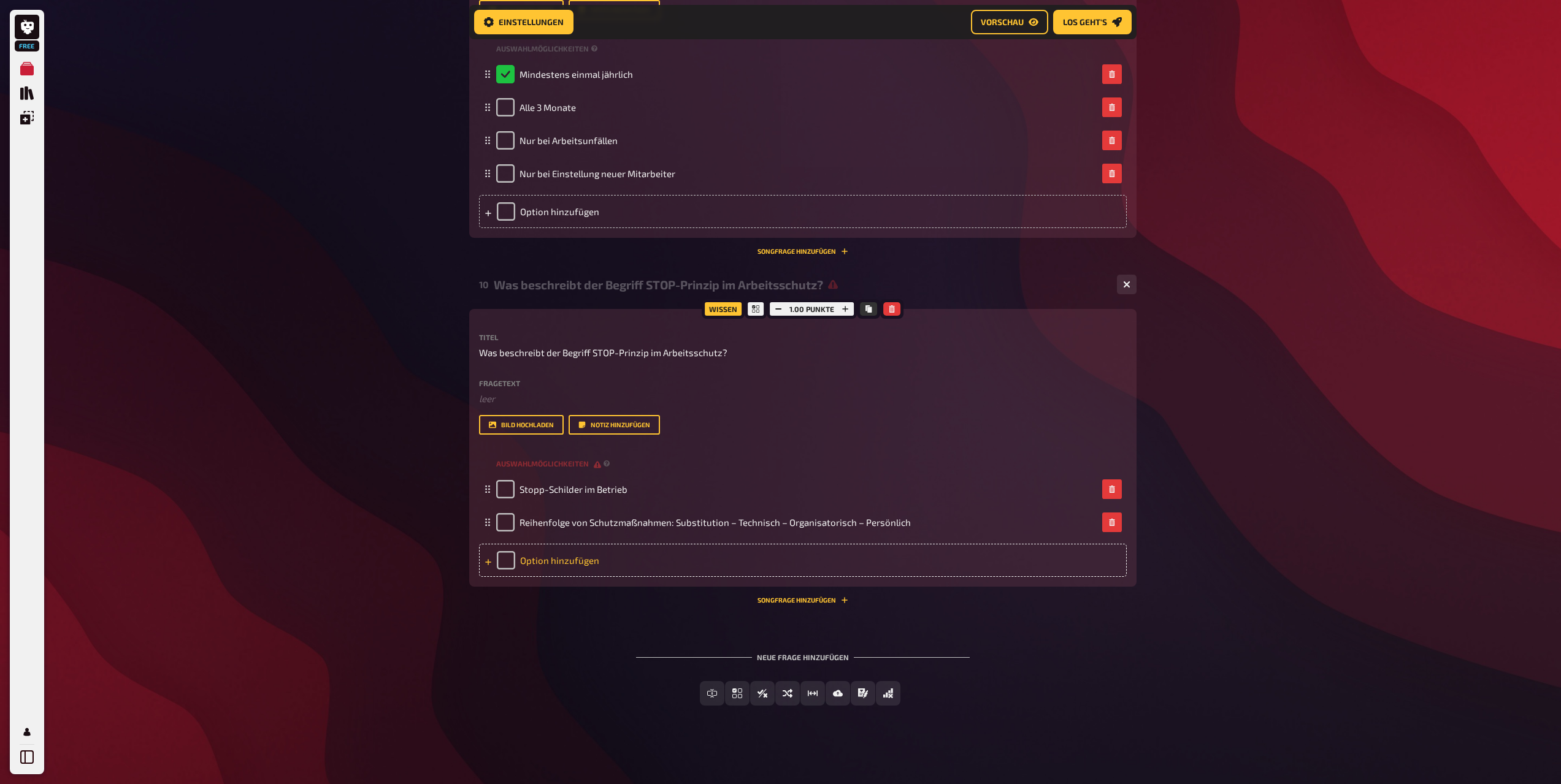
click at [599, 565] on div "Option hinzufügen" at bounding box center [803, 560] width 648 height 33
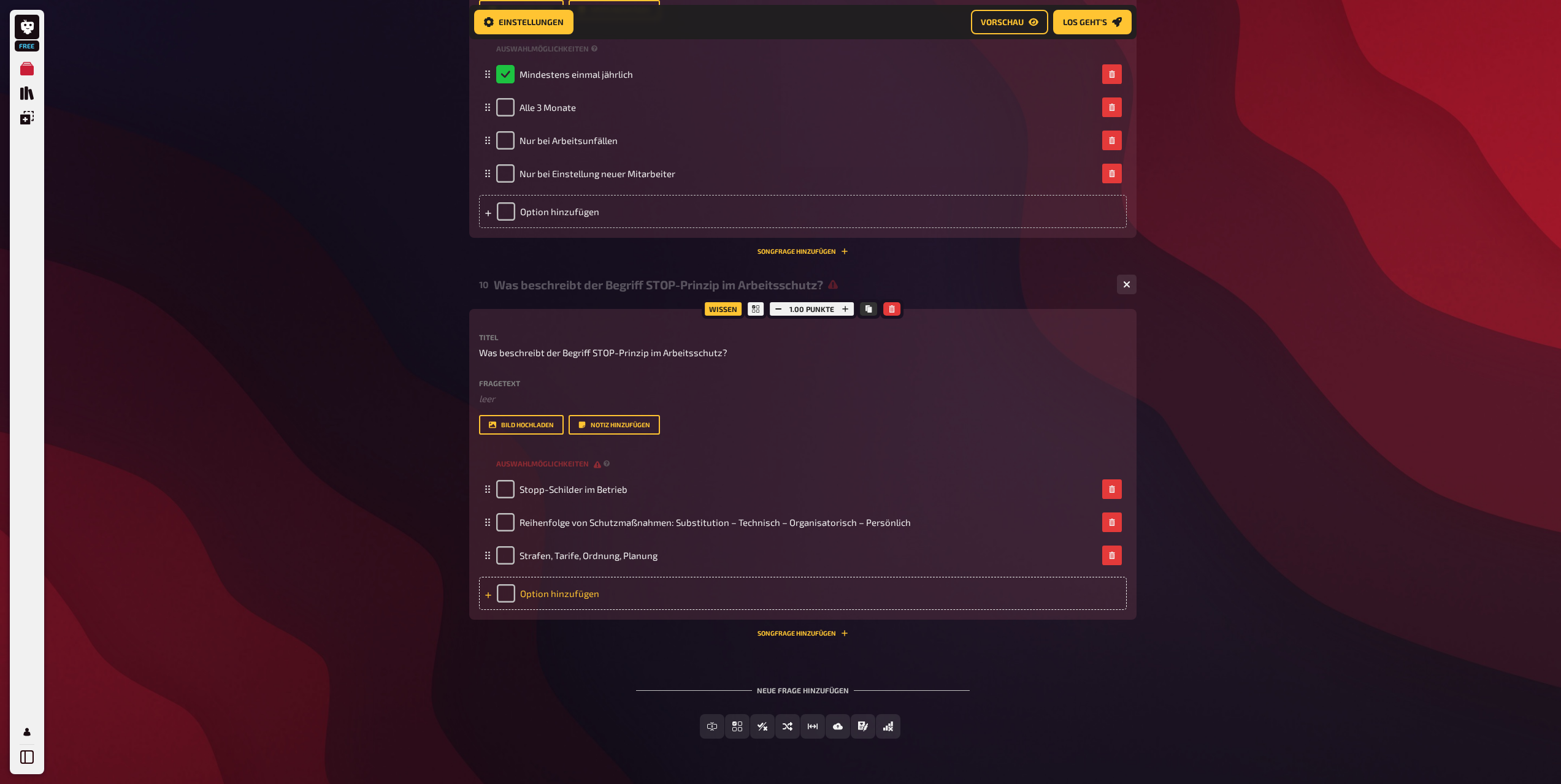
click at [630, 600] on div "Option hinzufügen" at bounding box center [803, 594] width 648 height 33
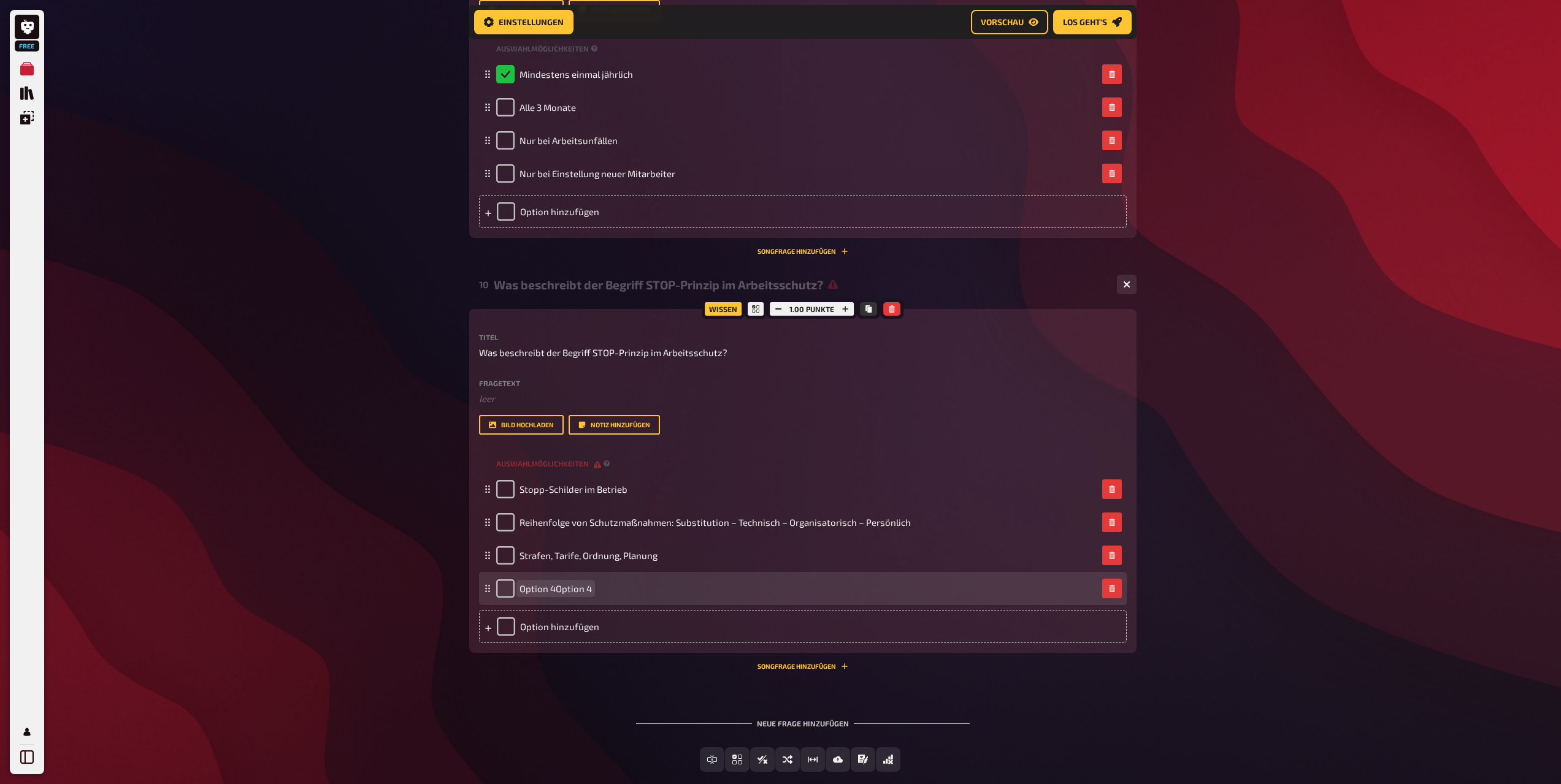
click at [570, 591] on span "Option 4Option 4" at bounding box center [556, 588] width 72 height 11
click at [585, 592] on span "Option 4Option 4" at bounding box center [556, 588] width 72 height 11
click at [588, 592] on span "Option 4Option 4" at bounding box center [556, 588] width 72 height 11
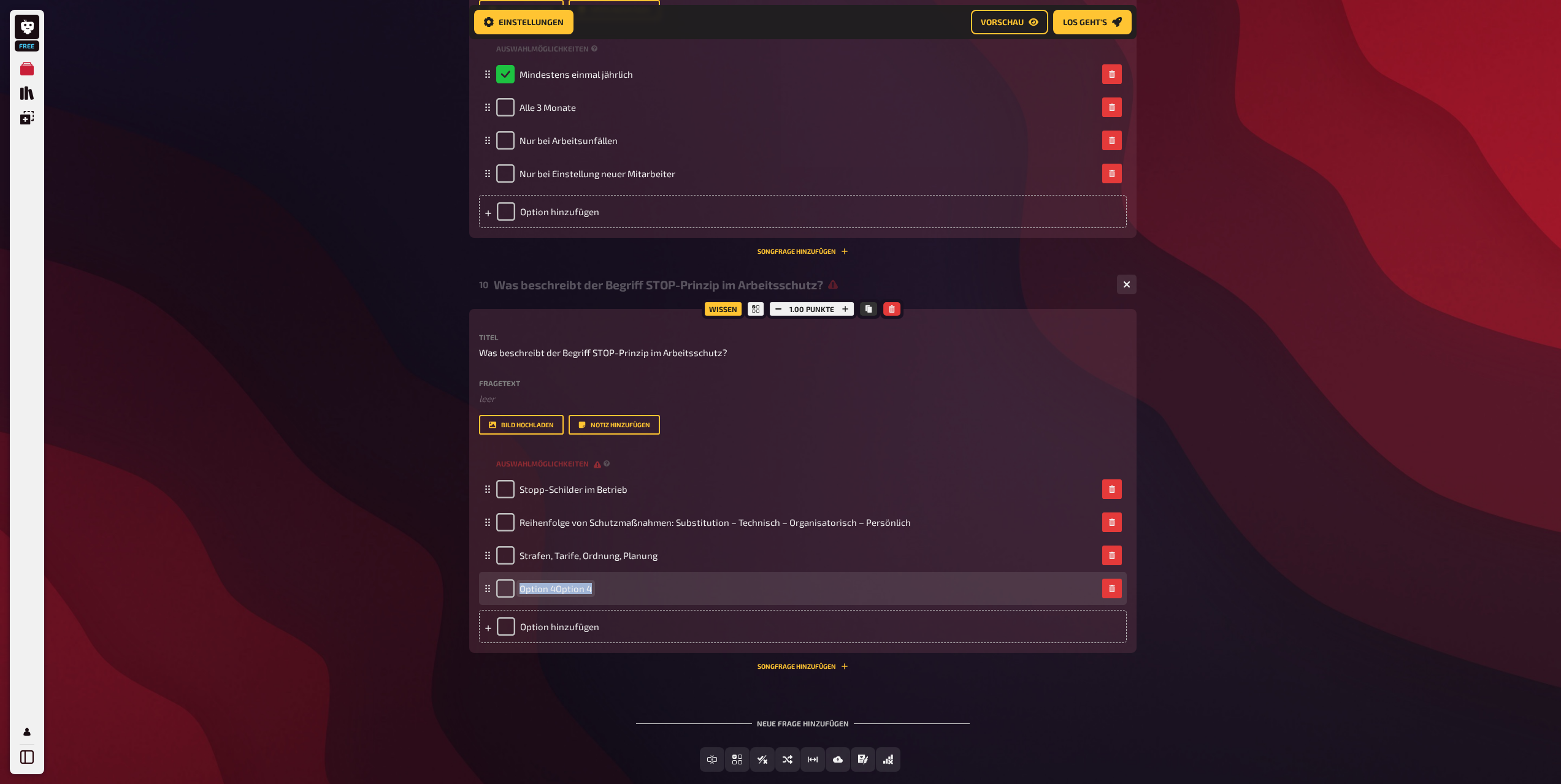
click at [588, 592] on span "Option 4Option 4" at bounding box center [556, 588] width 72 height 11
click at [587, 588] on span "Sofortige Totale Organisation von PSA" at bounding box center [599, 588] width 159 height 11
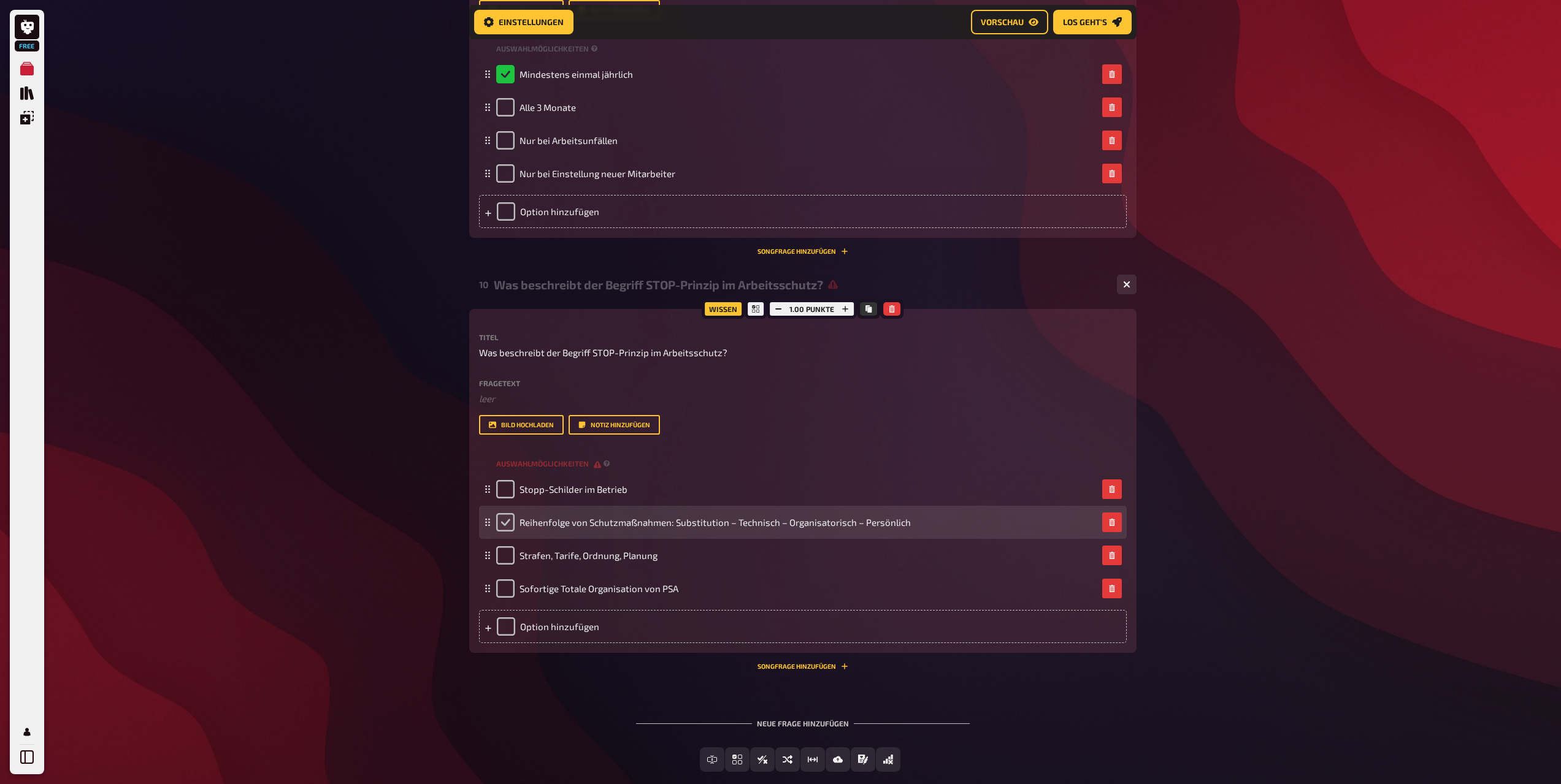
click at [506, 519] on input "checkbox" at bounding box center [505, 523] width 18 height 18
checkbox input "true"
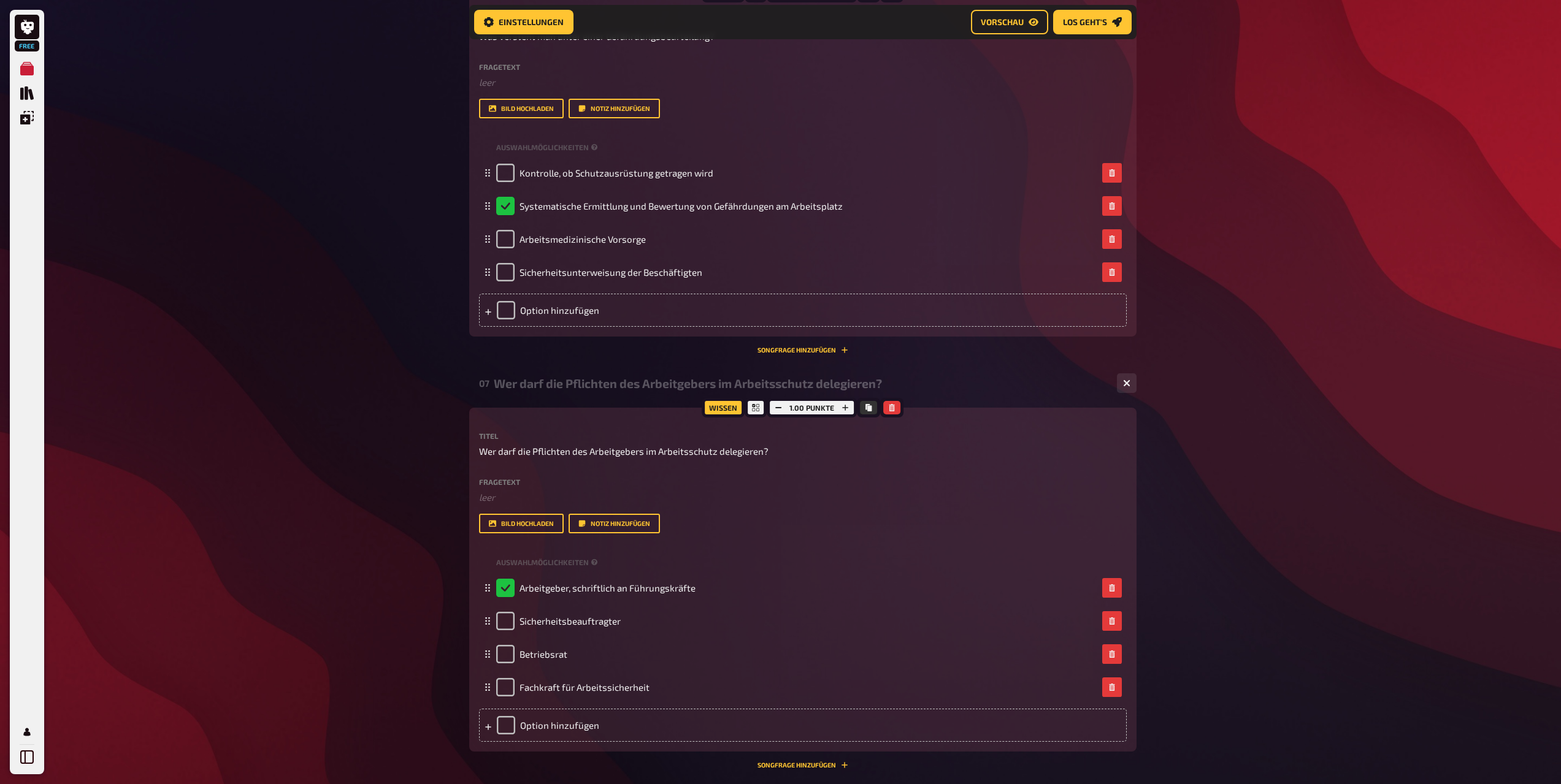
scroll to position [2065, 0]
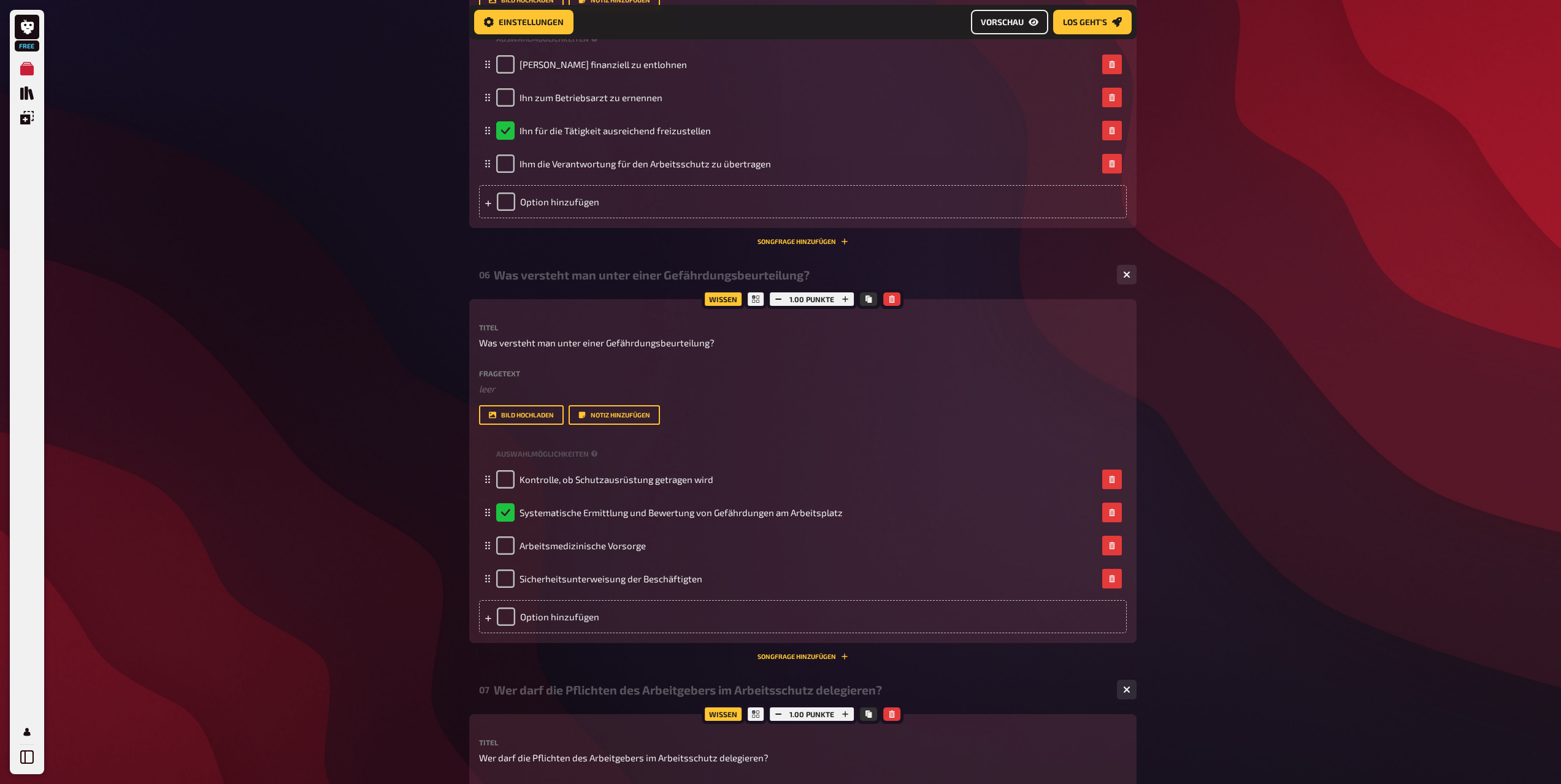
click at [1009, 26] on span "Vorschau" at bounding box center [1002, 22] width 43 height 9
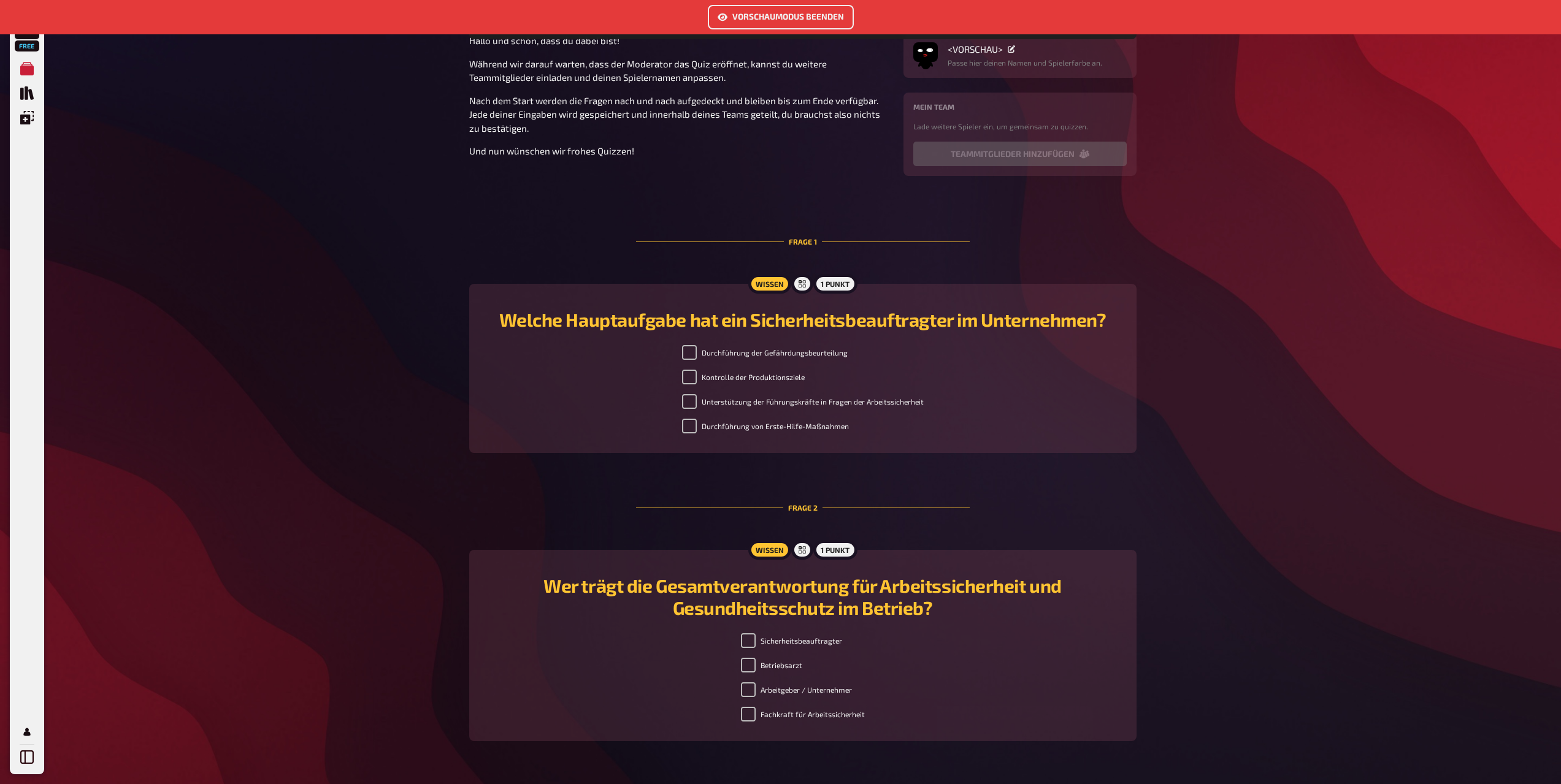
scroll to position [378, 0]
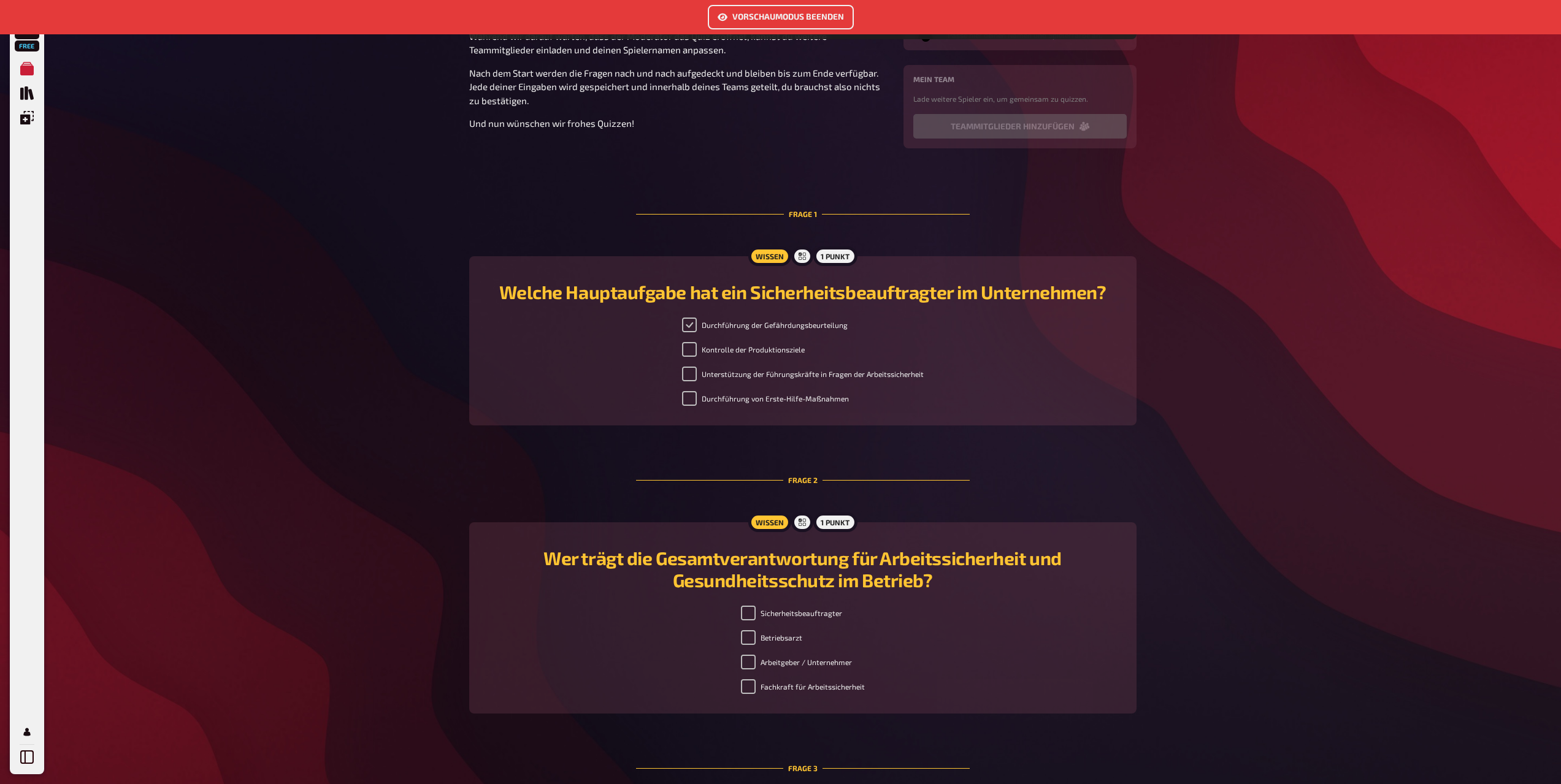
click at [689, 320] on input "Durchführung der Gefährdungsbeurteilung" at bounding box center [689, 325] width 14 height 14
checkbox input "false"
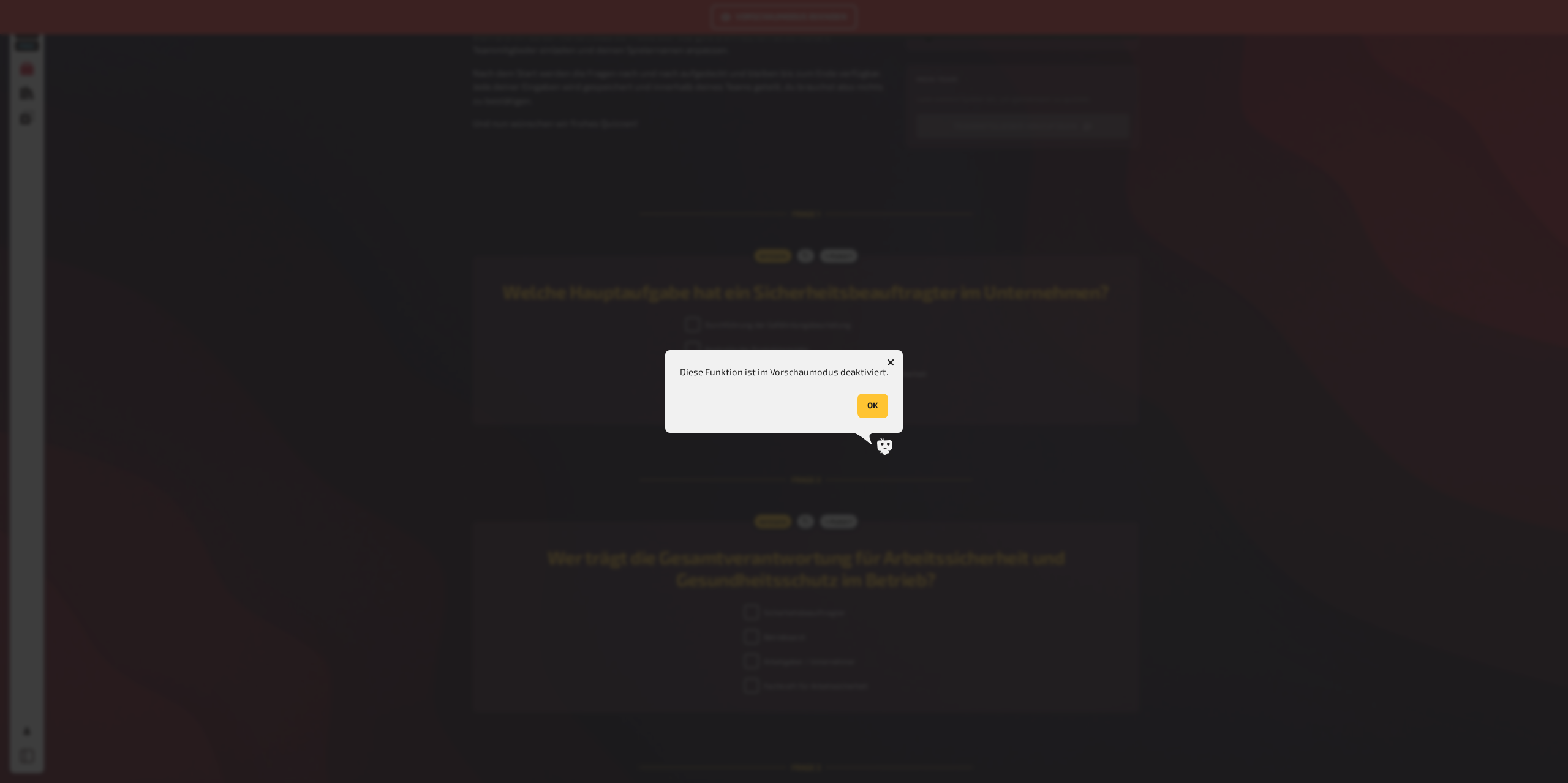
click at [879, 403] on button "OK" at bounding box center [873, 405] width 31 height 24
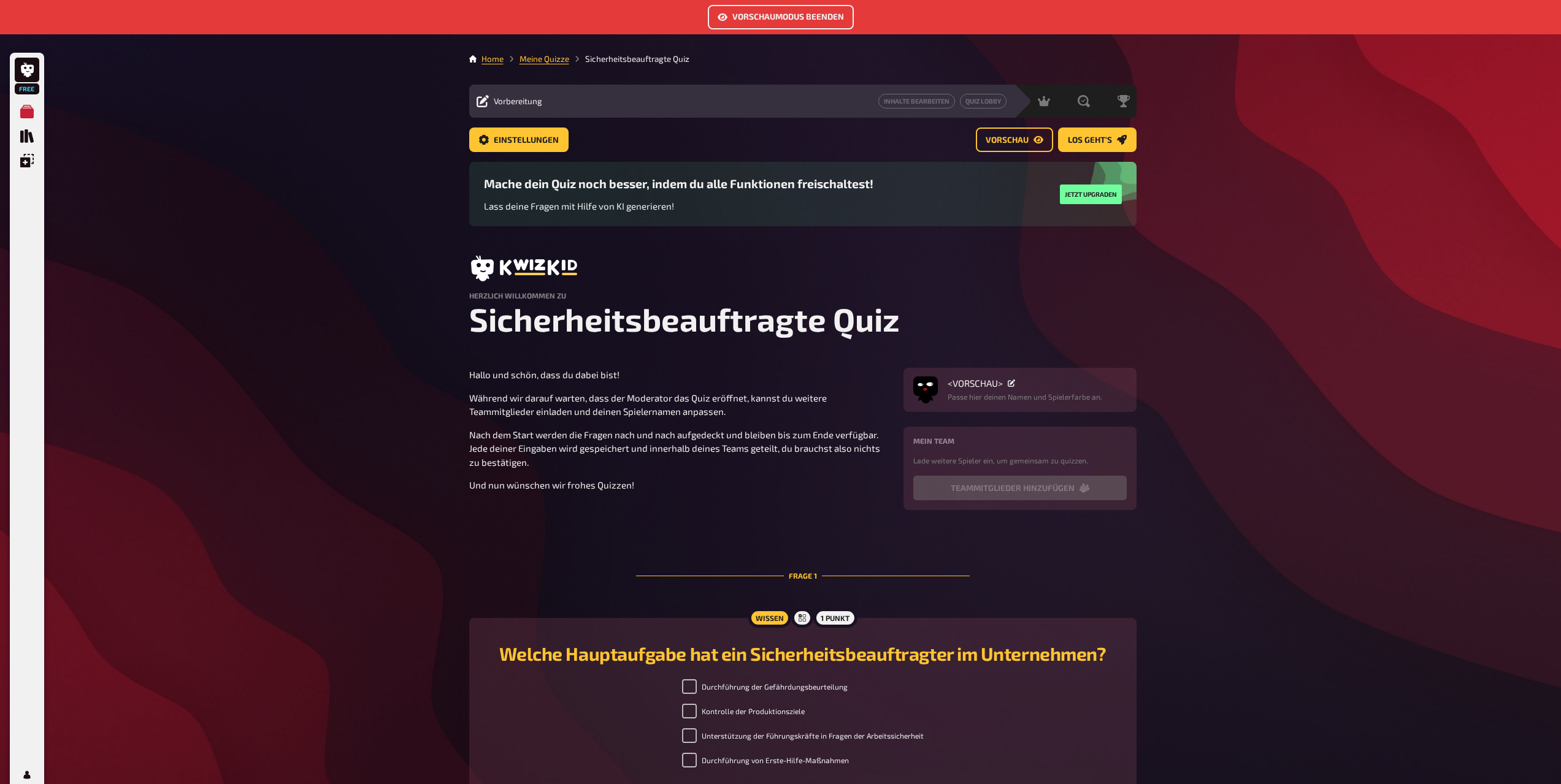
scroll to position [0, 0]
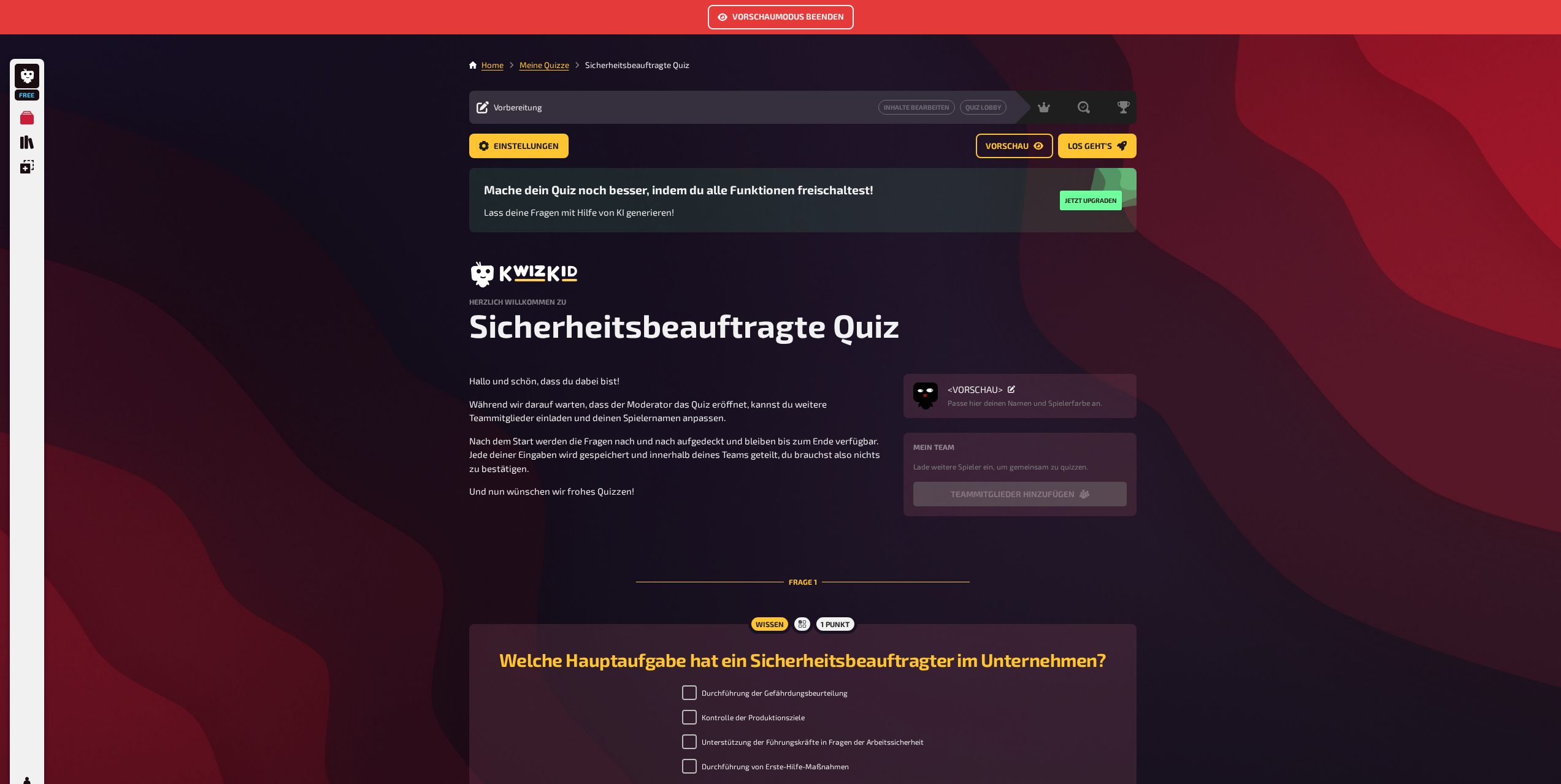
click at [812, 14] on button "Vorschaumodus beenden" at bounding box center [781, 16] width 146 height 24
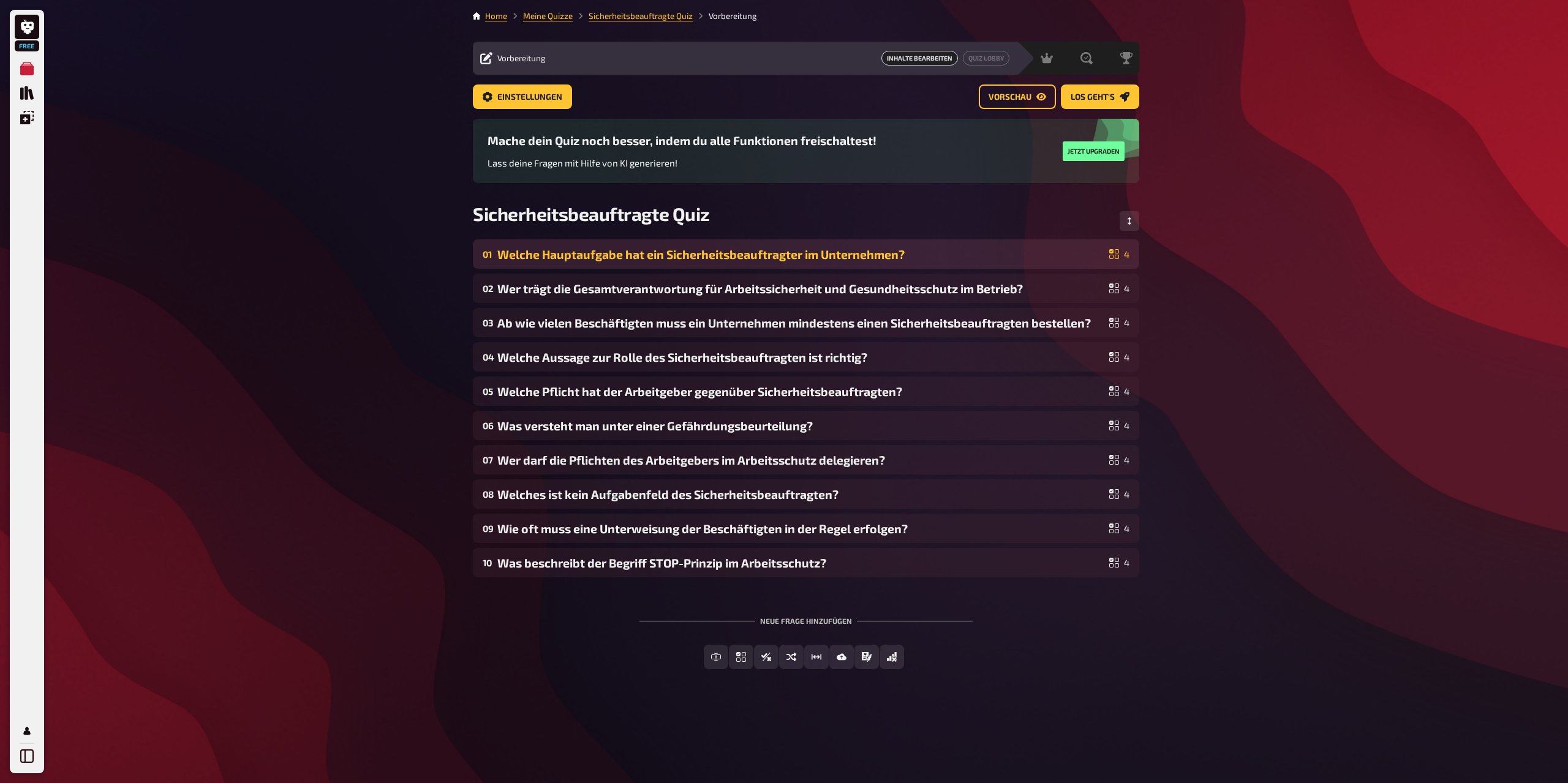
click at [618, 252] on div "Welche Hauptaufgabe hat ein Sicherheitsbeauftragter im Unternehmen?" at bounding box center [800, 254] width 607 height 14
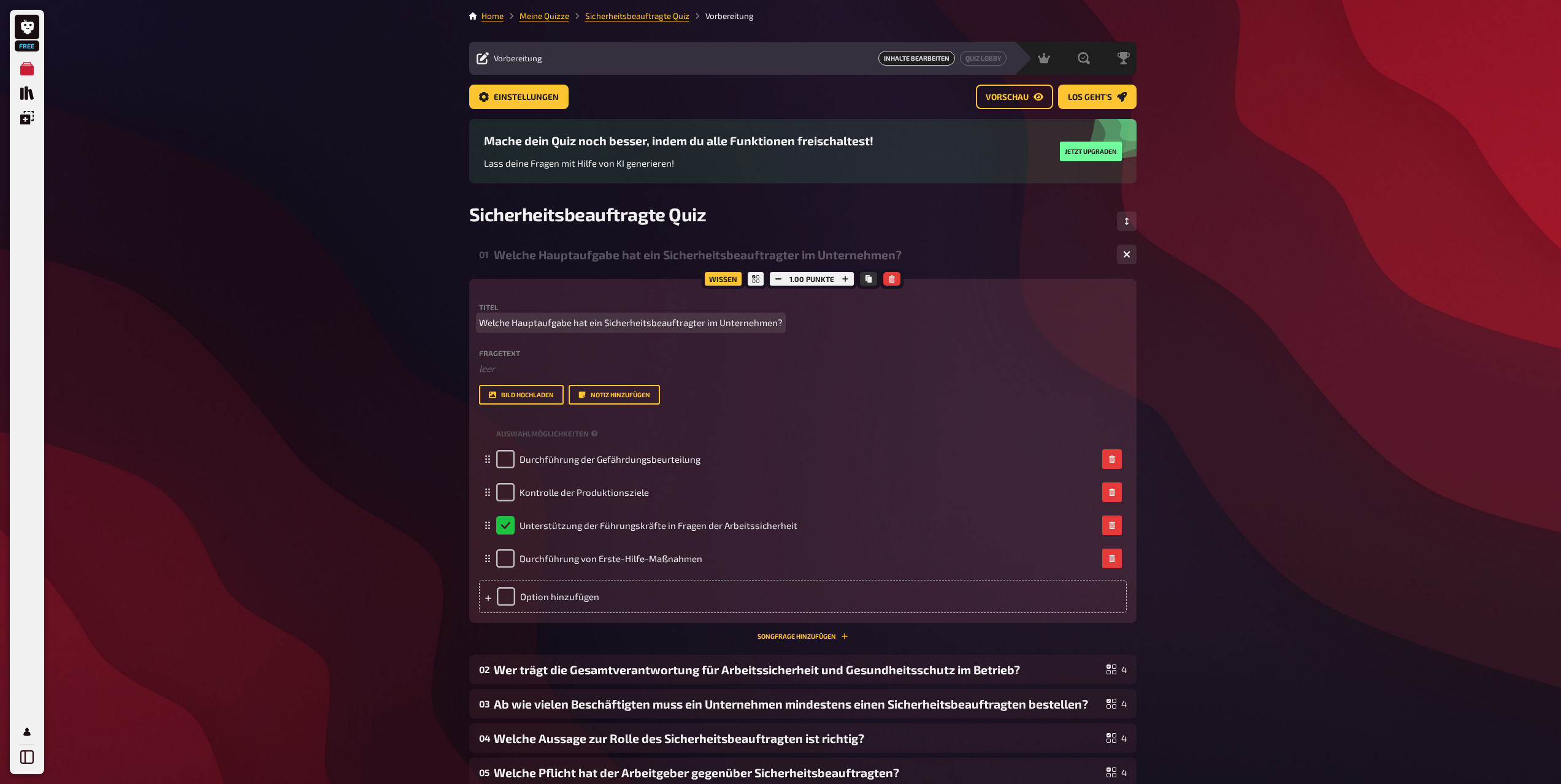
click at [541, 324] on span "Welche Hauptaufgabe hat ein Sicherheitsbeauftragter im Unternehmen?" at bounding box center [631, 322] width 304 height 14
click at [780, 323] on span "Welche Hauptaufgabe hat ein Sicherheitsbeauftragter im Unternehmen?" at bounding box center [631, 322] width 304 height 14
drag, startPoint x: 780, startPoint y: 323, endPoint x: 480, endPoint y: 327, distance: 300.0
click at [480, 327] on span "Welche Hauptaufgabe hat ein Sicherheitsbeauftragter im Unternehmen?" at bounding box center [631, 322] width 304 height 14
copy span "Welche Hauptaufgabe hat ein Sicherheitsbeauftragter im Unternehmen?"
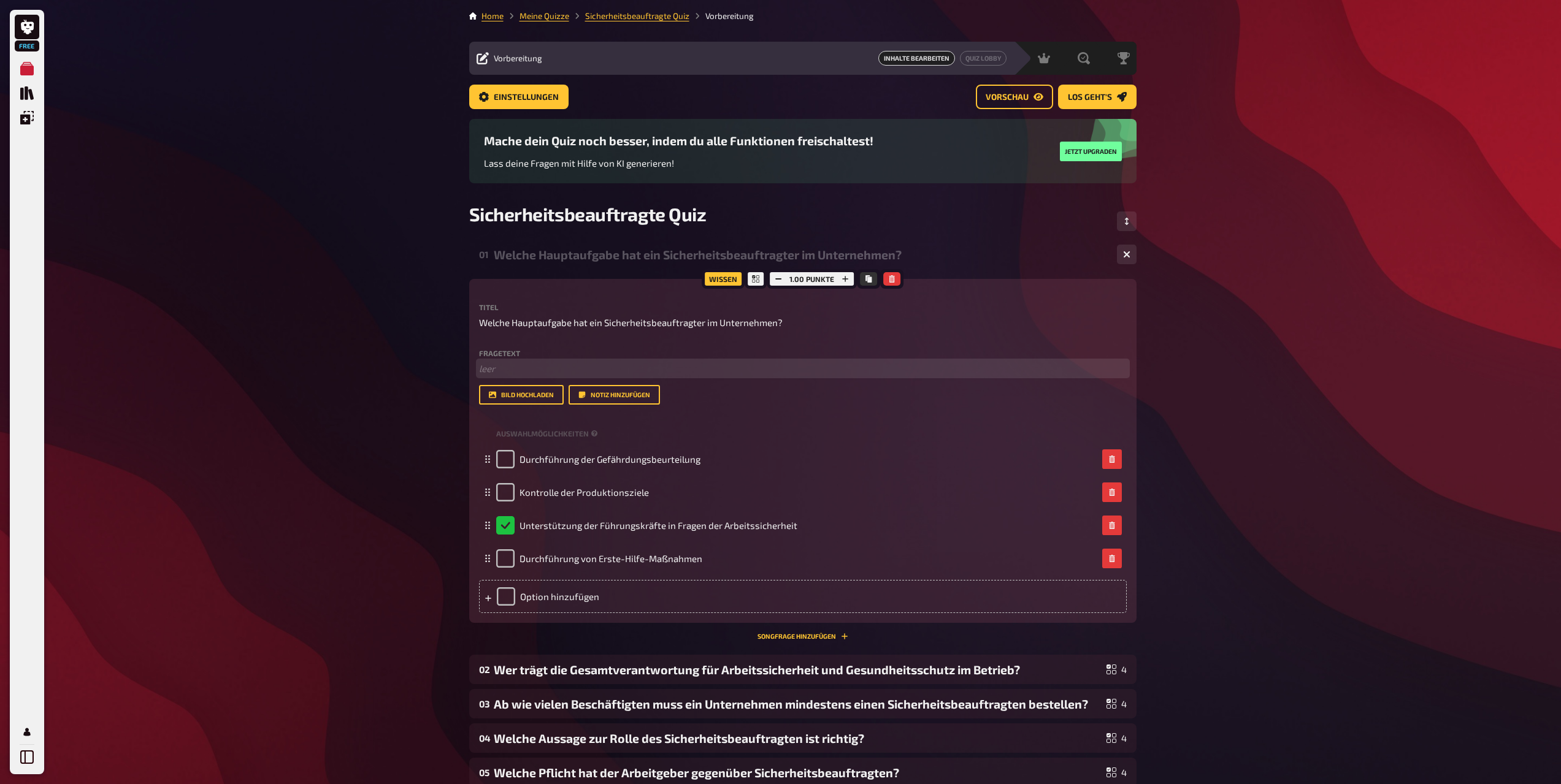
click at [516, 366] on p "﻿ leer" at bounding box center [803, 368] width 648 height 14
click at [505, 321] on span "Welche Hauptaufgabe hat ein Sicherheitsbeauftragter im Unternehmen?" at bounding box center [631, 322] width 304 height 14
click at [777, 316] on span "Welche Hauptaufgabe hat ein Sicherheitsbeauftragter im Unternehmen?" at bounding box center [631, 322] width 304 height 14
click at [780, 322] on p "Welche Hauptaufgabe hat ein Sicherheitsbeauftragter im Unternehmen?" at bounding box center [803, 322] width 648 height 14
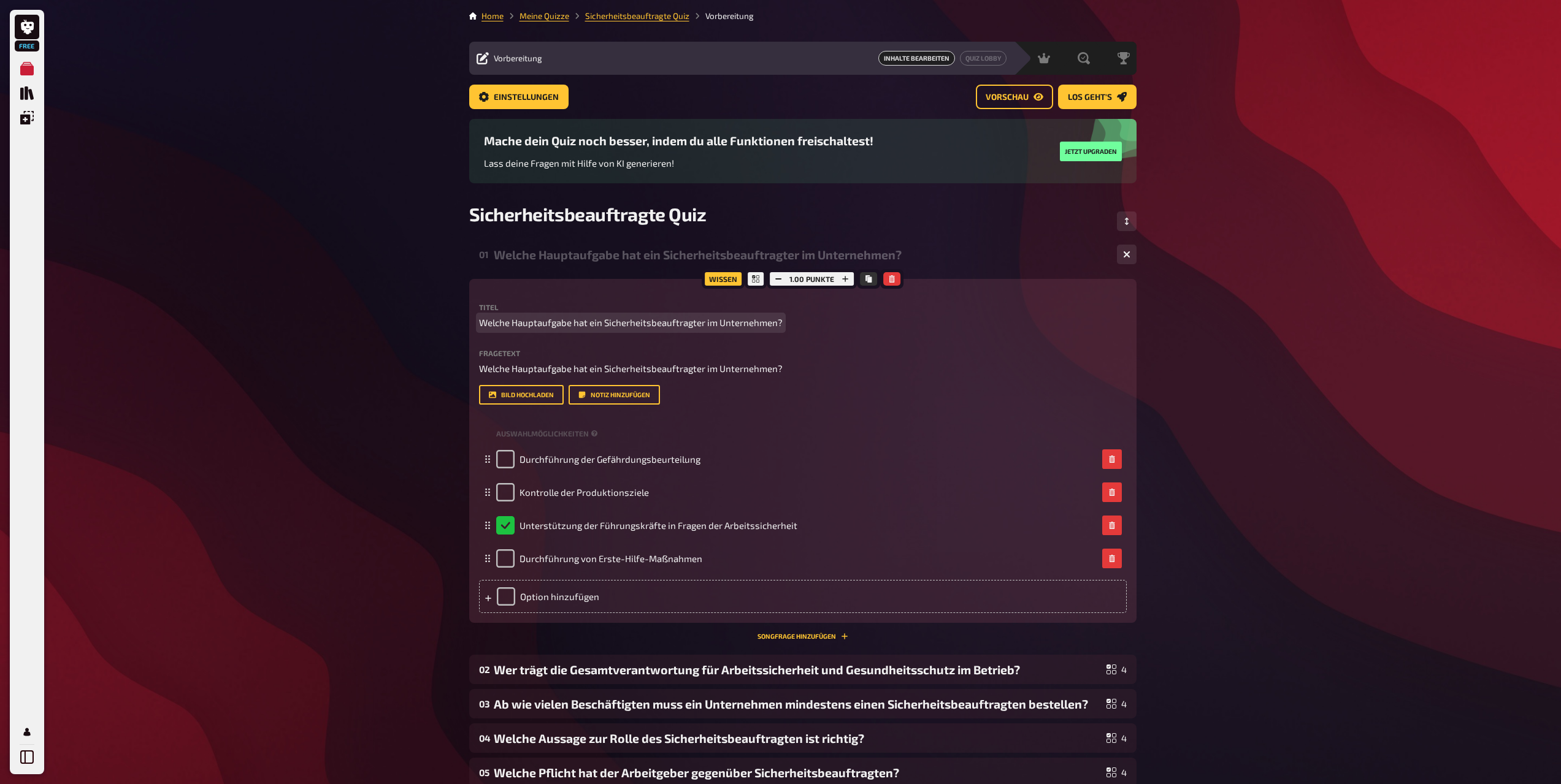
click at [780, 322] on p "Welche Hauptaufgabe hat ein Sicherheitsbeauftragter im Unternehmen?" at bounding box center [803, 322] width 648 height 14
drag, startPoint x: 780, startPoint y: 322, endPoint x: 570, endPoint y: 325, distance: 210.0
click at [570, 325] on span "Welche Hauptaufgabe hat ein Sicherheitsbeauftragter im Unternehmen?" at bounding box center [631, 322] width 304 height 14
click at [1013, 100] on span "Vorschau" at bounding box center [1007, 97] width 43 height 9
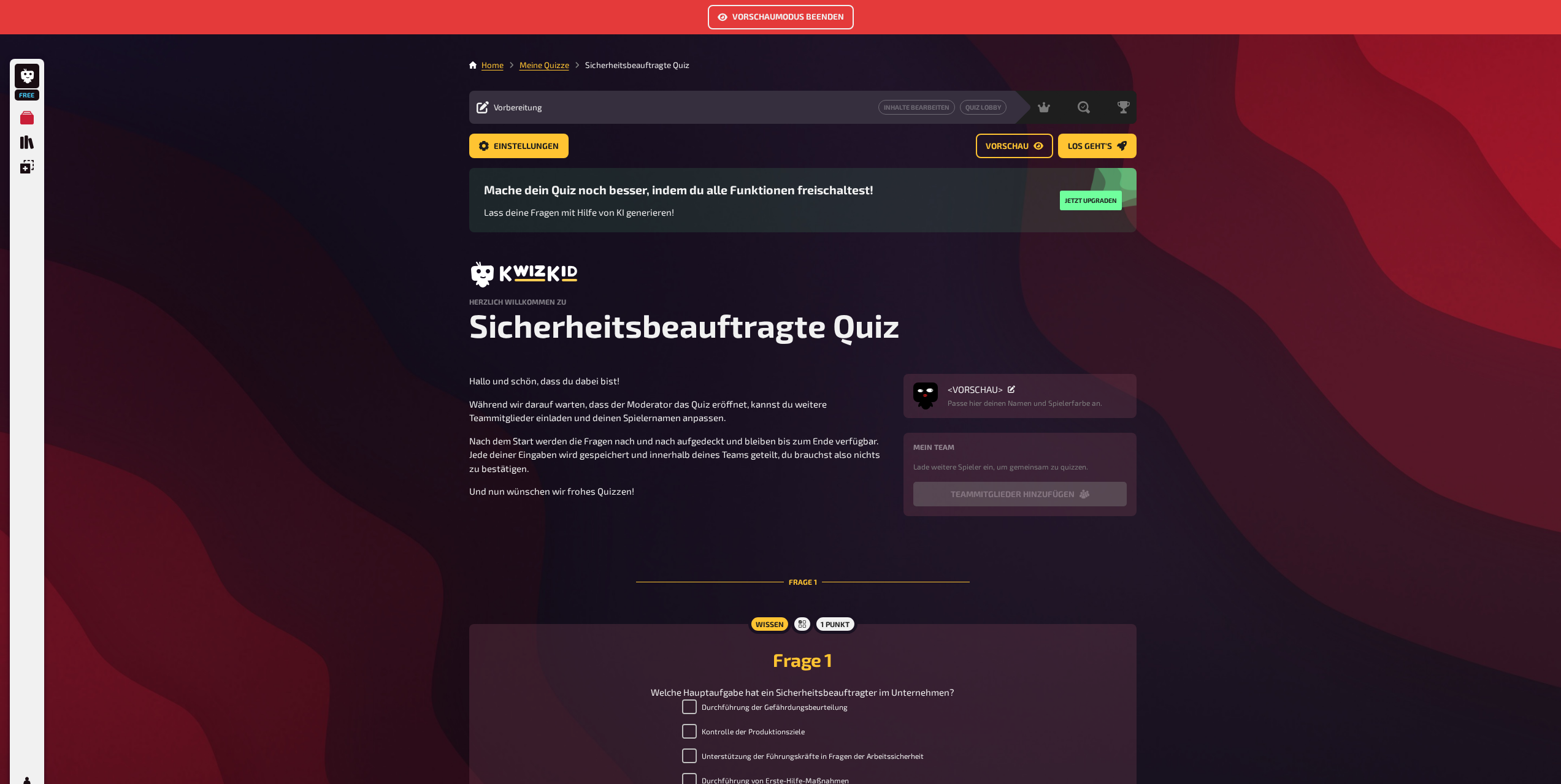
click at [770, 16] on button "Vorschaumodus beenden" at bounding box center [781, 16] width 146 height 24
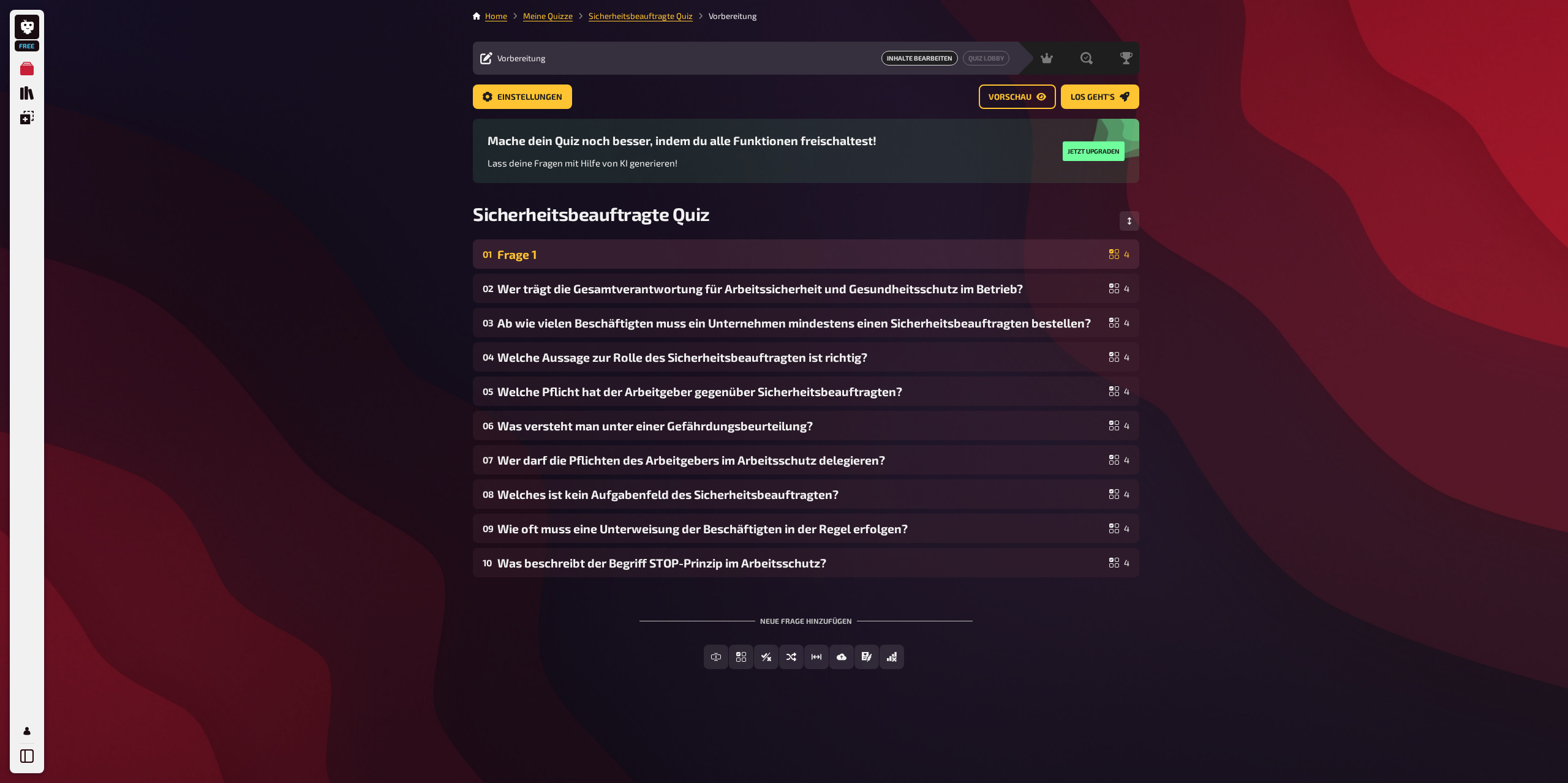
click at [516, 252] on div "Frage 1" at bounding box center [800, 254] width 607 height 14
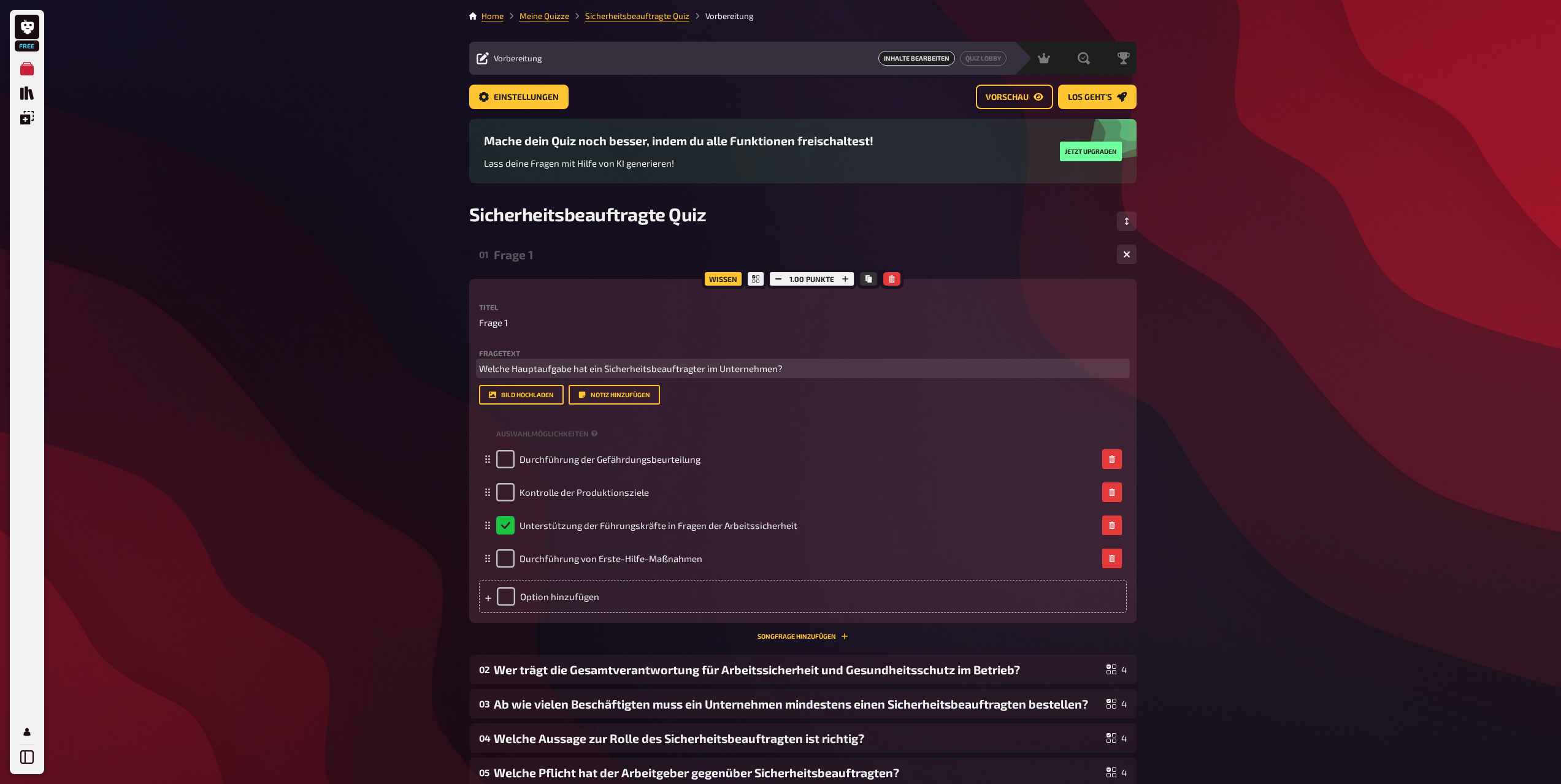
click at [585, 376] on p "Welche Hauptaufgabe hat ein Sicherheitsbeauftragter im Unternehmen?" at bounding box center [803, 368] width 648 height 14
click at [790, 376] on p "Welche Hauptaufgabe hat ein Sicherheitsbeauftragter im Unternehmen?" at bounding box center [803, 368] width 648 height 14
drag, startPoint x: 790, startPoint y: 382, endPoint x: 472, endPoint y: 388, distance: 318.1
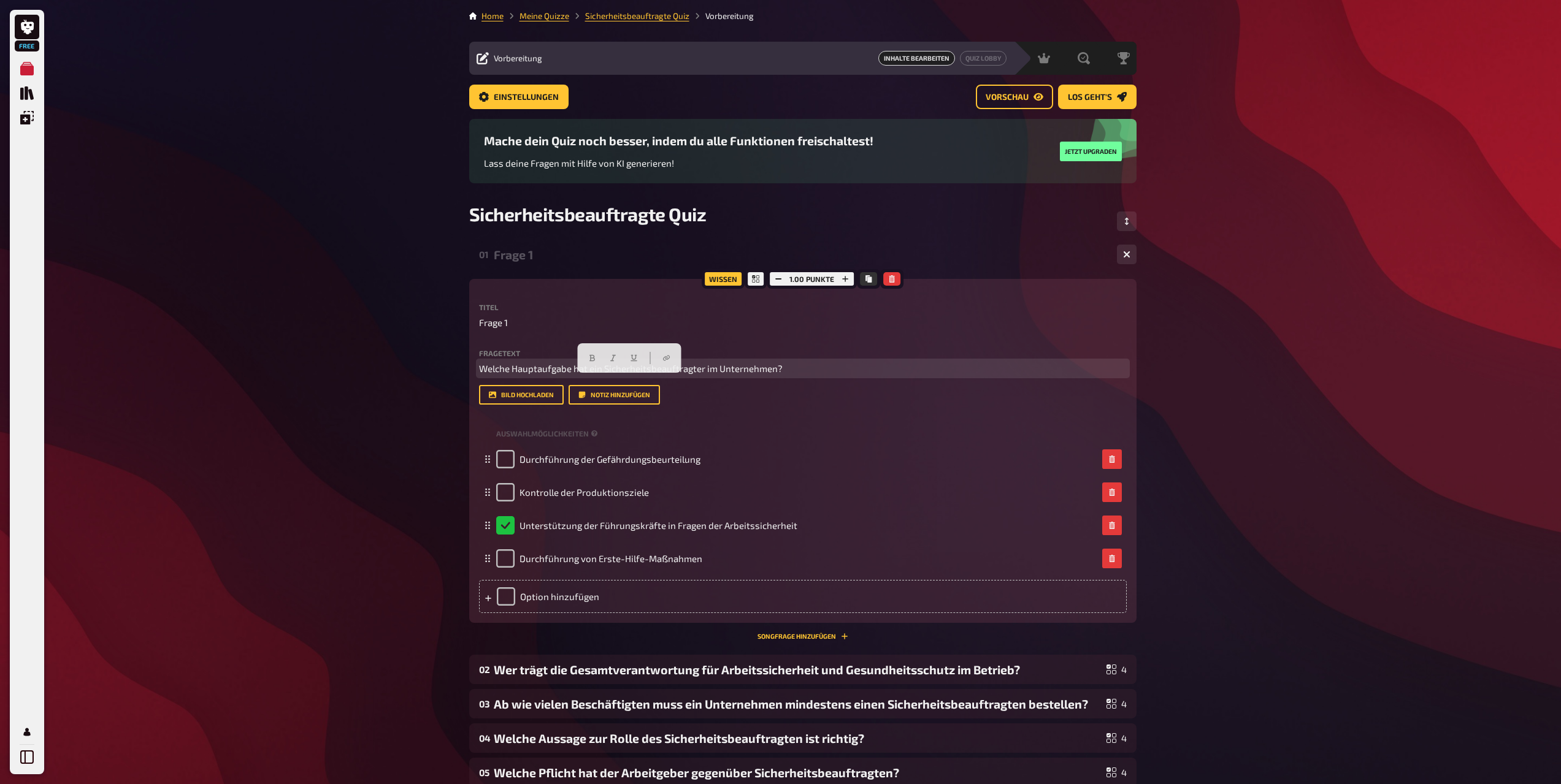
click at [472, 388] on div "Wissen 1.00 Punkte Titel Frage 1 Fragetext Welche Hauptaufgabe hat ein Sicherhe…" at bounding box center [803, 451] width 667 height 344
copy span "Welche Hauptaufgabe hat ein Sicherheitsbeauftragter im Unternehmen?"
click at [541, 326] on p "Frage 1" at bounding box center [803, 322] width 648 height 14
click at [528, 326] on p "Frage 1" at bounding box center [803, 322] width 648 height 14
click at [524, 326] on p "Frage 1" at bounding box center [803, 322] width 648 height 14
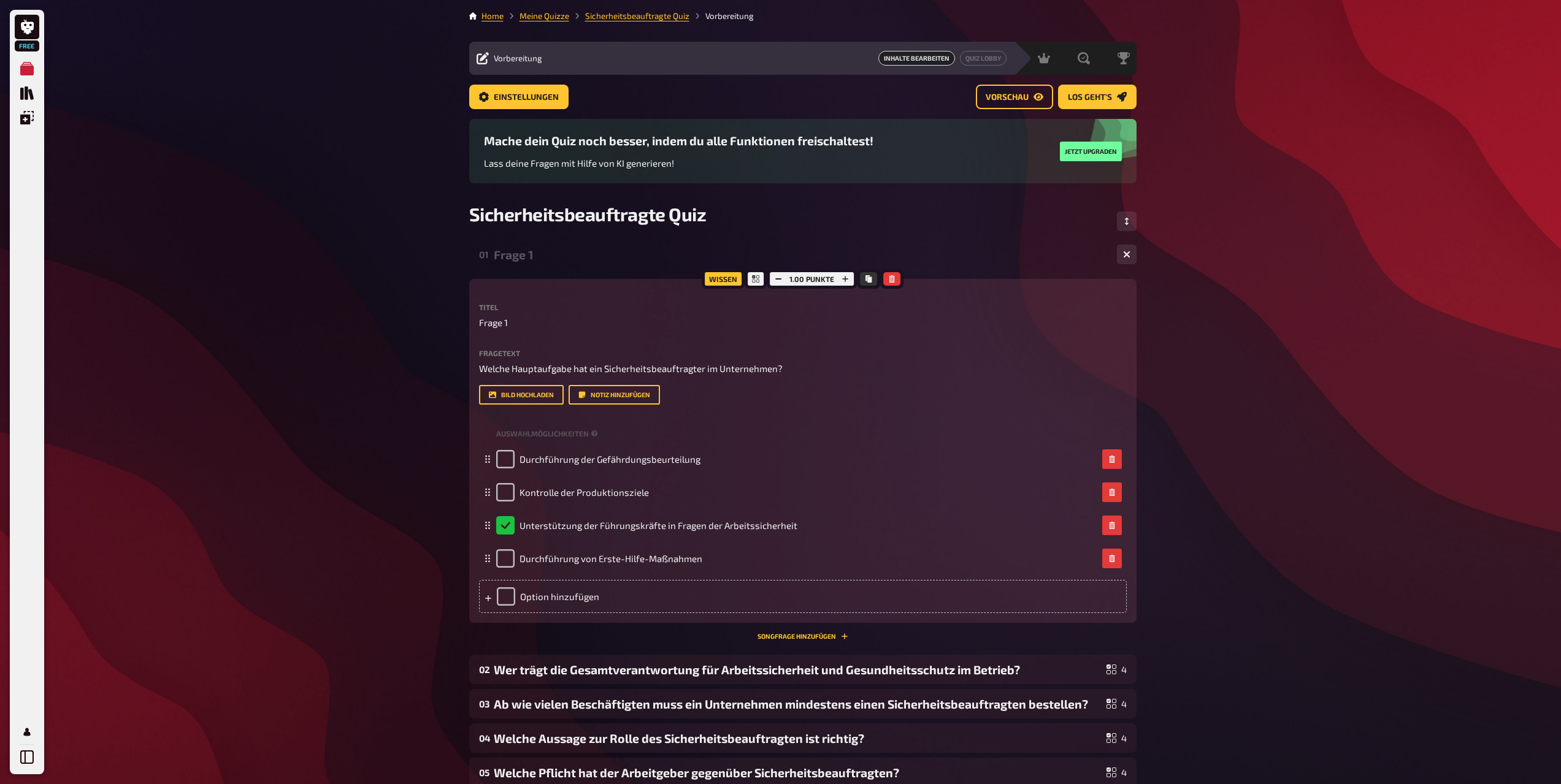
click at [522, 326] on p "Frage 1" at bounding box center [803, 322] width 648 height 14
click at [511, 326] on p "Frage 1" at bounding box center [803, 322] width 648 height 14
click at [505, 325] on span "Frage 1" at bounding box center [493, 322] width 29 height 14
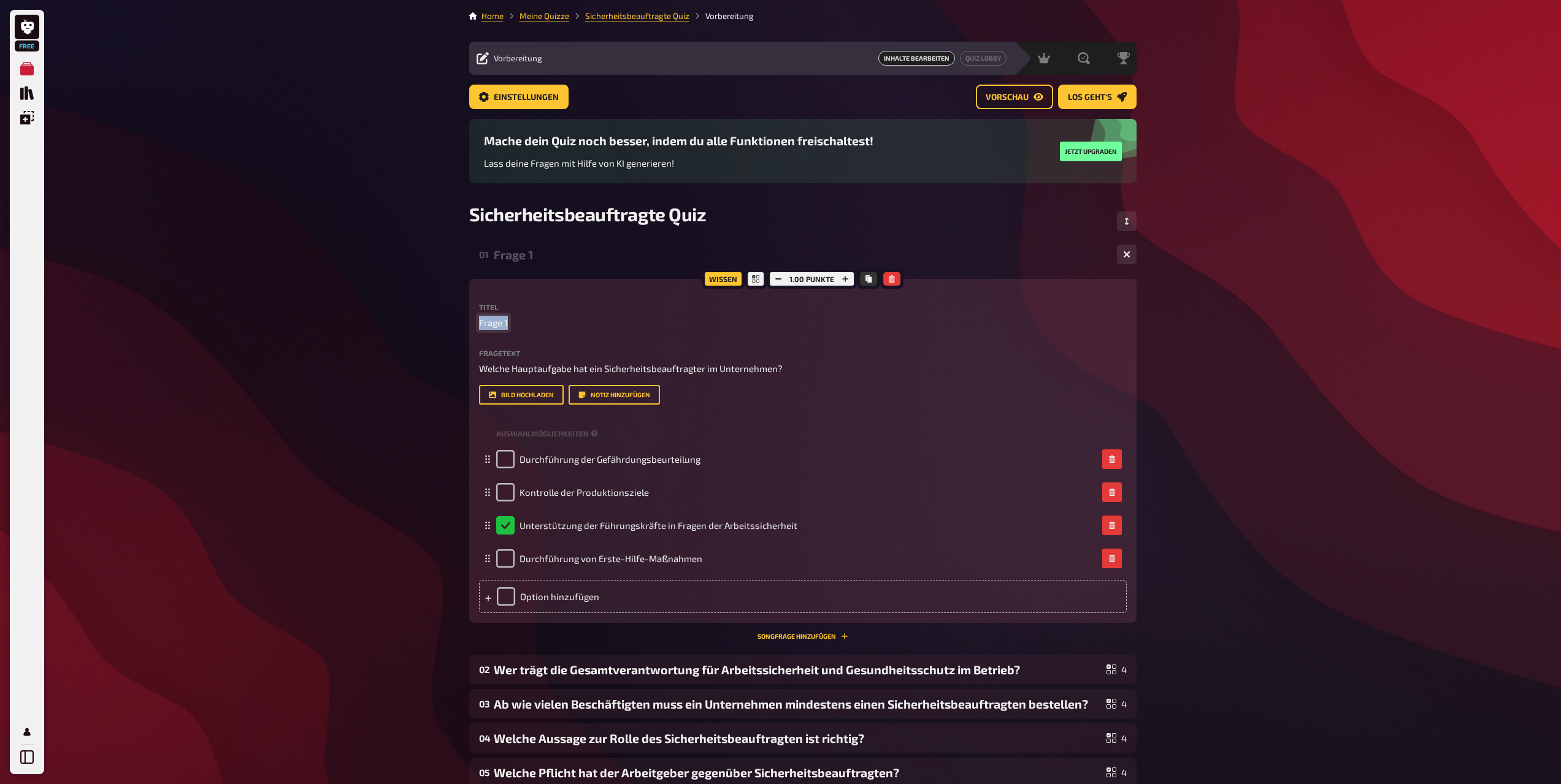
paste span
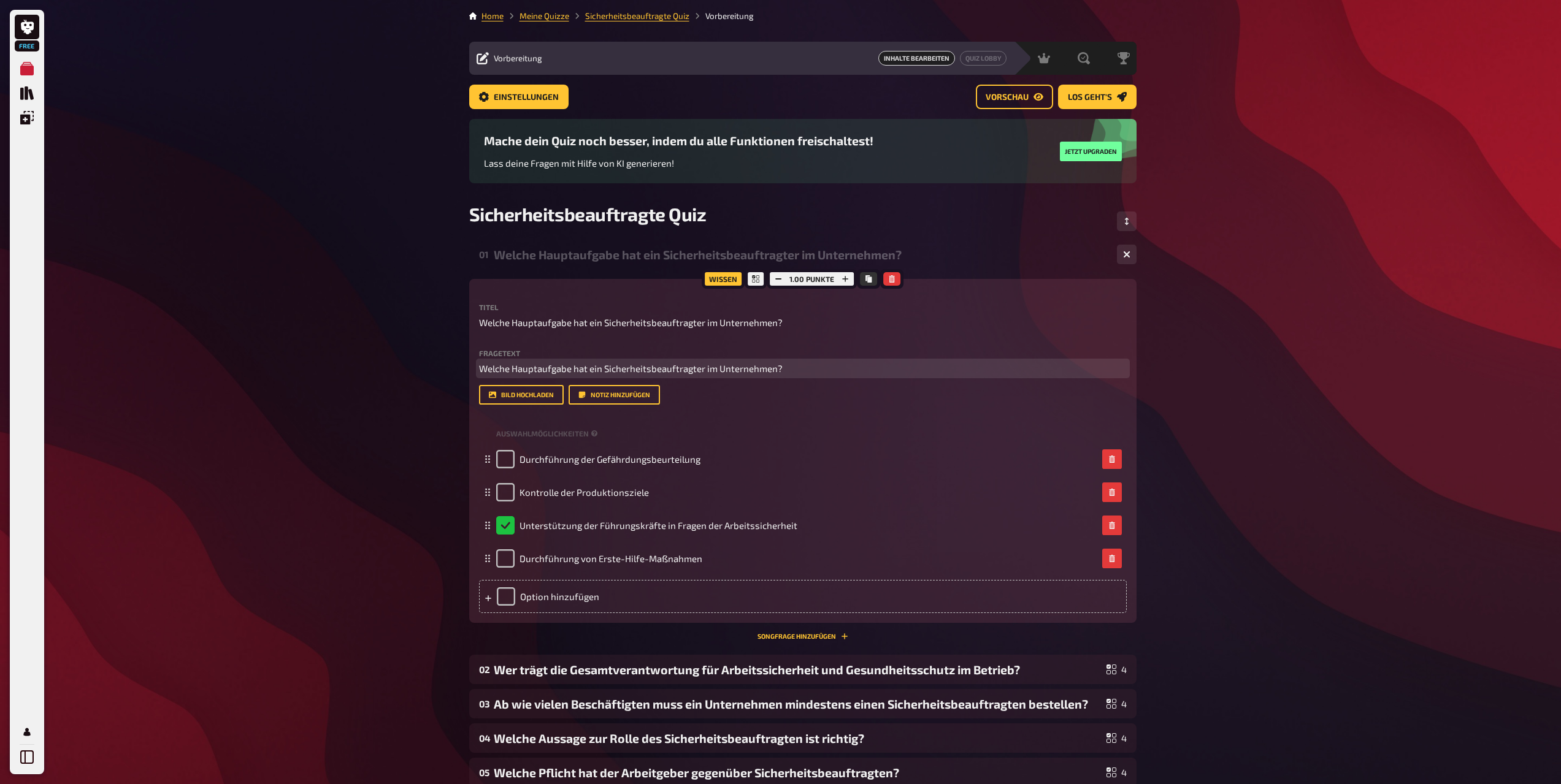
click at [551, 374] on span "Welche Hauptaufgabe hat ein Sicherheitsbeauftragter im Unternehmen?" at bounding box center [631, 368] width 304 height 11
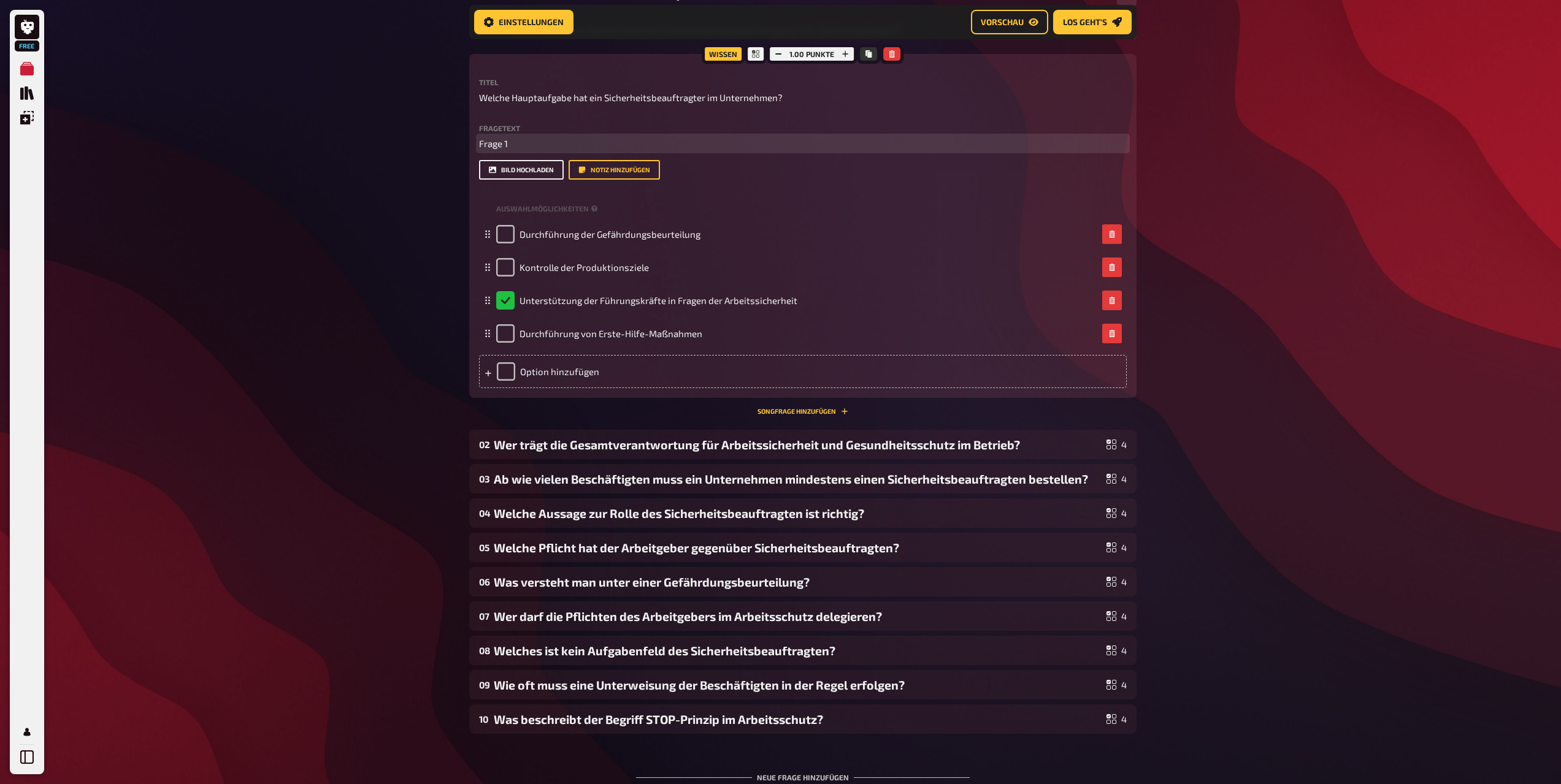
scroll to position [255, 0]
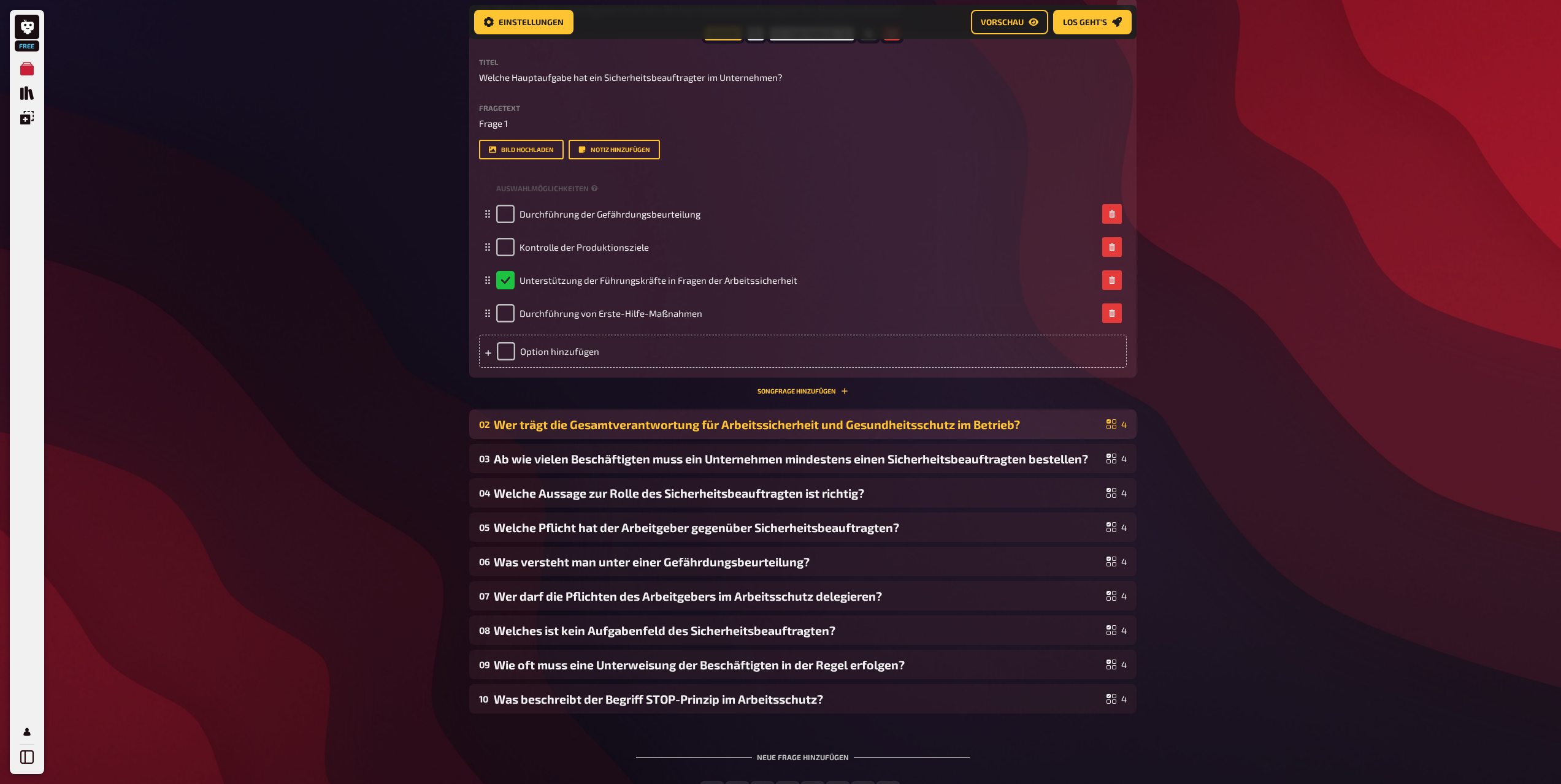
click at [622, 425] on div "Wer trägt die Gesamtverantwortung für Arbeitssicherheit und Gesundheitsschutz i…" at bounding box center [798, 424] width 608 height 14
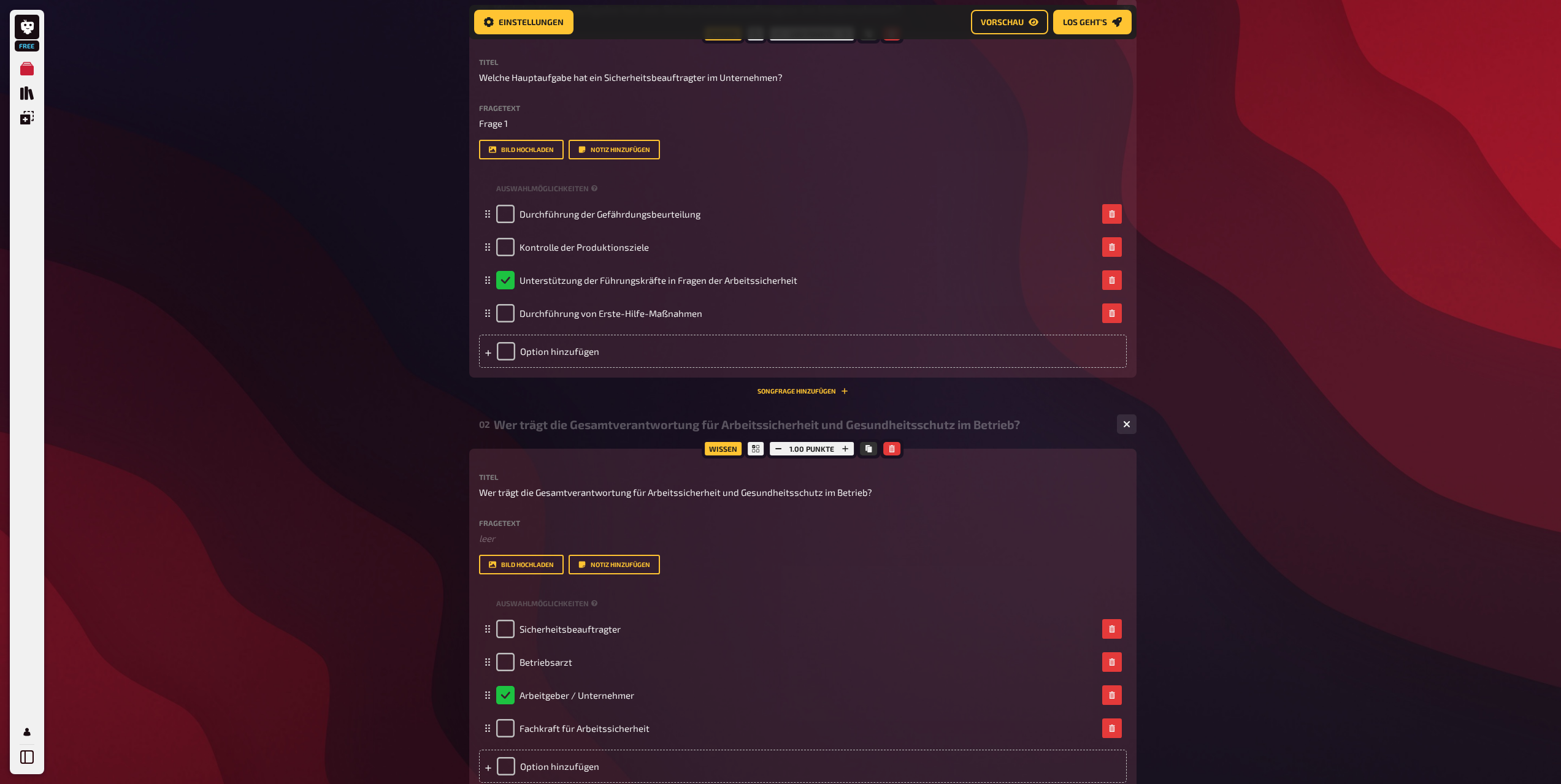
click at [533, 529] on div "Fragetext ﻿ leer Hier hinziehen für Dateiupload" at bounding box center [803, 533] width 648 height 26
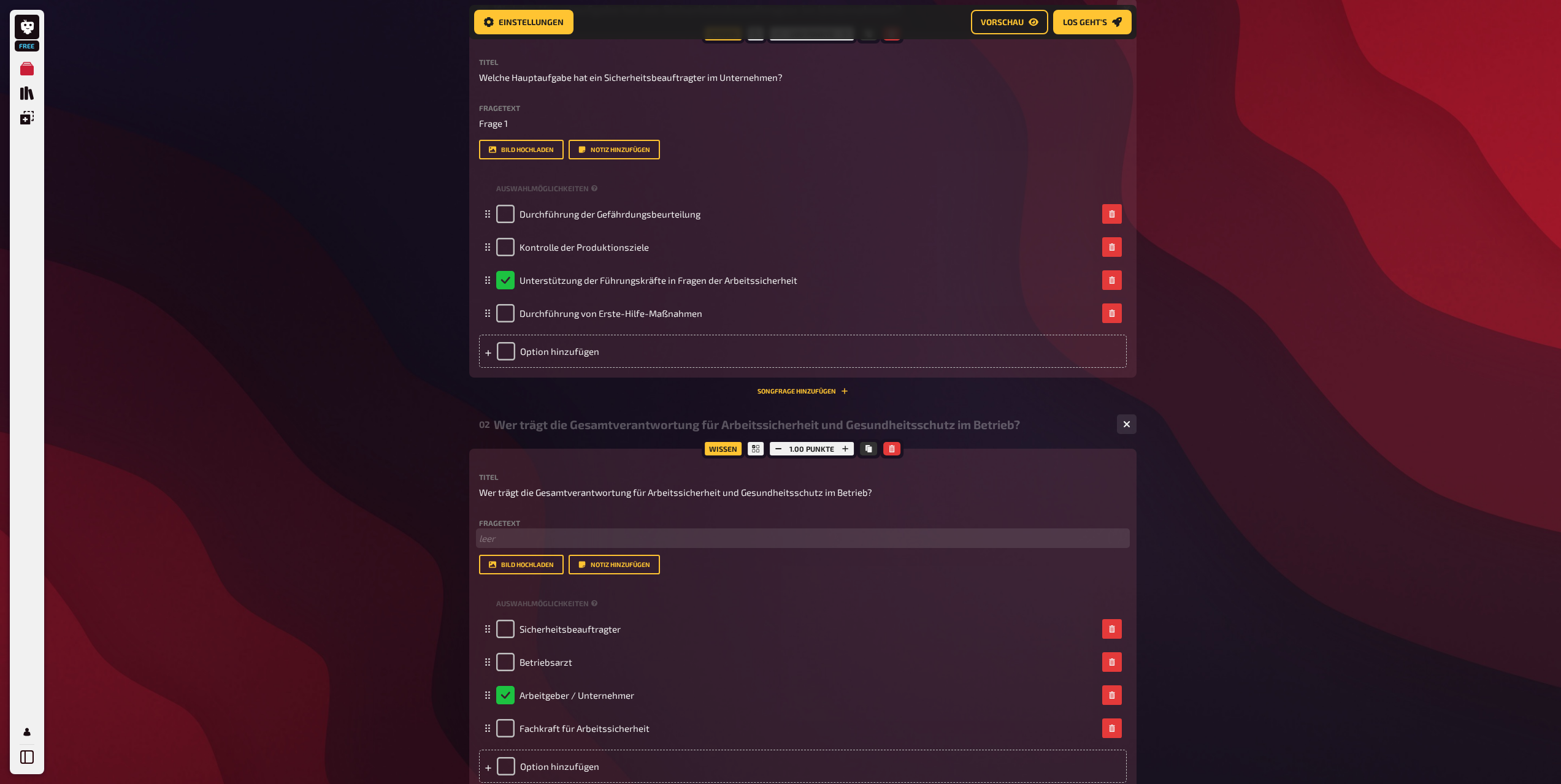
click at [517, 538] on p "﻿ leer" at bounding box center [803, 538] width 648 height 14
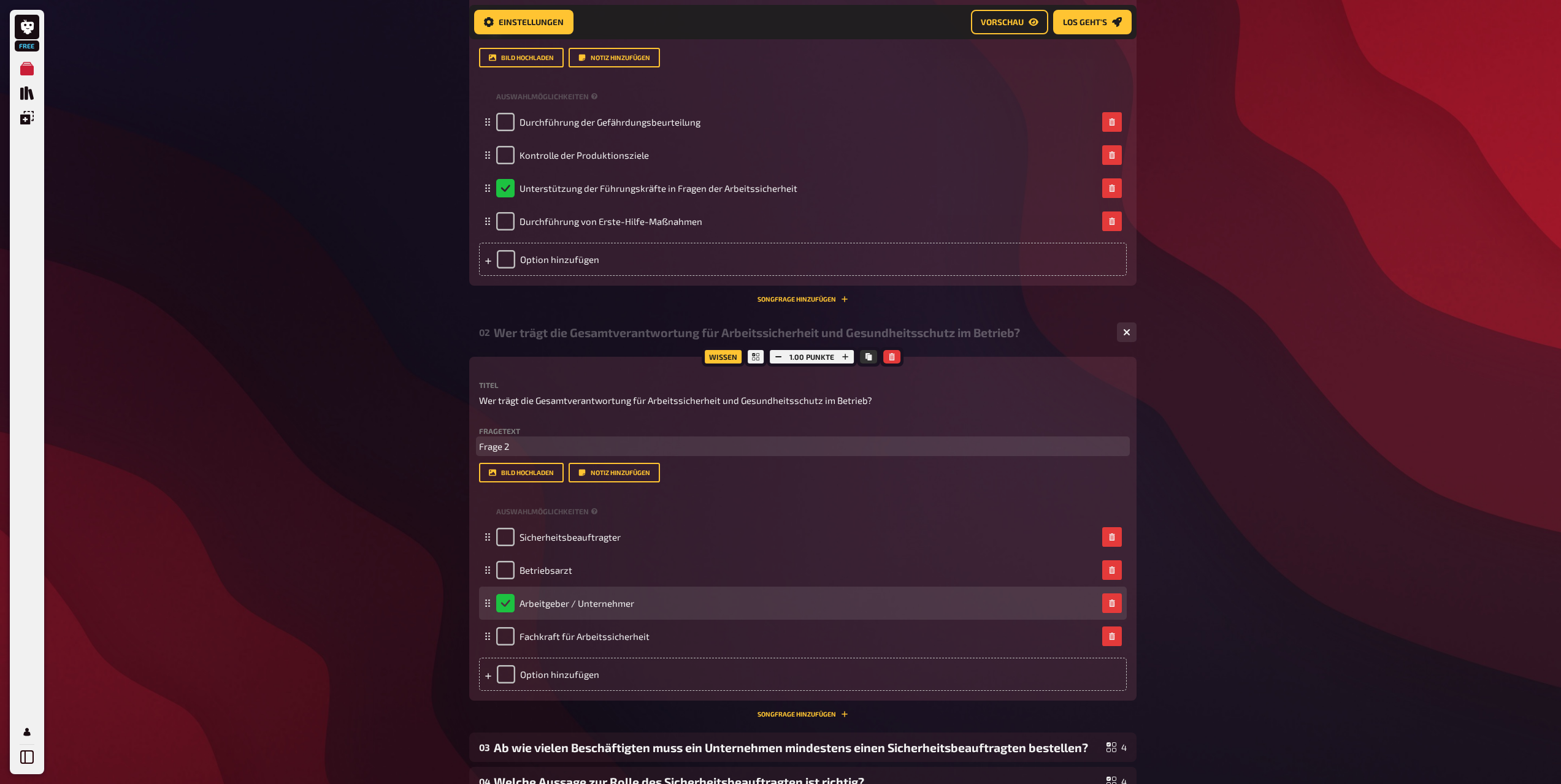
scroll to position [500, 0]
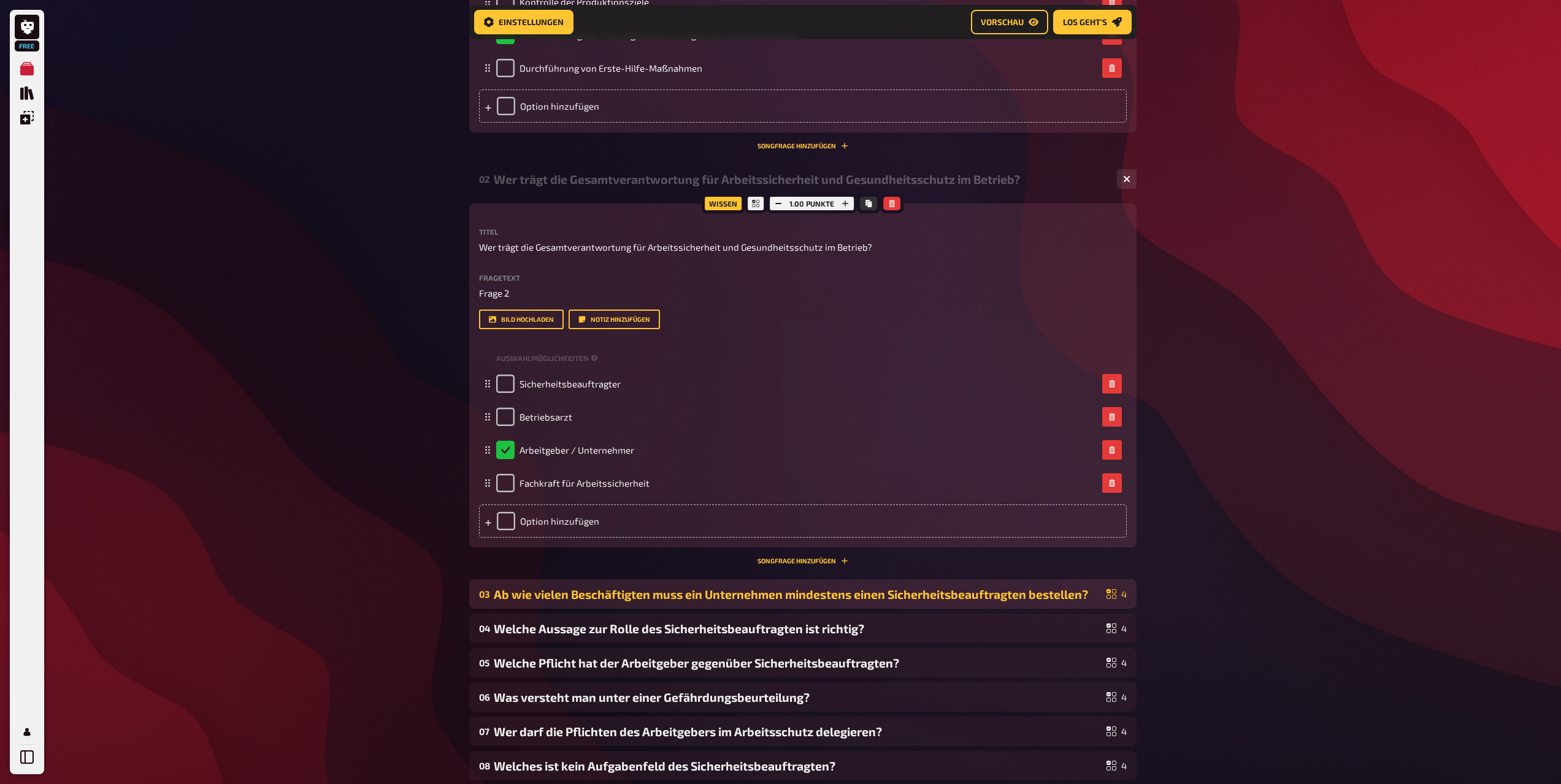
click at [560, 590] on div "Ab wie vielen Beschäftigten muss ein Unternehmen mindestens einen Sicherheitsbe…" at bounding box center [798, 594] width 608 height 14
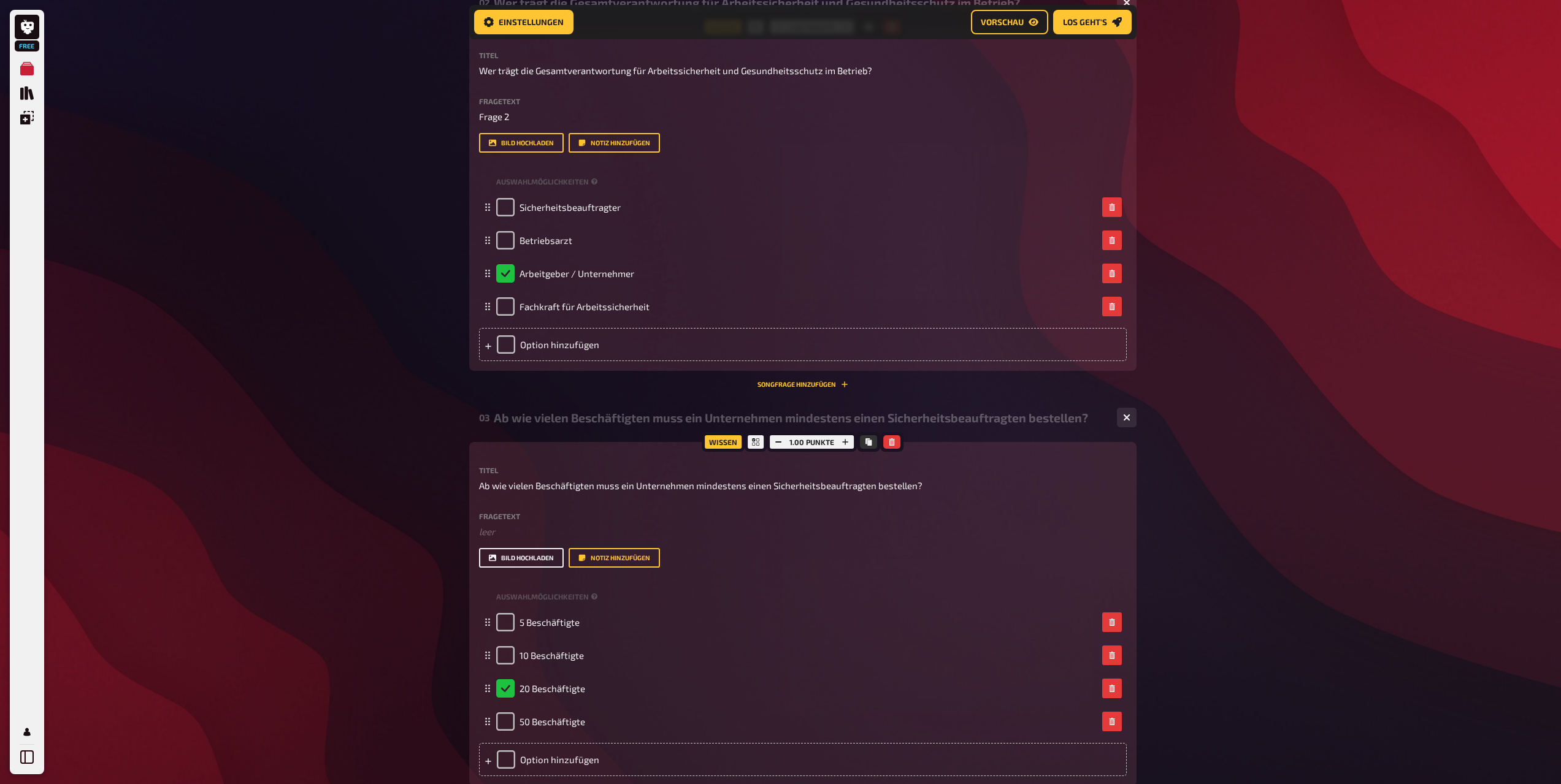
scroll to position [684, 0]
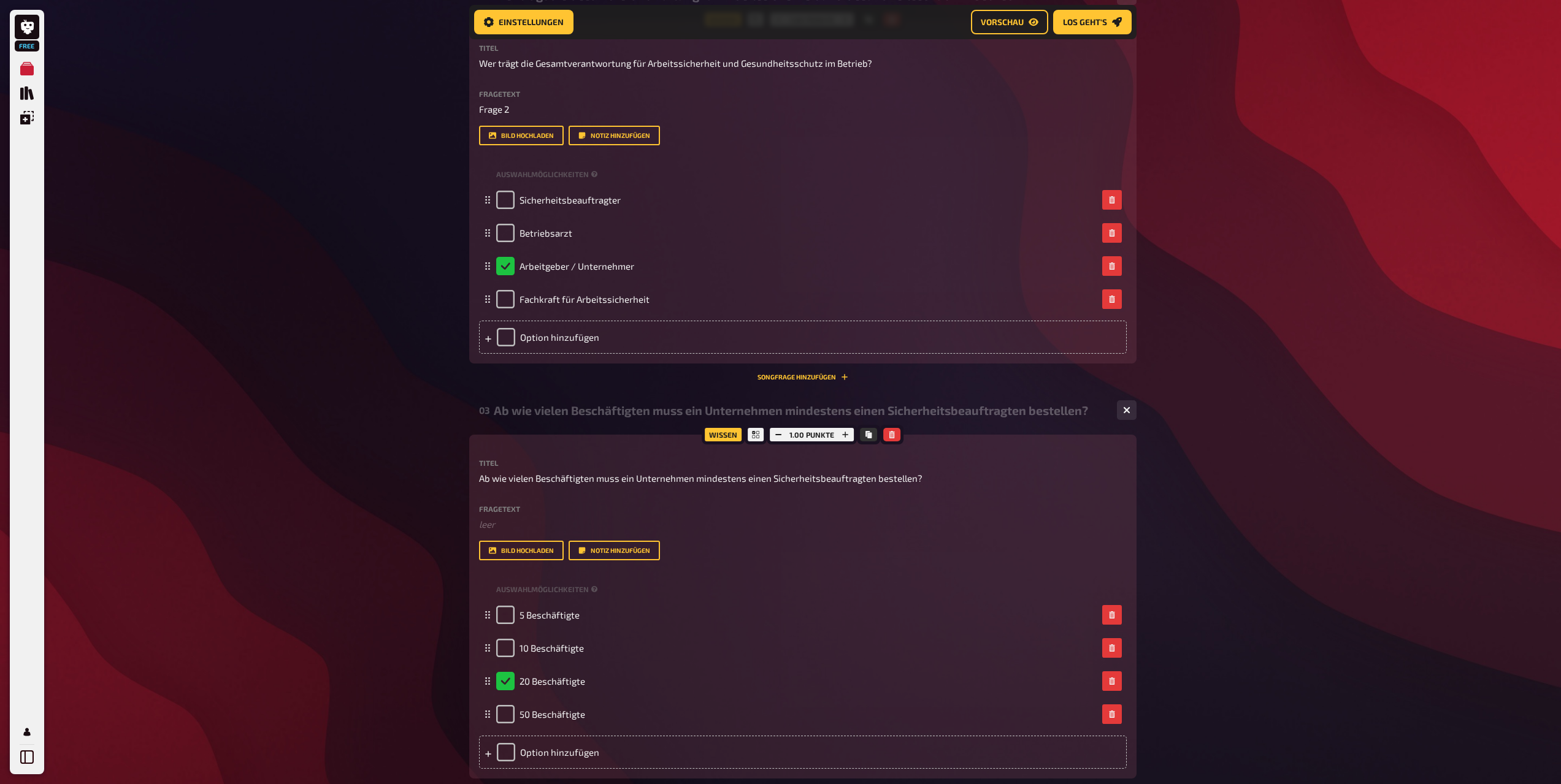
click at [522, 511] on label "Fragetext" at bounding box center [803, 508] width 648 height 7
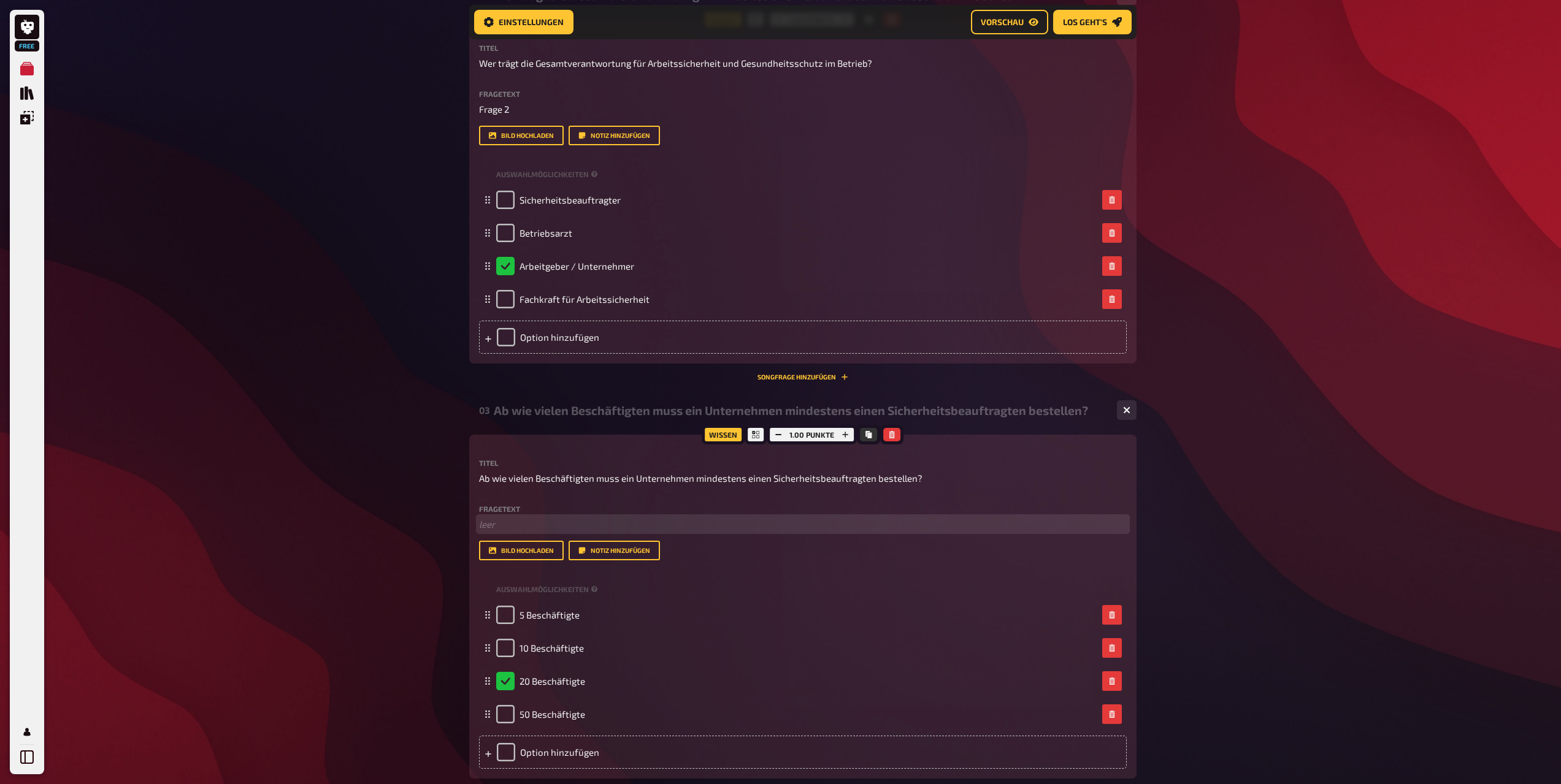
click at [503, 529] on p "﻿ leer" at bounding box center [803, 524] width 648 height 14
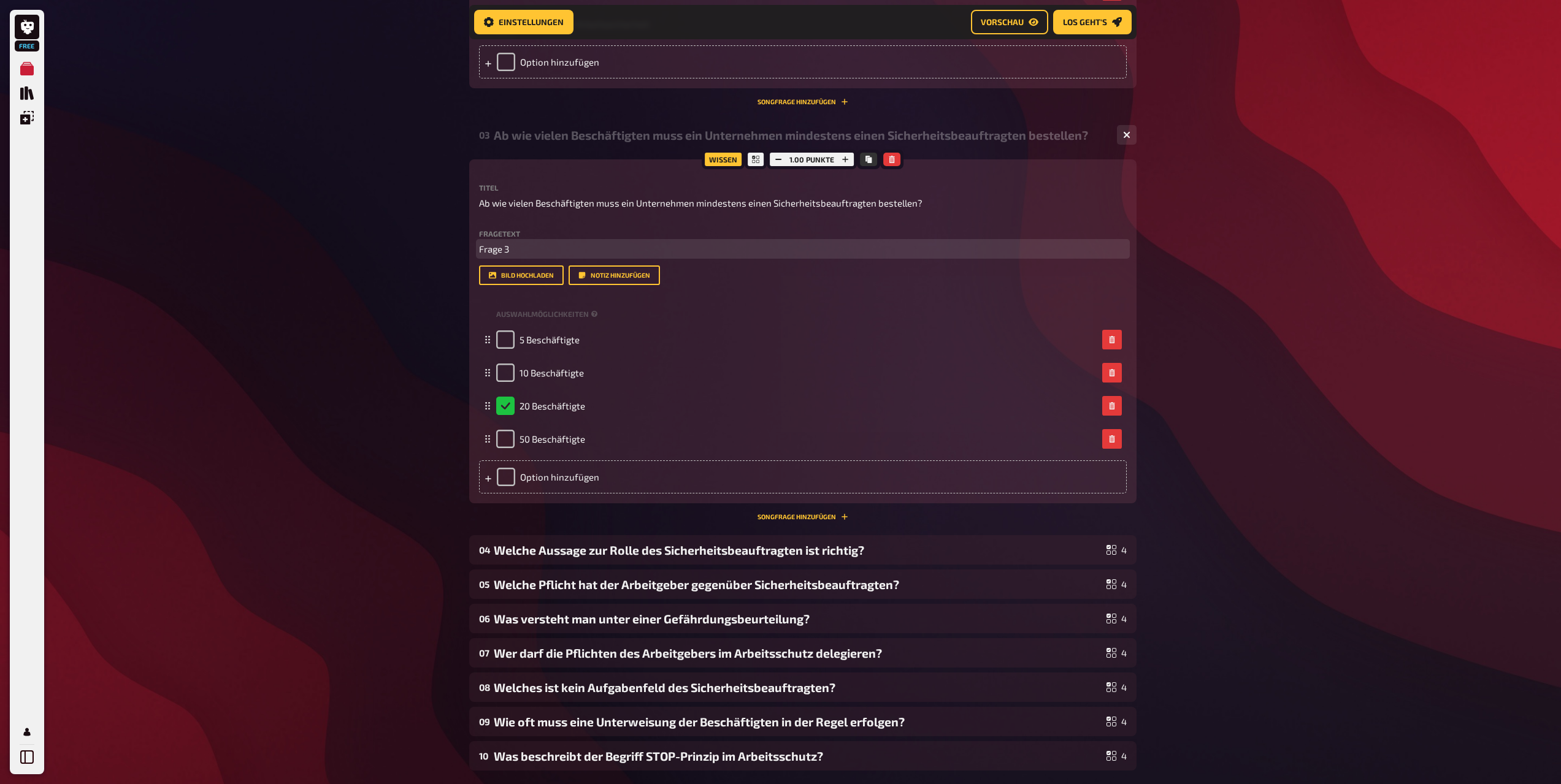
scroll to position [991, 0]
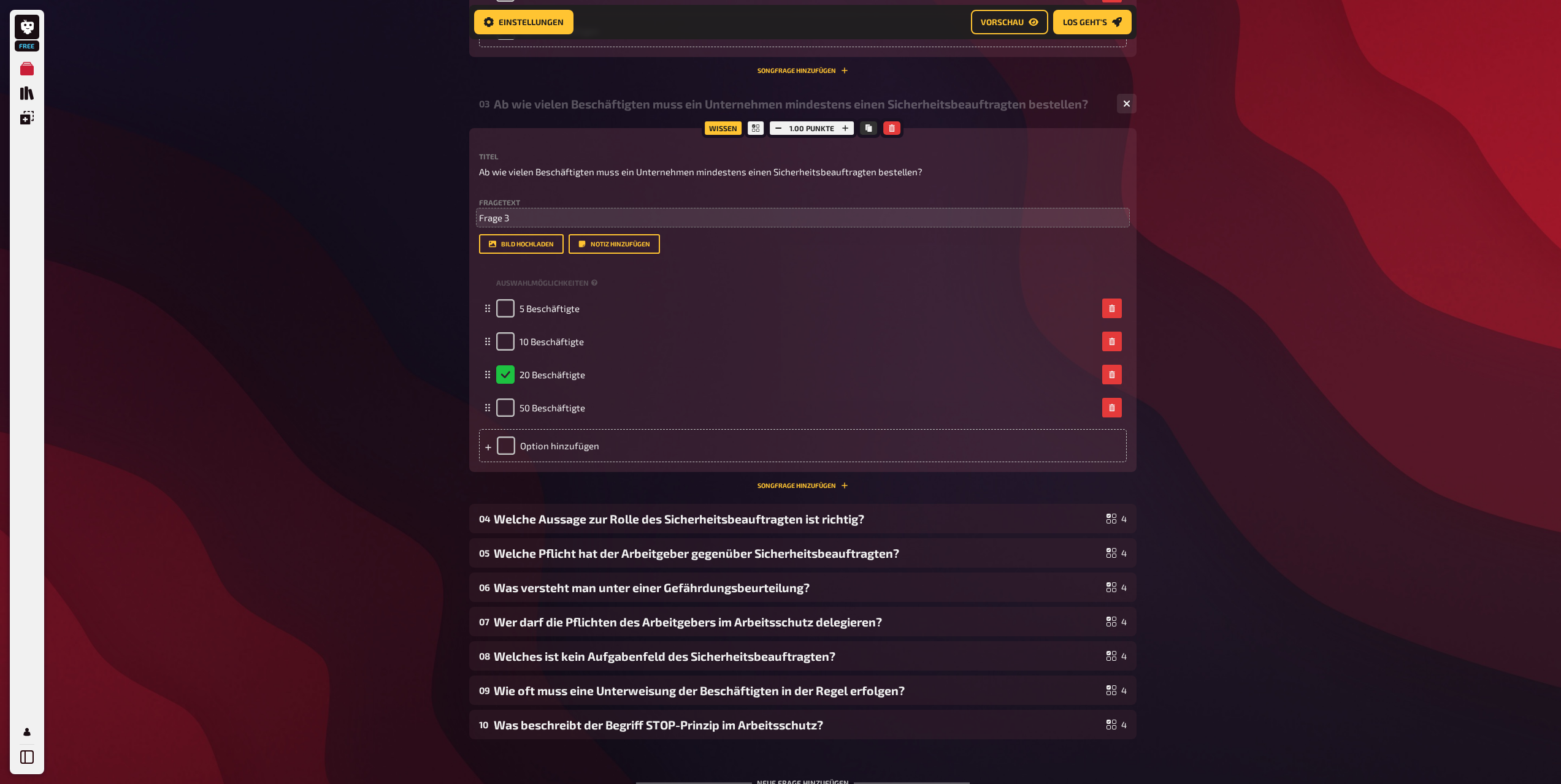
click at [507, 529] on div "04 Welche Aussage zur Rolle des Sicherheitsbeauftragten ist richtig? 4" at bounding box center [803, 519] width 667 height 30
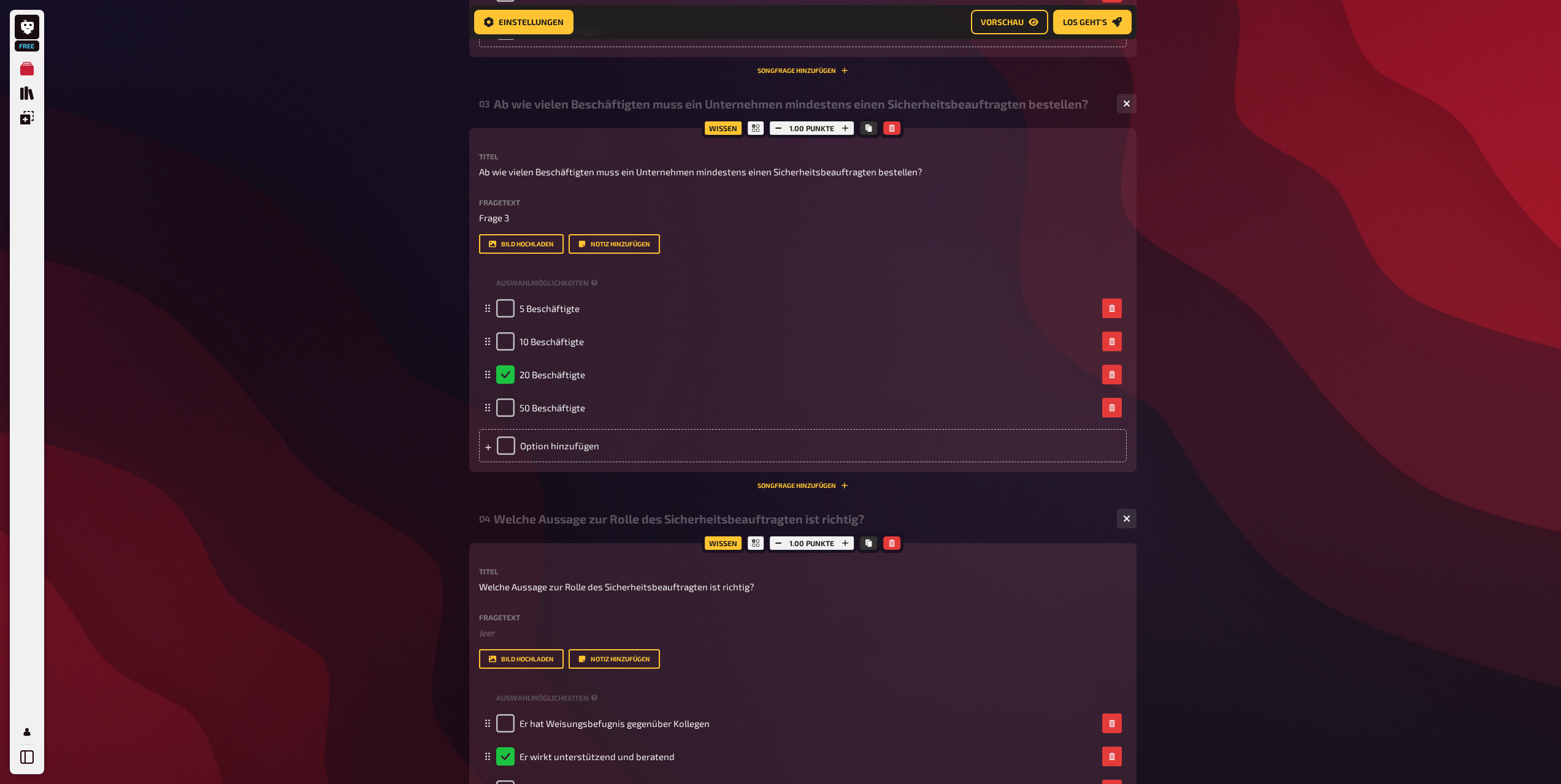
click at [505, 624] on div "Fragetext ﻿ leer Hier hinziehen für Dateiupload" at bounding box center [803, 627] width 648 height 26
click at [503, 629] on p "﻿ leer" at bounding box center [803, 632] width 648 height 14
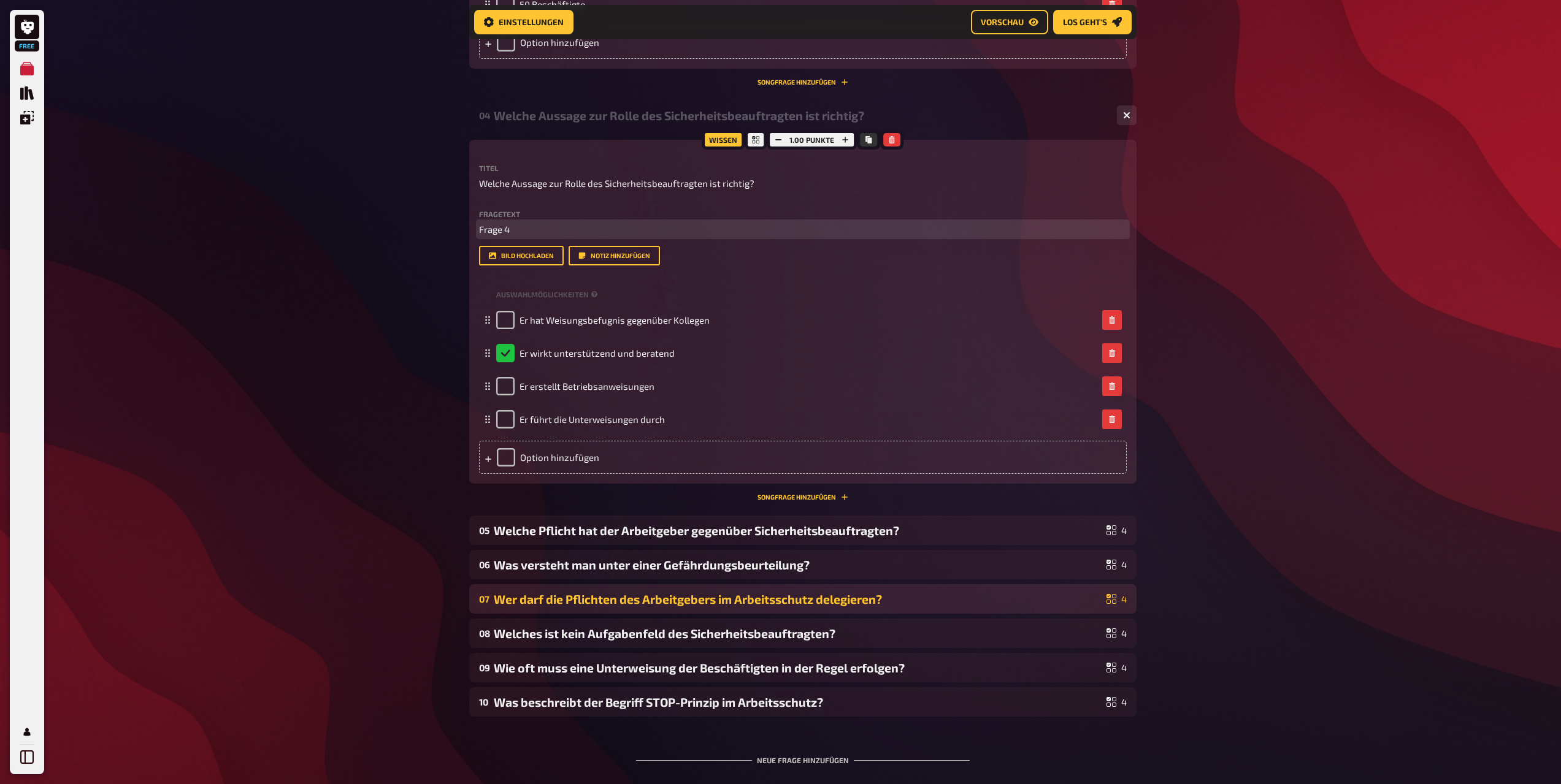
scroll to position [1420, 0]
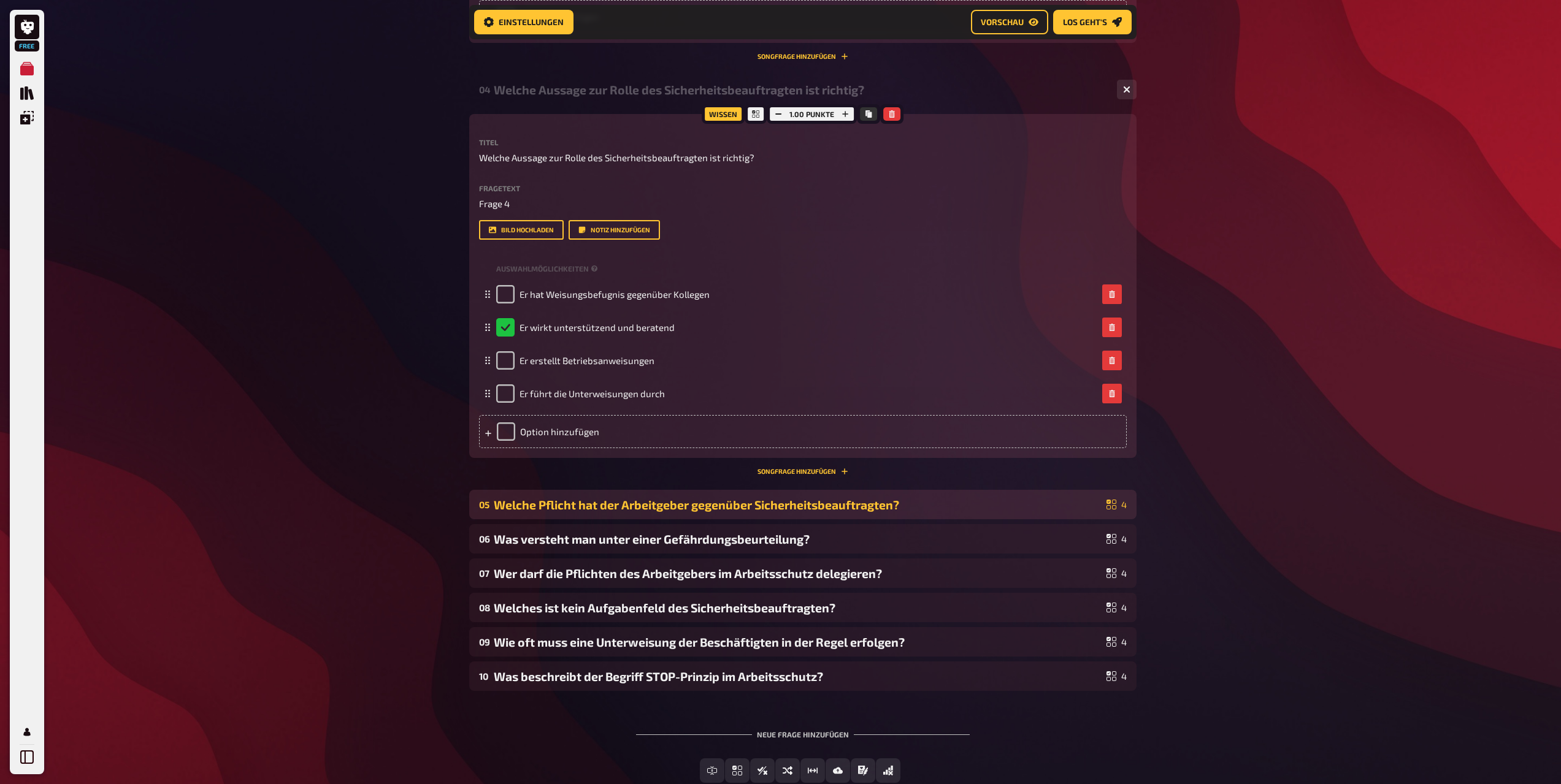
click at [538, 508] on div "Welche Pflicht hat der Arbeitgeber gegenüber Sicherheitsbeauftragten?" at bounding box center [798, 504] width 608 height 14
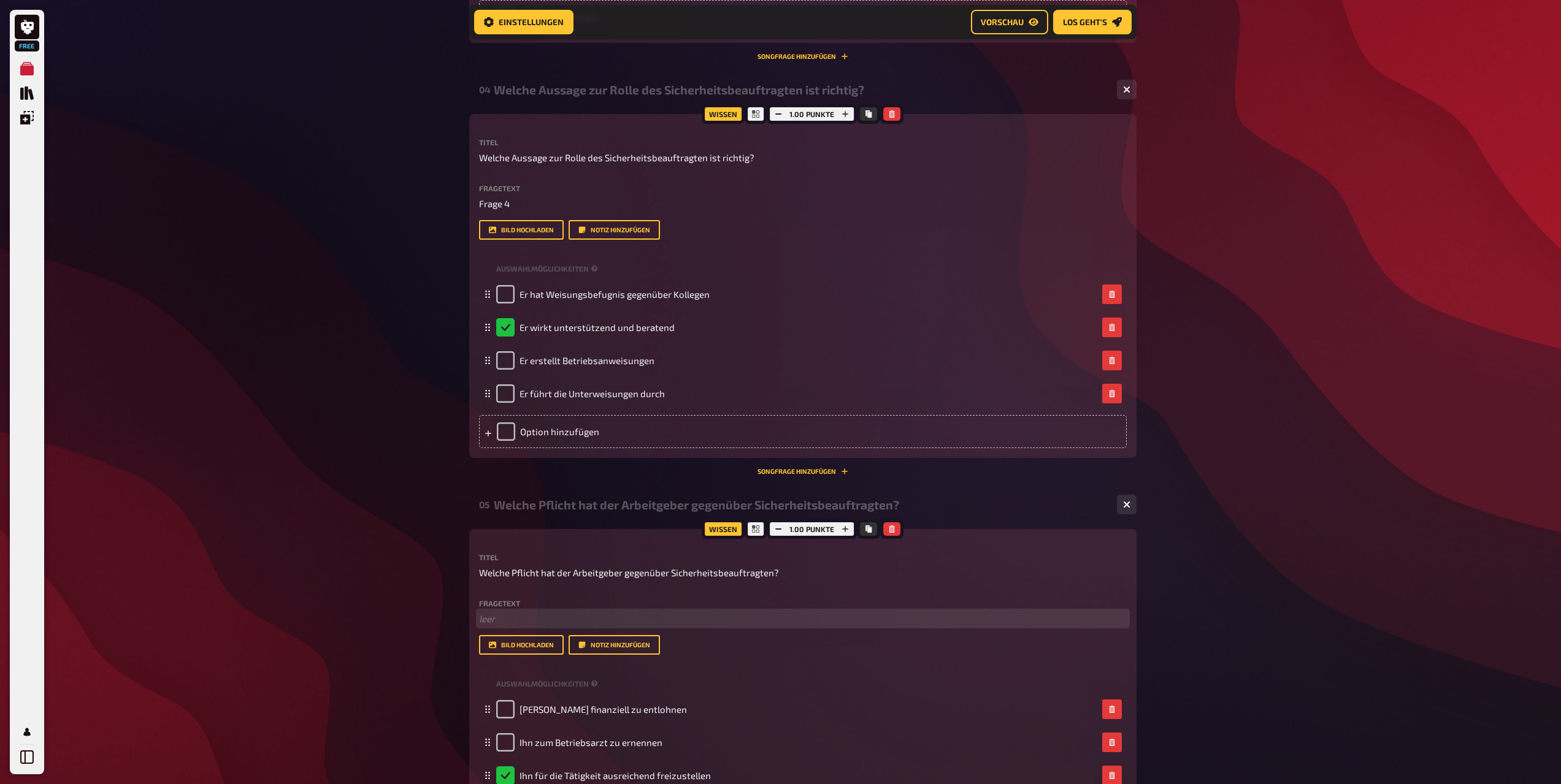
click at [507, 619] on p "﻿ leer" at bounding box center [803, 619] width 648 height 14
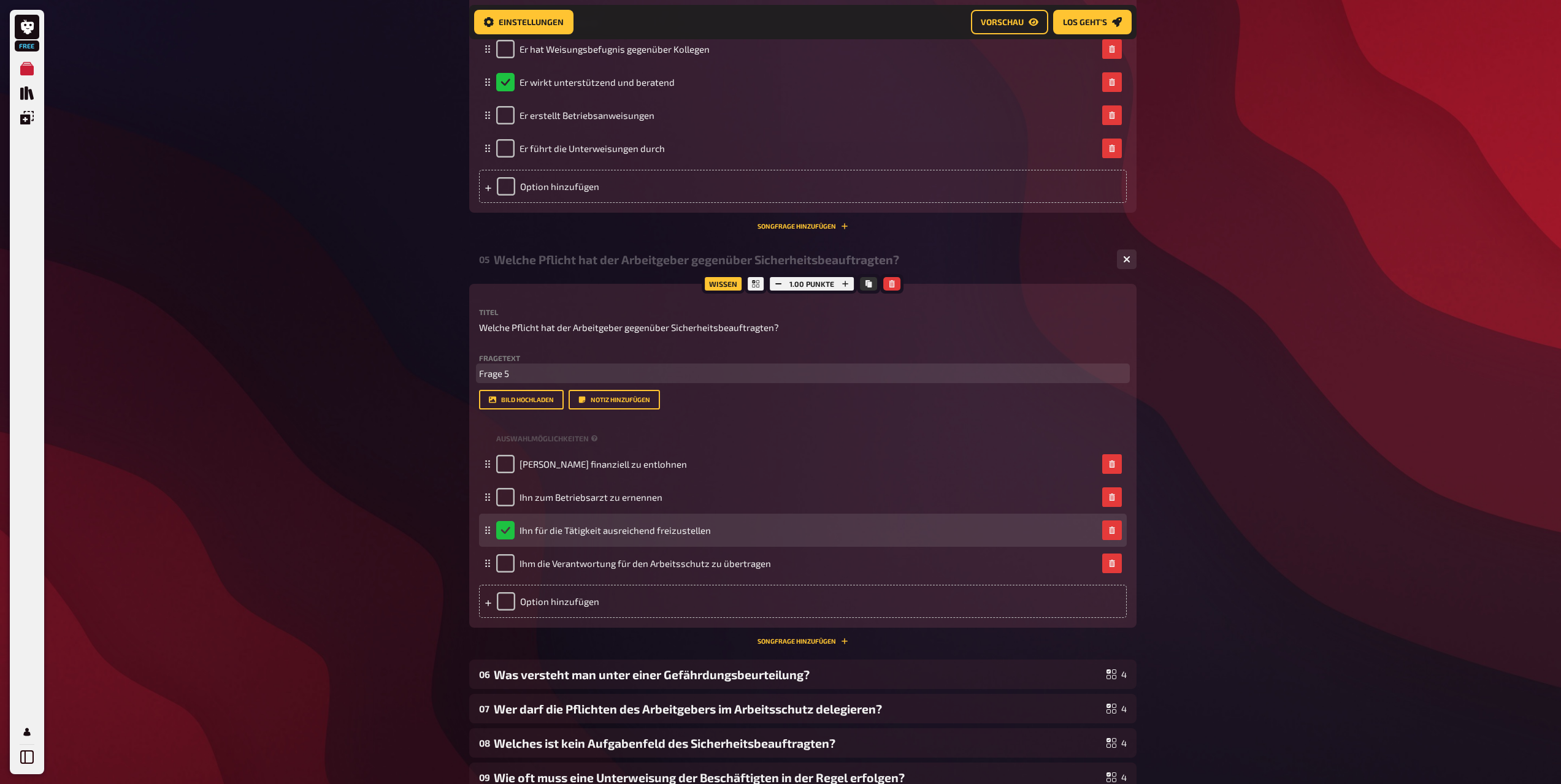
scroll to position [1726, 0]
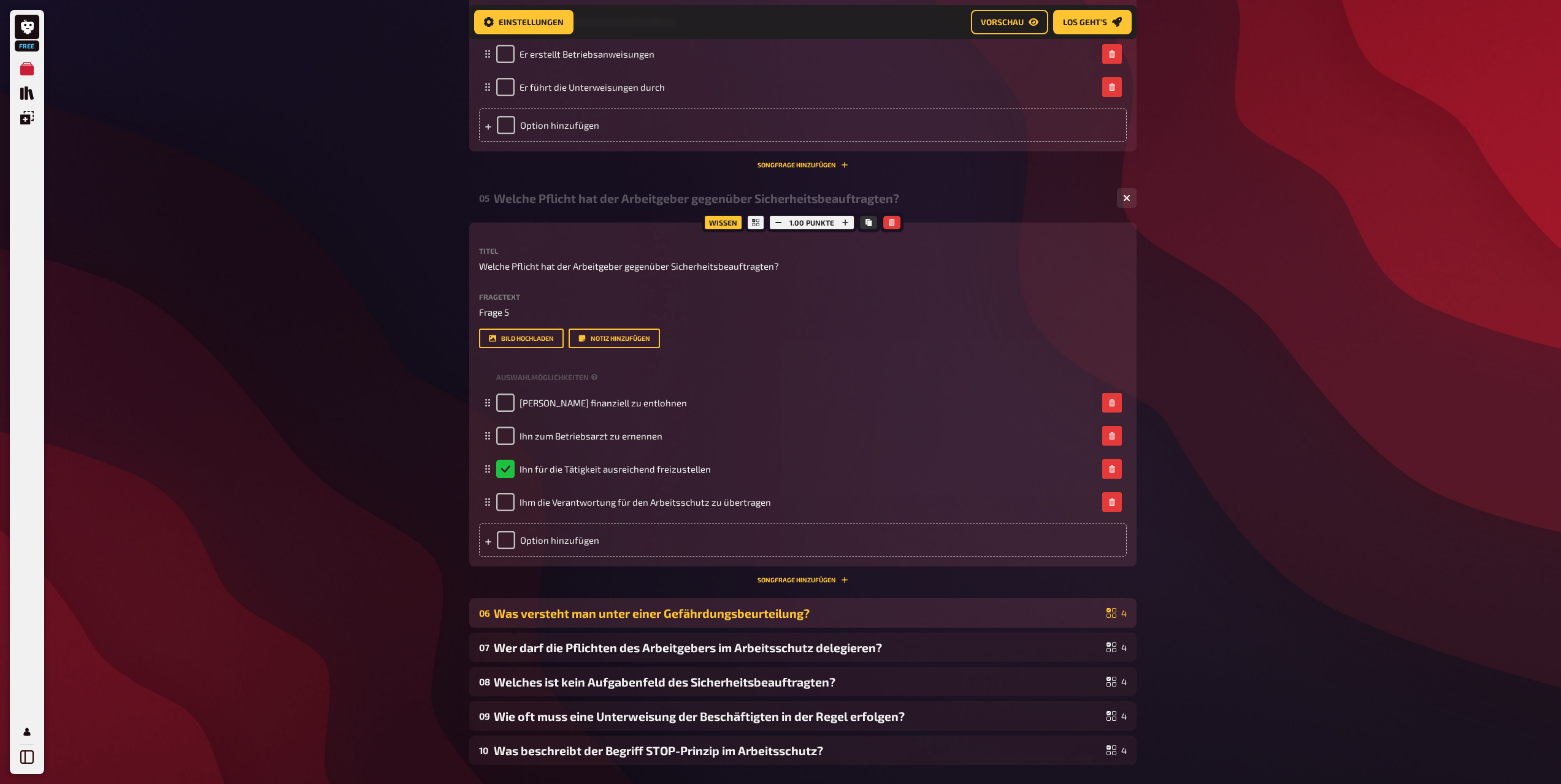
click at [515, 611] on div "Was versteht man unter einer Gefährdungsbeurteilung?" at bounding box center [798, 613] width 608 height 14
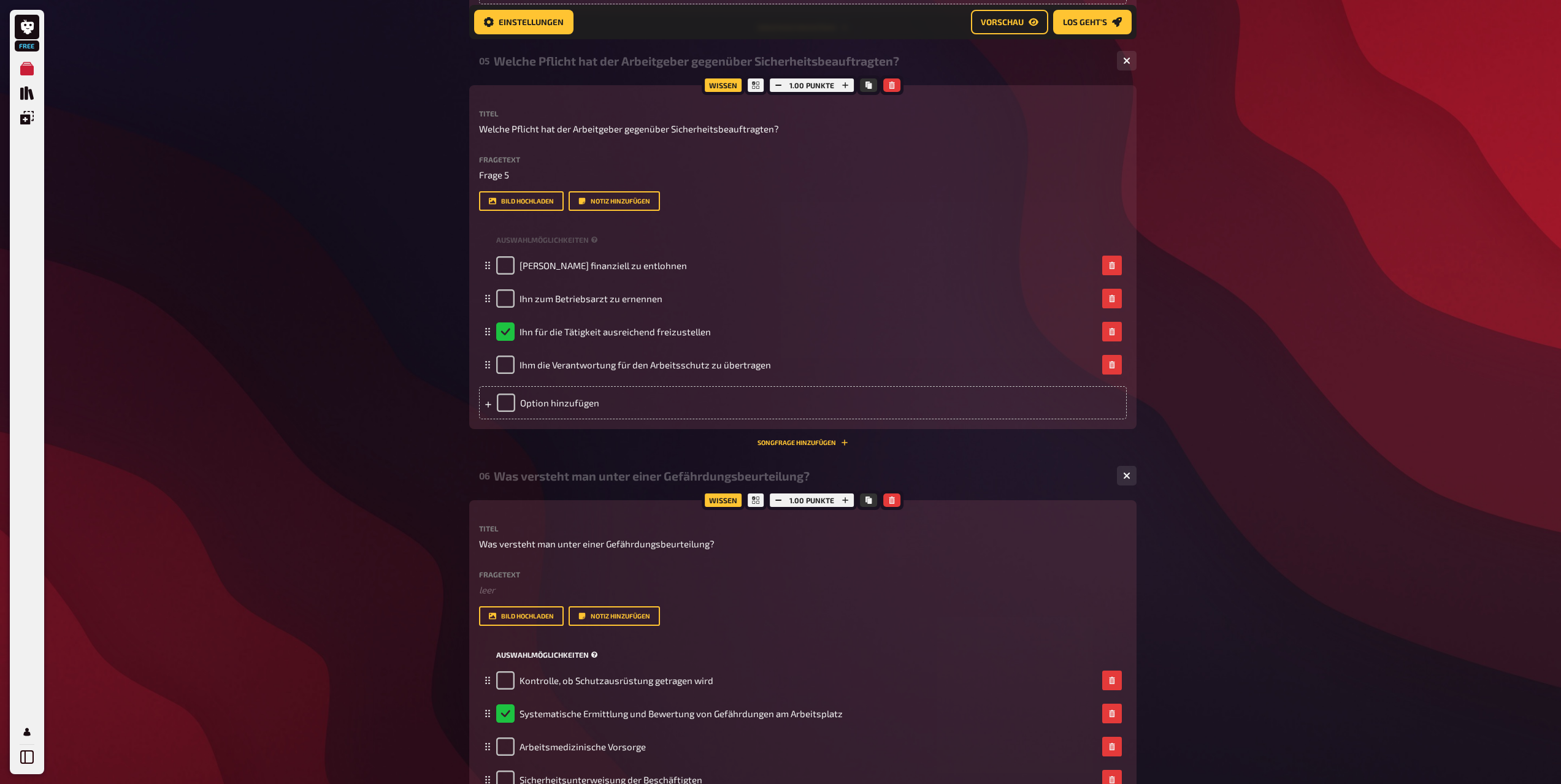
scroll to position [1911, 0]
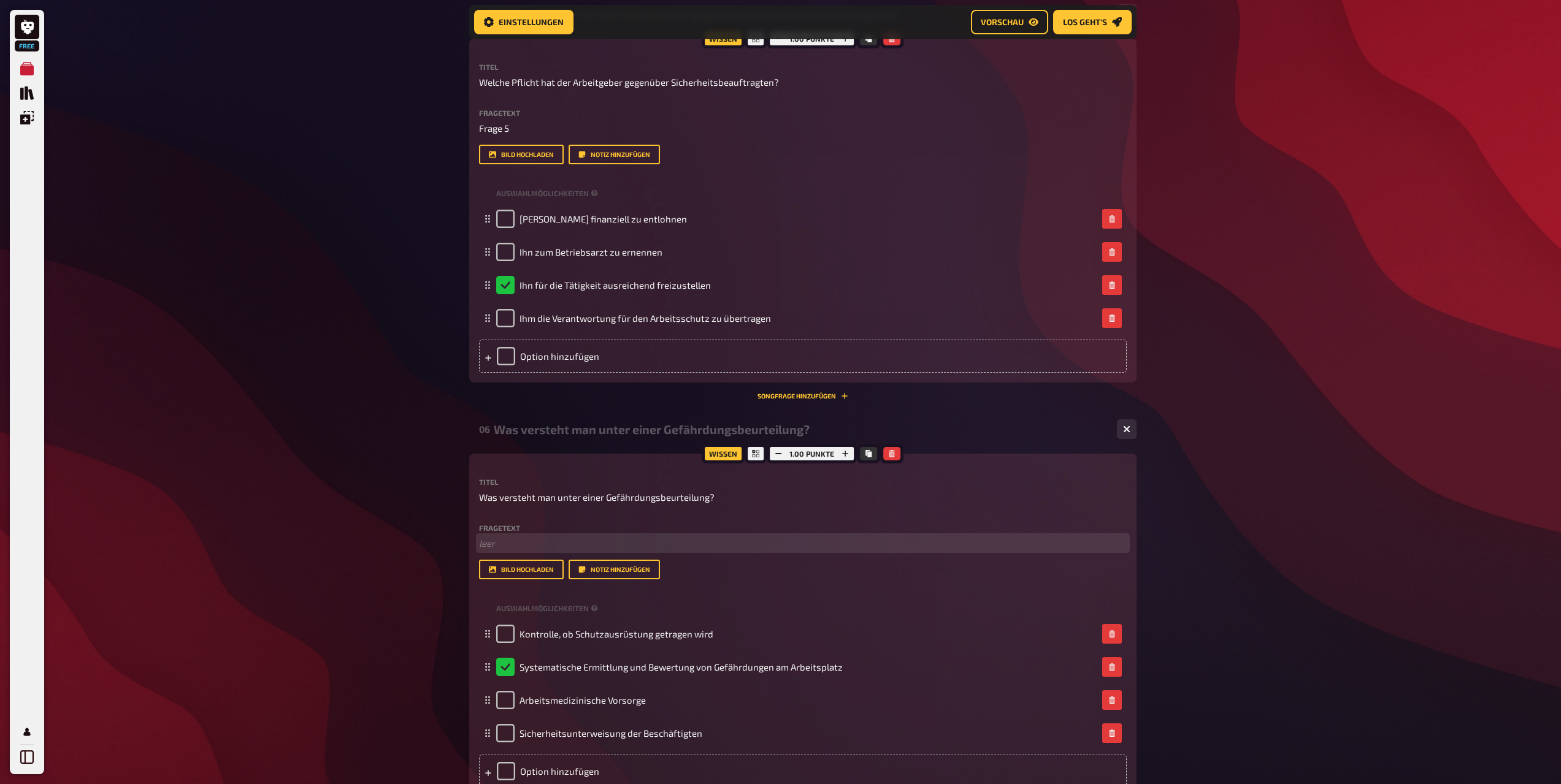
click at [520, 541] on p "﻿ leer" at bounding box center [803, 543] width 648 height 14
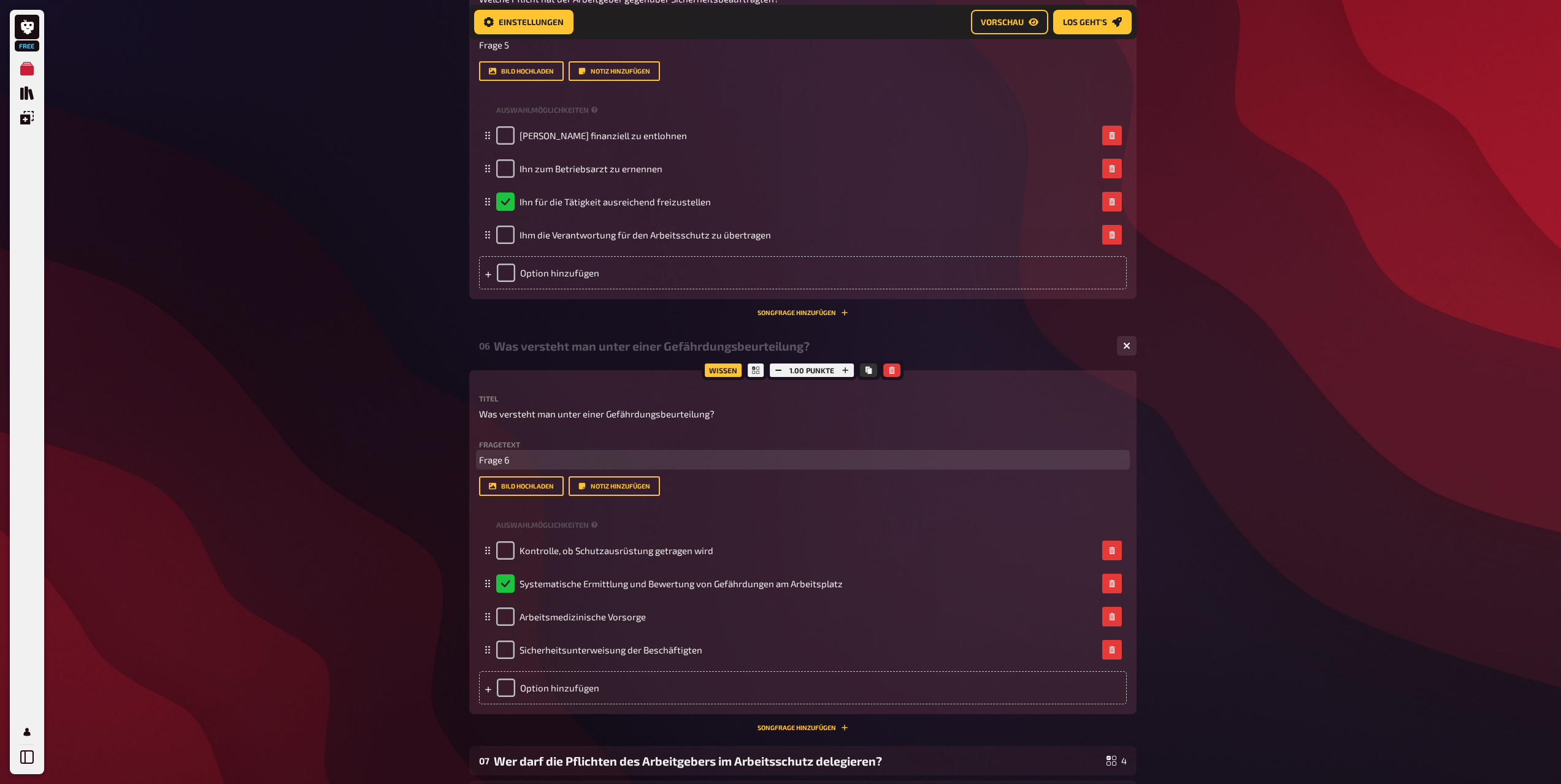
scroll to position [2156, 0]
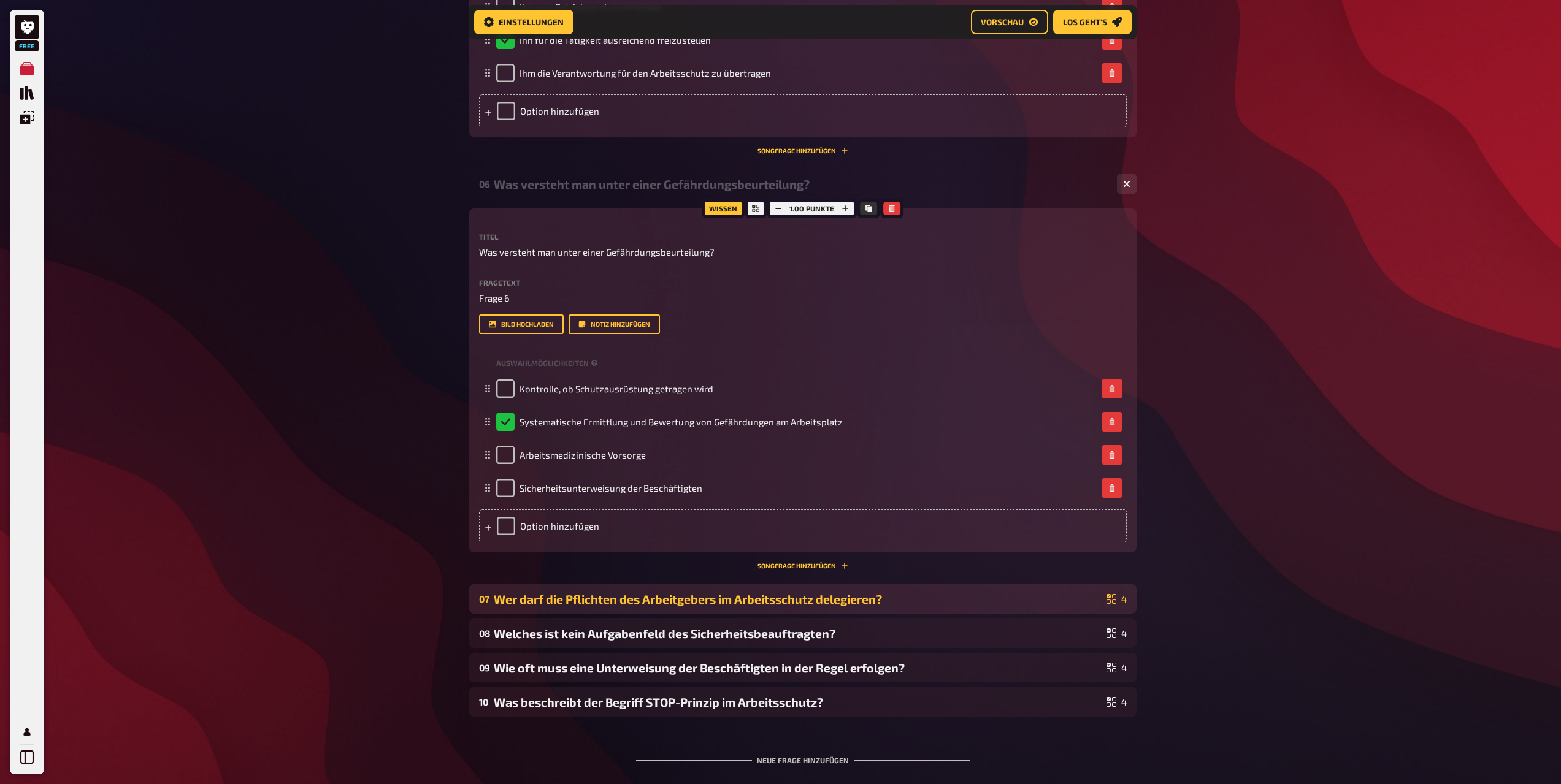
click at [515, 594] on div "Wer darf die Pflichten des Arbeitgebers im Arbeitsschutz delegieren?" at bounding box center [798, 599] width 608 height 14
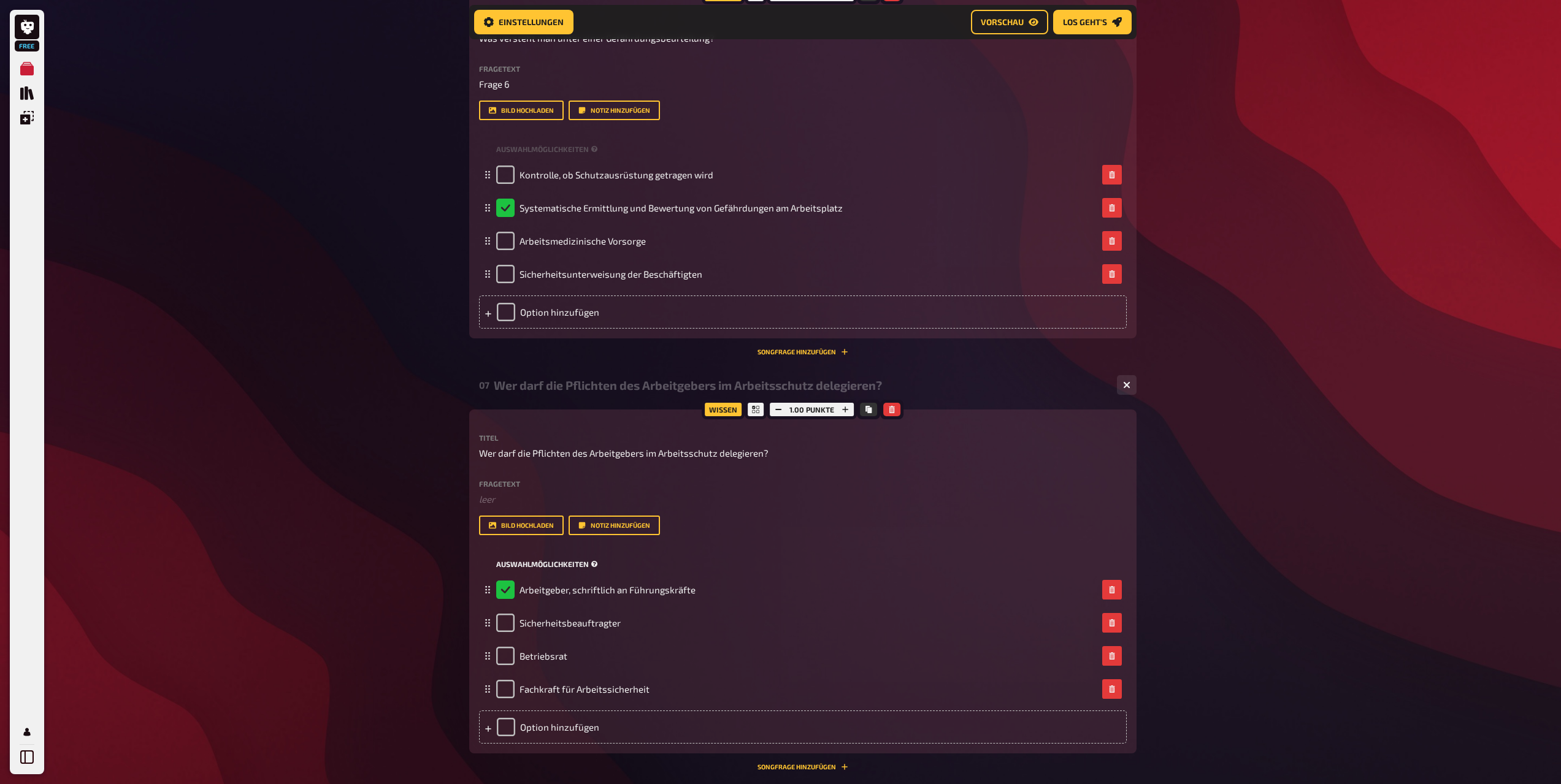
scroll to position [2401, 0]
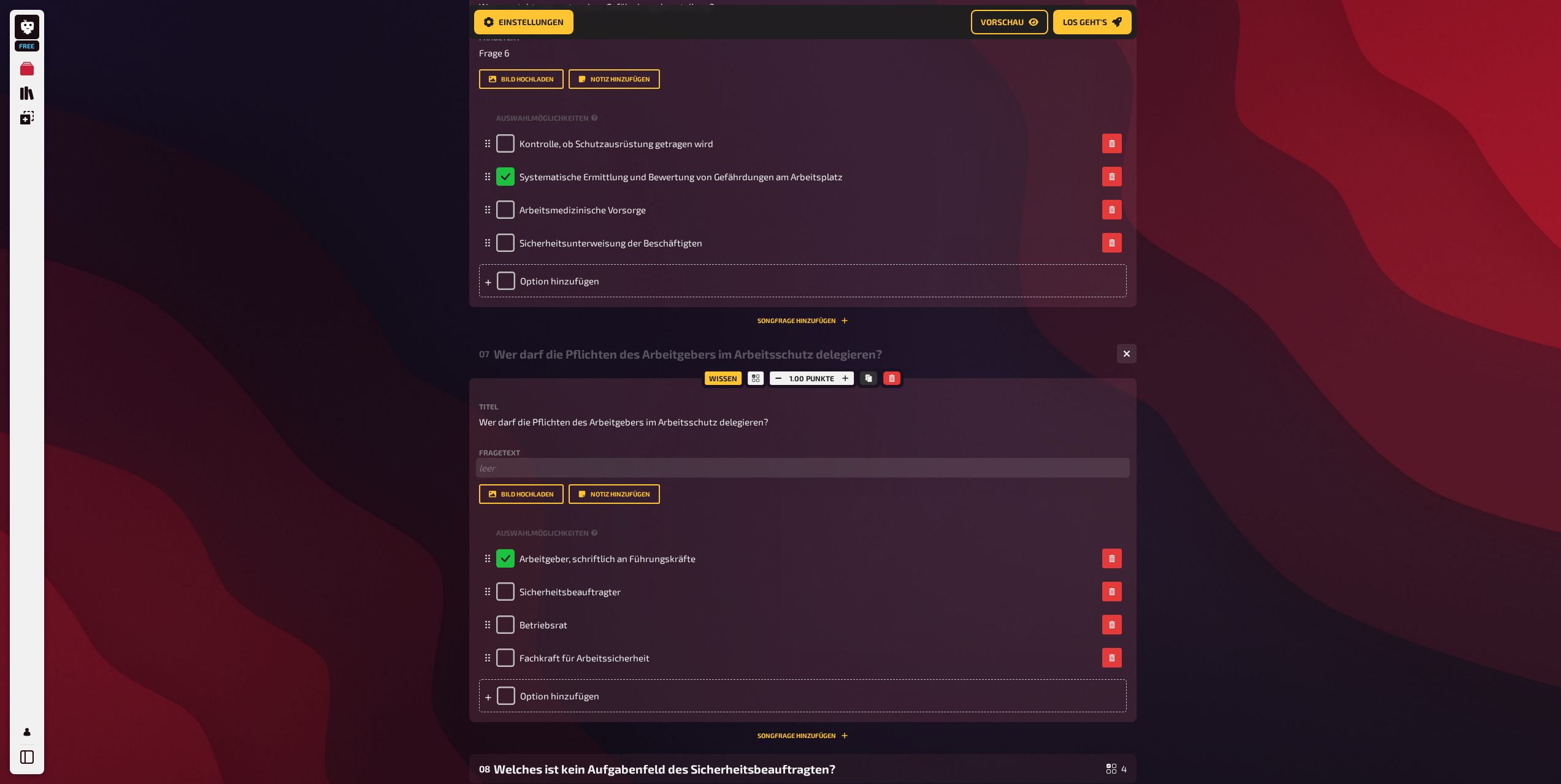
click at [496, 468] on p "﻿ leer" at bounding box center [803, 468] width 648 height 14
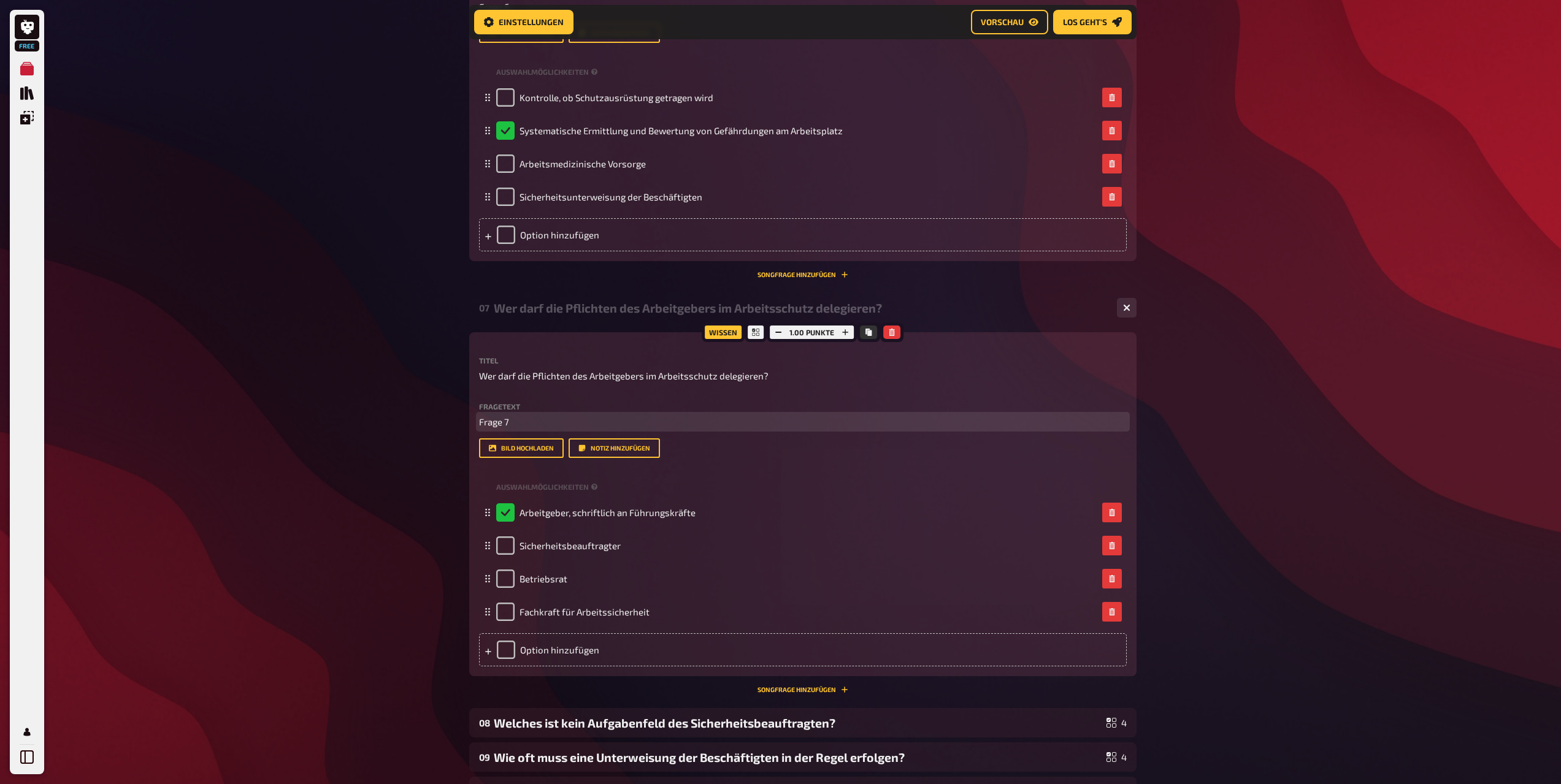
scroll to position [2523, 0]
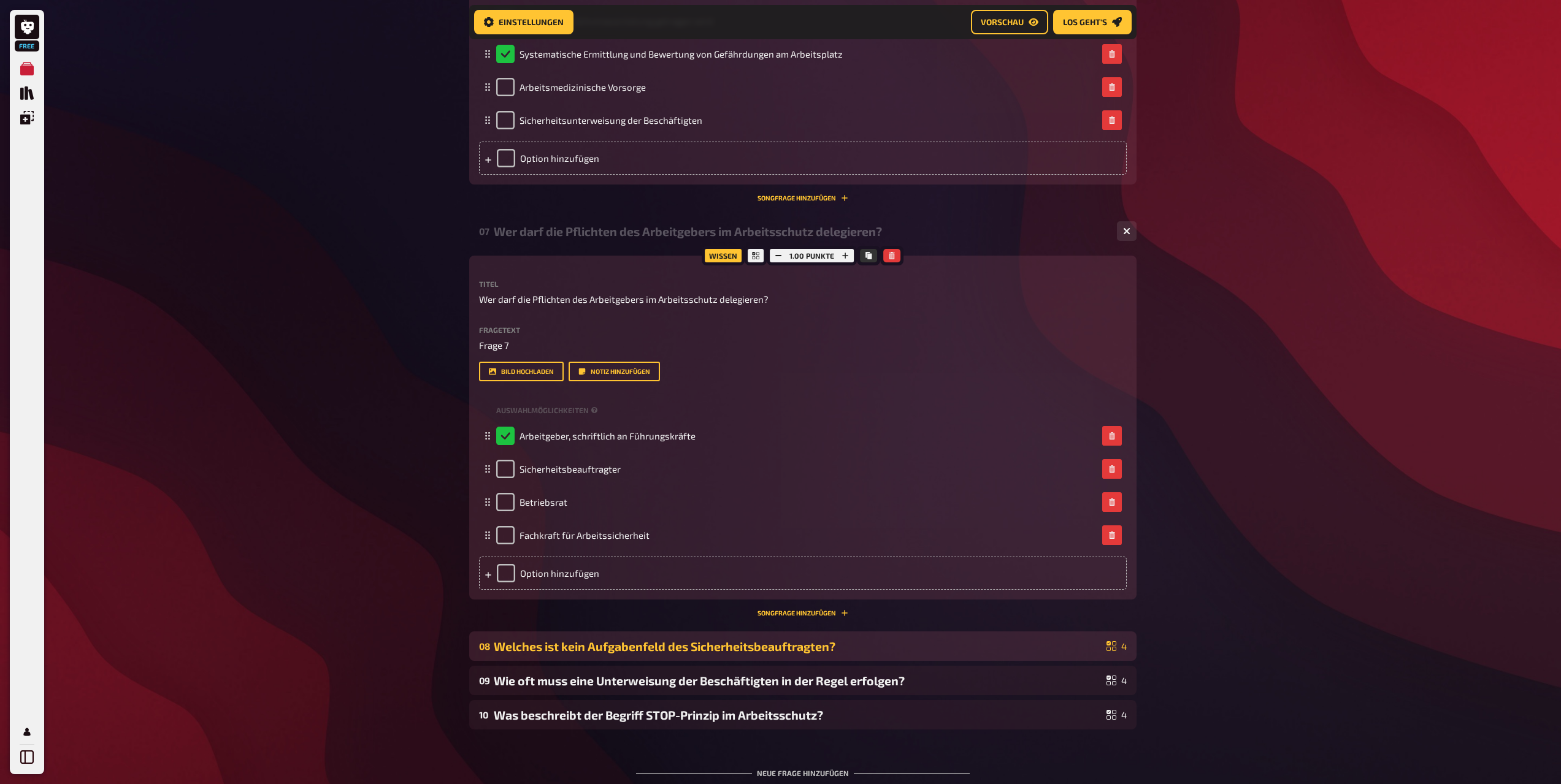
click at [535, 649] on div "Welches ist kein Aufgabenfeld des Sicherheitsbeauftragten?" at bounding box center [798, 646] width 608 height 14
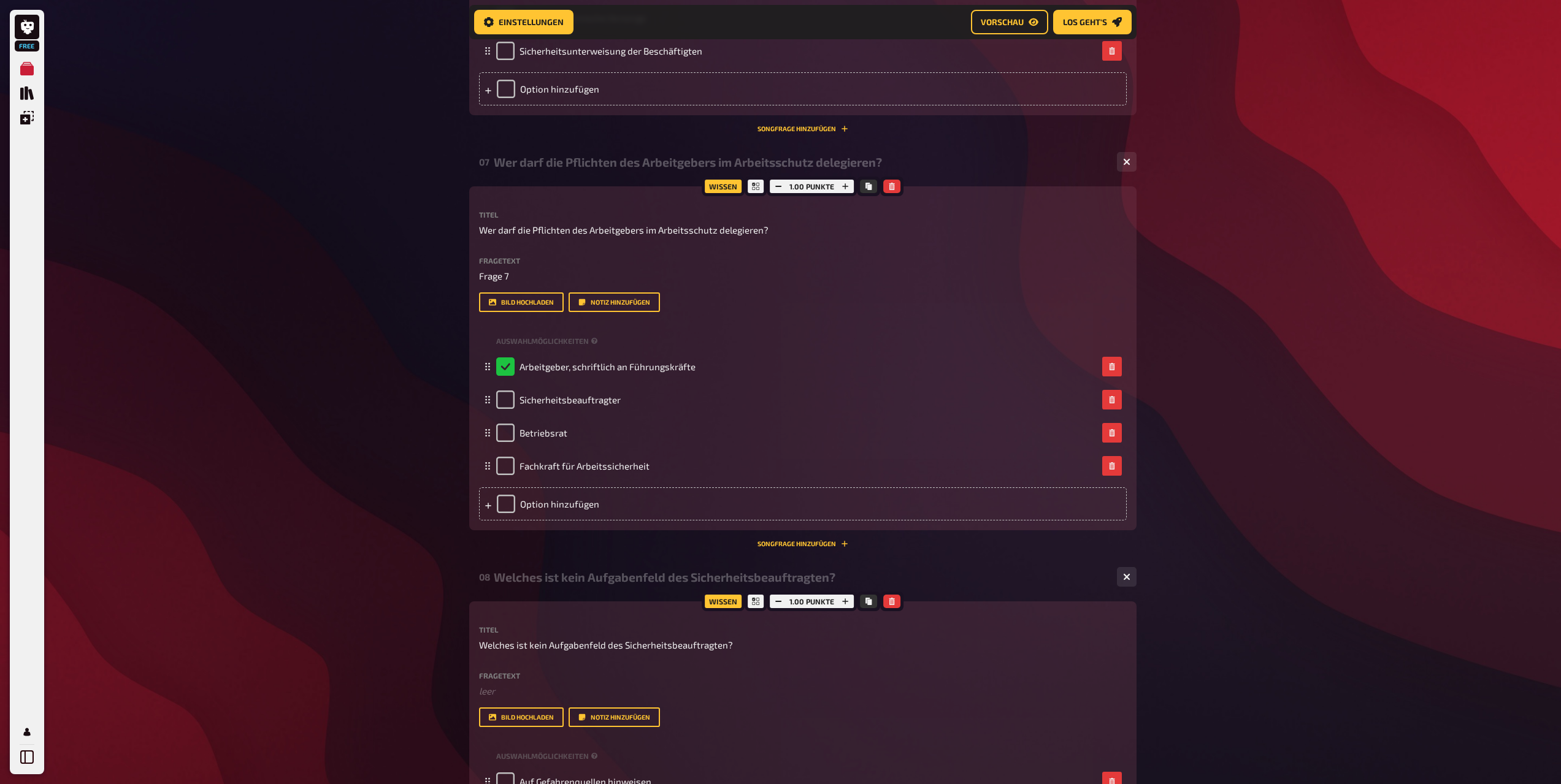
scroll to position [2708, 0]
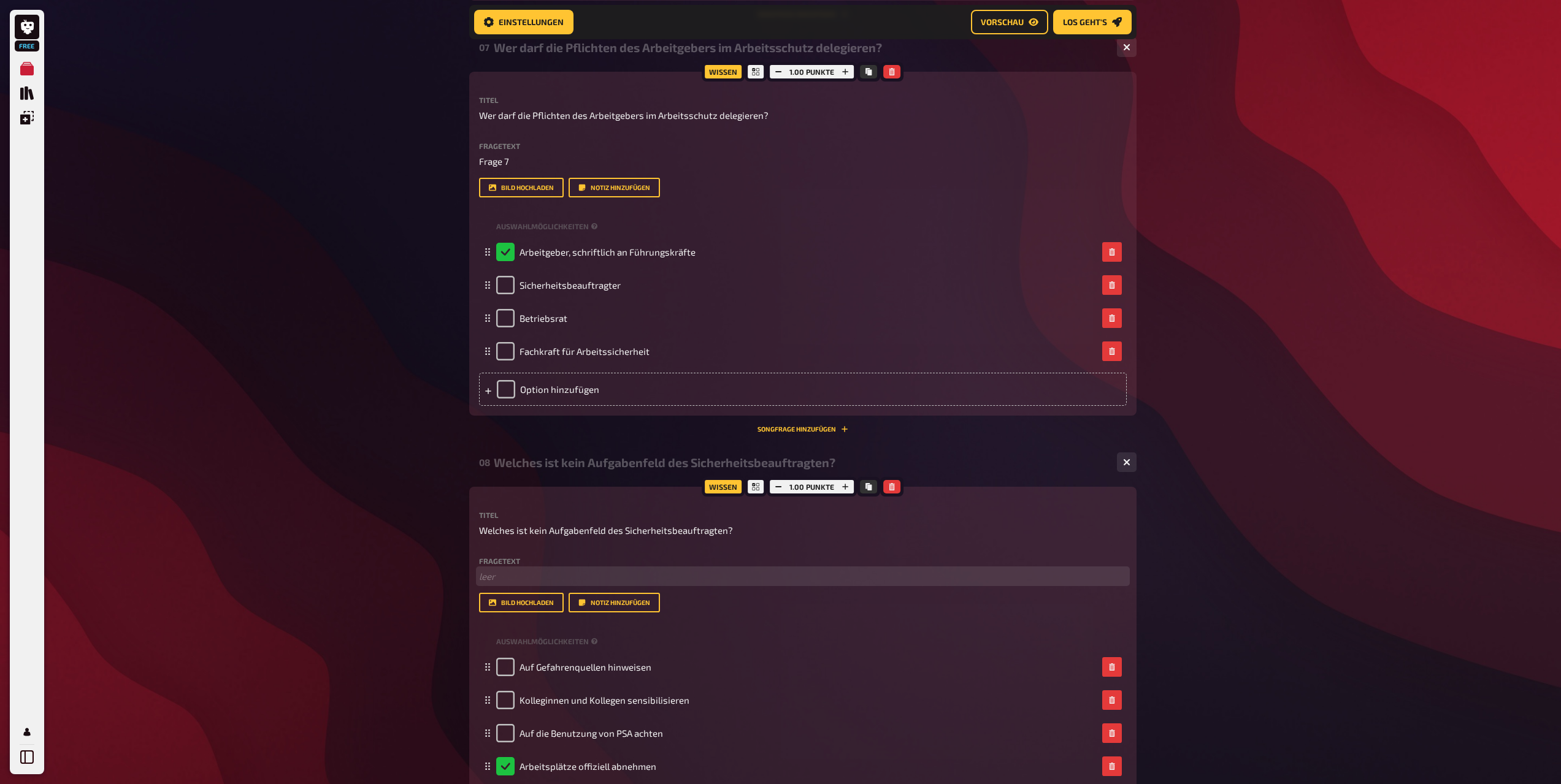
click at [510, 574] on p "﻿ leer" at bounding box center [803, 576] width 648 height 14
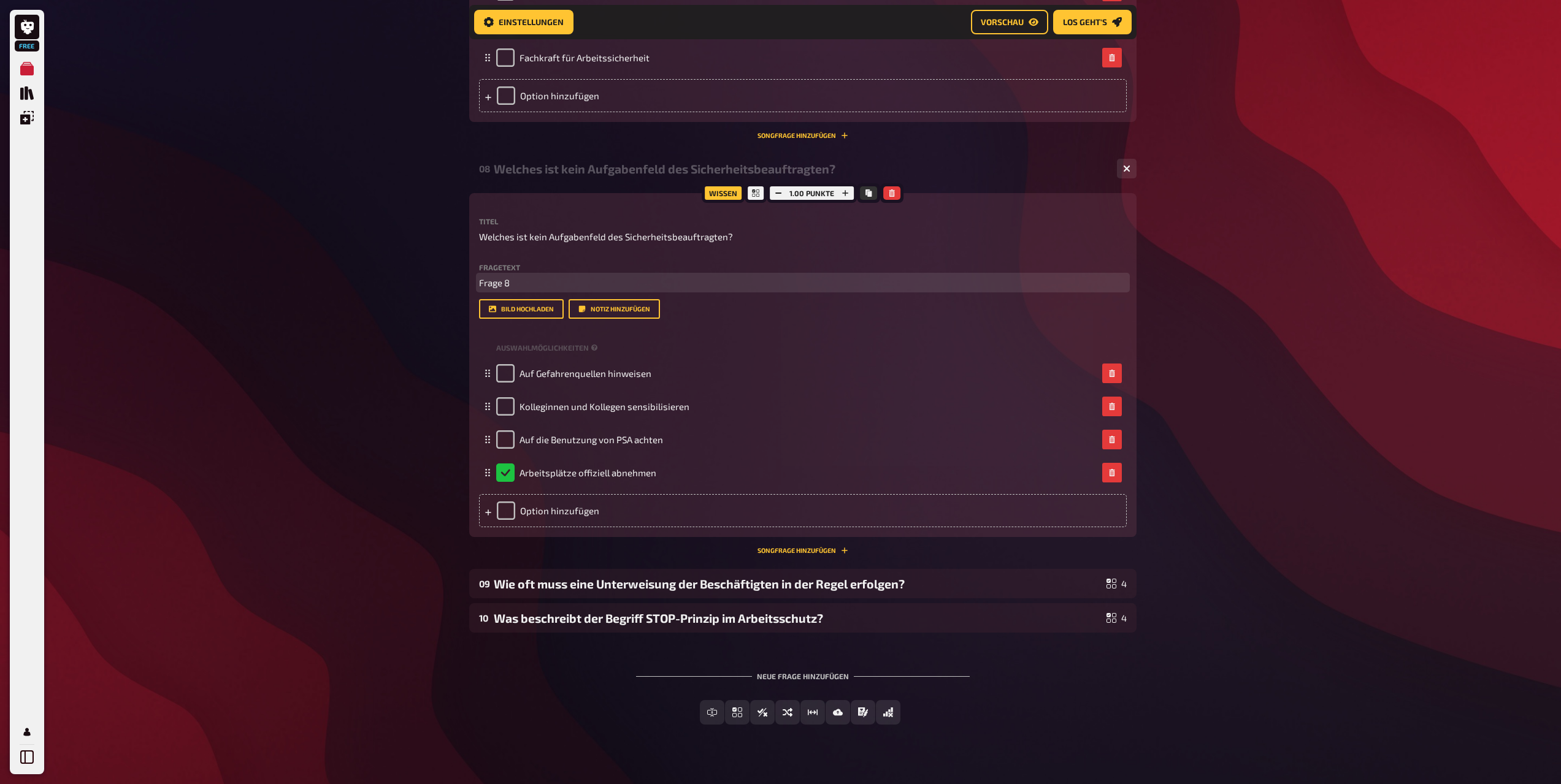
scroll to position [3020, 0]
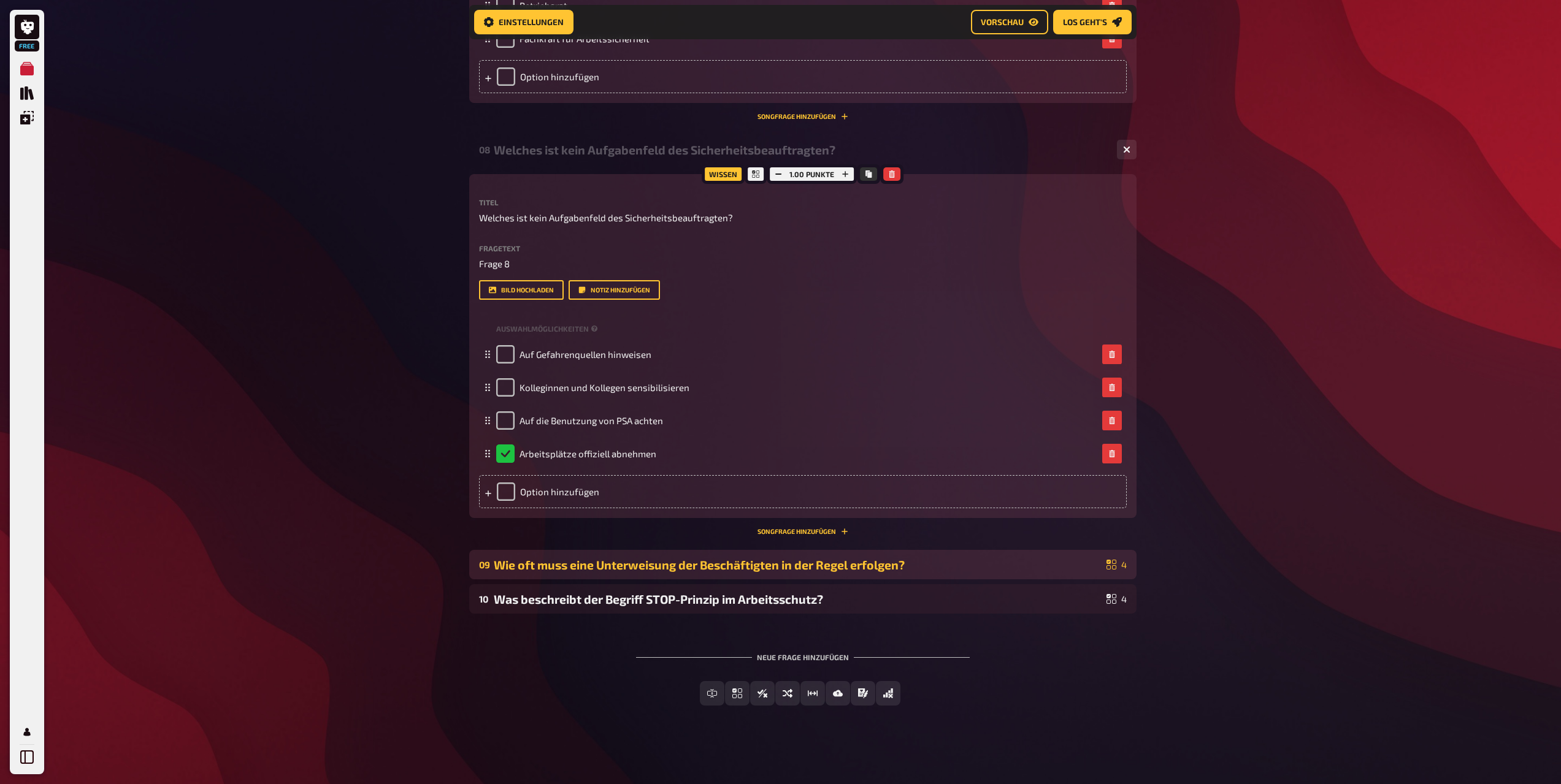
click at [528, 573] on div "09 Wie oft muss eine Unterweisung der Beschäftigten in der Regel erfolgen? 4" at bounding box center [803, 565] width 667 height 30
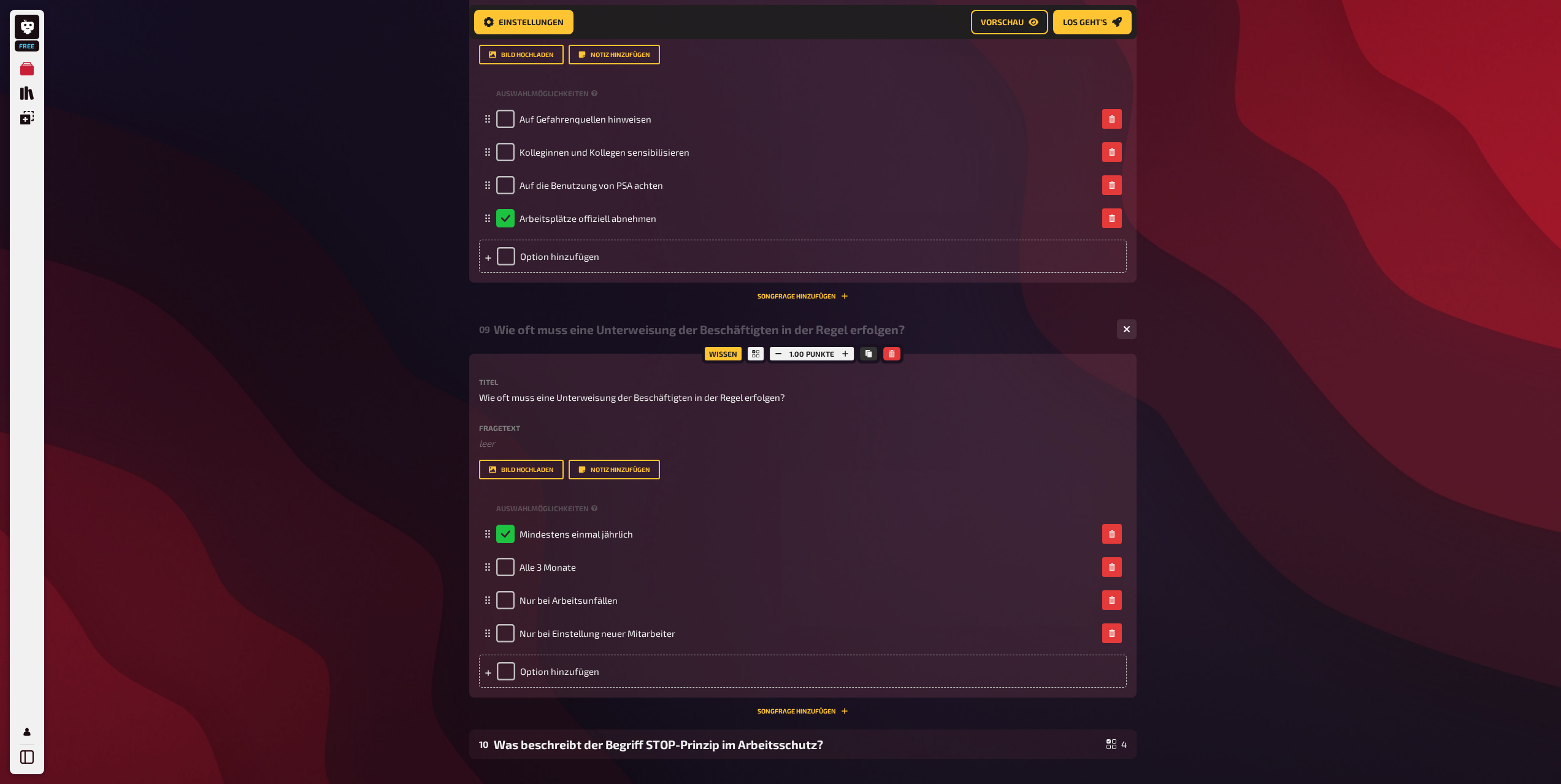
scroll to position [3265, 0]
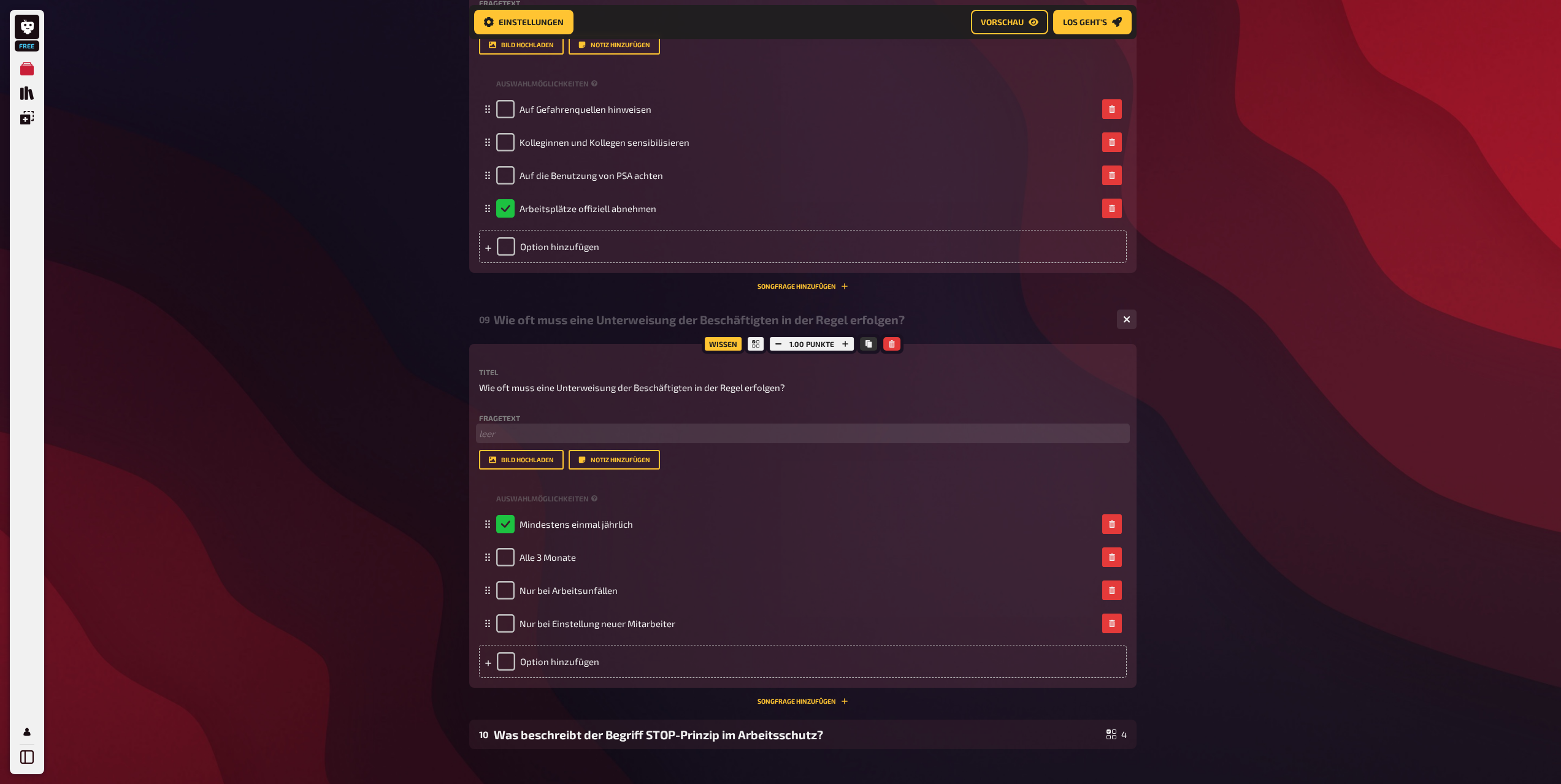
click at [508, 439] on p "﻿ leer" at bounding box center [803, 433] width 648 height 14
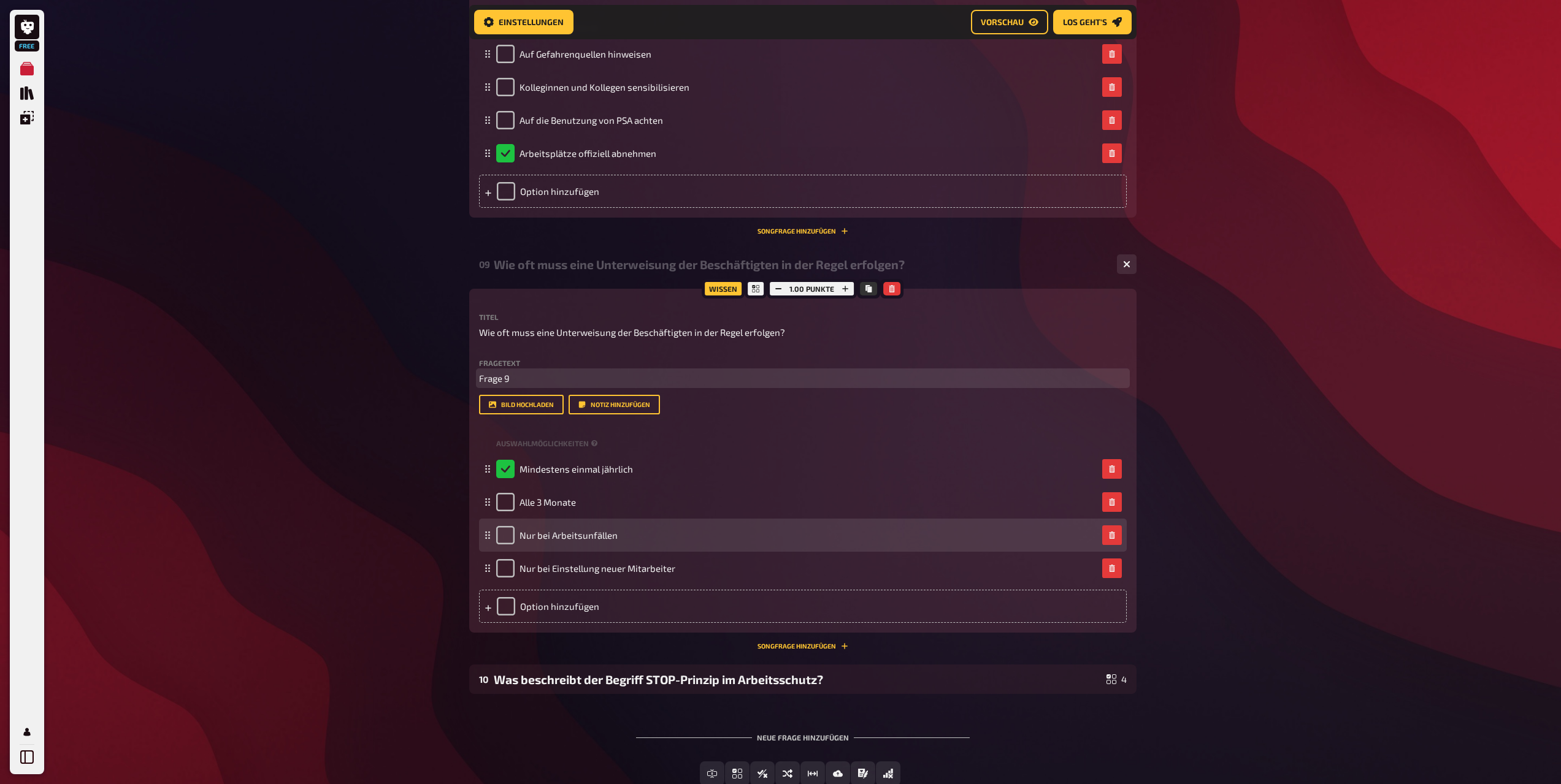
scroll to position [3401, 0]
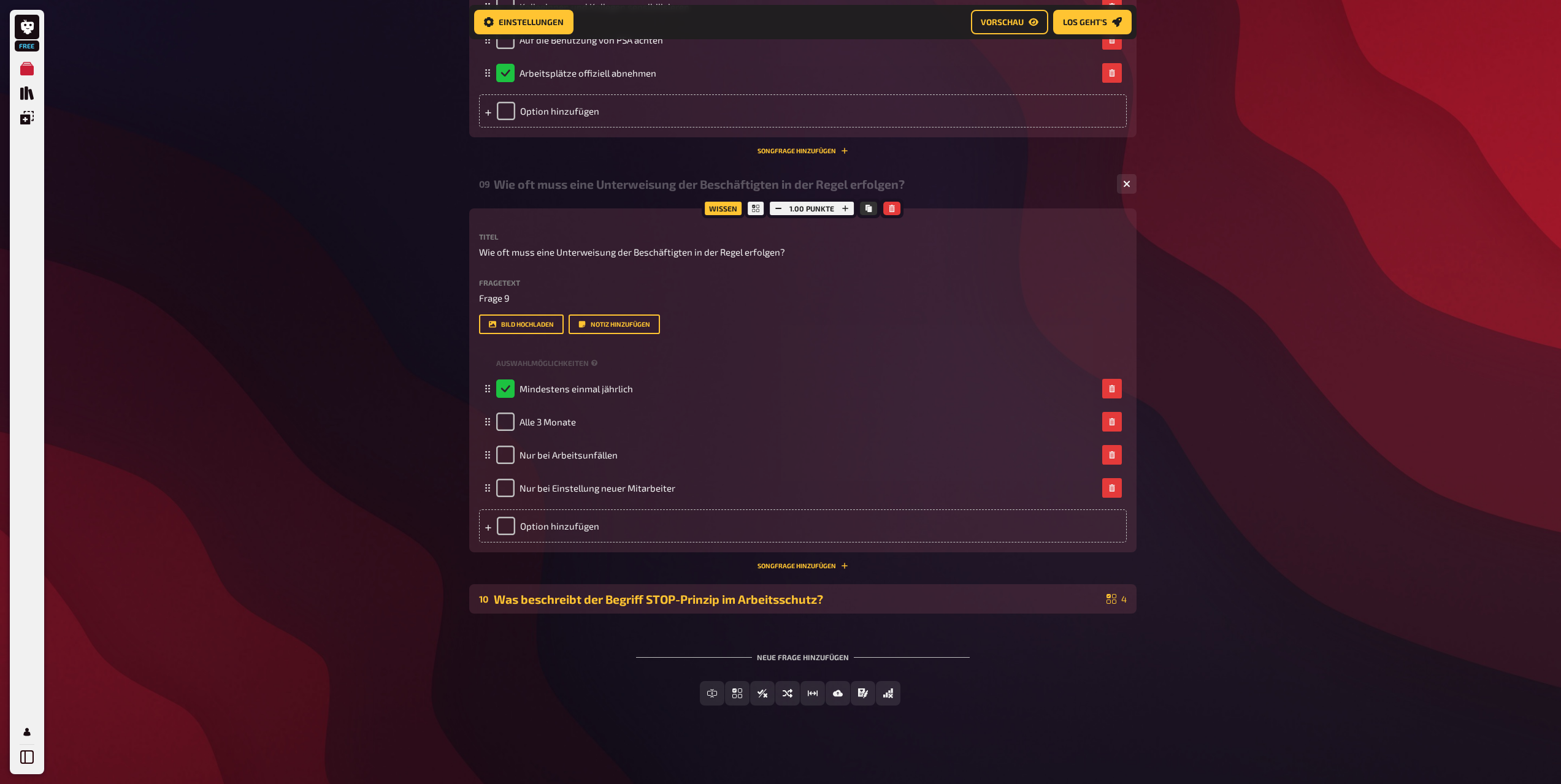
click at [516, 597] on div "Was beschreibt der Begriff STOP-Prinzip im Arbeitsschutz?" at bounding box center [798, 599] width 608 height 14
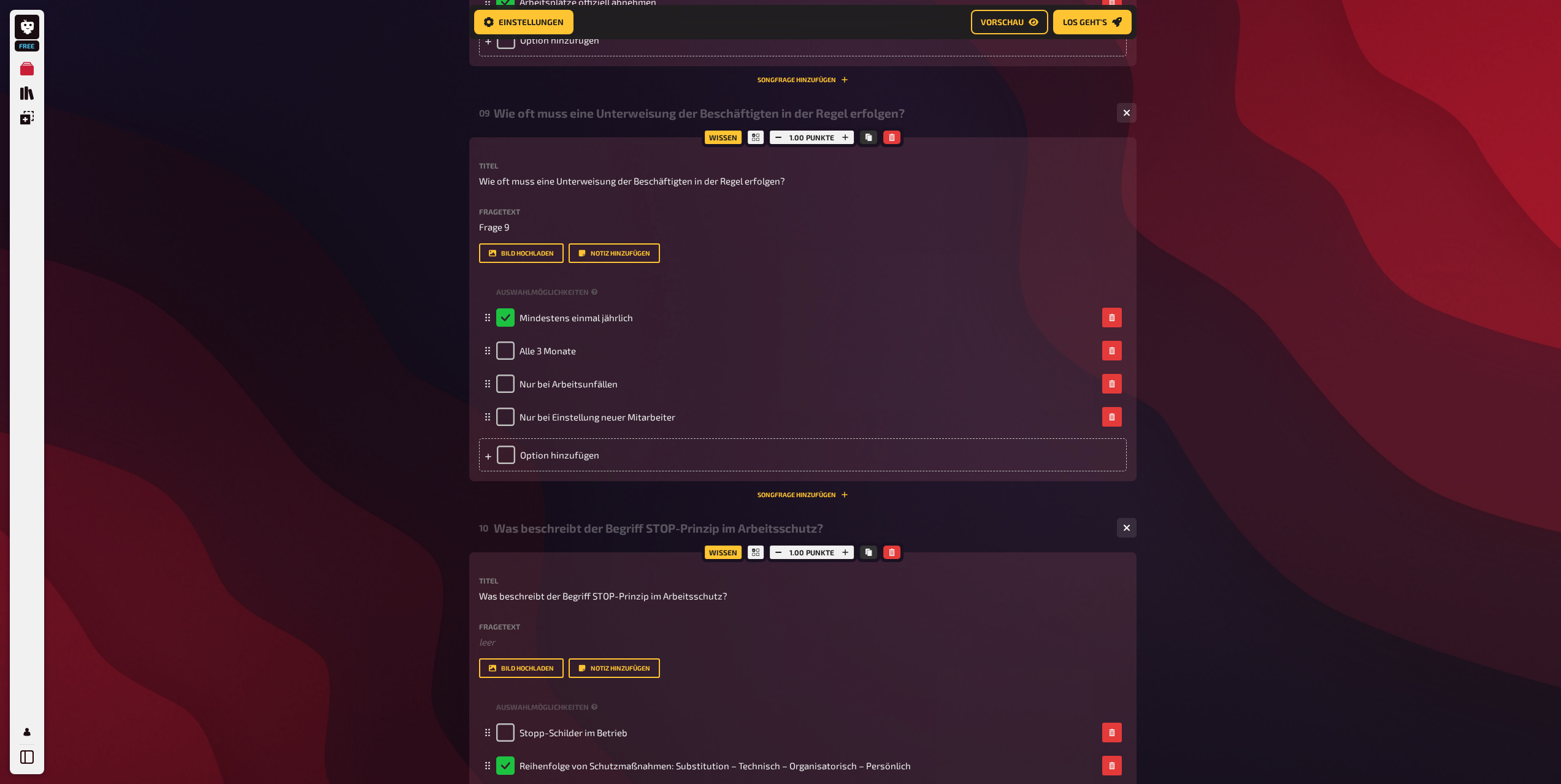
scroll to position [3585, 0]
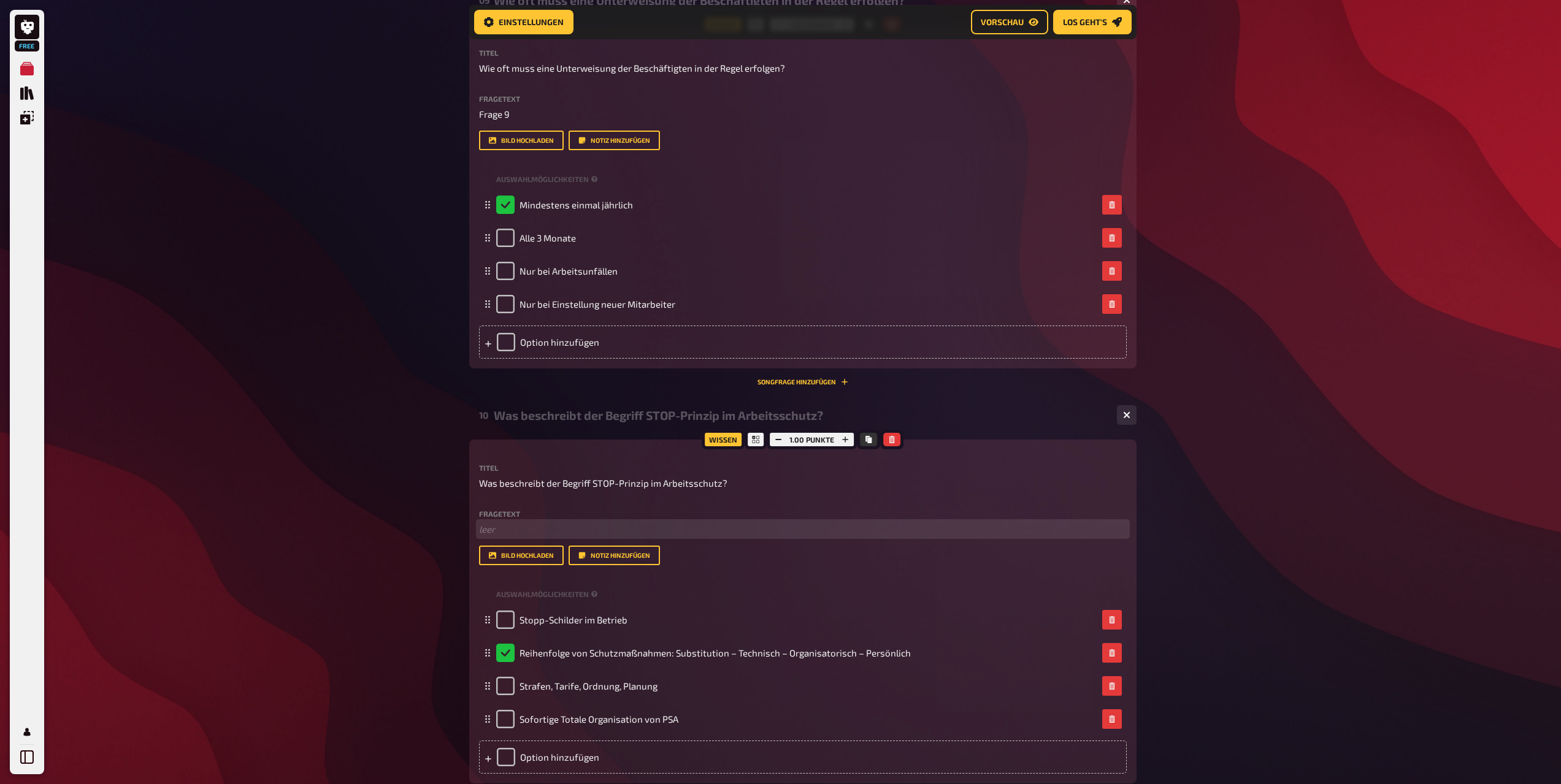
click at [511, 527] on p "﻿ leer" at bounding box center [803, 529] width 648 height 14
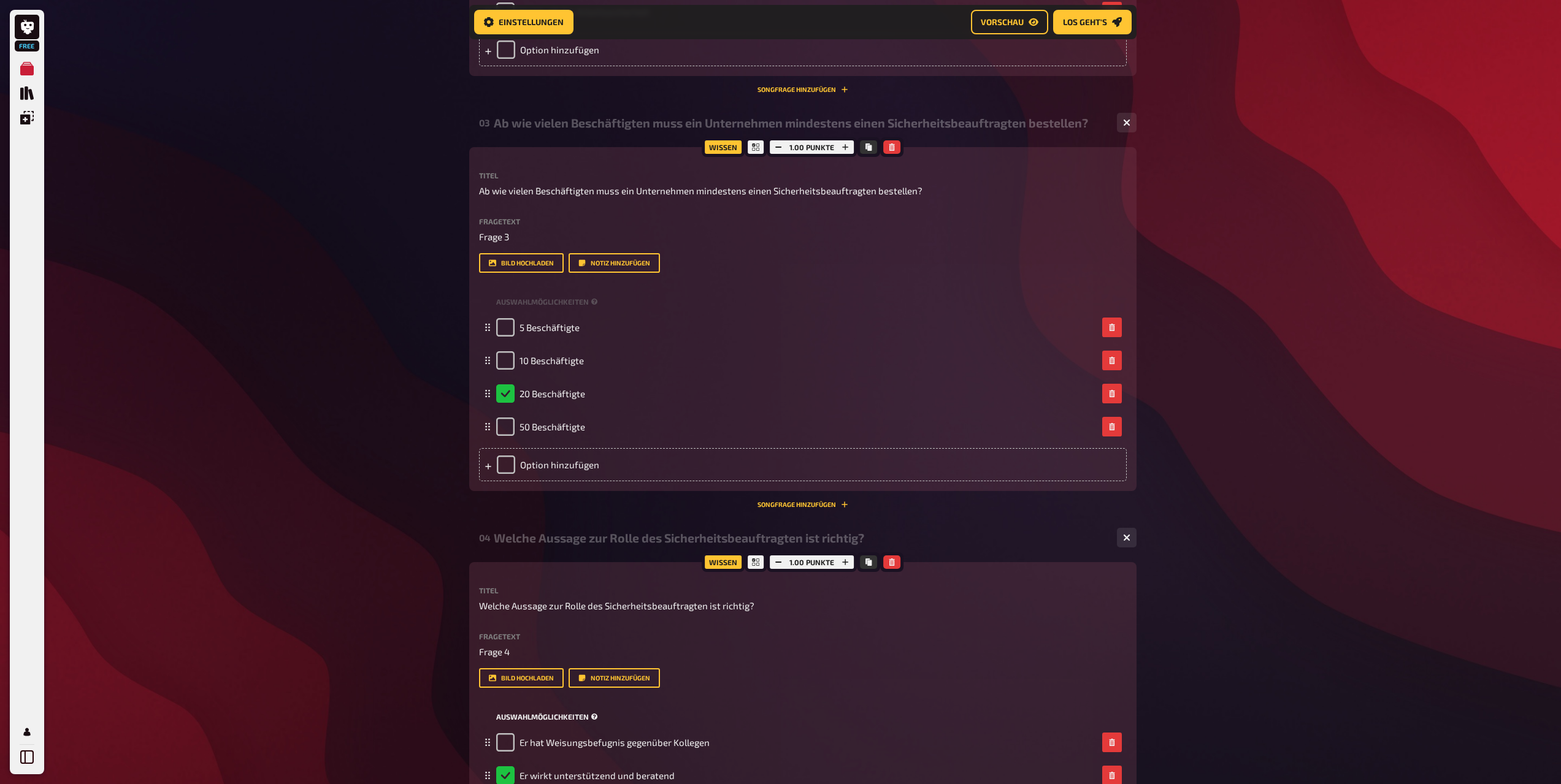
scroll to position [838, 0]
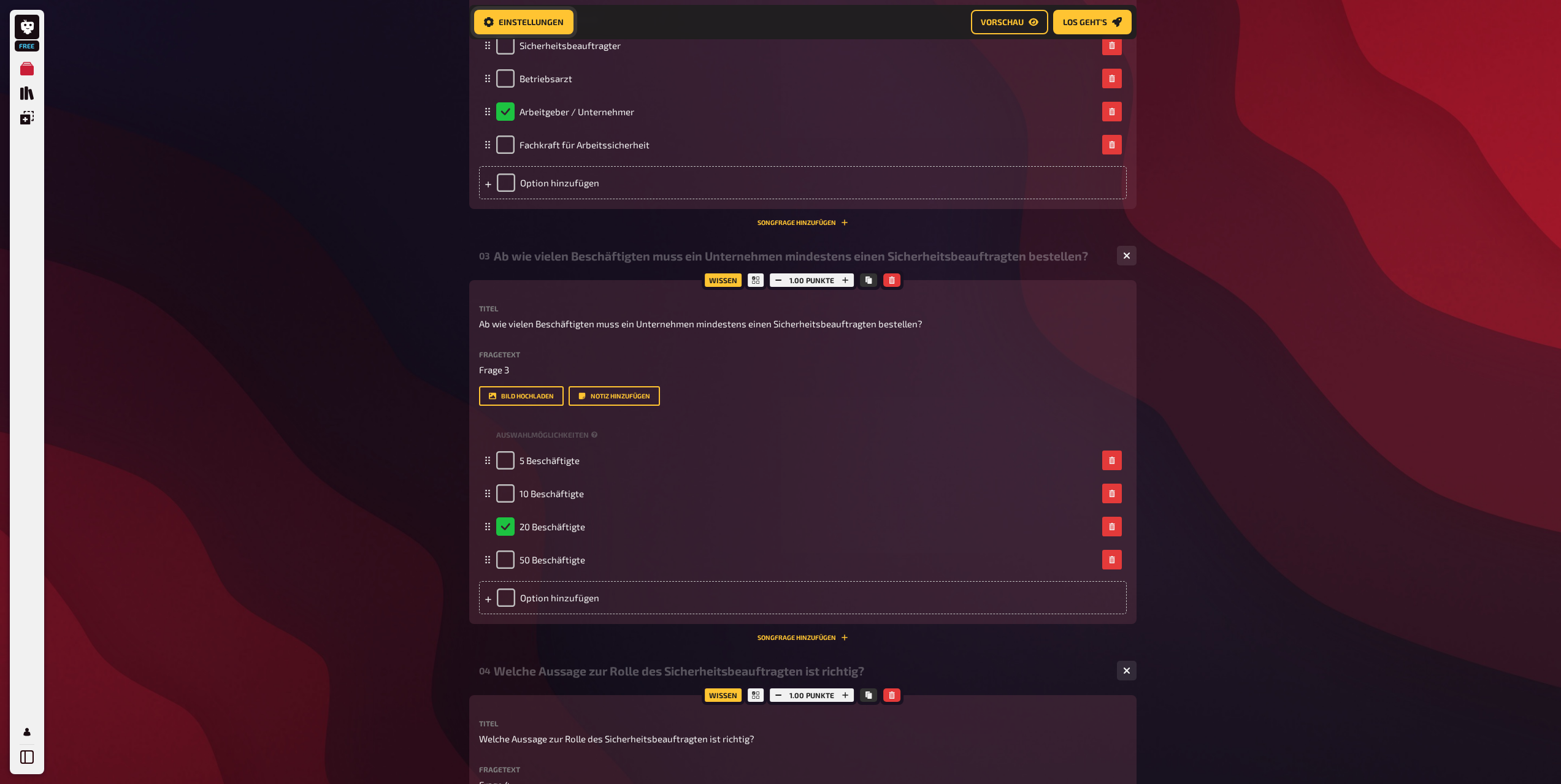
click at [556, 25] on span "Einstellungen" at bounding box center [531, 22] width 65 height 9
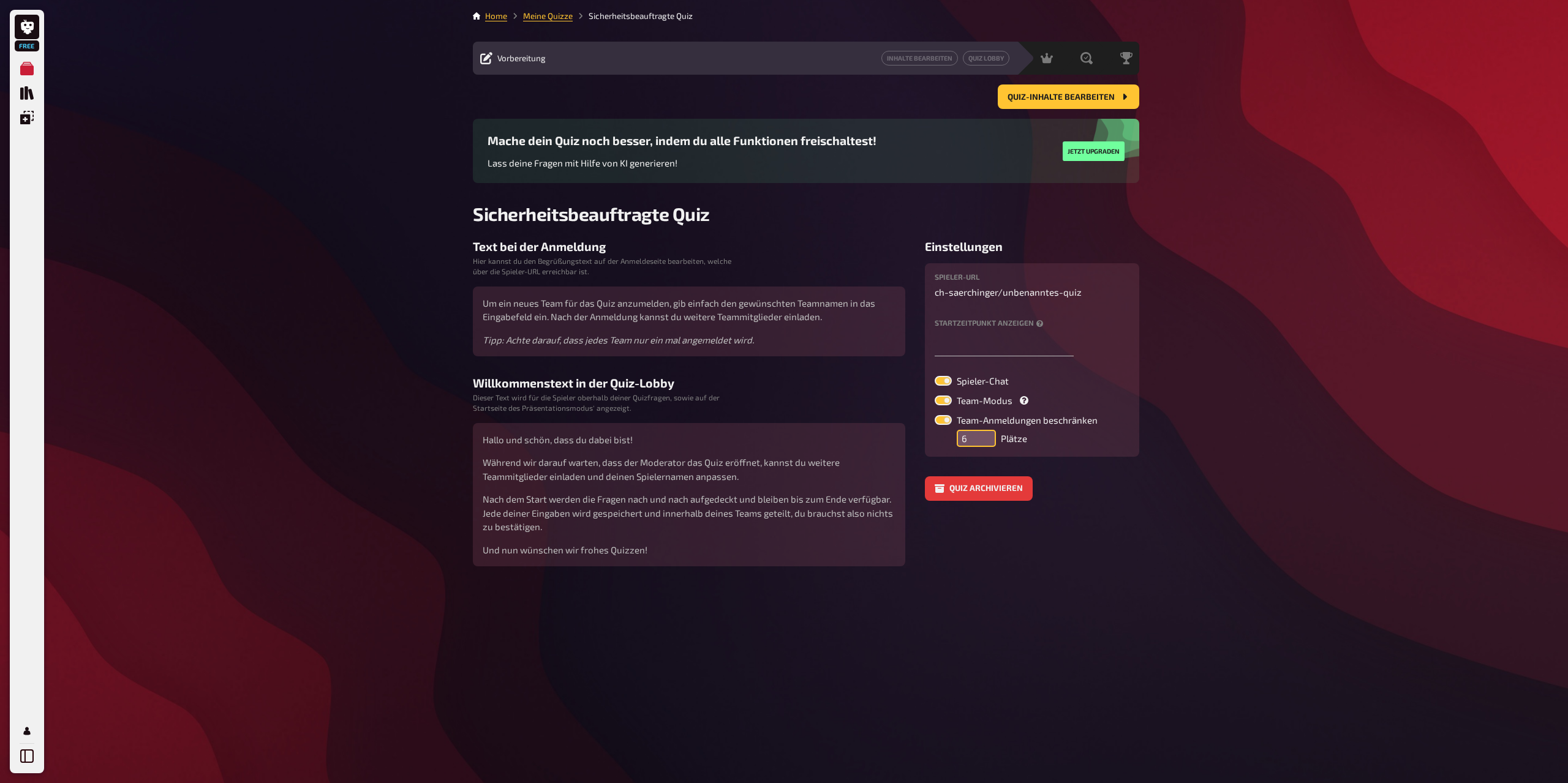
click at [987, 430] on input "6" at bounding box center [977, 439] width 39 height 17
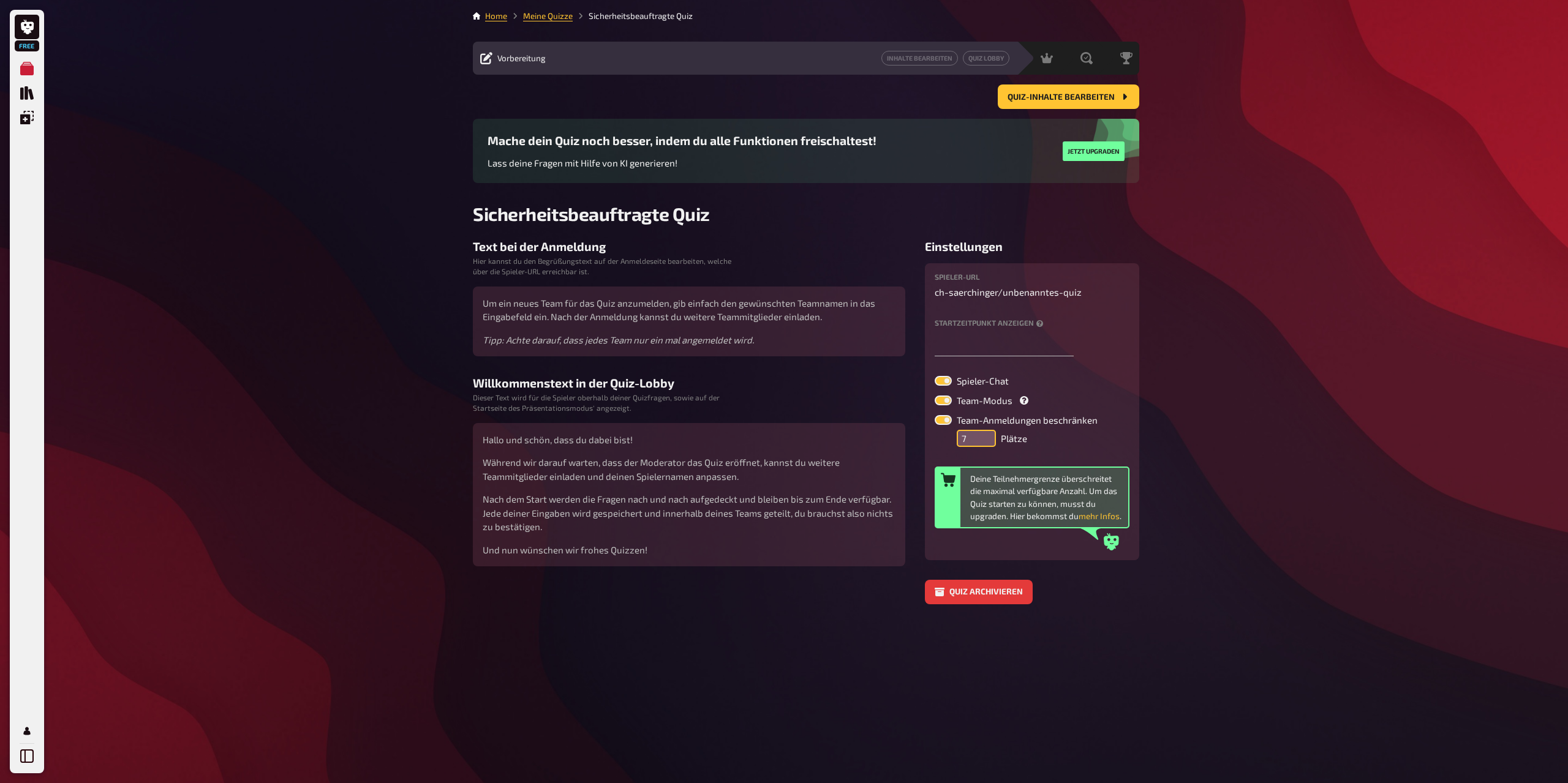
click at [987, 430] on input "7" at bounding box center [977, 439] width 39 height 17
click at [987, 430] on input "8" at bounding box center [977, 439] width 39 height 17
click at [987, 430] on input "9" at bounding box center [977, 439] width 39 height 17
click at [987, 430] on input "10" at bounding box center [977, 439] width 39 height 17
click at [987, 430] on input "11" at bounding box center [977, 439] width 39 height 17
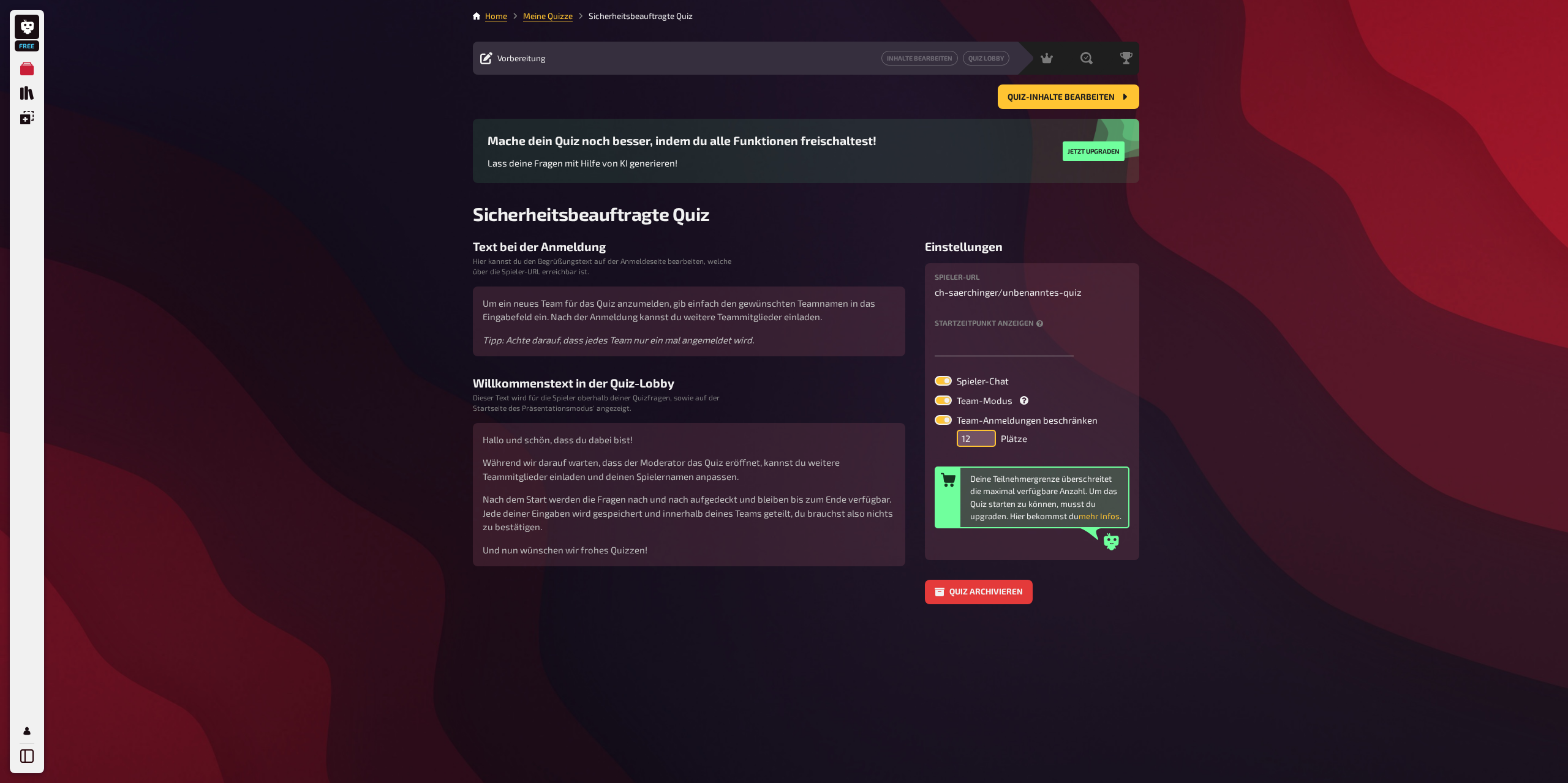
click at [987, 430] on input "12" at bounding box center [977, 439] width 39 height 17
click at [987, 430] on input "13" at bounding box center [977, 439] width 39 height 17
click at [987, 430] on input "14" at bounding box center [977, 439] width 39 height 17
click at [987, 430] on input "15" at bounding box center [977, 439] width 39 height 17
click at [987, 430] on input "16" at bounding box center [977, 439] width 39 height 17
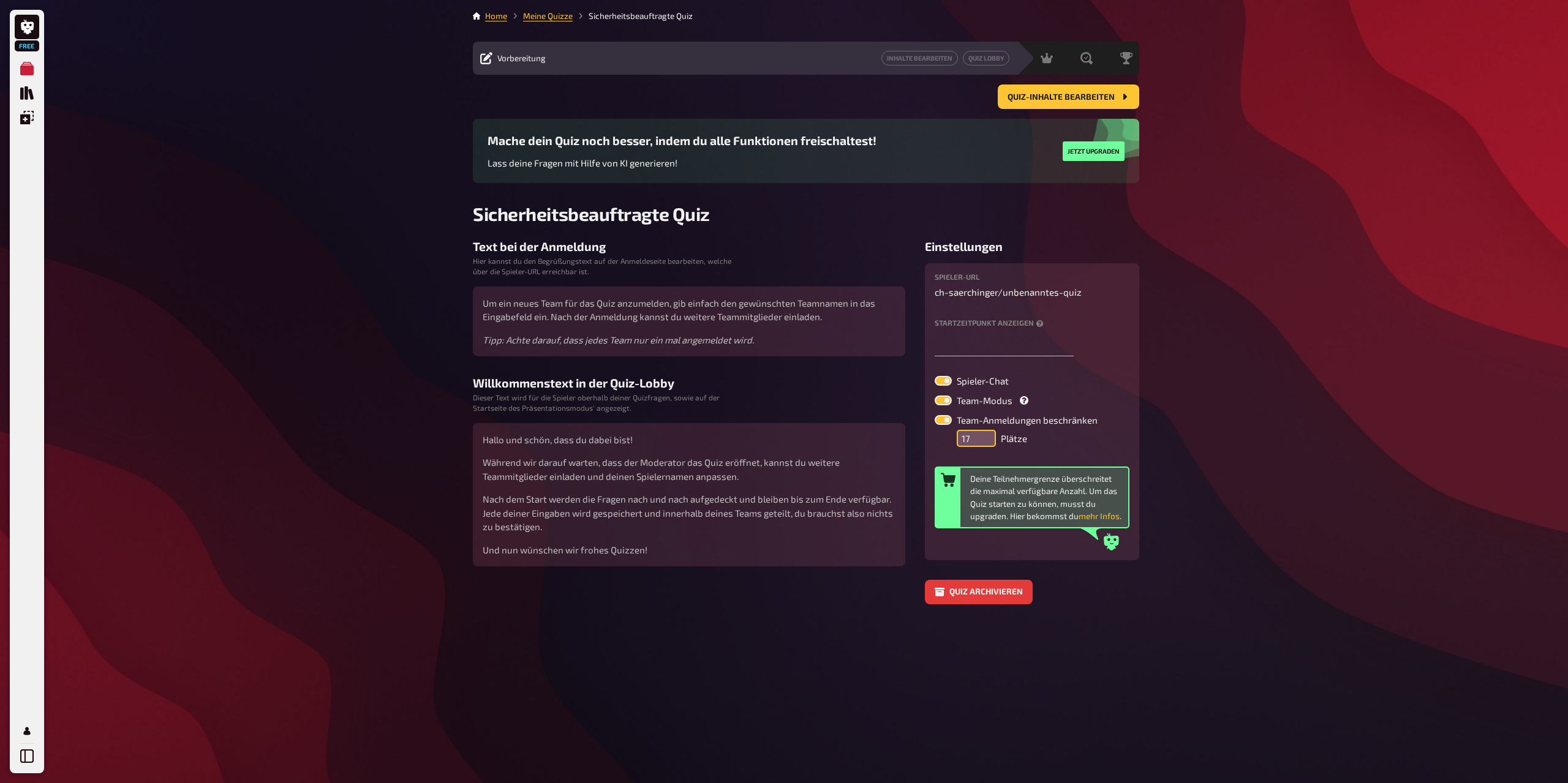
click at [987, 430] on input "17" at bounding box center [977, 439] width 39 height 17
click at [987, 430] on input "18" at bounding box center [977, 439] width 39 height 17
click at [987, 430] on input "19" at bounding box center [977, 439] width 39 height 17
click at [987, 430] on input "20" at bounding box center [977, 439] width 39 height 17
type input "21"
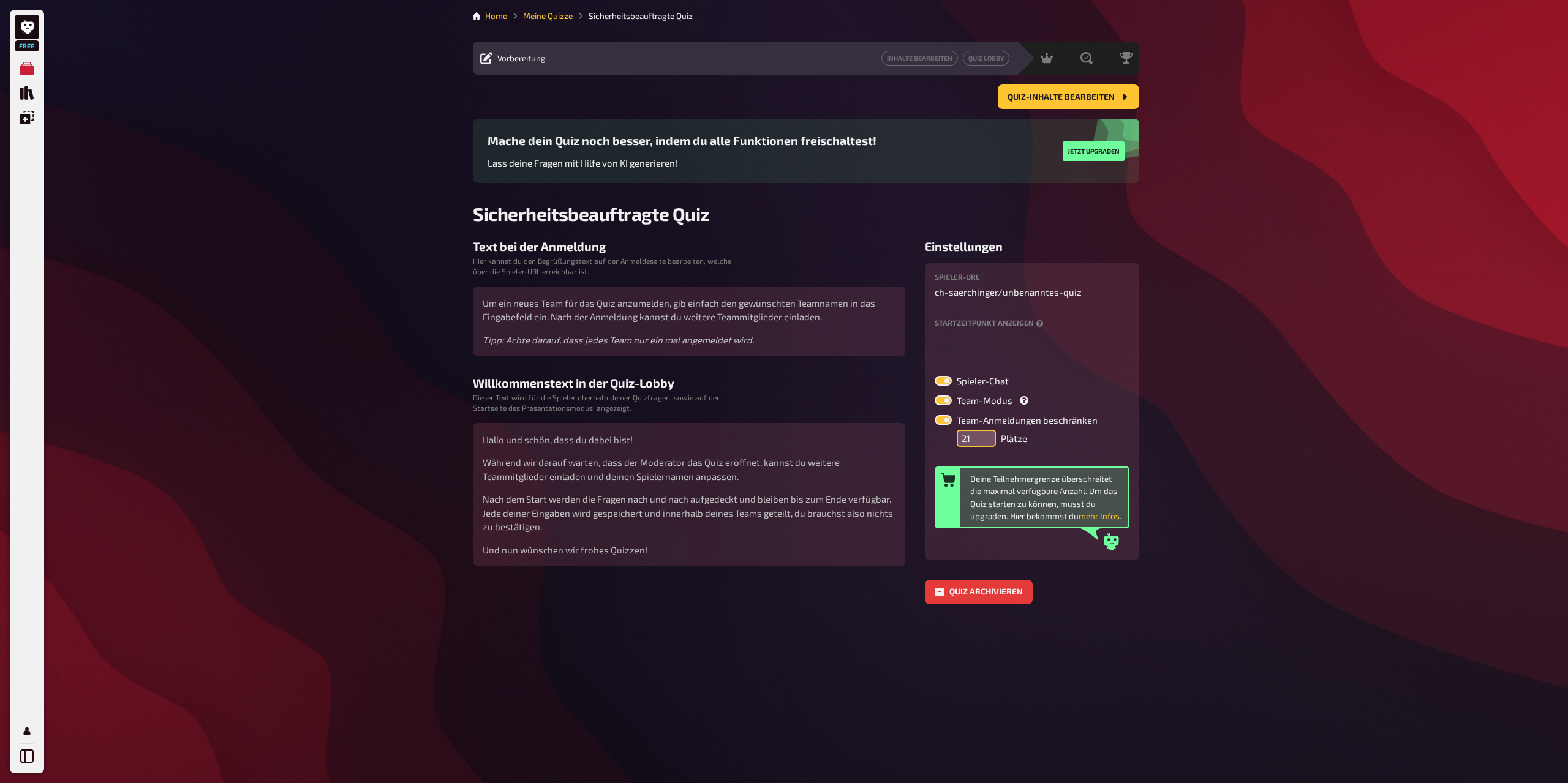
click at [987, 430] on input "21" at bounding box center [977, 439] width 39 height 17
click at [1063, 553] on div "Spieler-URL ch-saerchinger / unbenanntes-quiz Startzeitpunkt anzeigen Spieler-C…" at bounding box center [1032, 412] width 215 height 297
